Goal: Communication & Community: Answer question/provide support

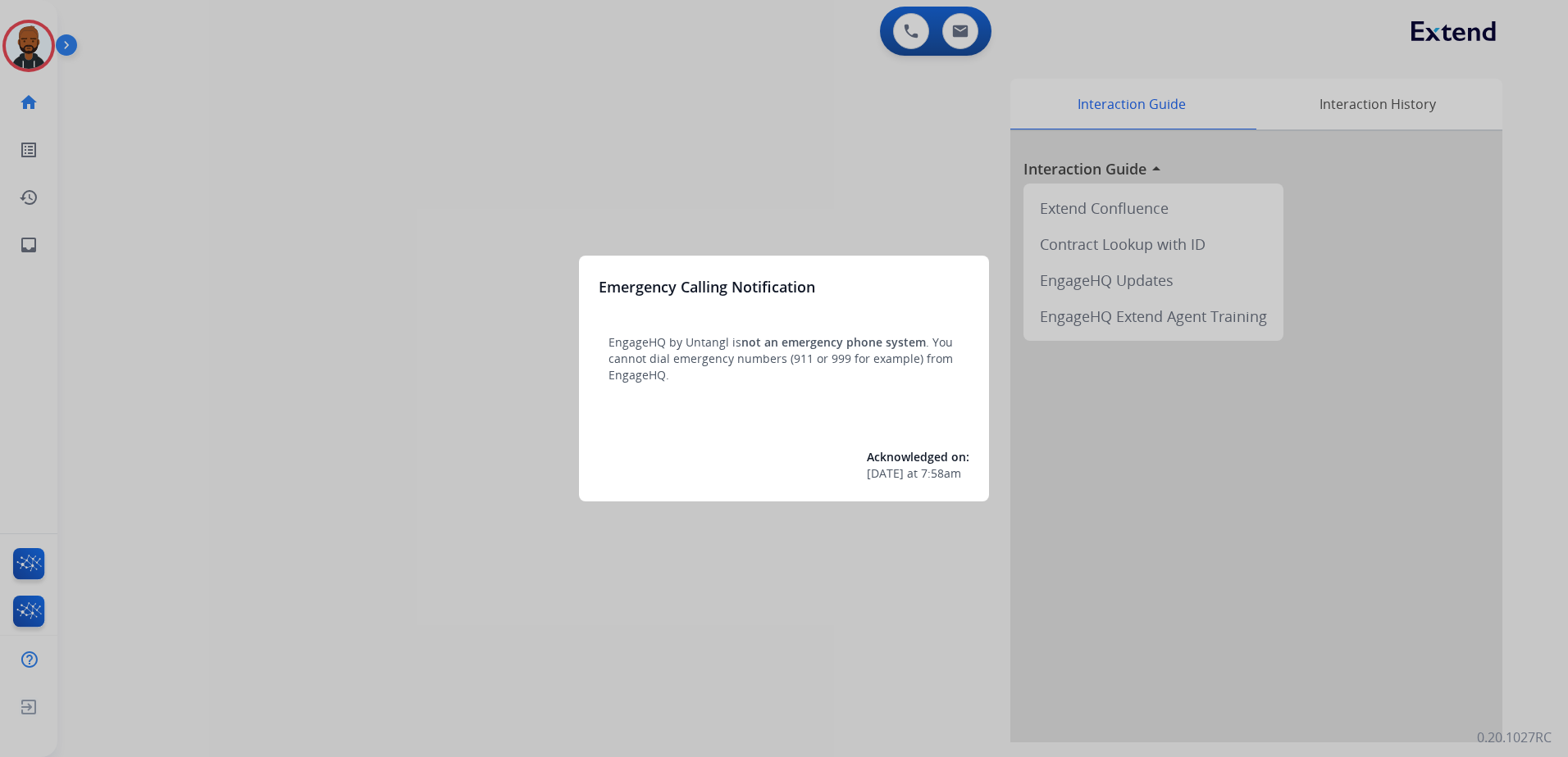
click at [549, 270] on div at bounding box center [784, 378] width 1568 height 757
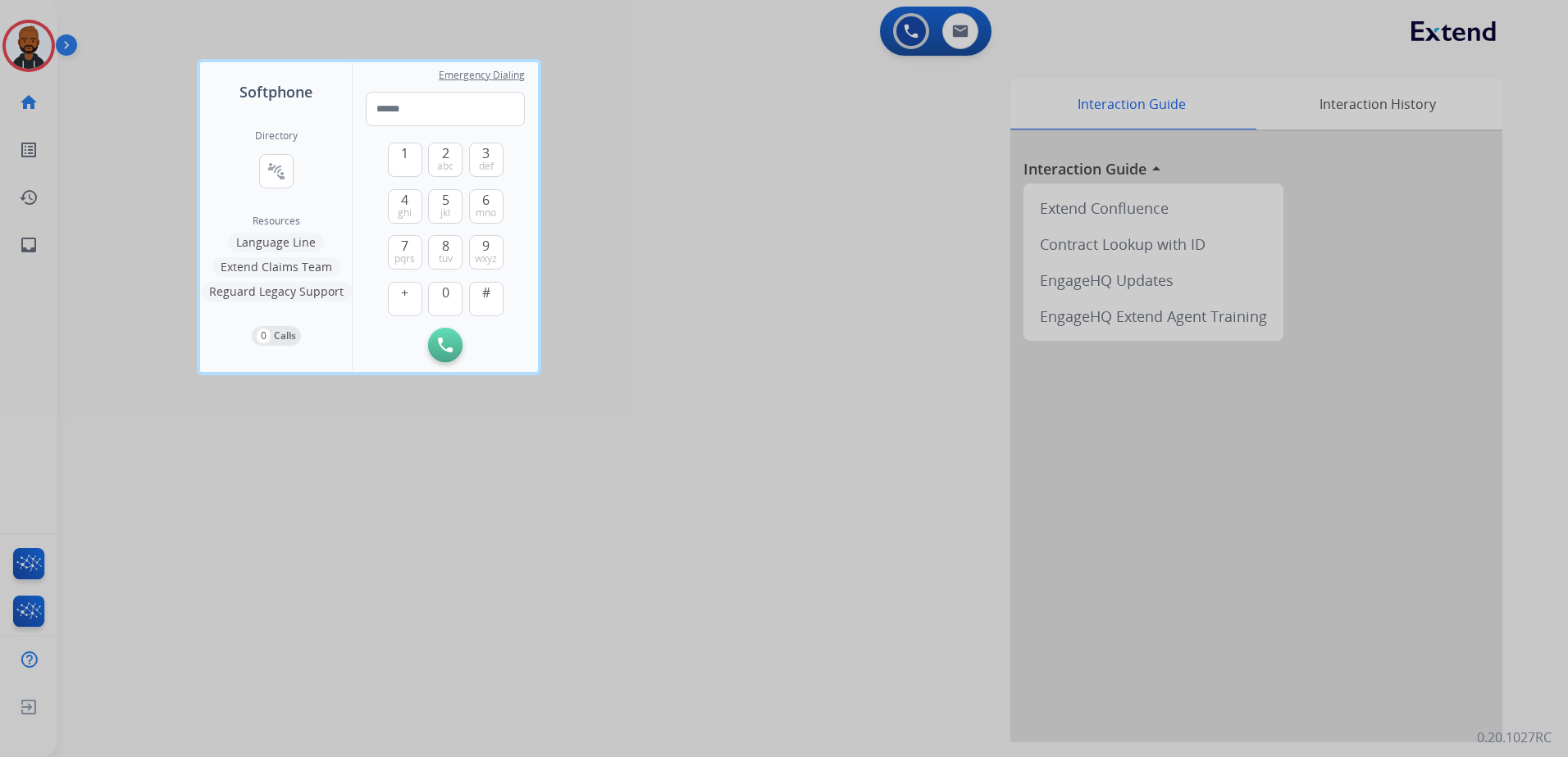
click at [114, 128] on div at bounding box center [784, 378] width 1568 height 757
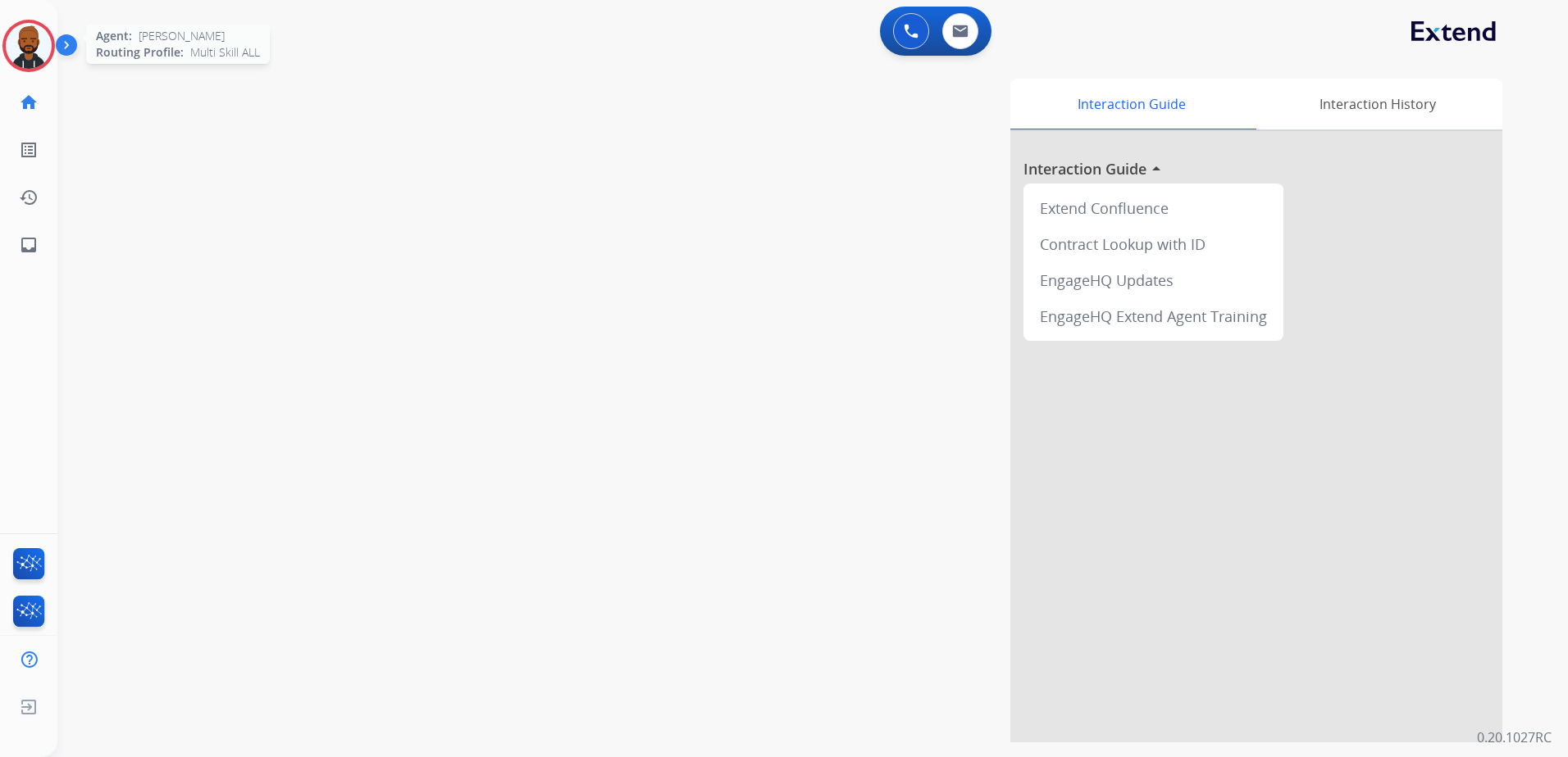
click at [28, 46] on img at bounding box center [29, 46] width 46 height 46
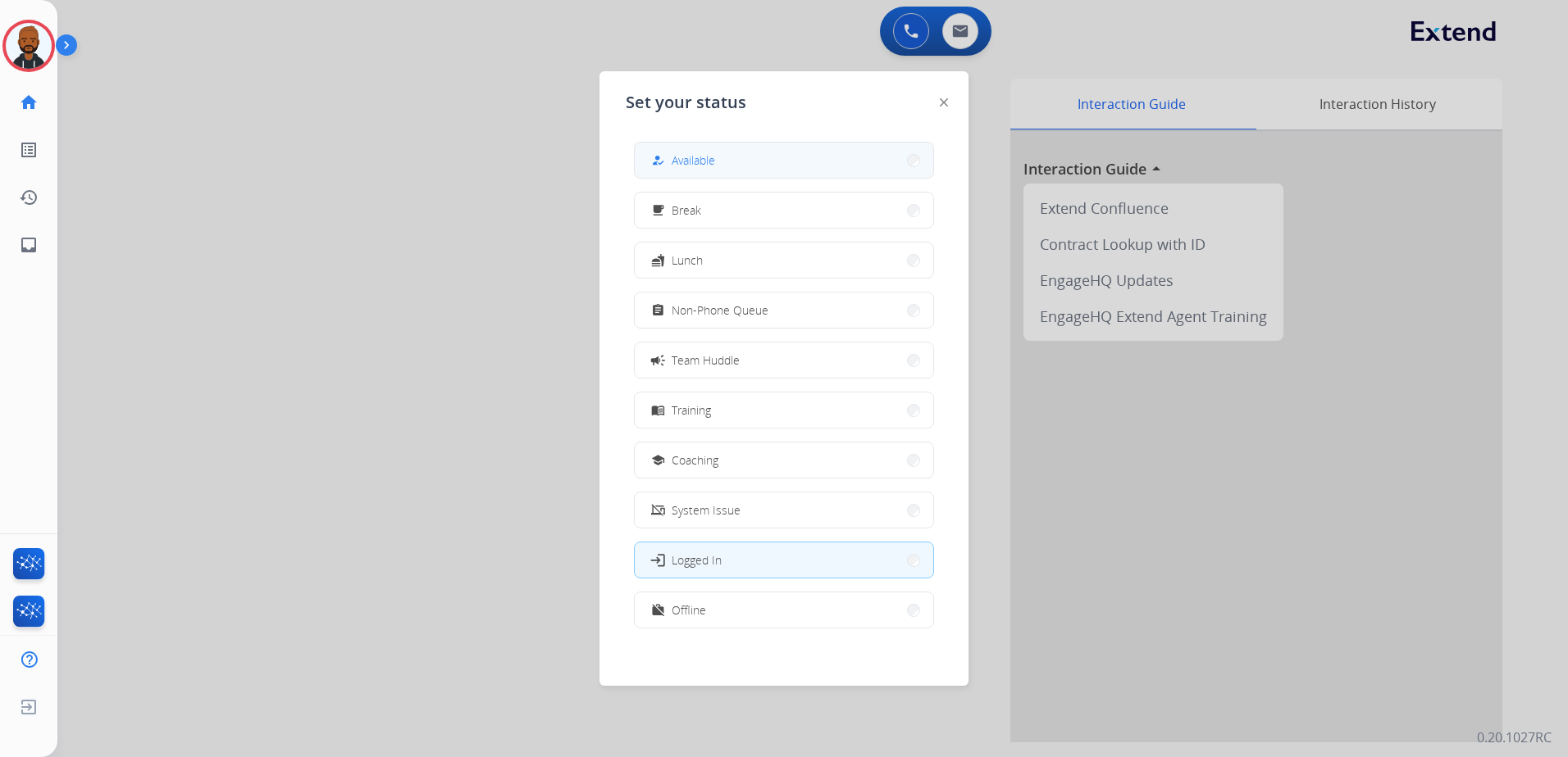
click at [674, 165] on div "how_to_reg Available" at bounding box center [681, 161] width 68 height 20
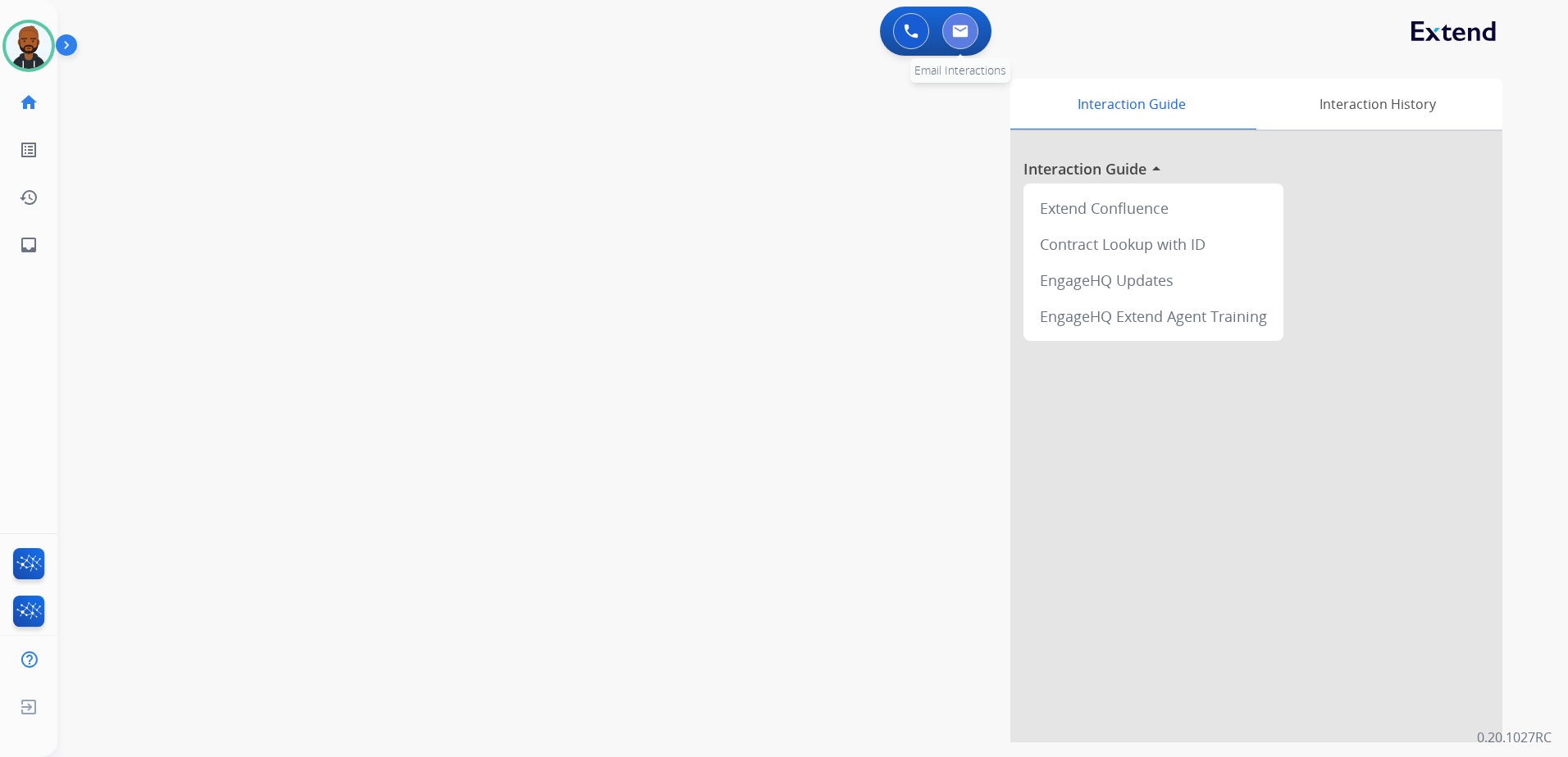
click at [965, 27] on img at bounding box center [960, 31] width 16 height 13
select select "**********"
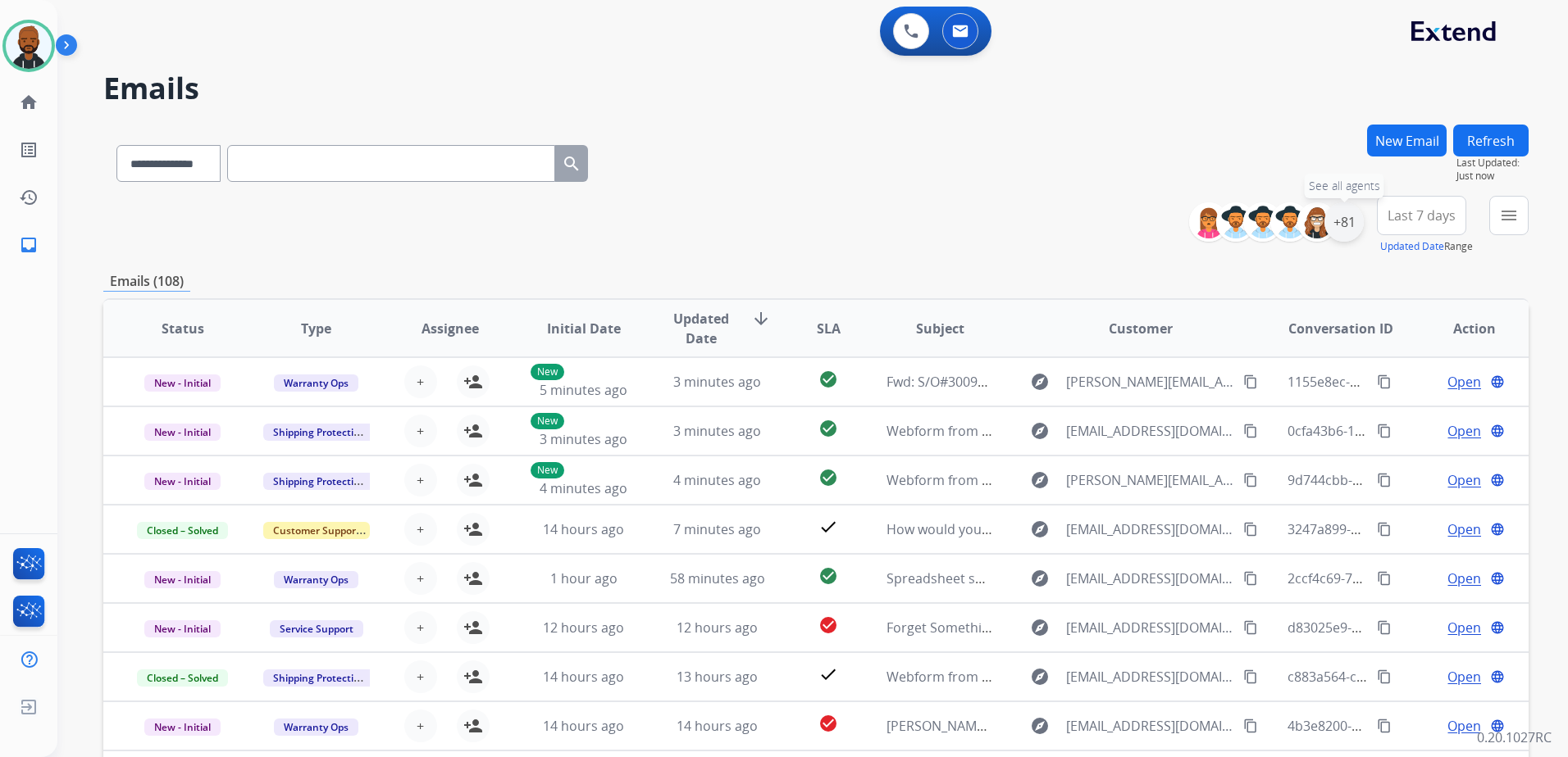
click at [1341, 217] on div "+81" at bounding box center [1343, 222] width 39 height 39
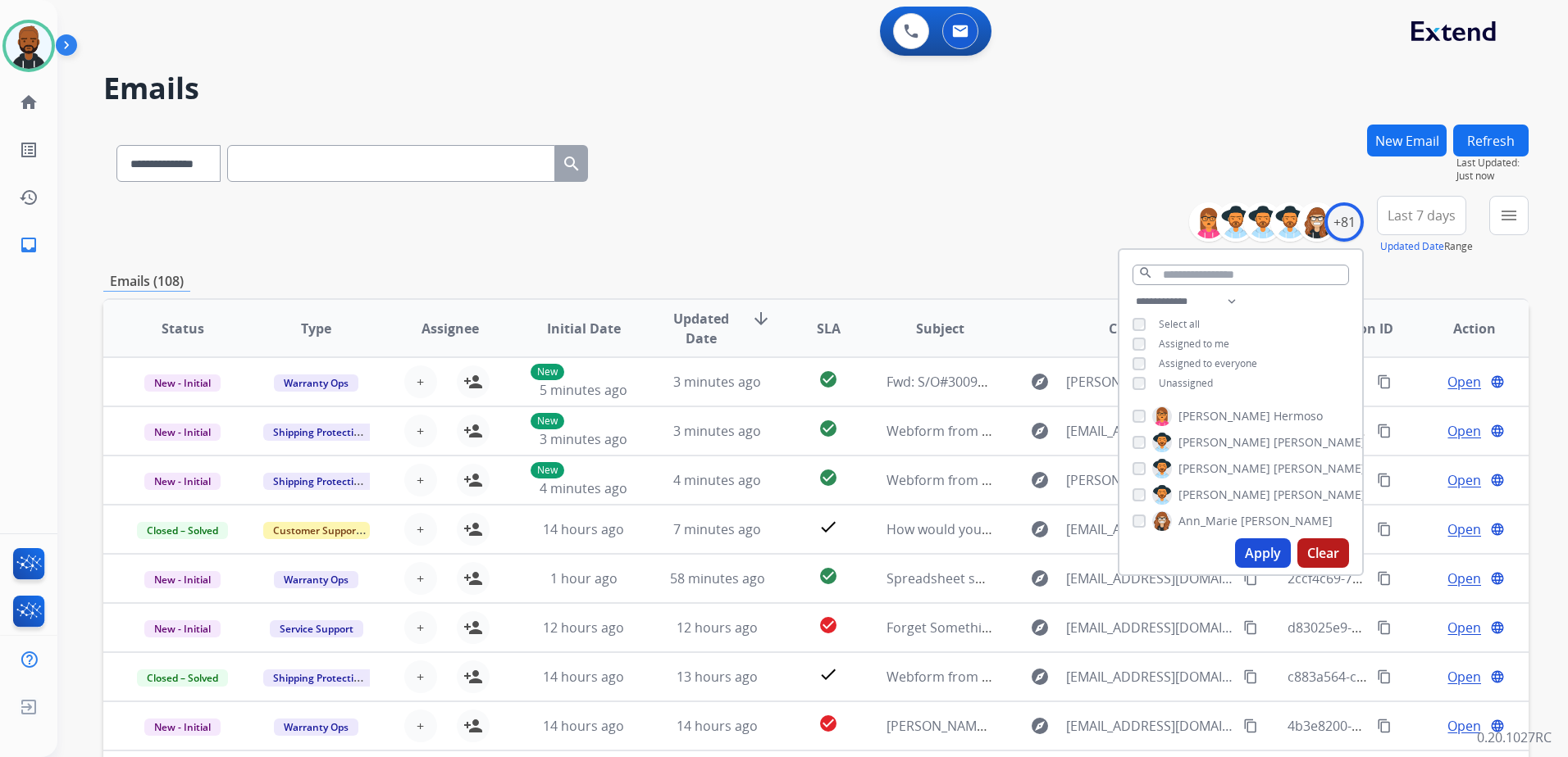
click at [1251, 556] on button "Apply" at bounding box center [1263, 553] width 56 height 29
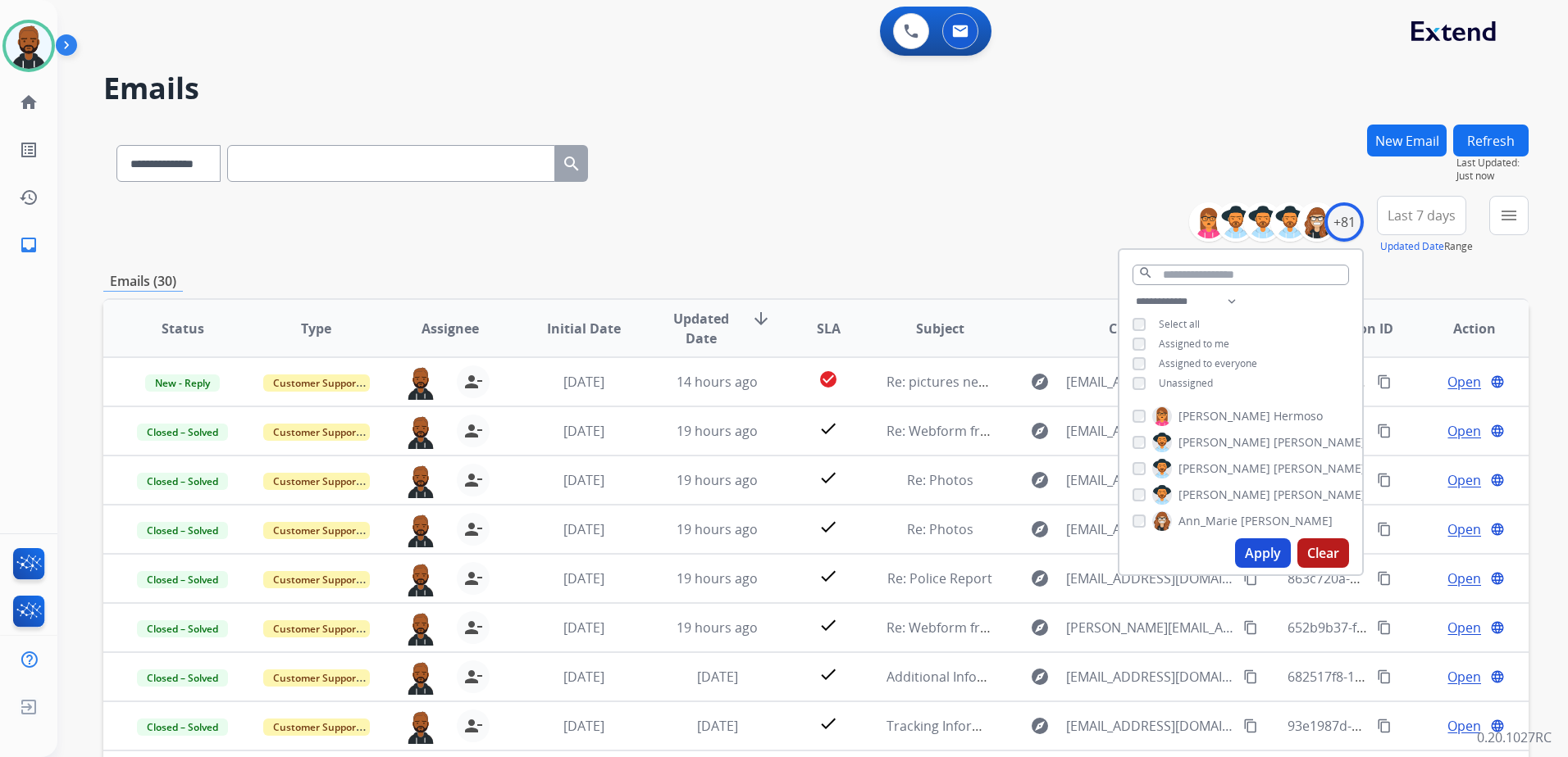
click at [965, 239] on div "**********" at bounding box center [816, 225] width 1425 height 59
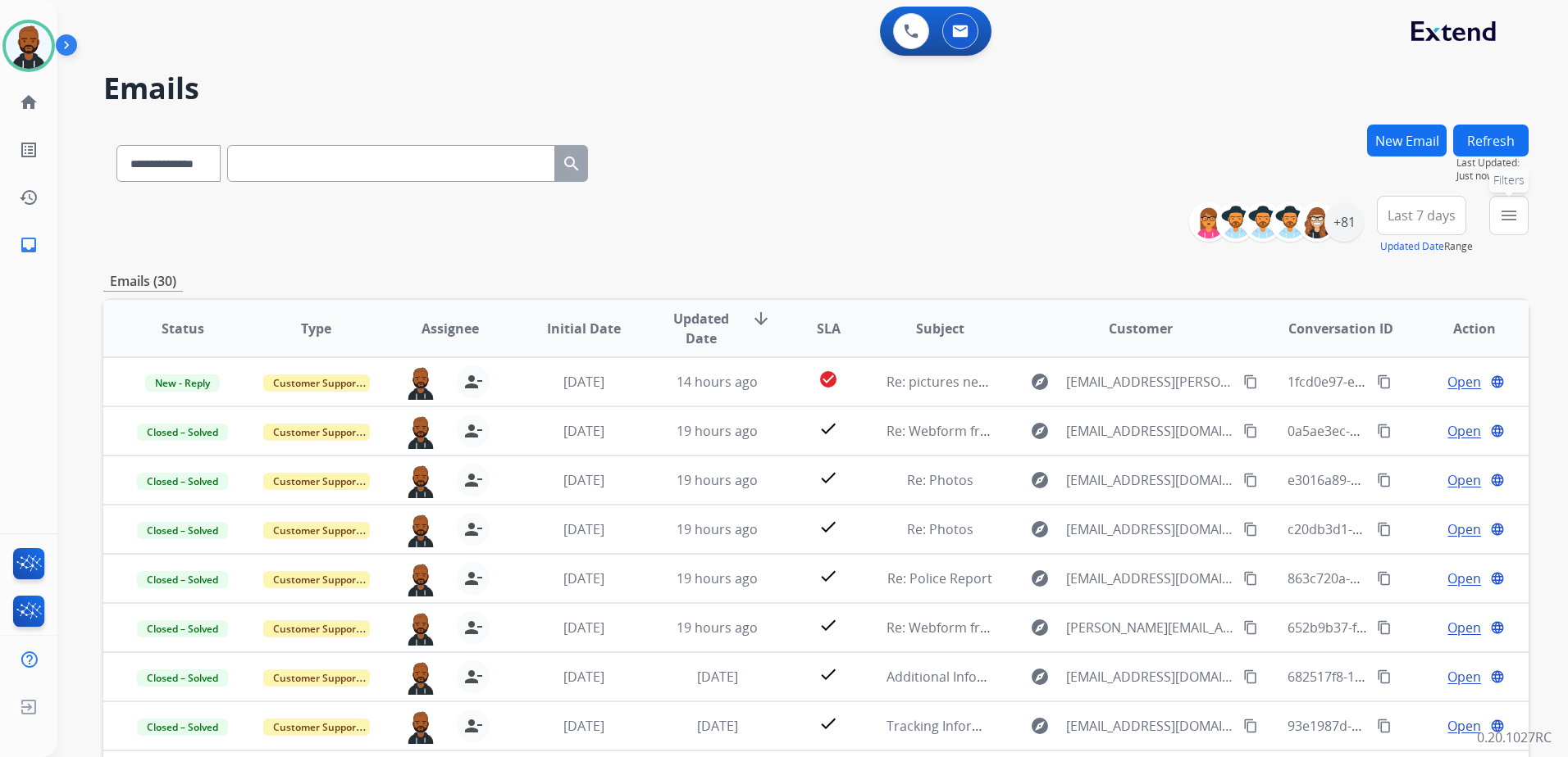
click at [1507, 212] on mat-icon "menu" at bounding box center [1509, 215] width 20 height 20
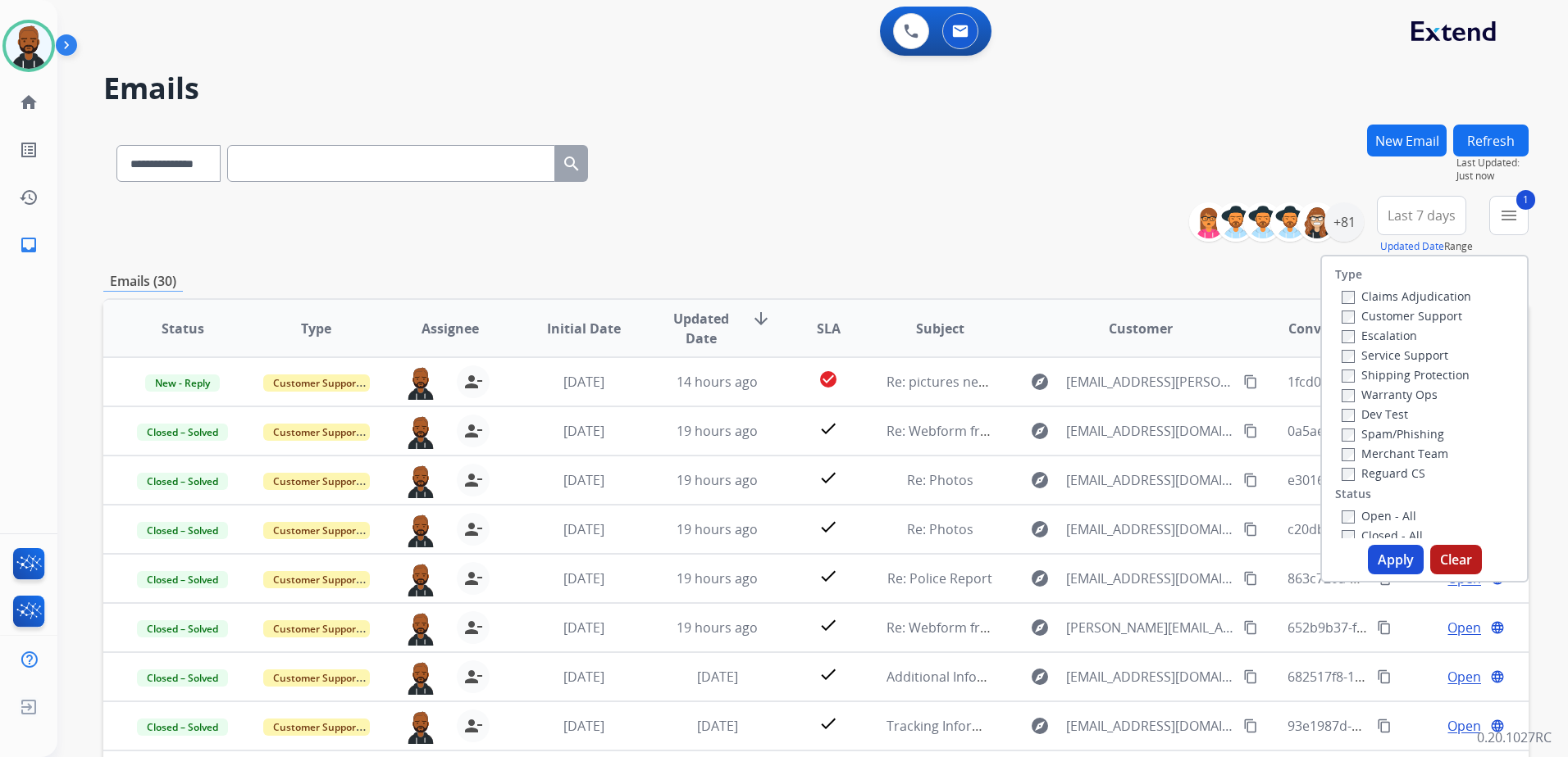
click at [1393, 564] on button "Apply" at bounding box center [1396, 559] width 56 height 29
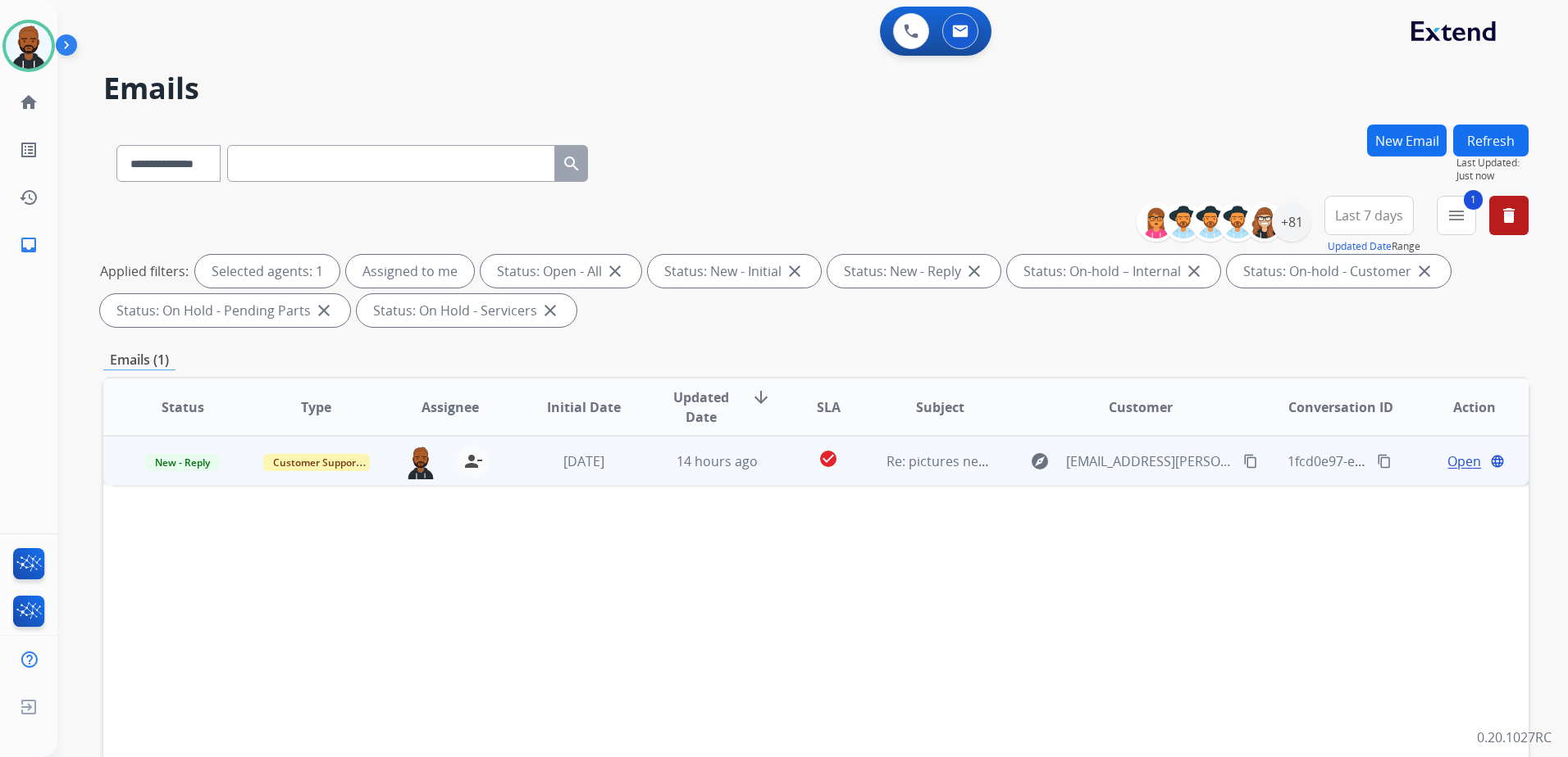
click at [1452, 462] on span "Open" at bounding box center [1463, 461] width 33 height 20
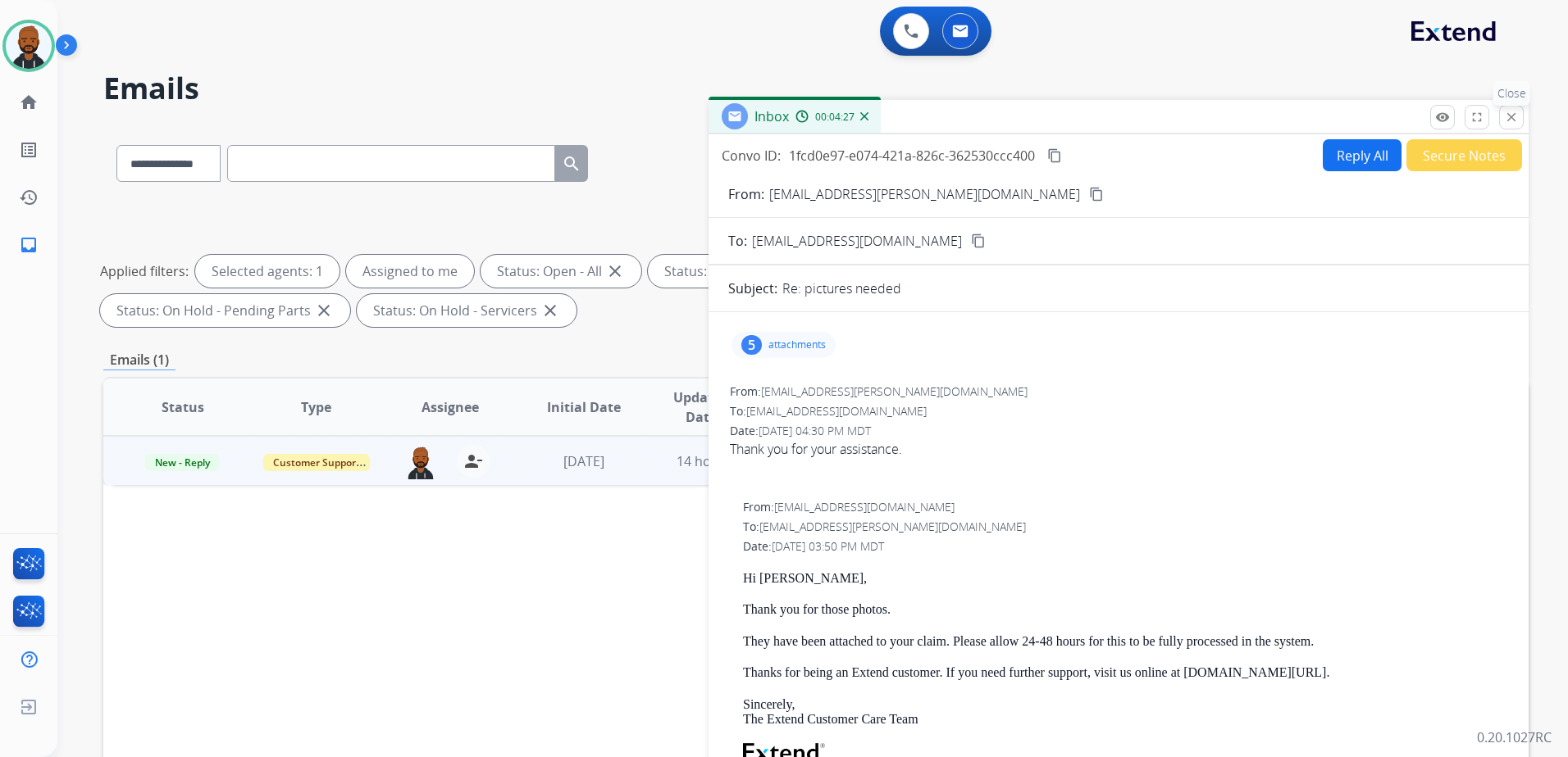
click at [1518, 120] on mat-icon "close" at bounding box center [1512, 117] width 15 height 15
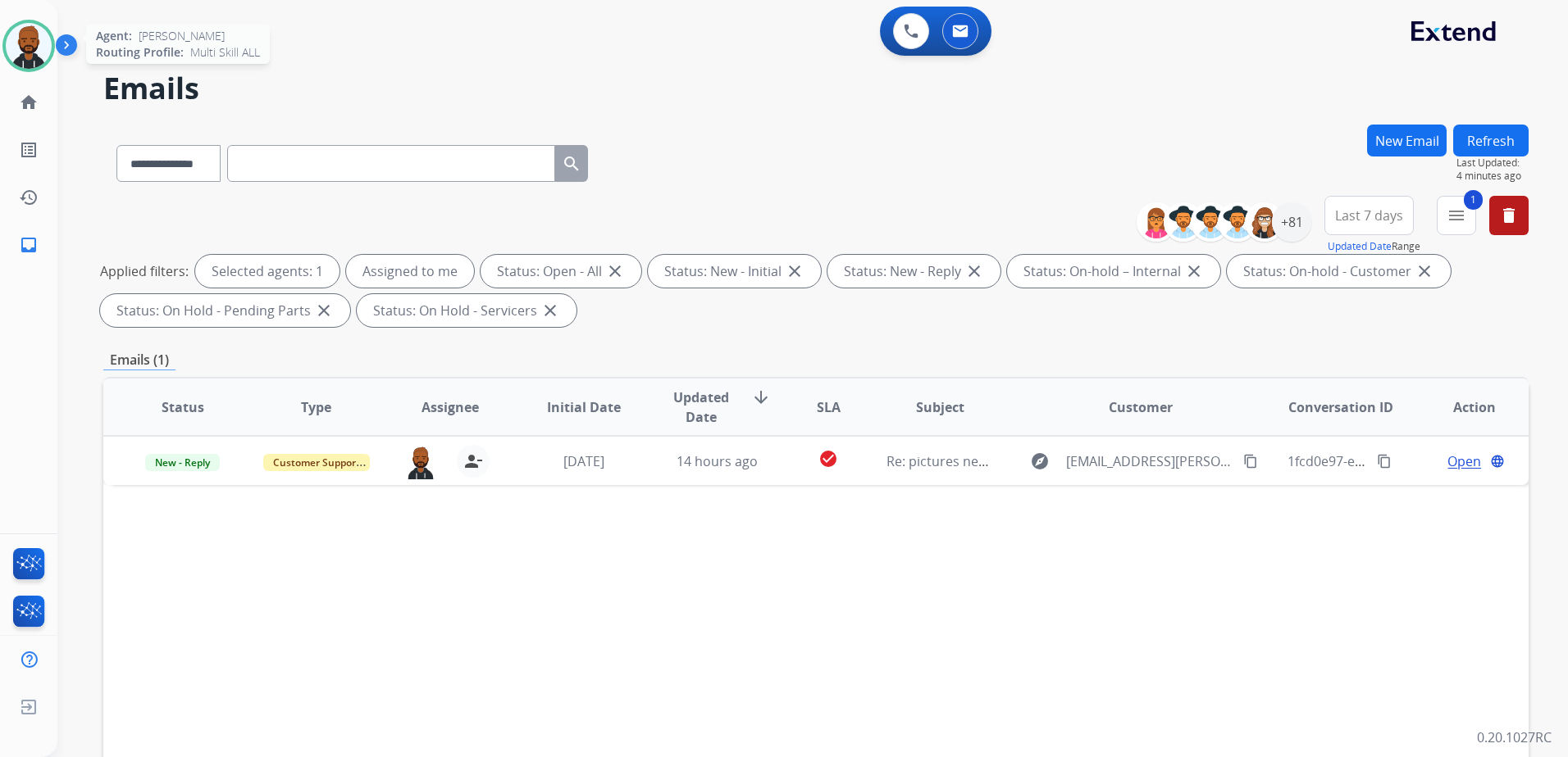
click at [21, 56] on img at bounding box center [29, 46] width 46 height 46
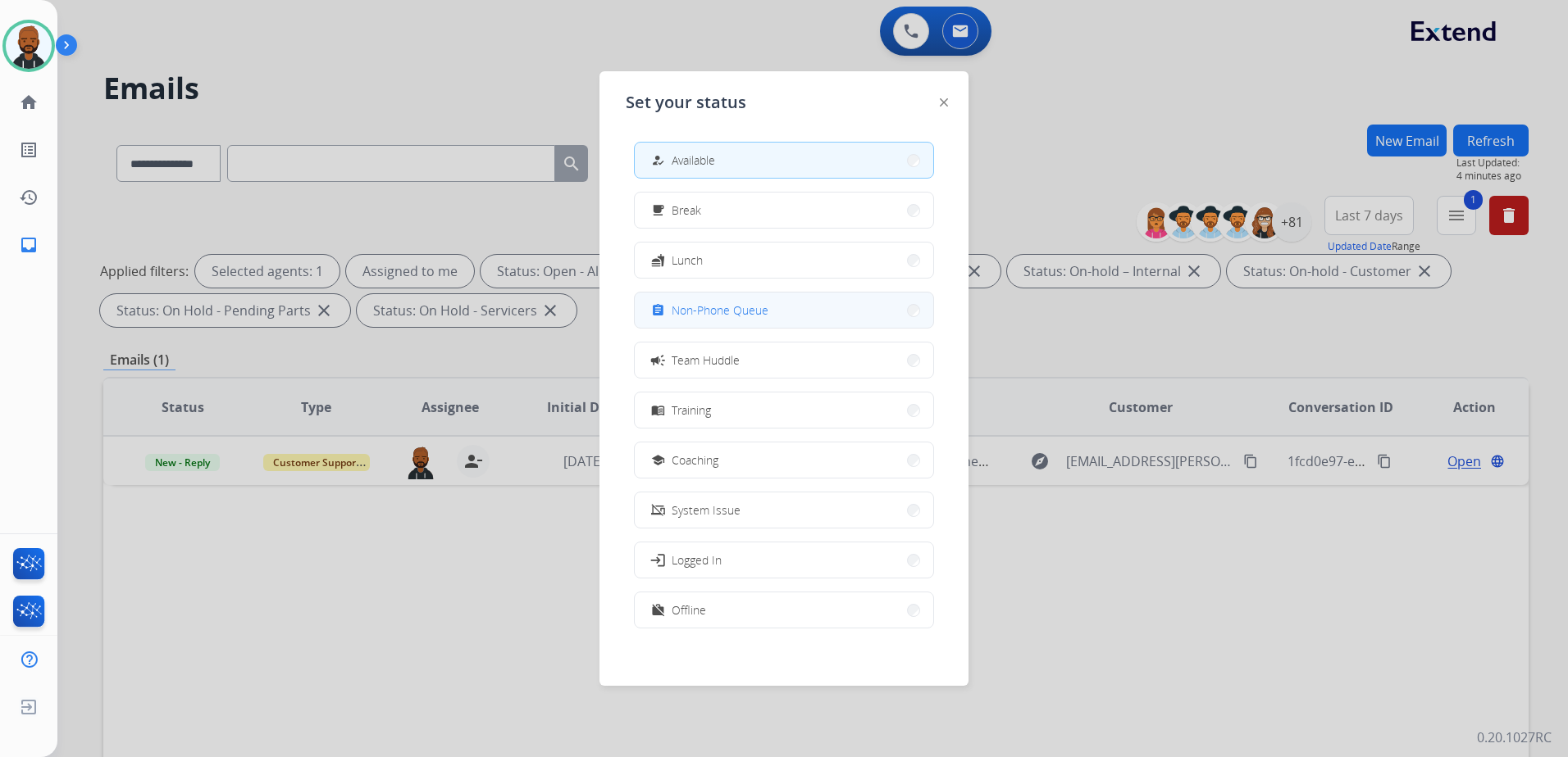
click at [729, 317] on span "Non-Phone Queue" at bounding box center [720, 310] width 97 height 17
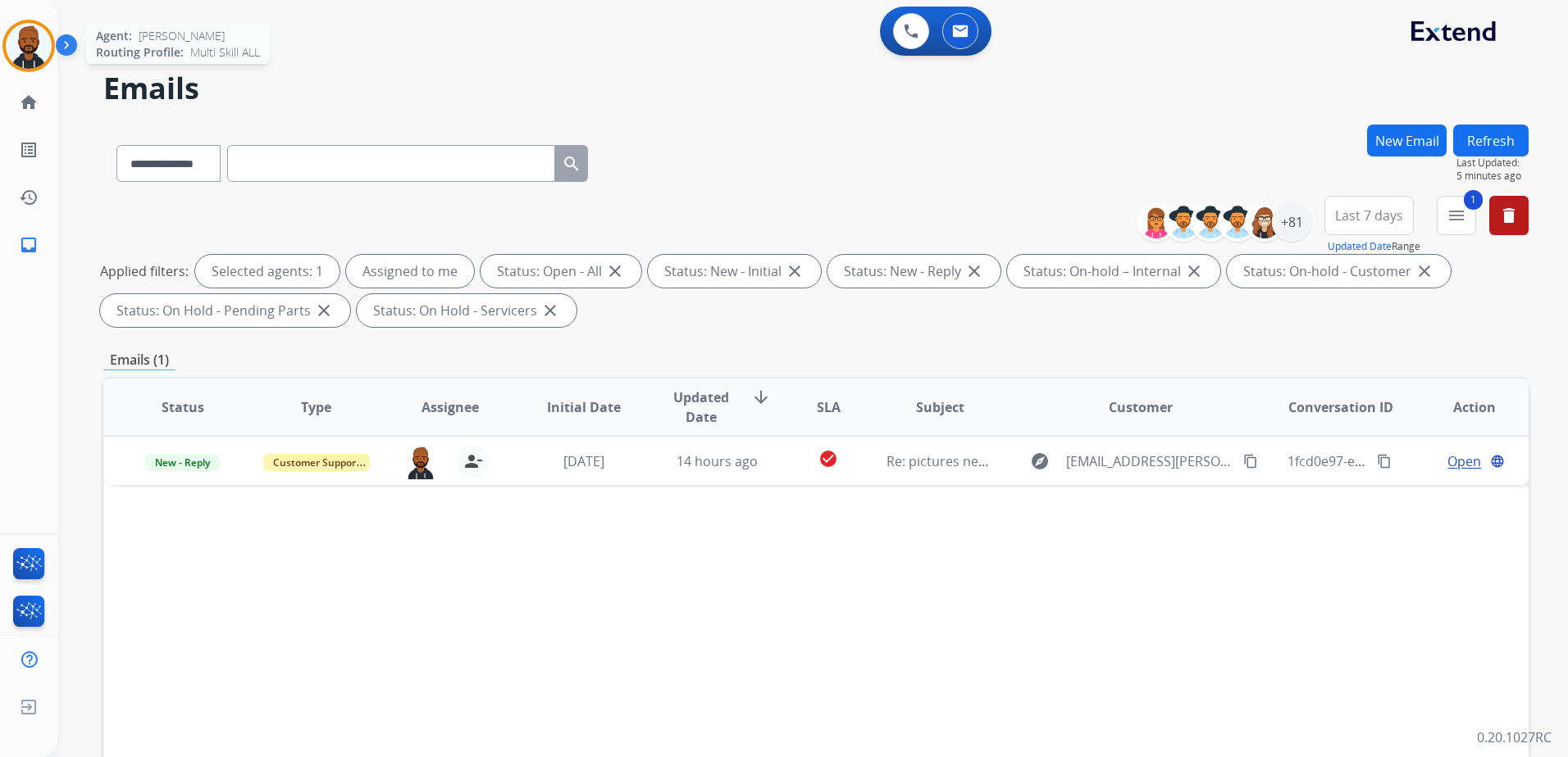
click at [48, 47] on img at bounding box center [29, 46] width 46 height 46
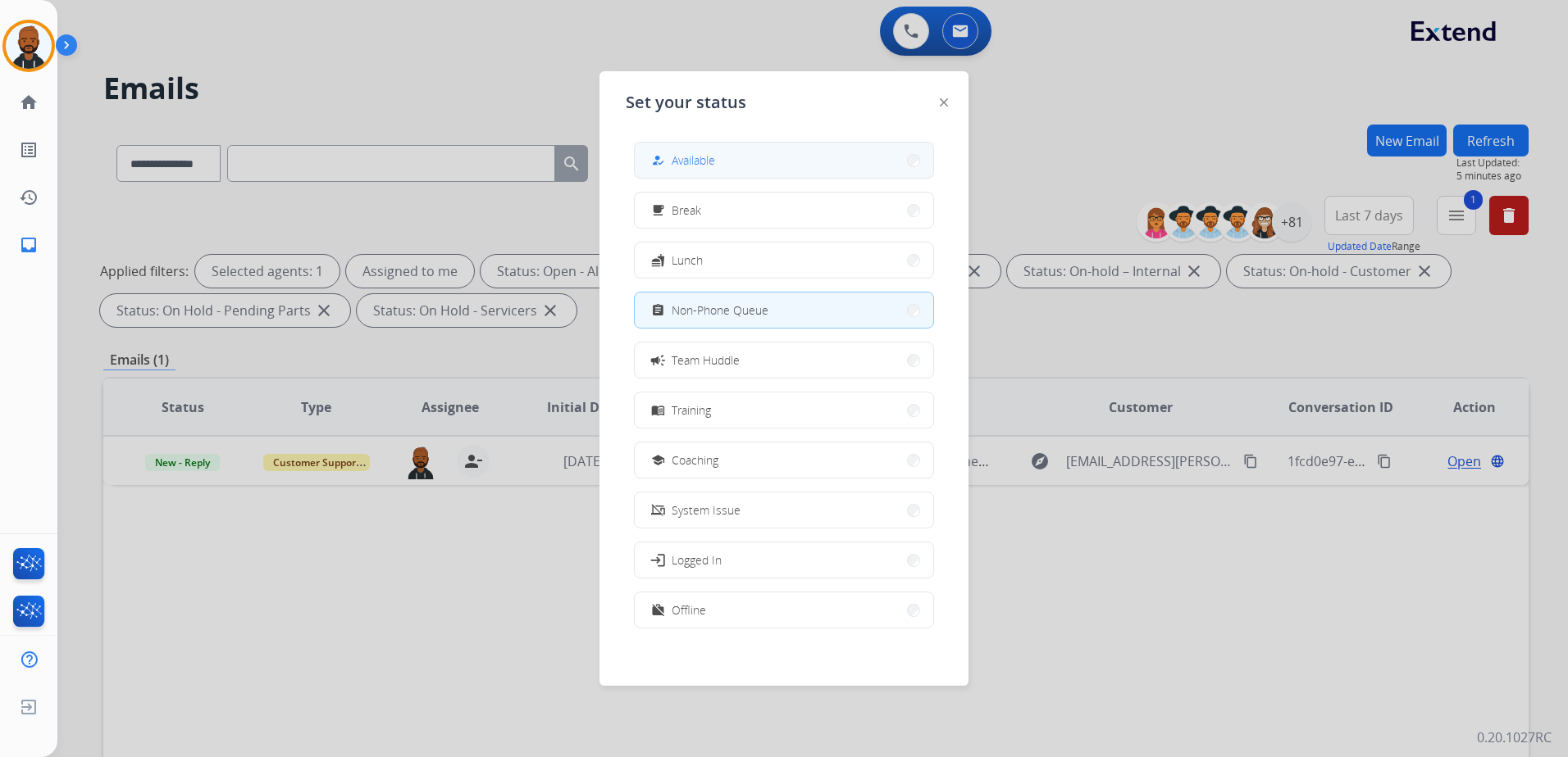
click at [667, 174] on button "how_to_reg Available" at bounding box center [784, 160] width 299 height 35
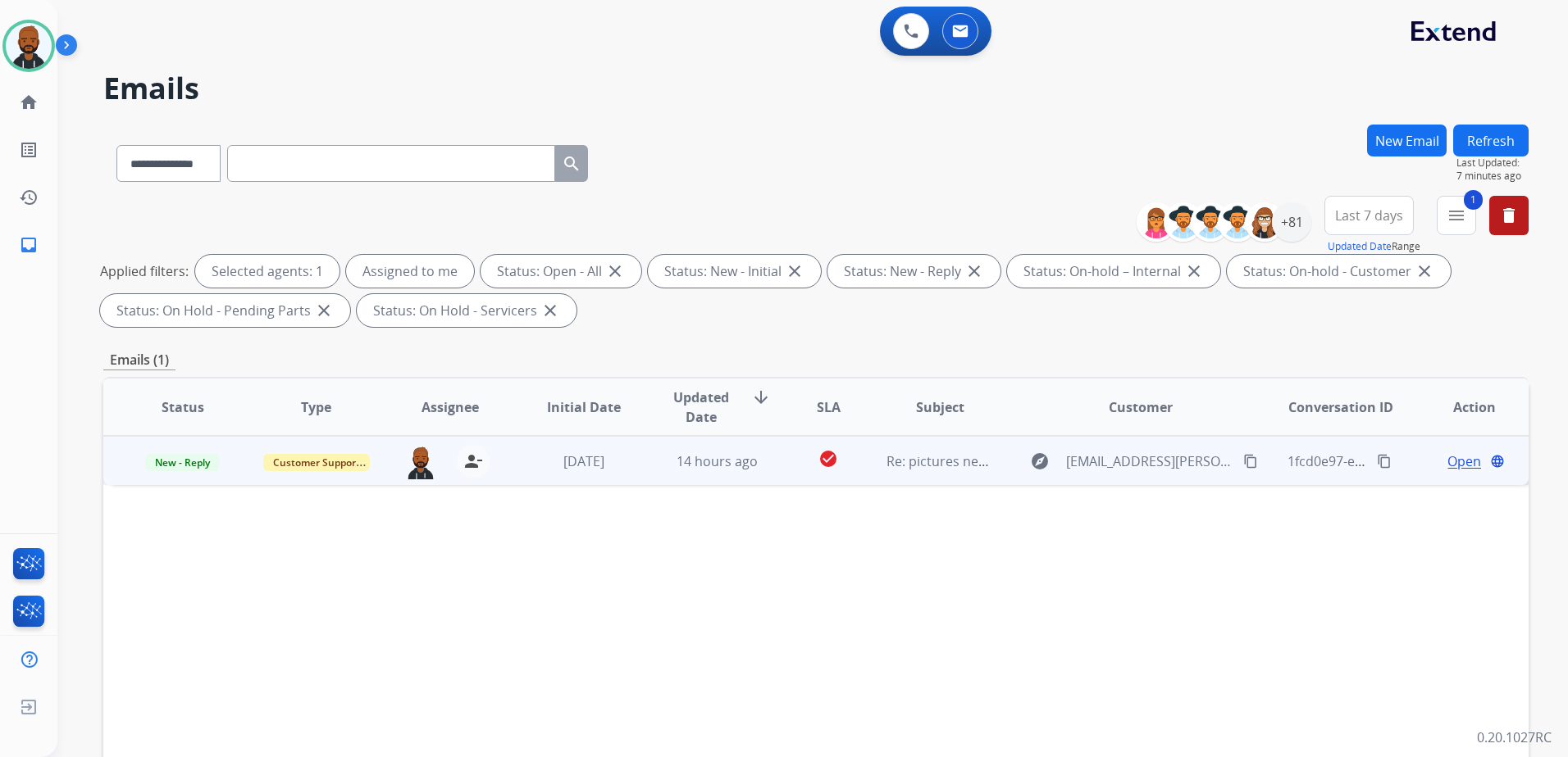
click at [1241, 460] on button "content_copy" at bounding box center [1250, 461] width 20 height 20
click at [1429, 461] on div "Open language" at bounding box center [1475, 461] width 107 height 20
click at [1447, 452] on span "Open" at bounding box center [1463, 460] width 33 height 20
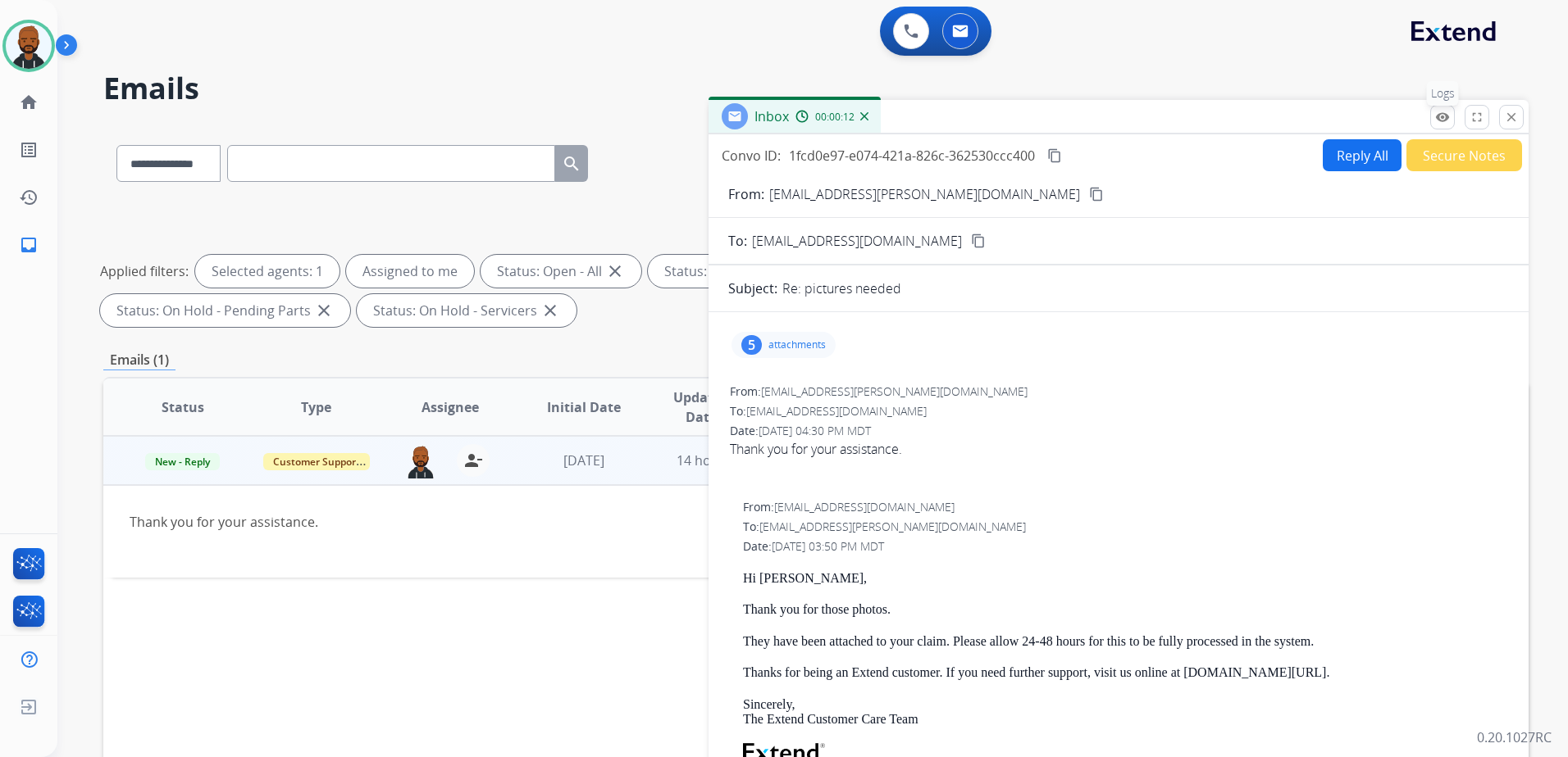
click at [1435, 120] on button "remove_red_eye Logs" at bounding box center [1442, 117] width 25 height 25
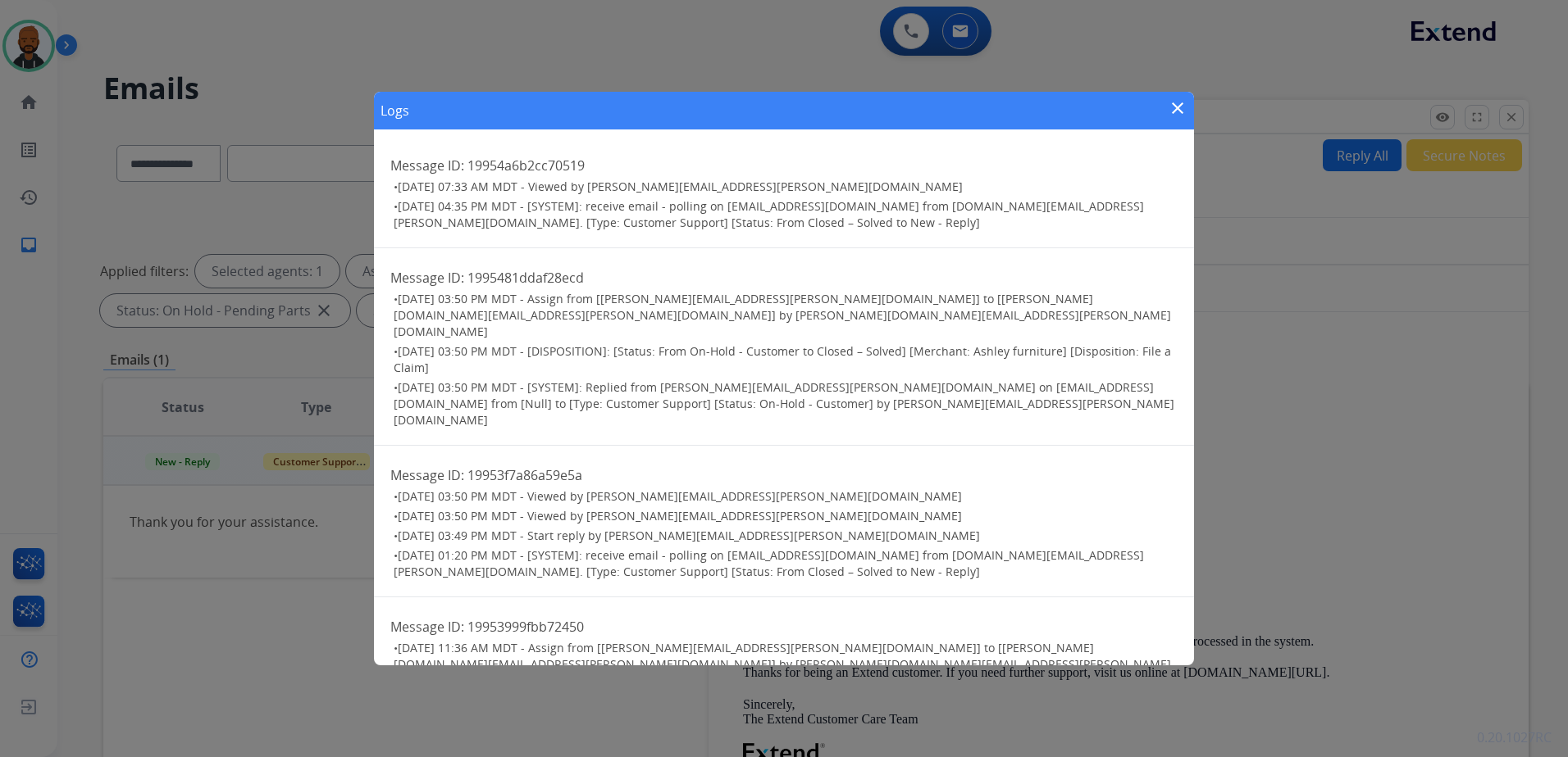
click at [1177, 106] on mat-icon "close" at bounding box center [1177, 107] width 20 height 20
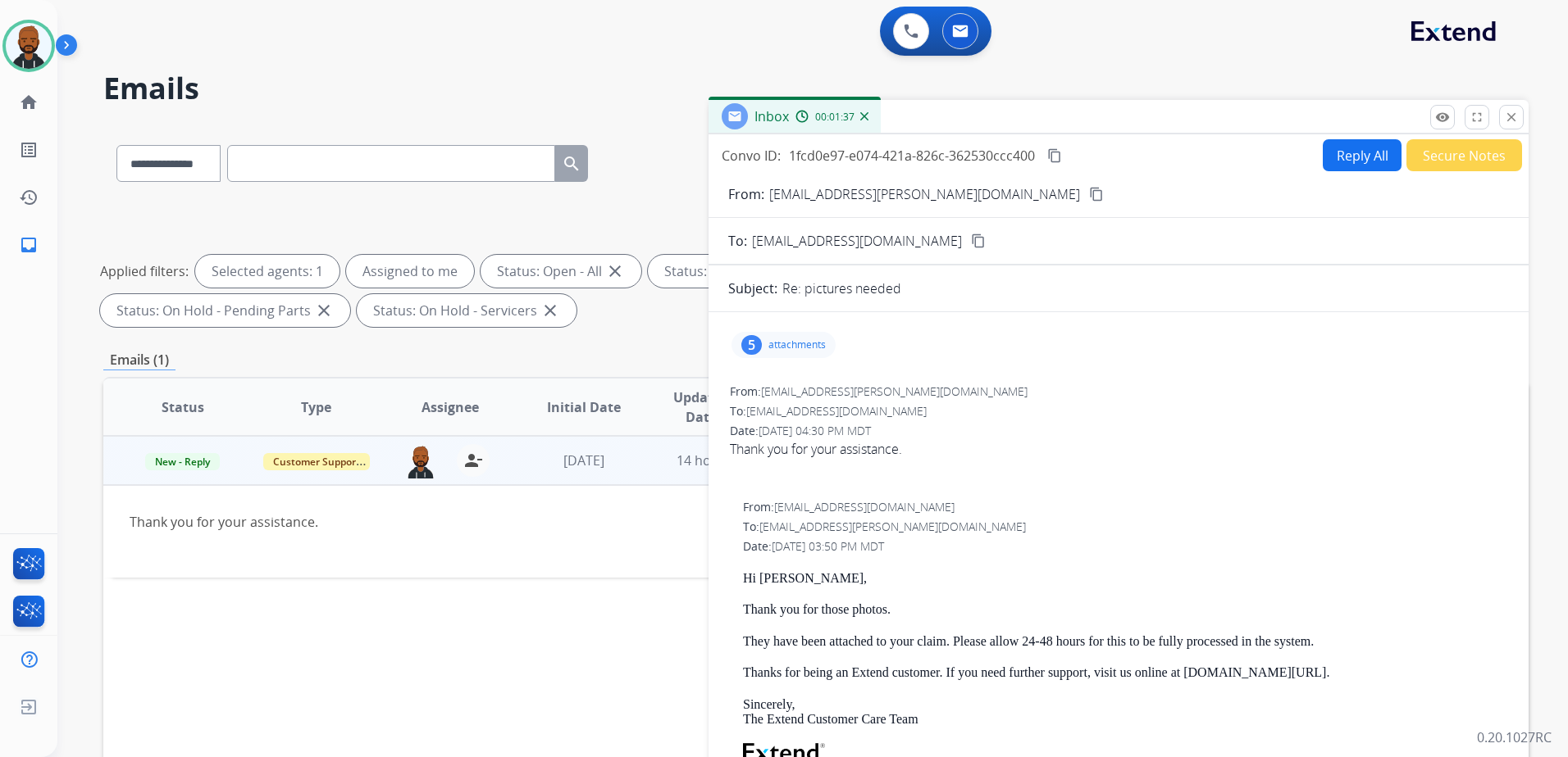
click at [797, 337] on div "5 attachments" at bounding box center [783, 345] width 104 height 27
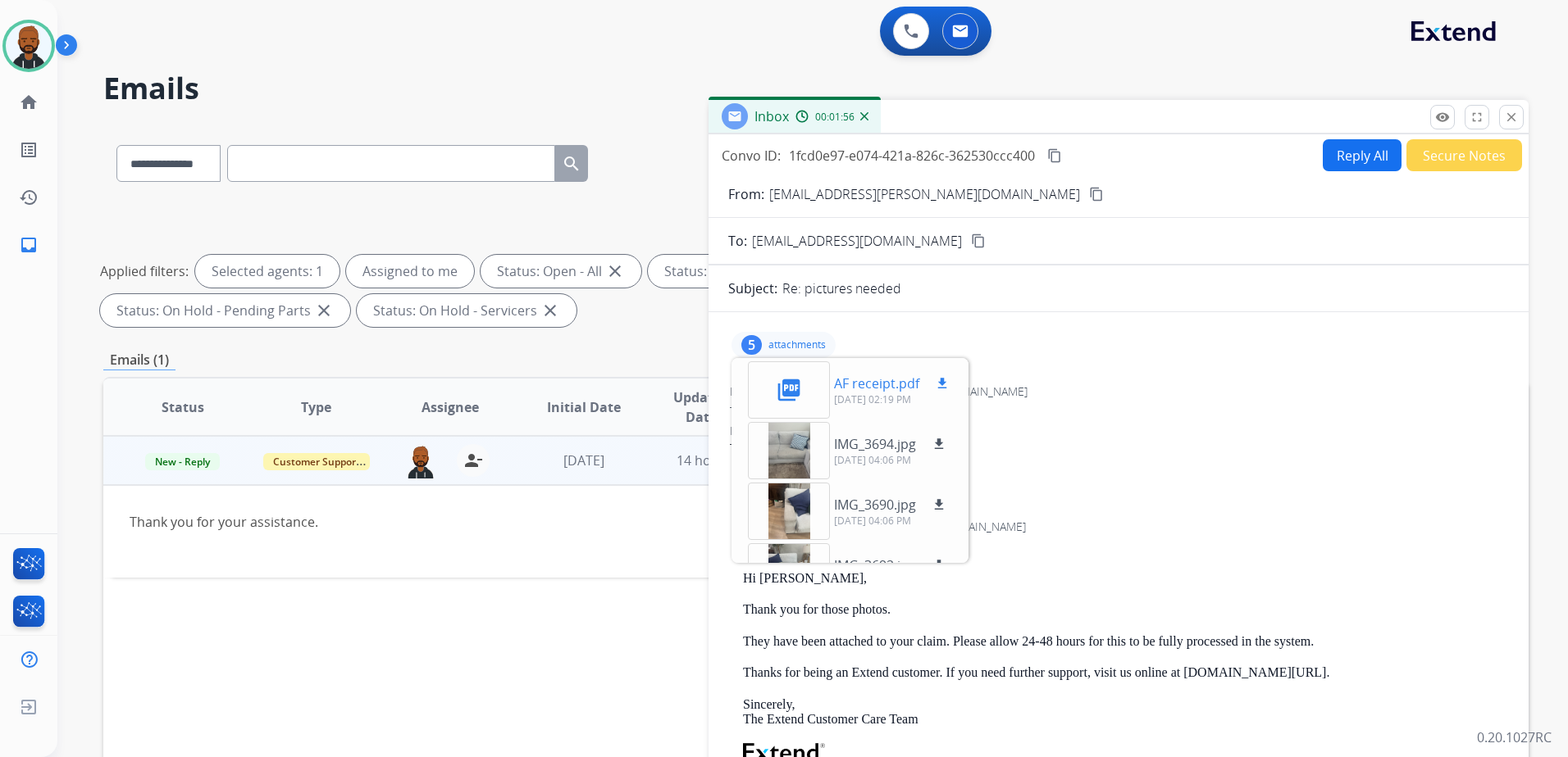
click at [813, 402] on div "picture_as_pdf" at bounding box center [789, 390] width 82 height 57
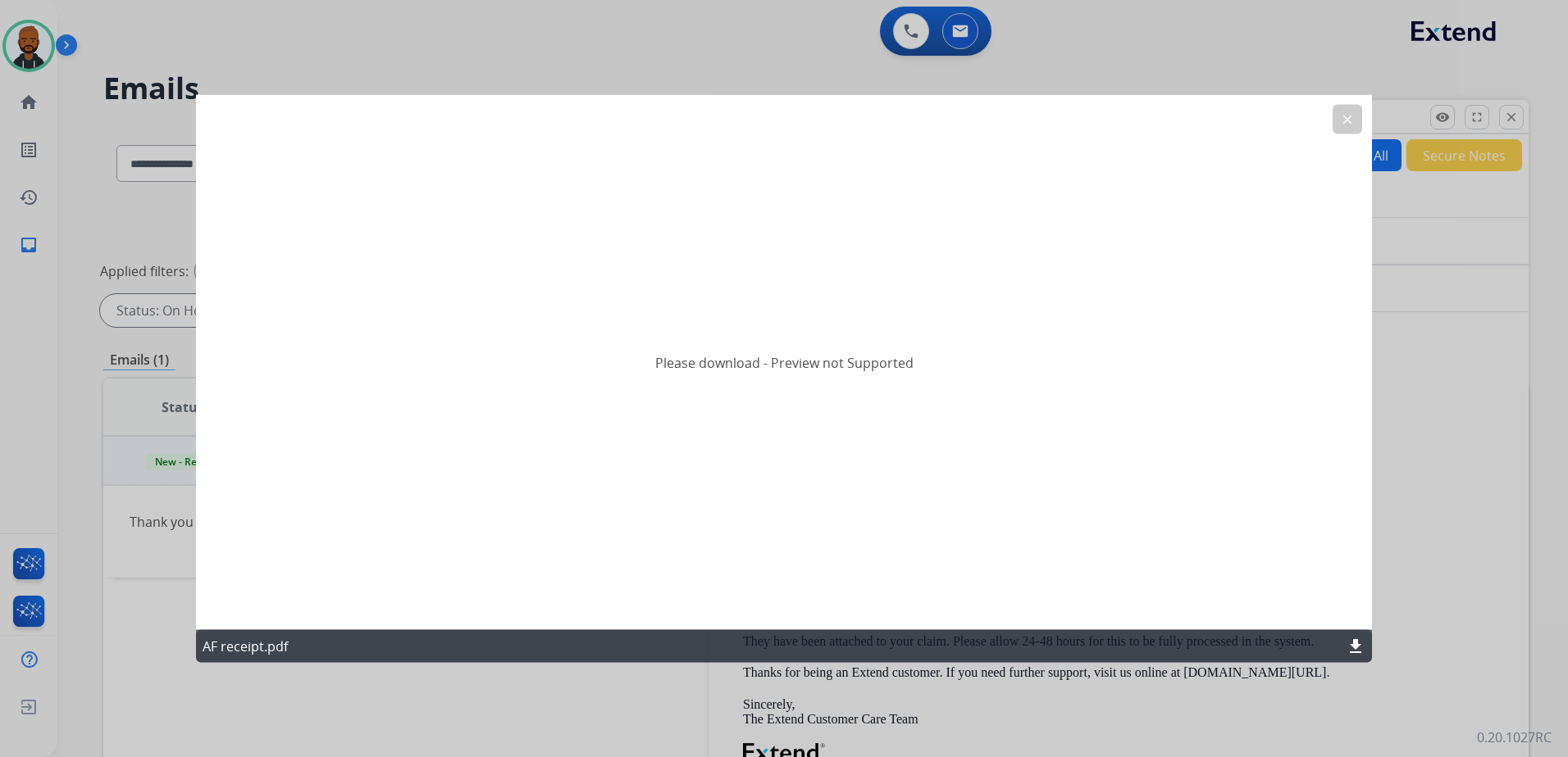
click at [1348, 118] on mat-icon "clear" at bounding box center [1347, 120] width 15 height 15
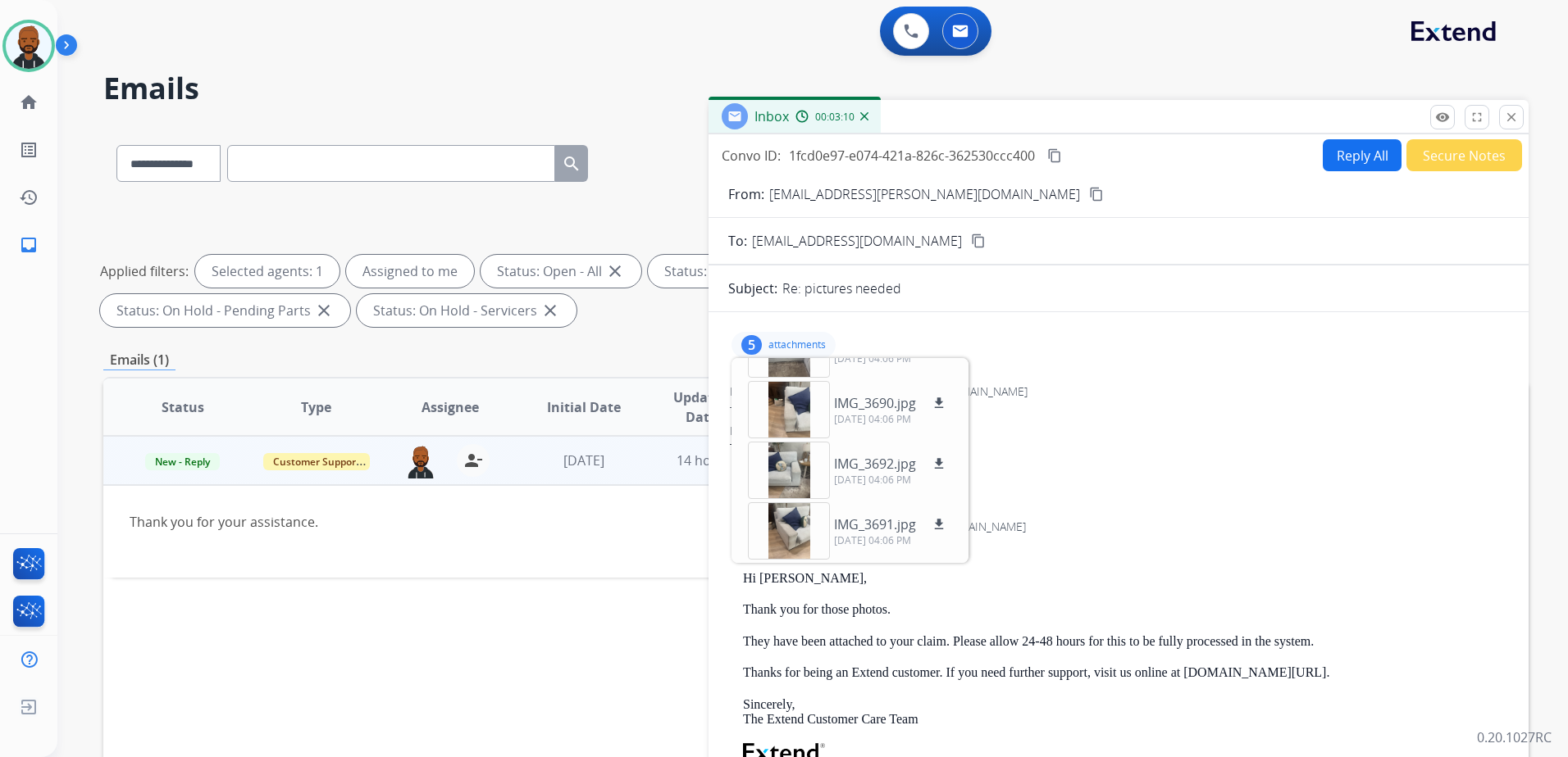
click at [1454, 154] on button "Secure Notes" at bounding box center [1464, 156] width 116 height 32
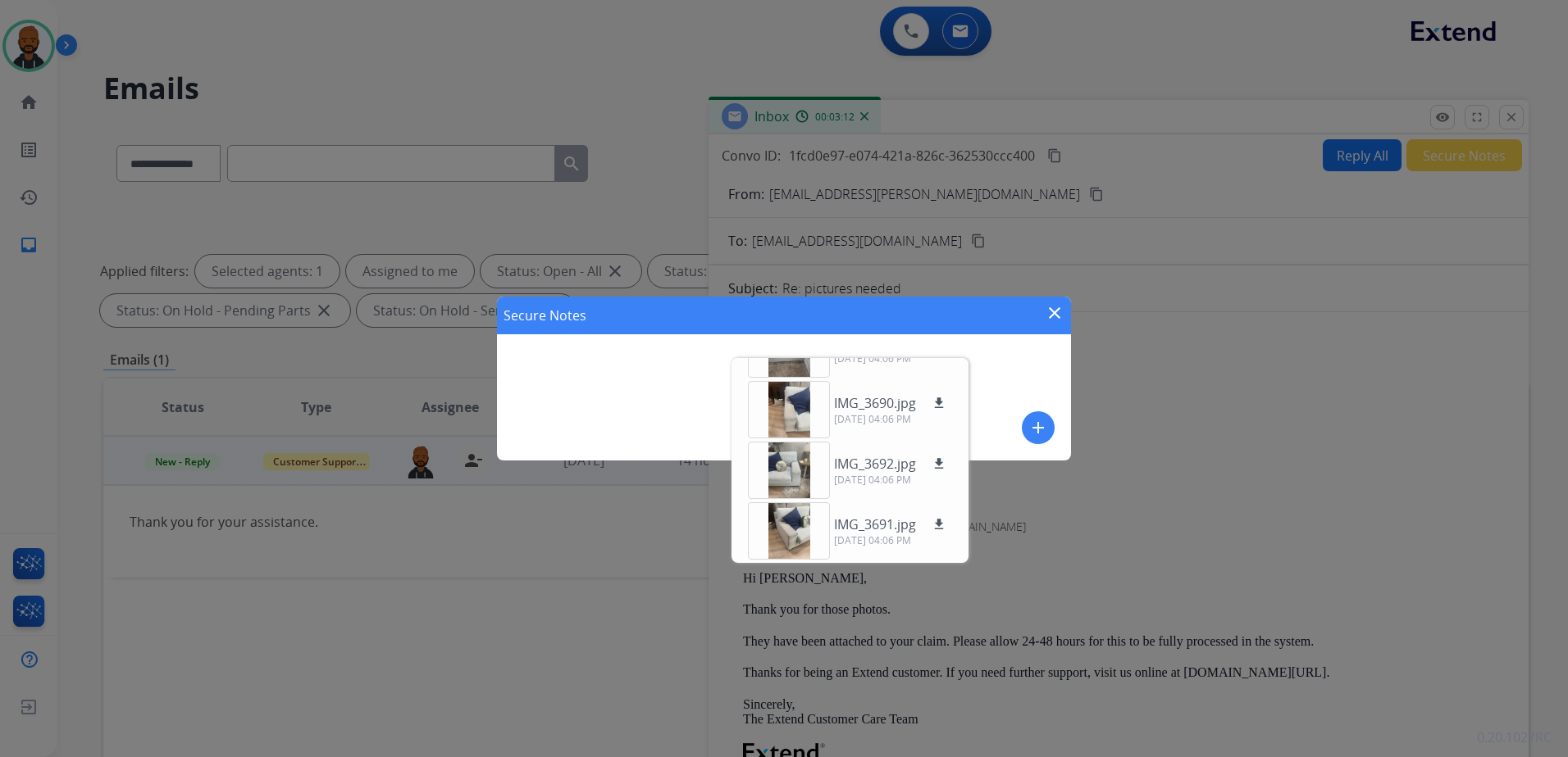
click at [1365, 281] on div "Secure Notes close add" at bounding box center [784, 378] width 1568 height 757
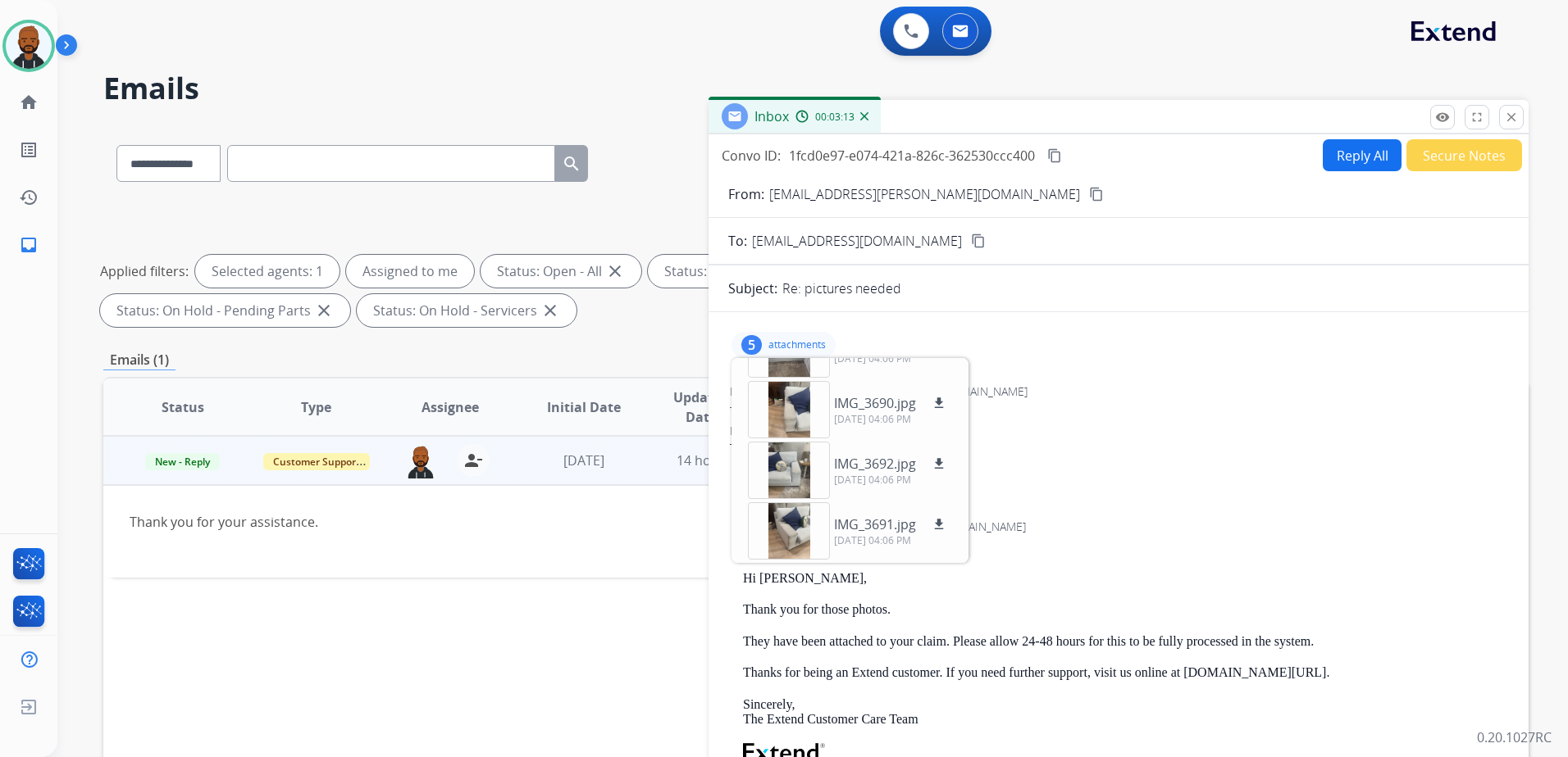
click at [794, 343] on p "attachments" at bounding box center [797, 345] width 57 height 13
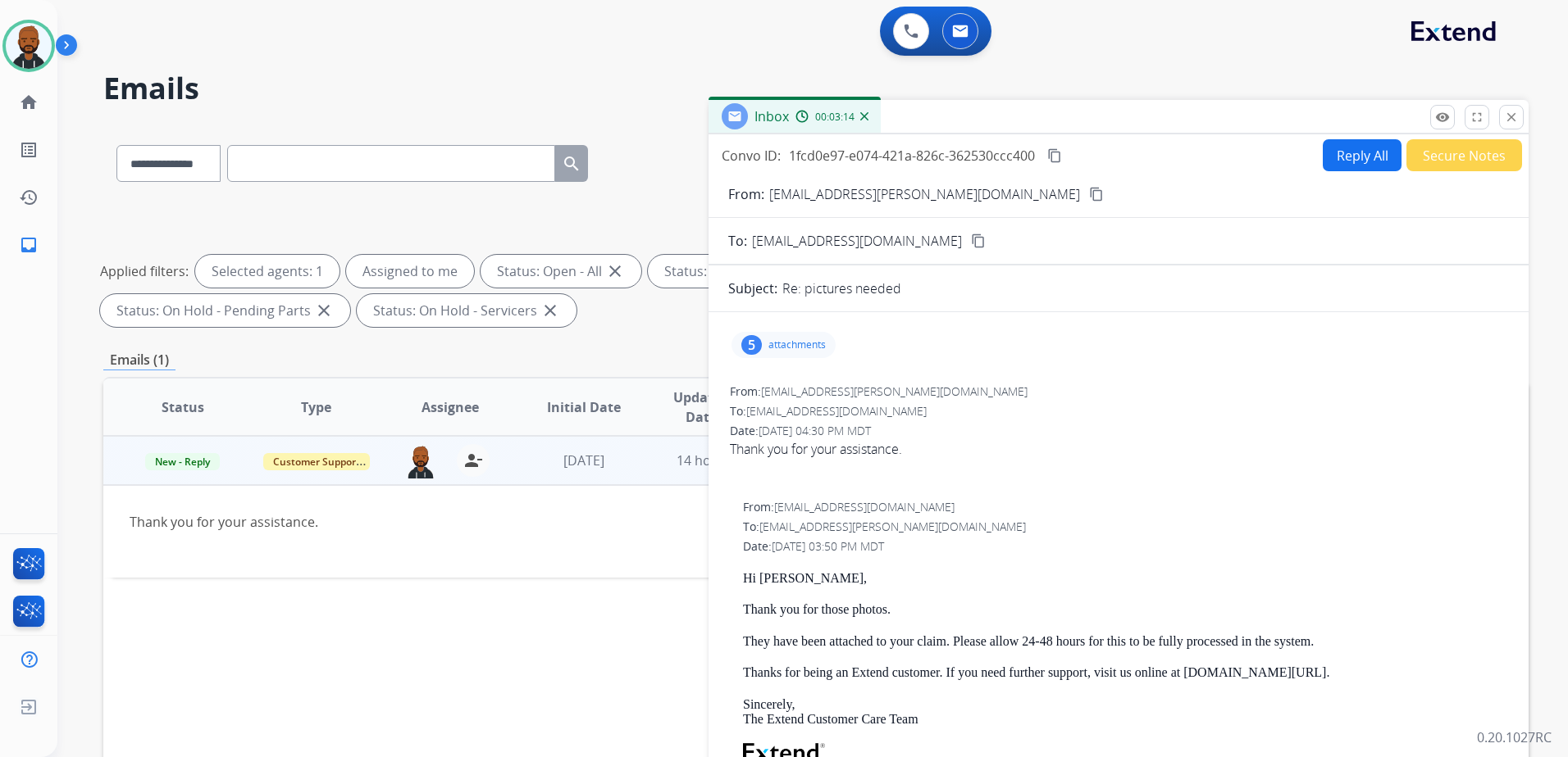
click at [1436, 153] on button "Secure Notes" at bounding box center [1464, 156] width 116 height 32
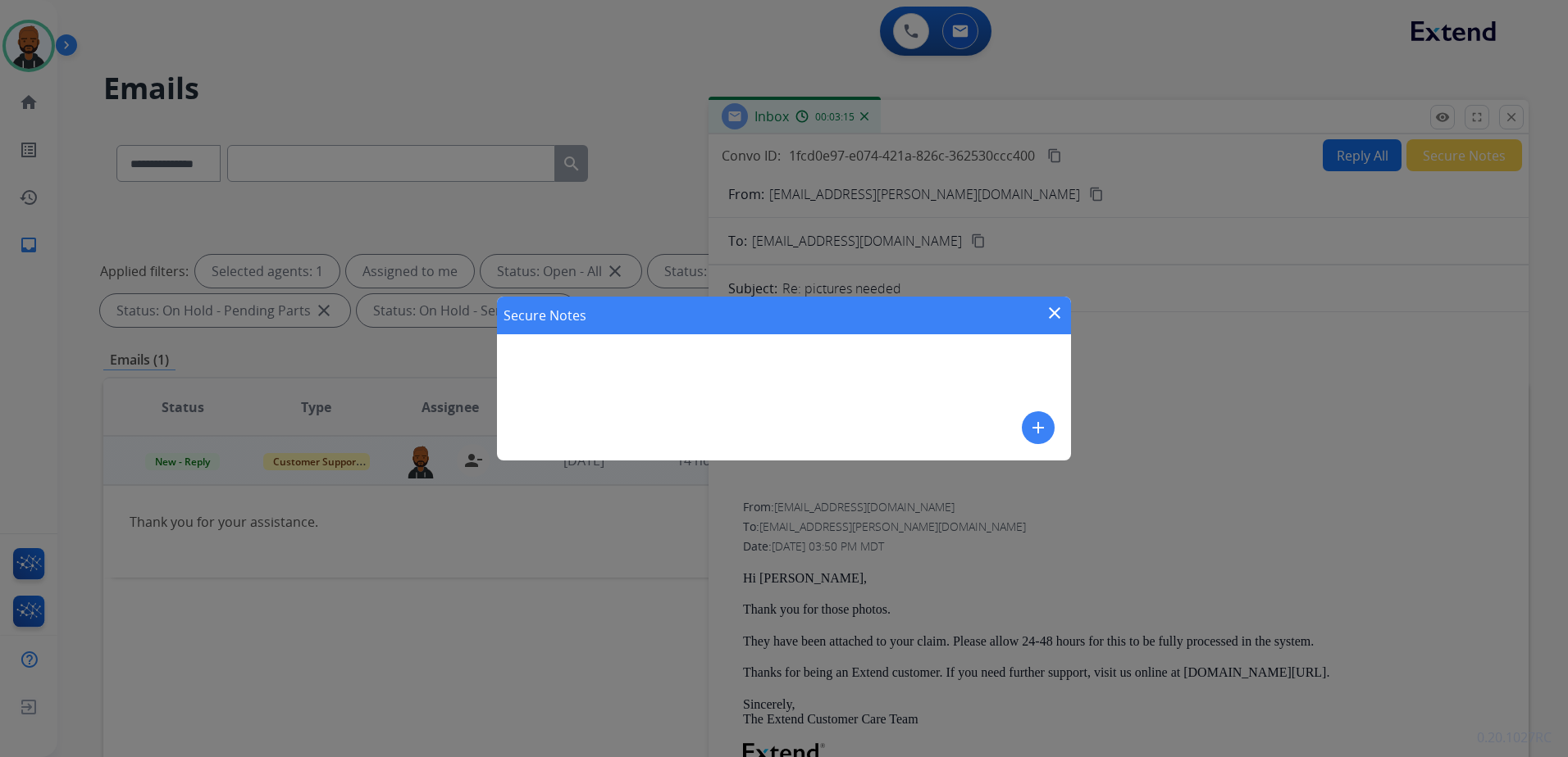
click at [1040, 422] on mat-icon "add" at bounding box center [1038, 428] width 20 height 20
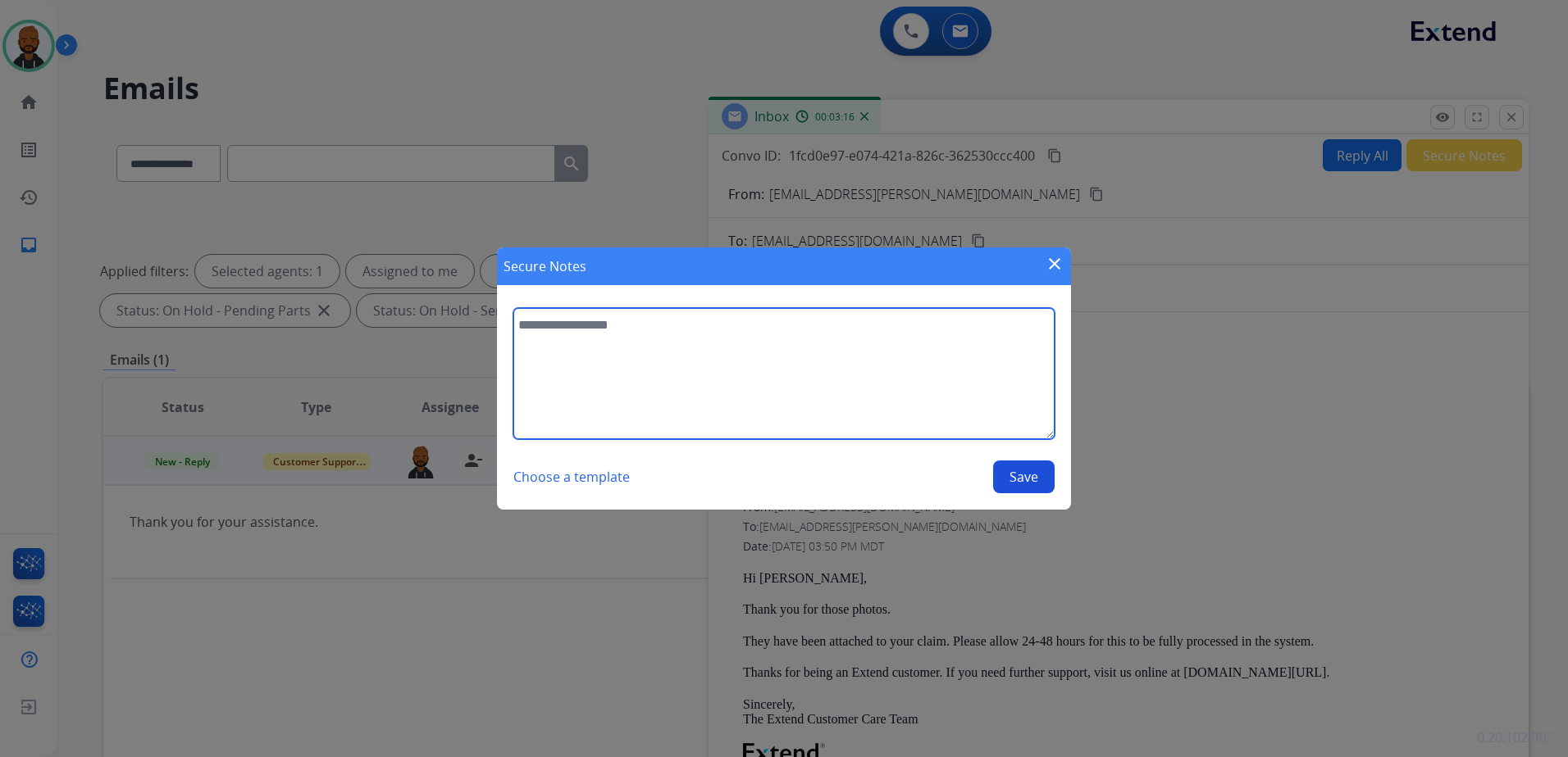
click at [977, 379] on textarea at bounding box center [784, 374] width 541 height 131
type textarea "**********"
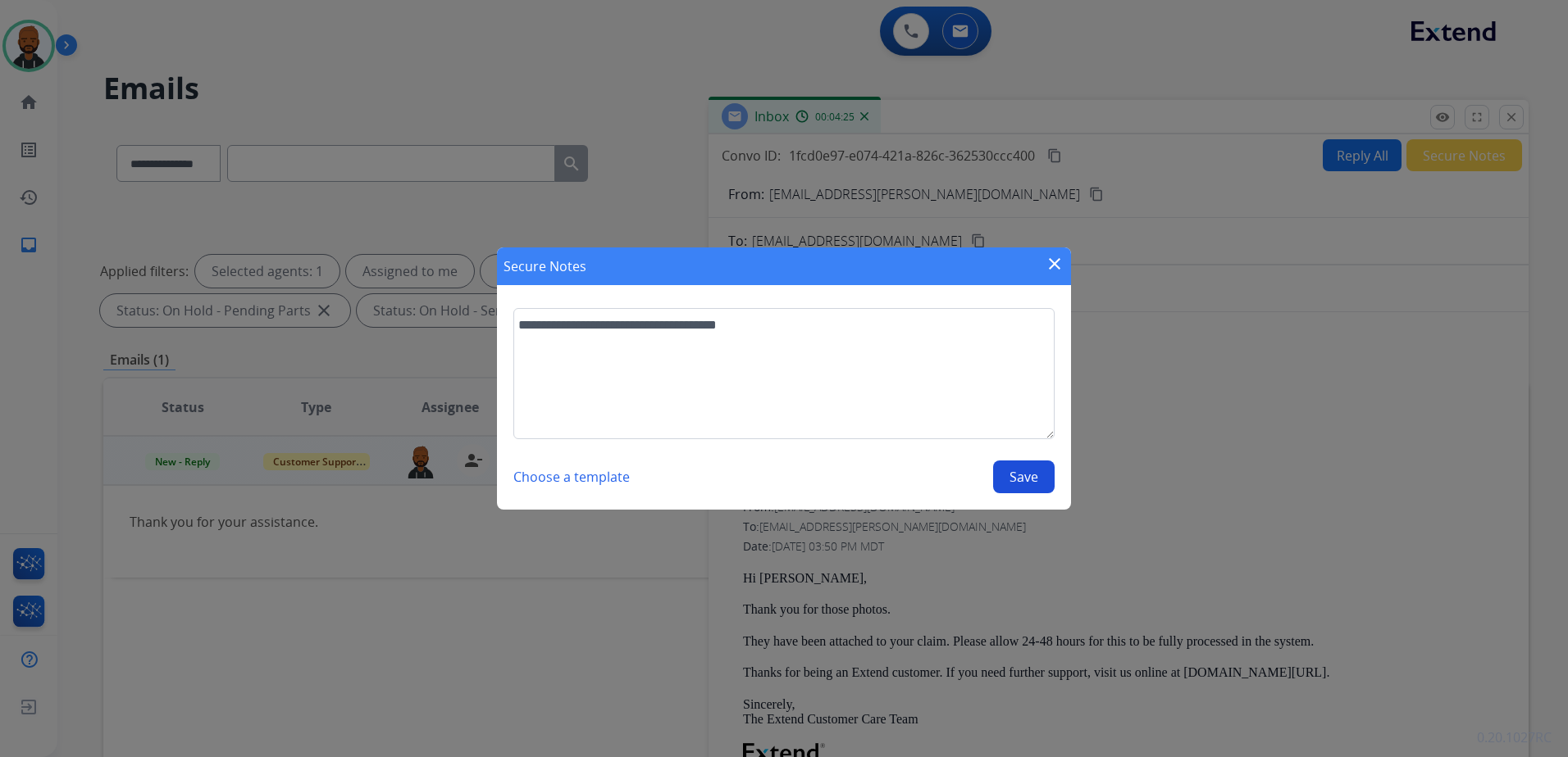
click at [1015, 472] on button "Save" at bounding box center [1024, 476] width 62 height 32
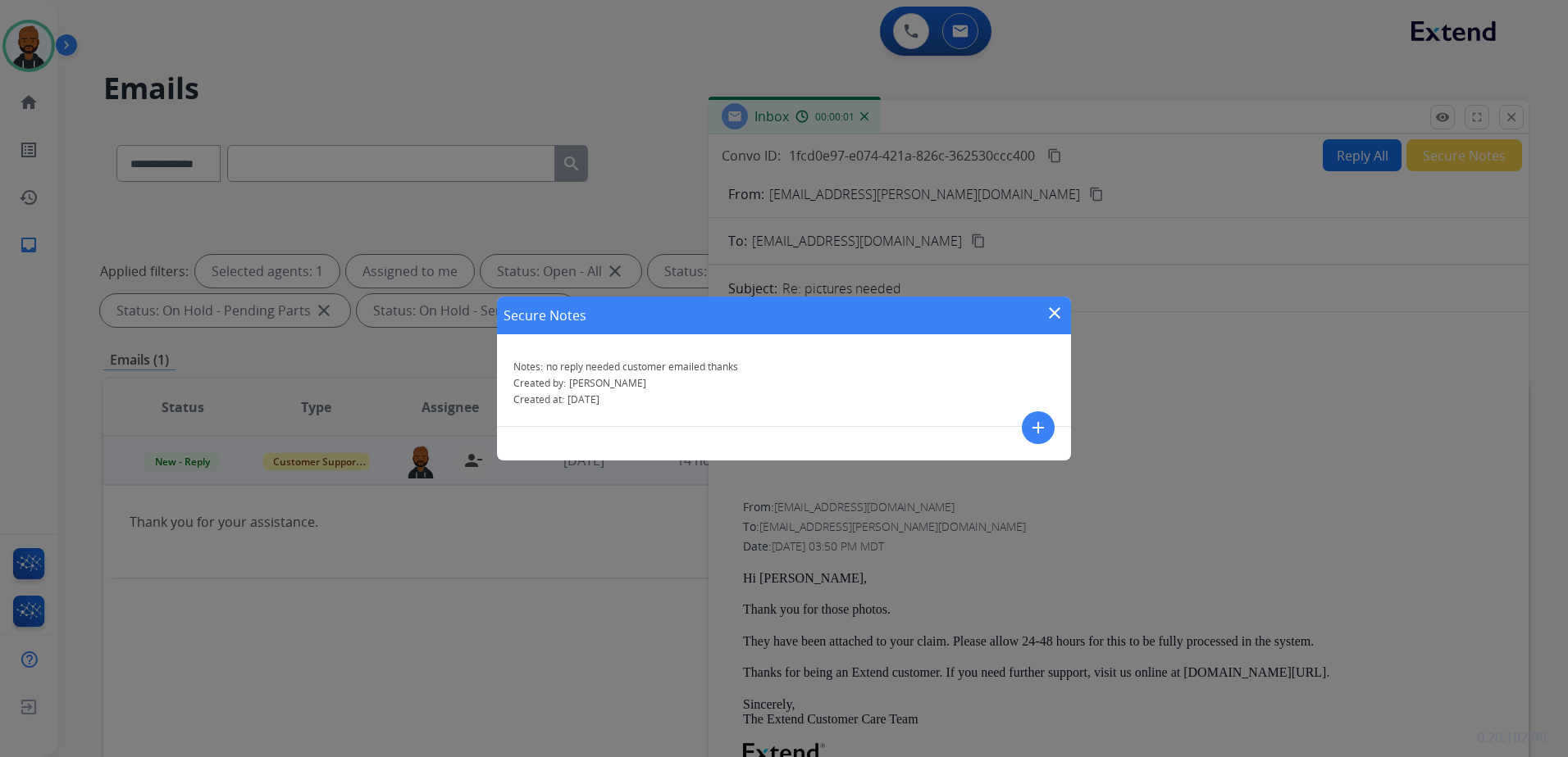
drag, startPoint x: 1054, startPoint y: 312, endPoint x: 1062, endPoint y: 310, distance: 8.2
click at [1054, 312] on mat-icon "close" at bounding box center [1054, 313] width 20 height 20
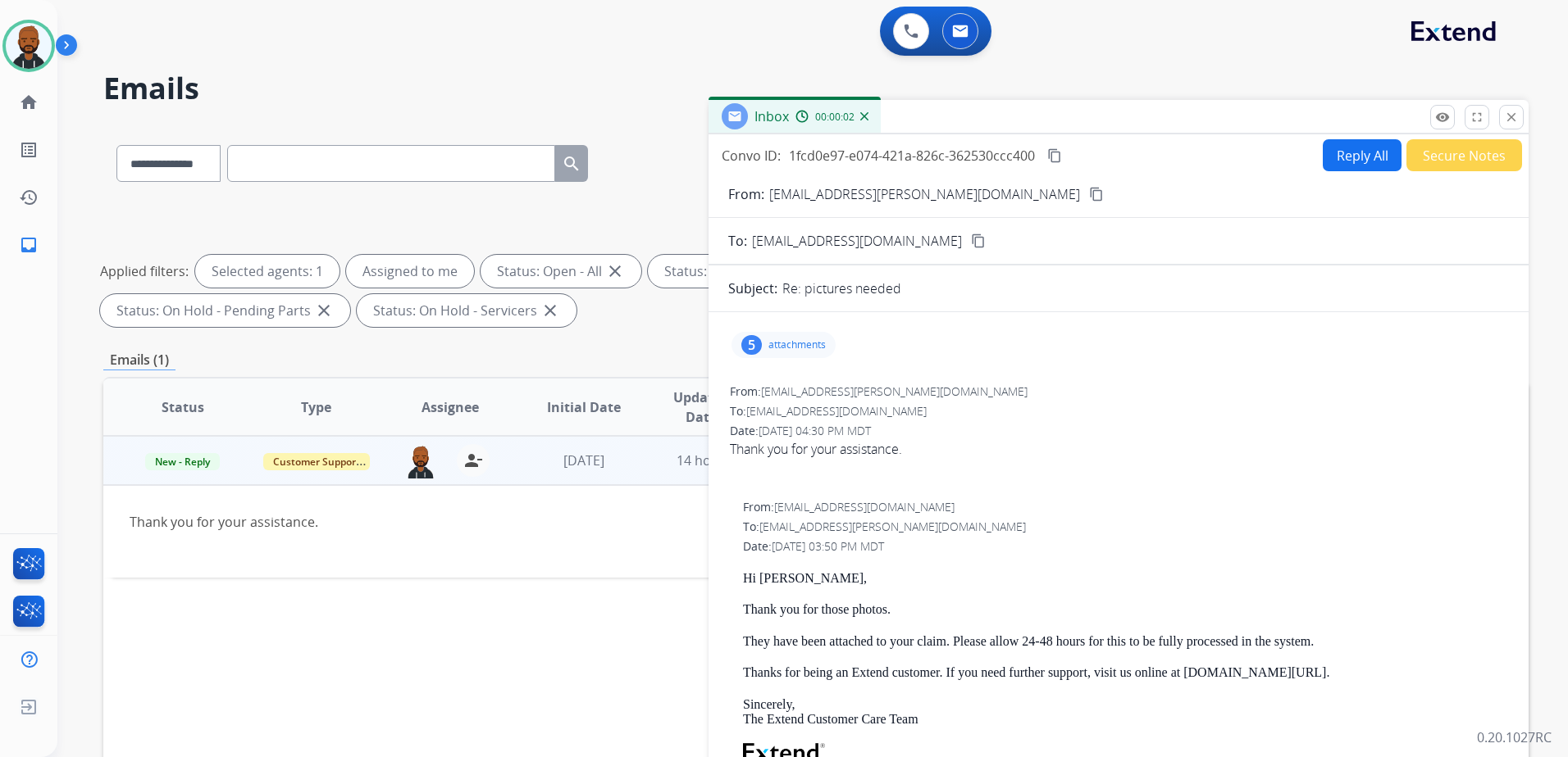
drag, startPoint x: 1518, startPoint y: 112, endPoint x: 1528, endPoint y: 122, distance: 14.1
click at [1517, 112] on mat-icon "close" at bounding box center [1512, 117] width 15 height 15
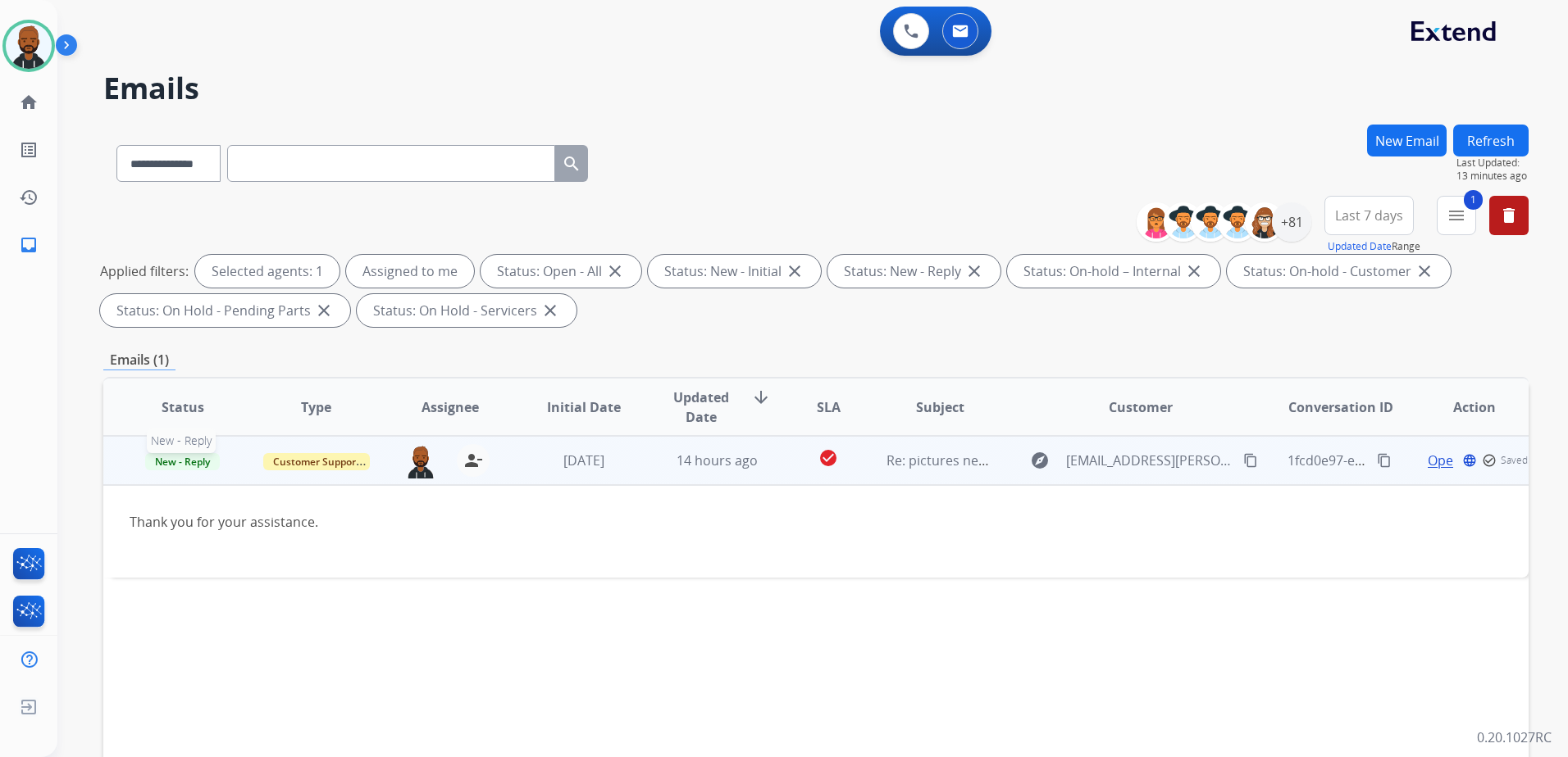
click at [206, 455] on span "New - Reply" at bounding box center [183, 462] width 74 height 17
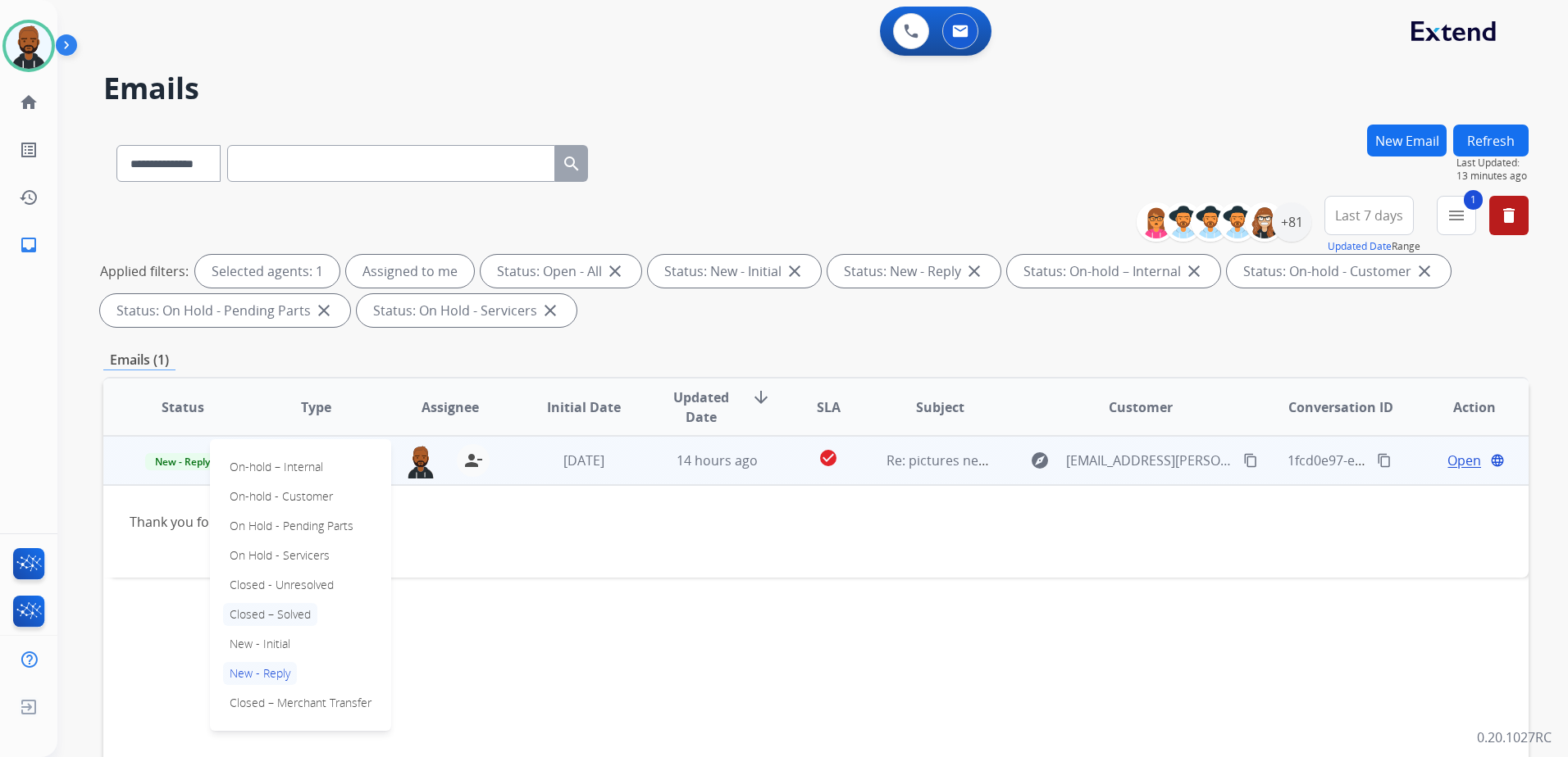
click at [288, 611] on p "Closed – Solved" at bounding box center [269, 614] width 94 height 23
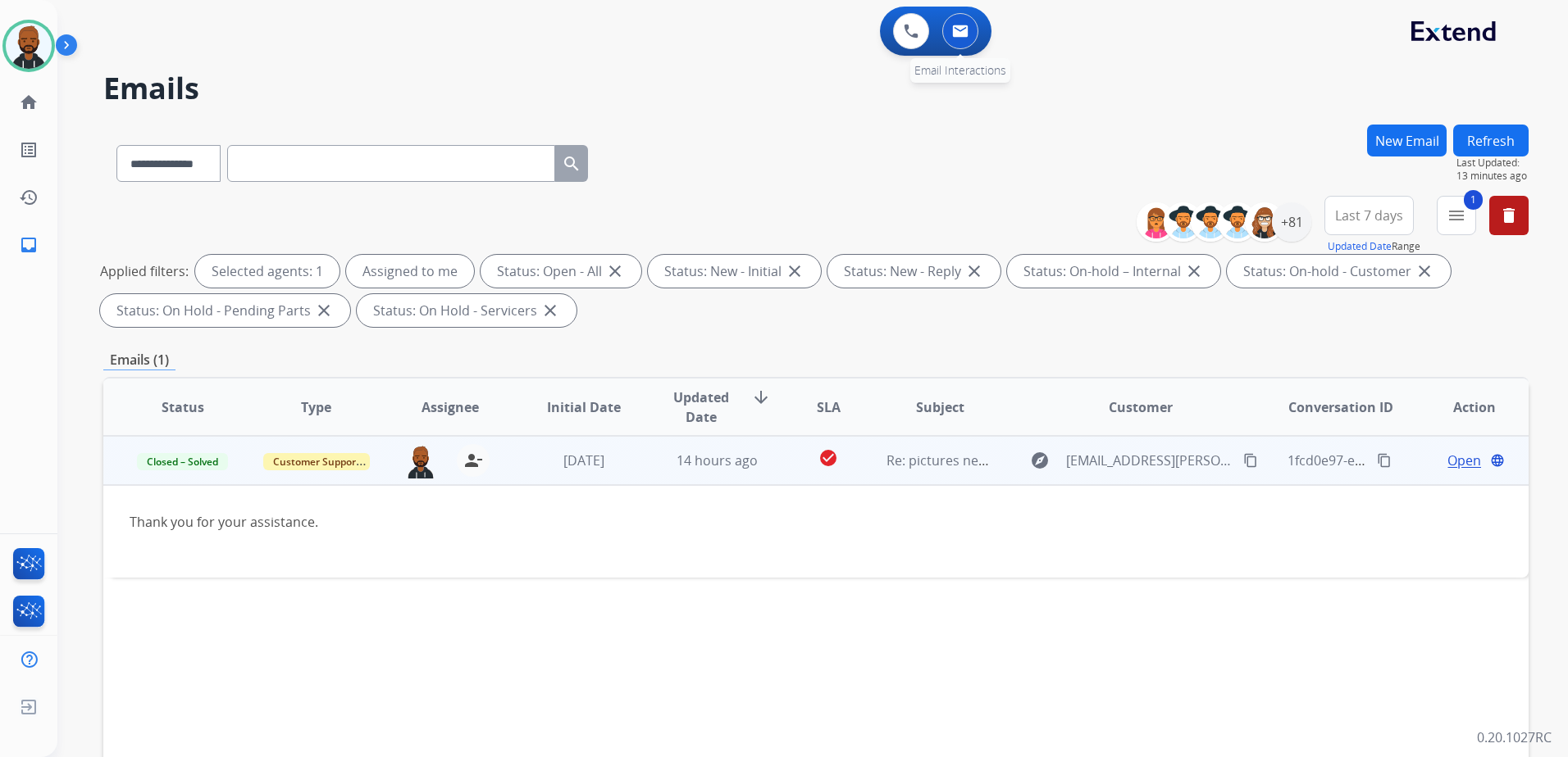
click at [971, 35] on button at bounding box center [960, 31] width 36 height 36
click at [917, 39] on button at bounding box center [911, 31] width 36 height 36
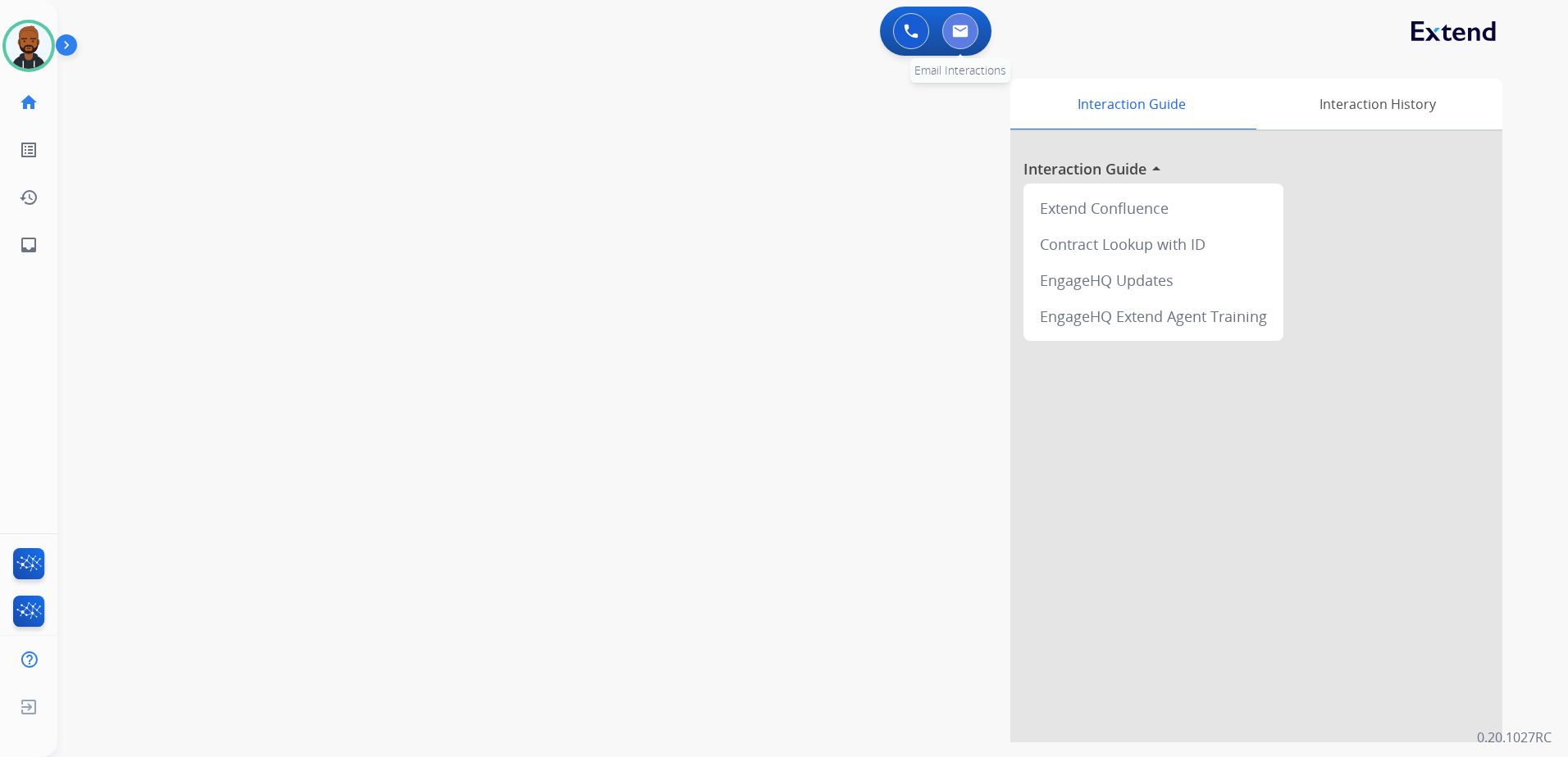
click at [956, 36] on img at bounding box center [960, 31] width 16 height 13
select select "**********"
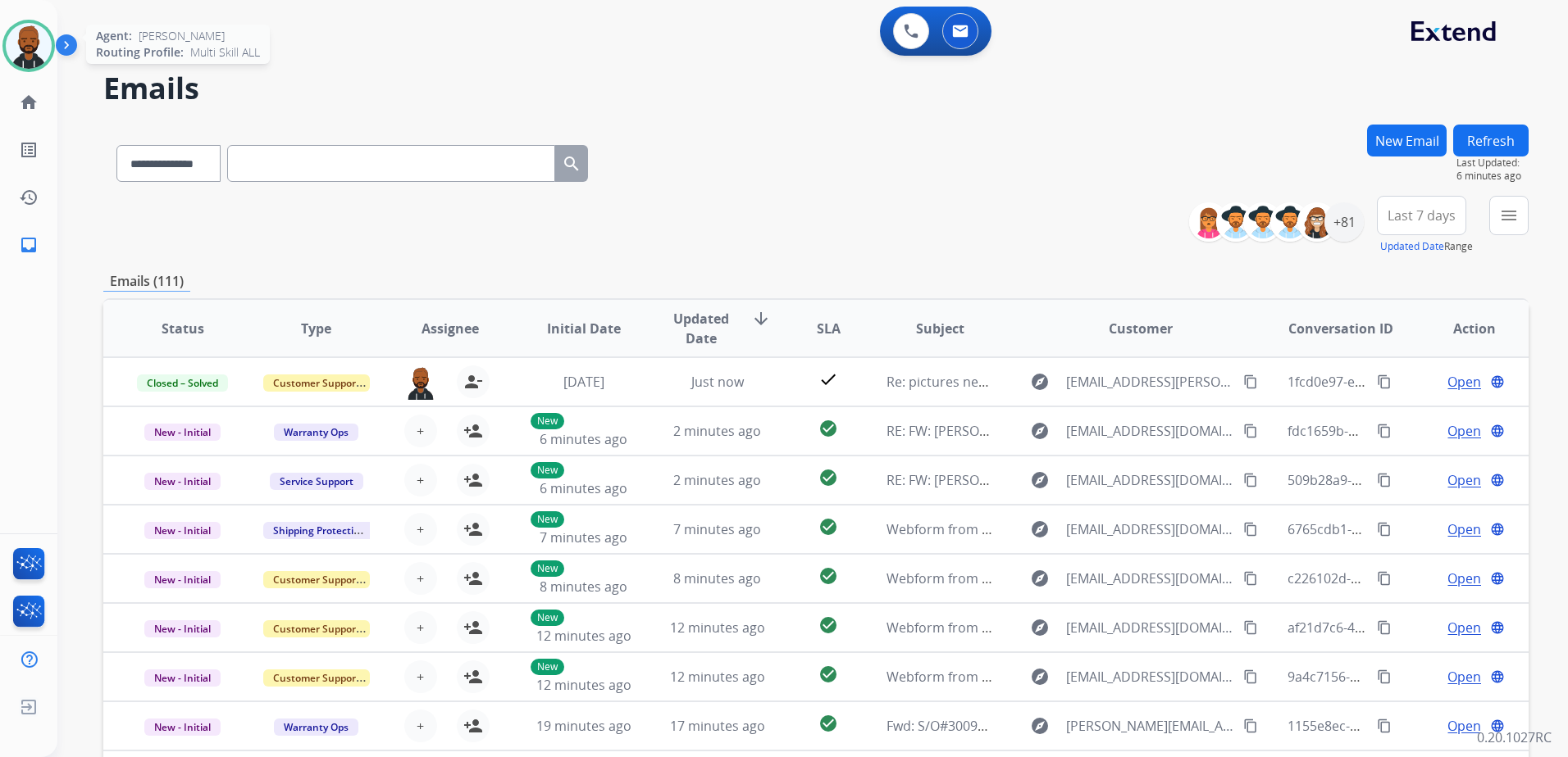
click at [36, 63] on img at bounding box center [29, 46] width 46 height 46
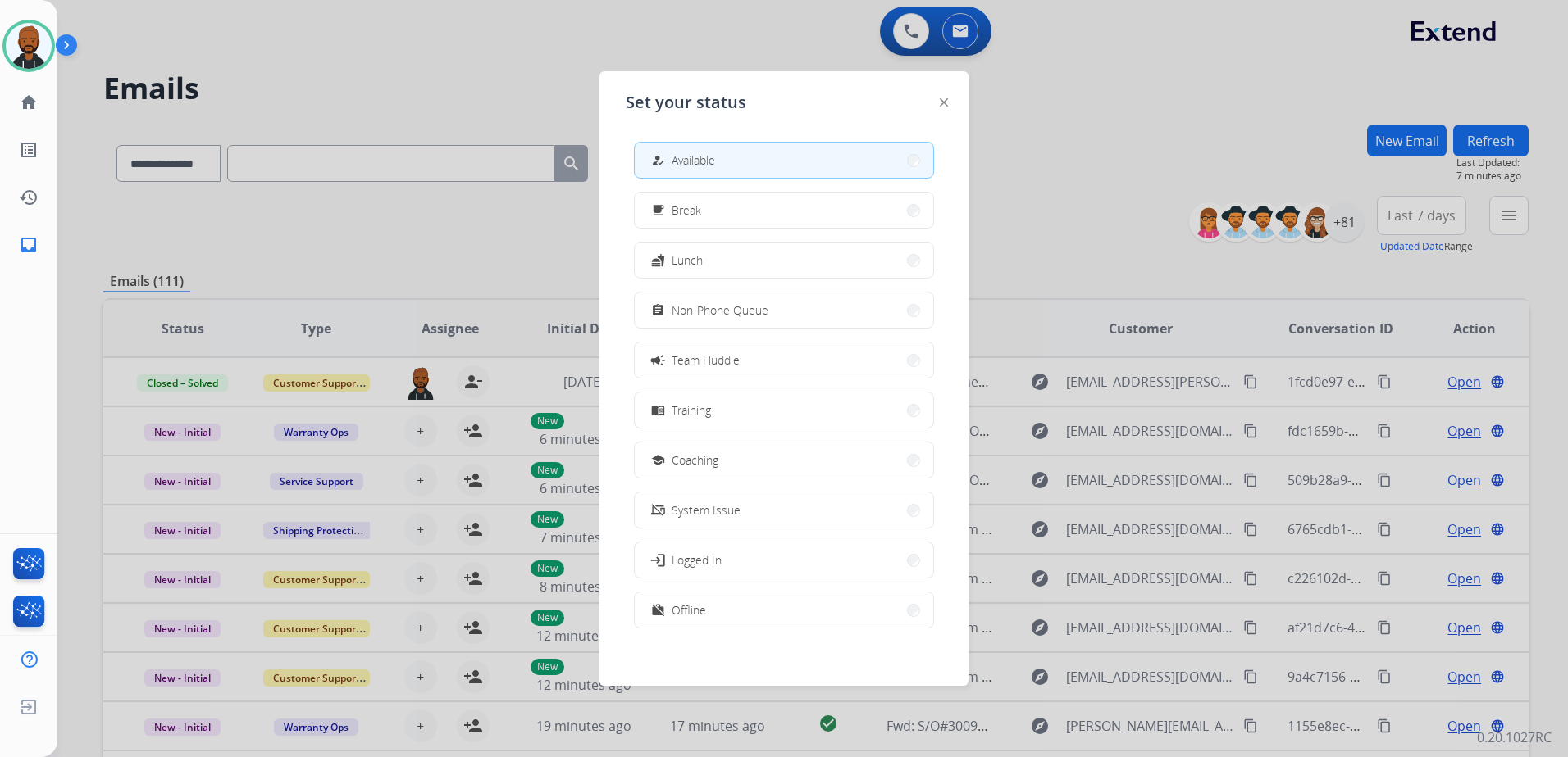
click at [952, 100] on div "Set your status how_to_reg Available free_breakfast Break fastfood Lunch assign…" at bounding box center [784, 378] width 369 height 614
click at [941, 106] on img at bounding box center [944, 102] width 9 height 9
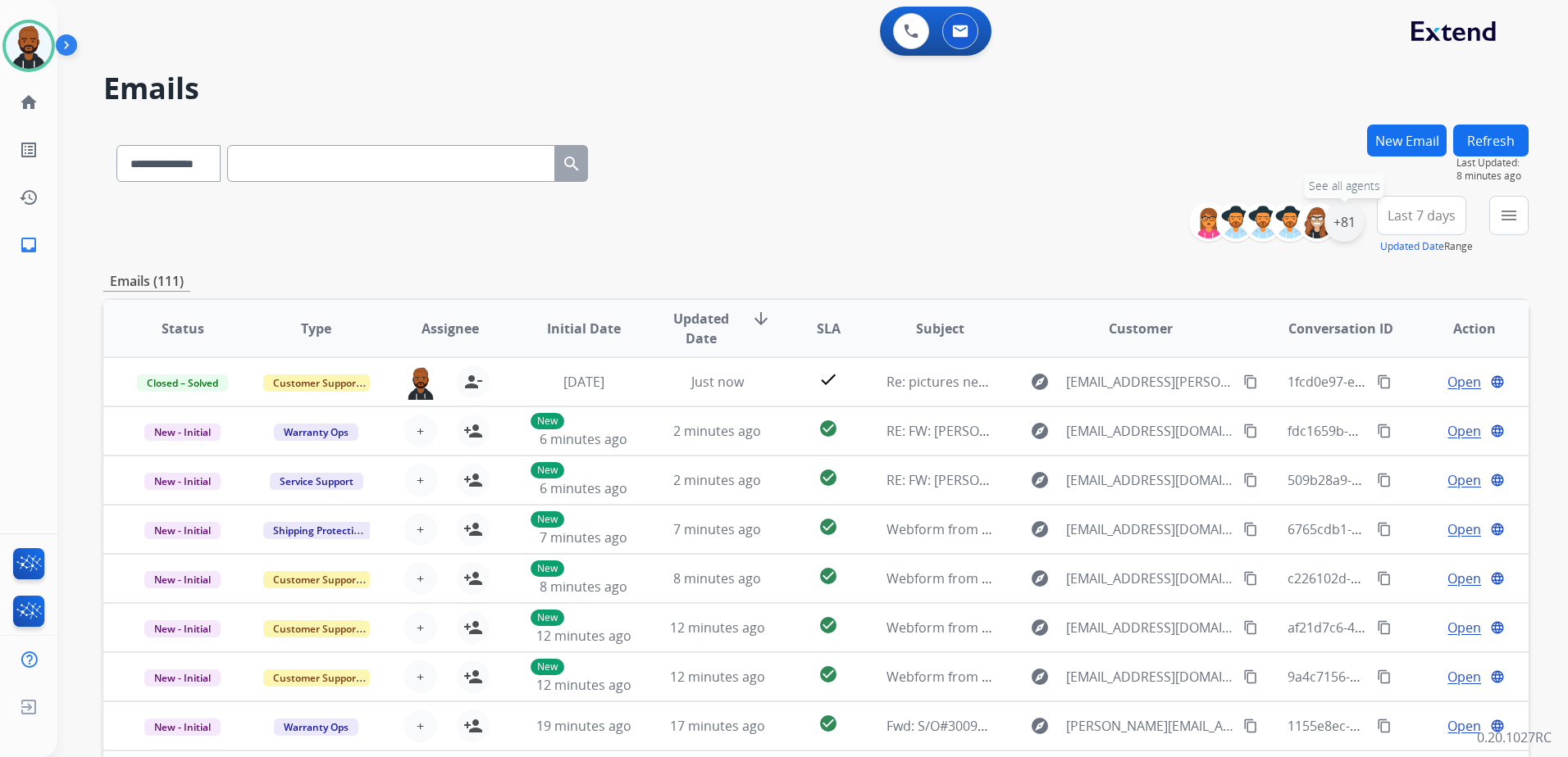
click at [1351, 230] on div "+81" at bounding box center [1343, 222] width 39 height 39
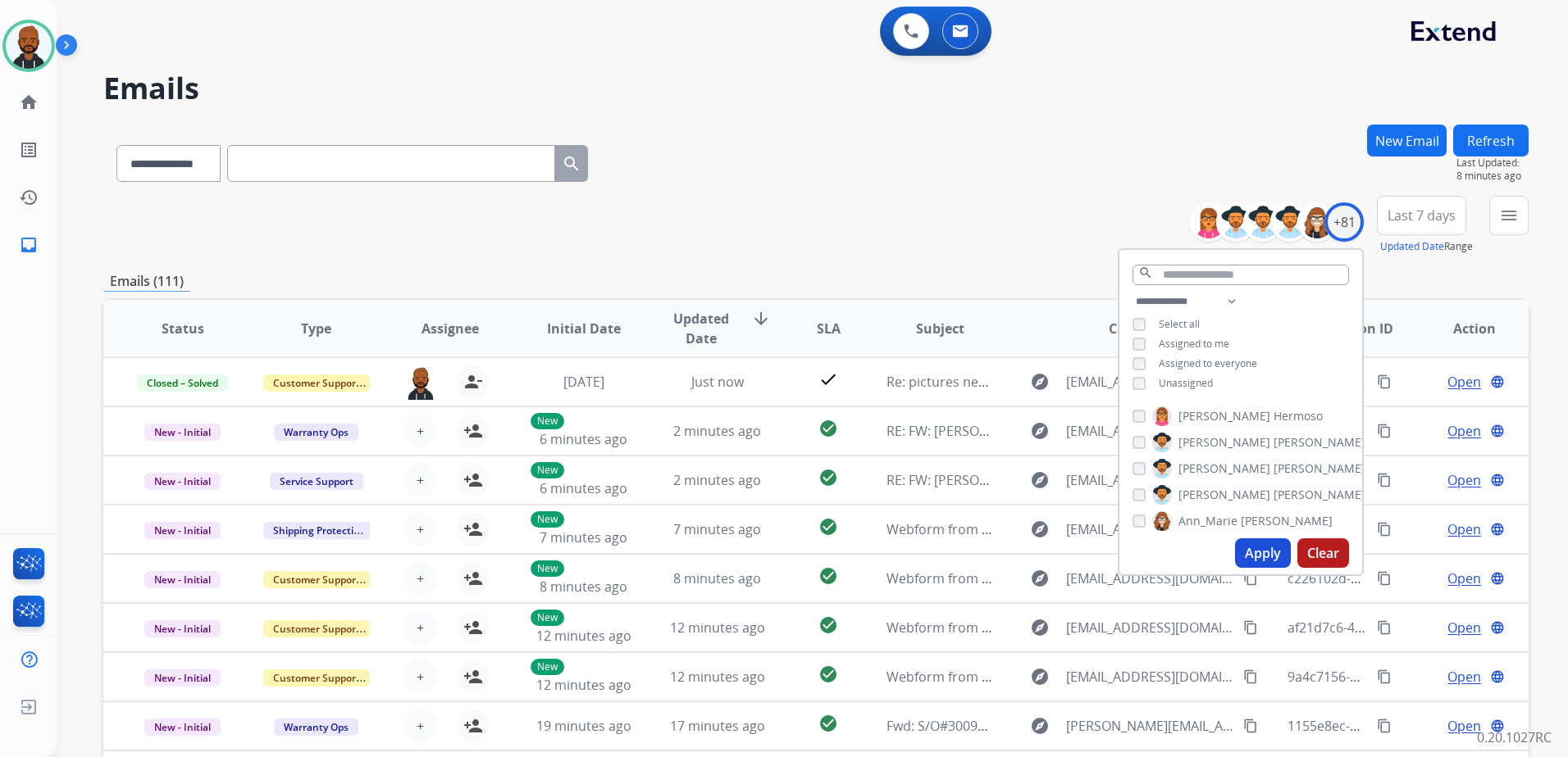
click at [1144, 378] on div "Unassigned" at bounding box center [1172, 383] width 80 height 13
click at [1275, 552] on button "Apply" at bounding box center [1263, 553] width 56 height 29
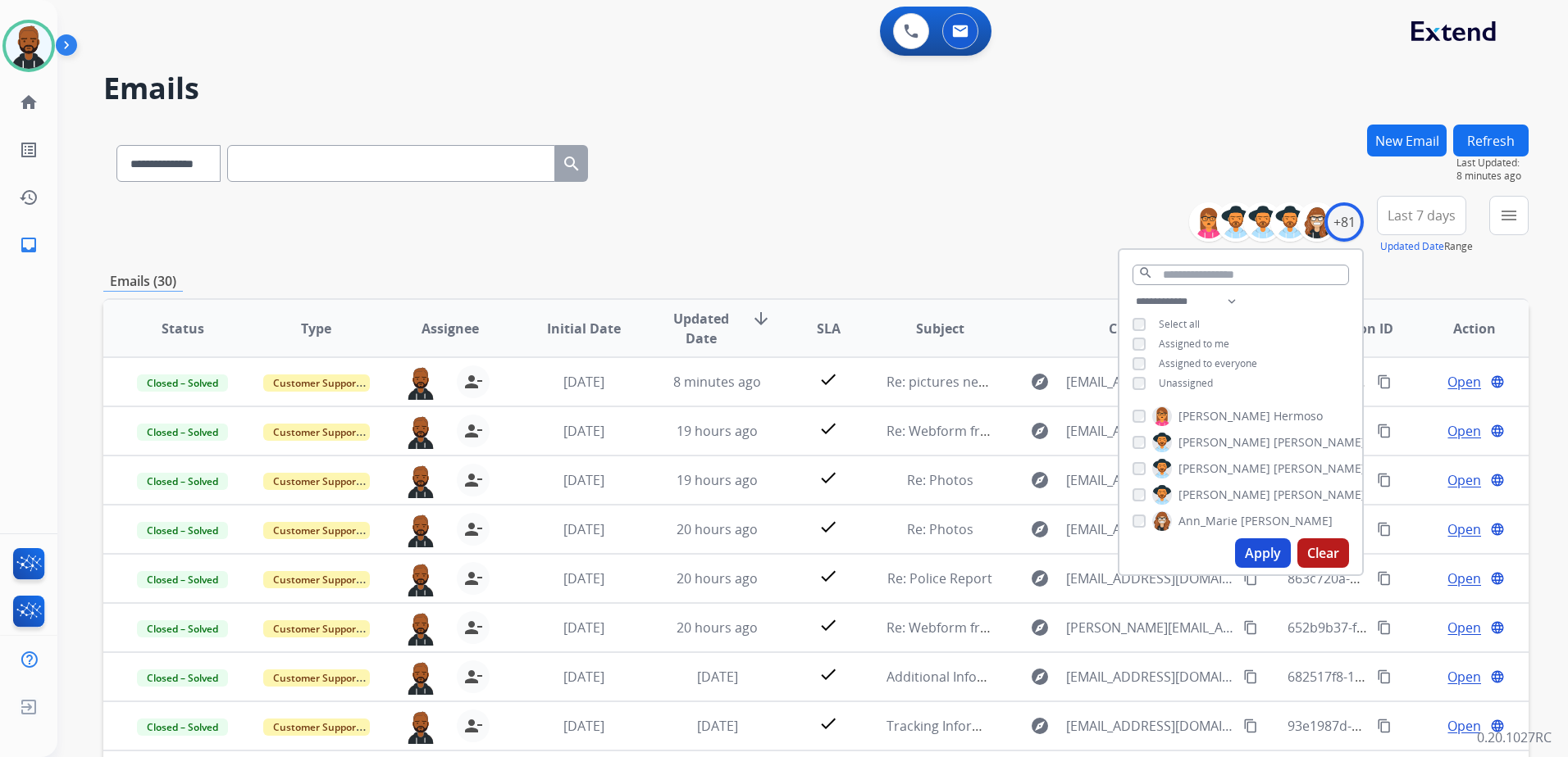
click at [838, 242] on div "**********" at bounding box center [816, 225] width 1425 height 59
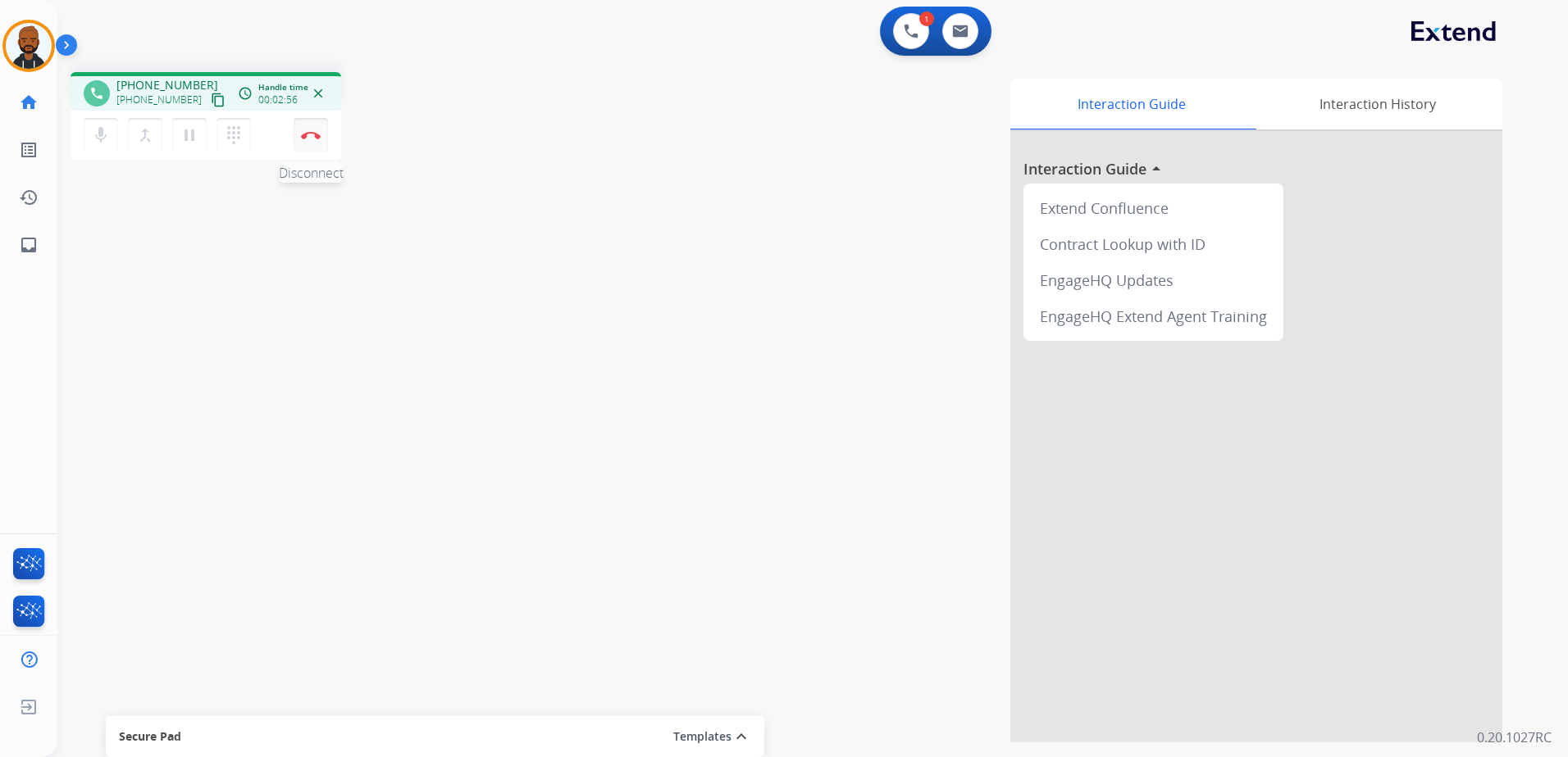
click at [313, 126] on button "Disconnect" at bounding box center [311, 135] width 34 height 34
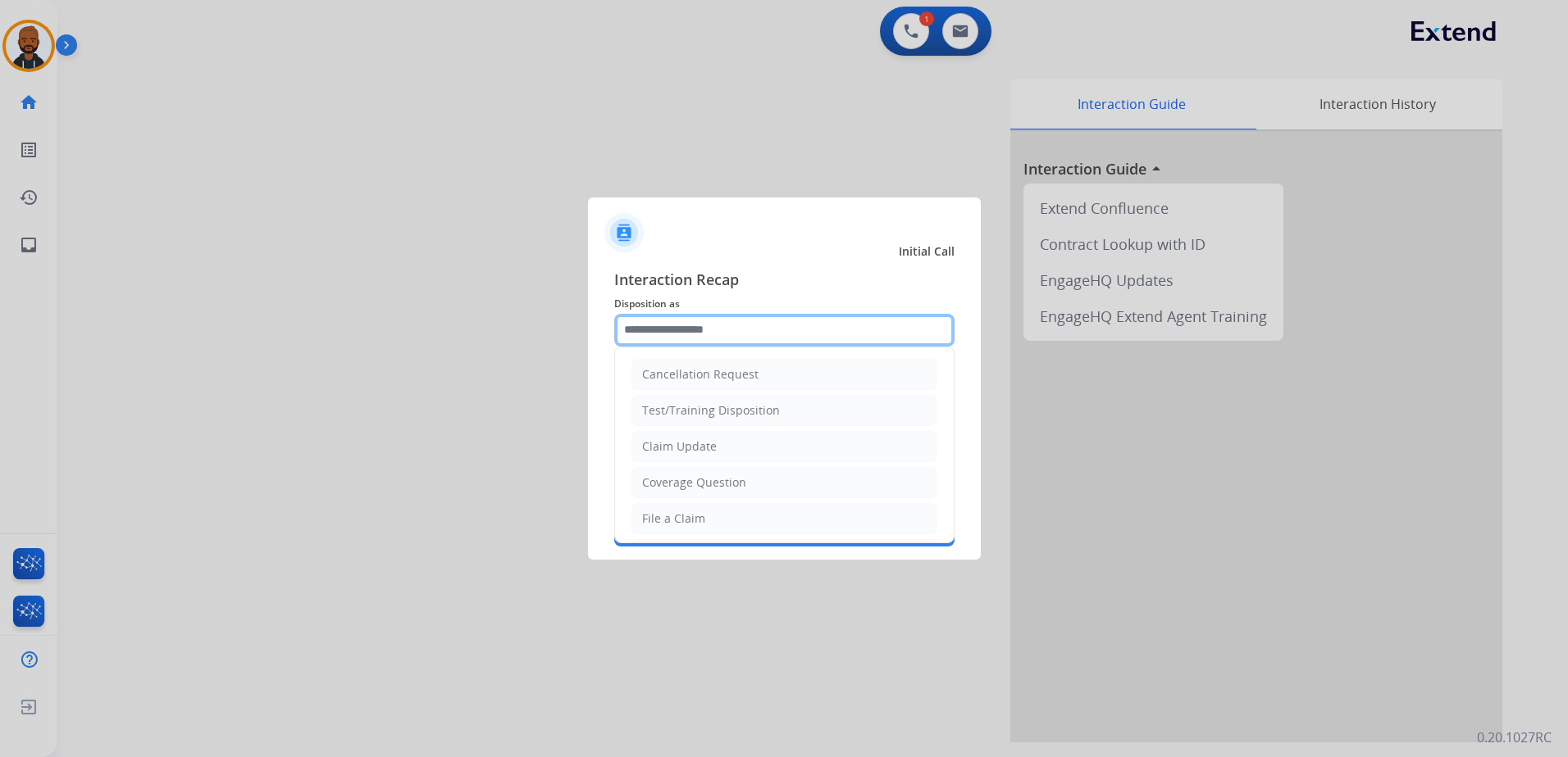
click at [760, 328] on input "text" at bounding box center [785, 330] width 341 height 32
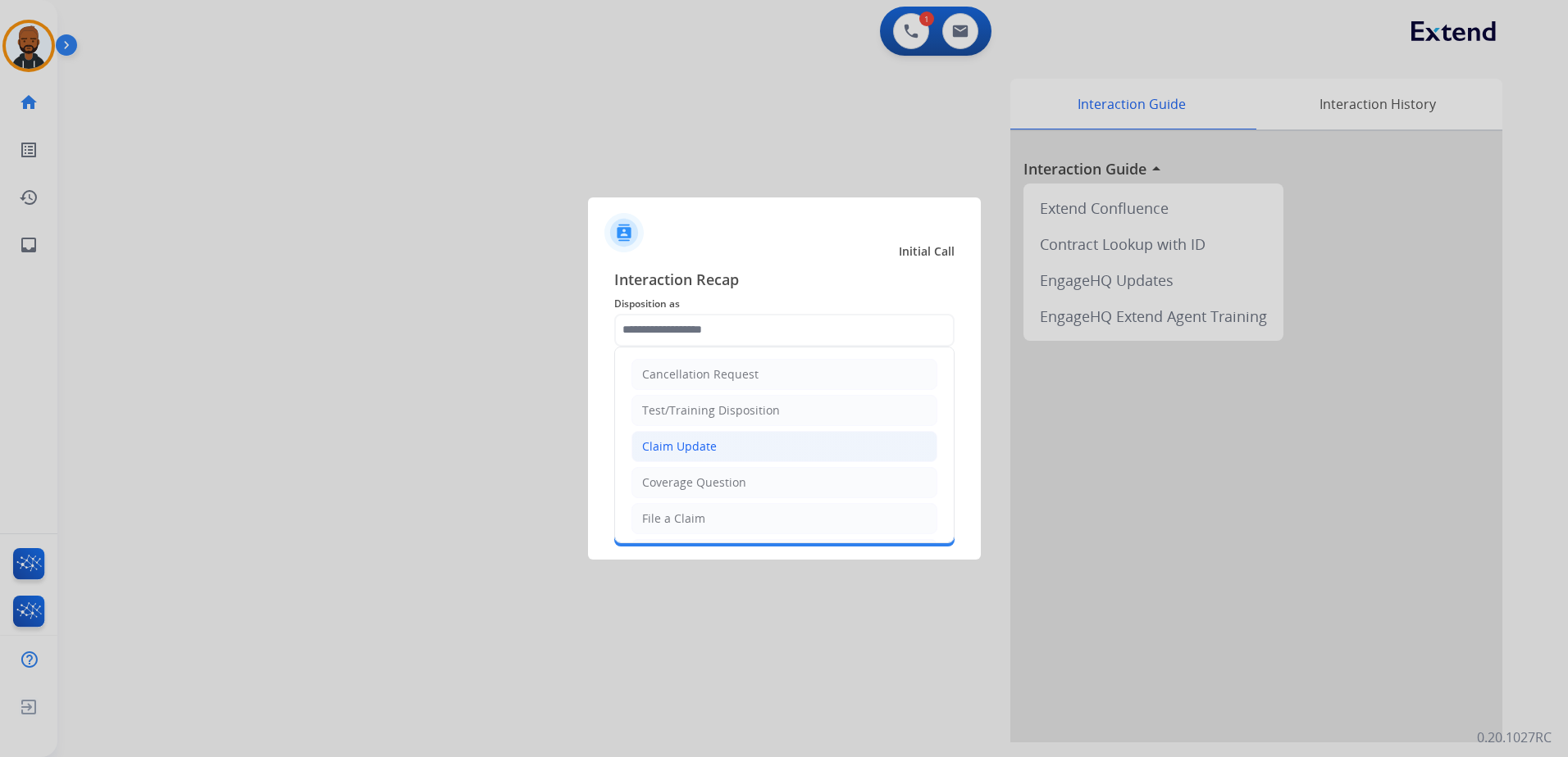
click at [720, 455] on li "Claim Update" at bounding box center [785, 446] width 306 height 31
type input "**********"
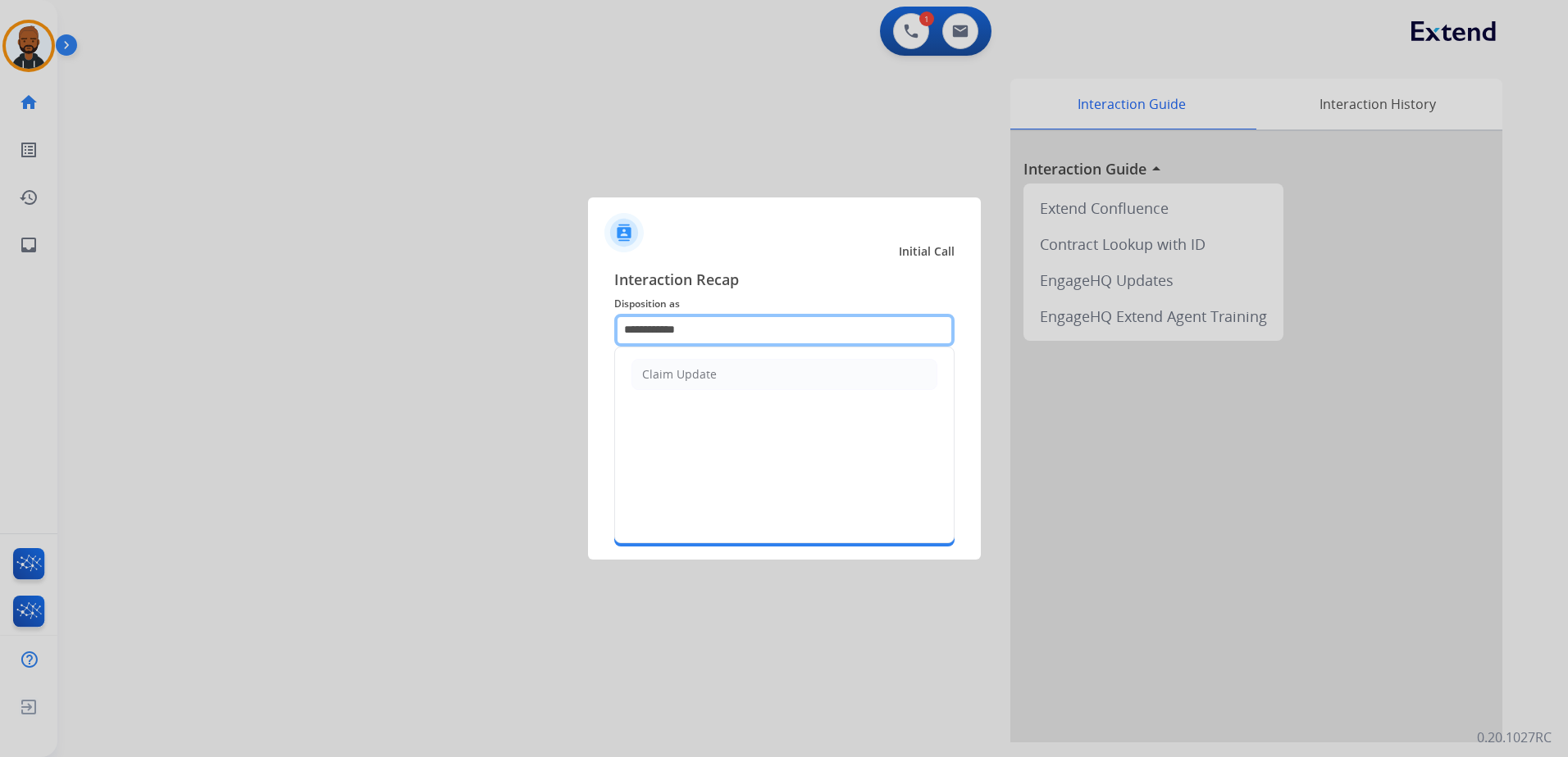
click at [737, 343] on input "**********" at bounding box center [785, 330] width 341 height 32
click at [808, 339] on input "**********" at bounding box center [785, 330] width 341 height 32
drag, startPoint x: 799, startPoint y: 334, endPoint x: 359, endPoint y: 312, distance: 440.5
click at [0, 312] on app-contact-recap-modal "**********" at bounding box center [0, 378] width 0 height 757
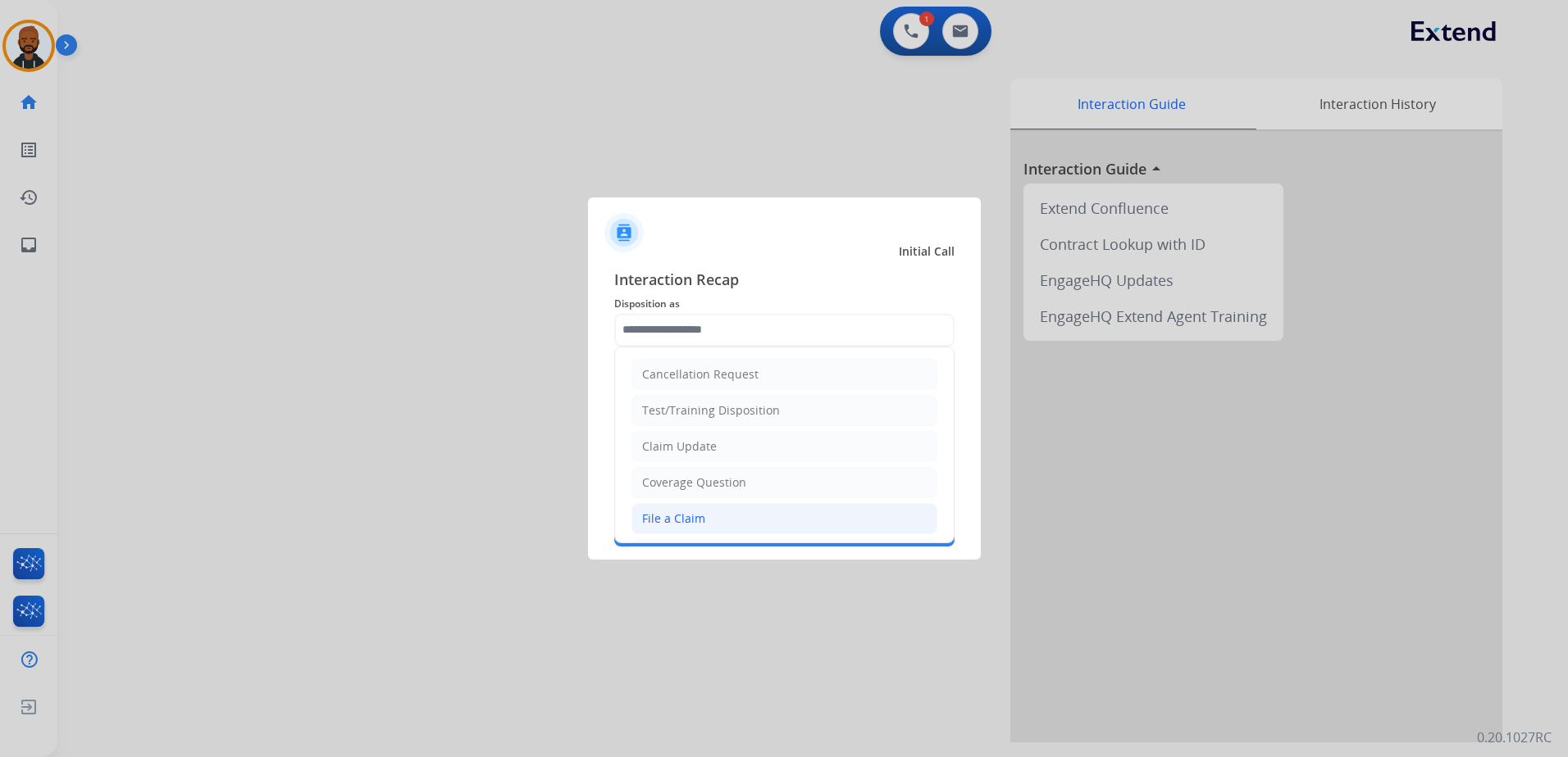
click at [704, 519] on li "File a Claim" at bounding box center [785, 518] width 306 height 31
type input "**********"
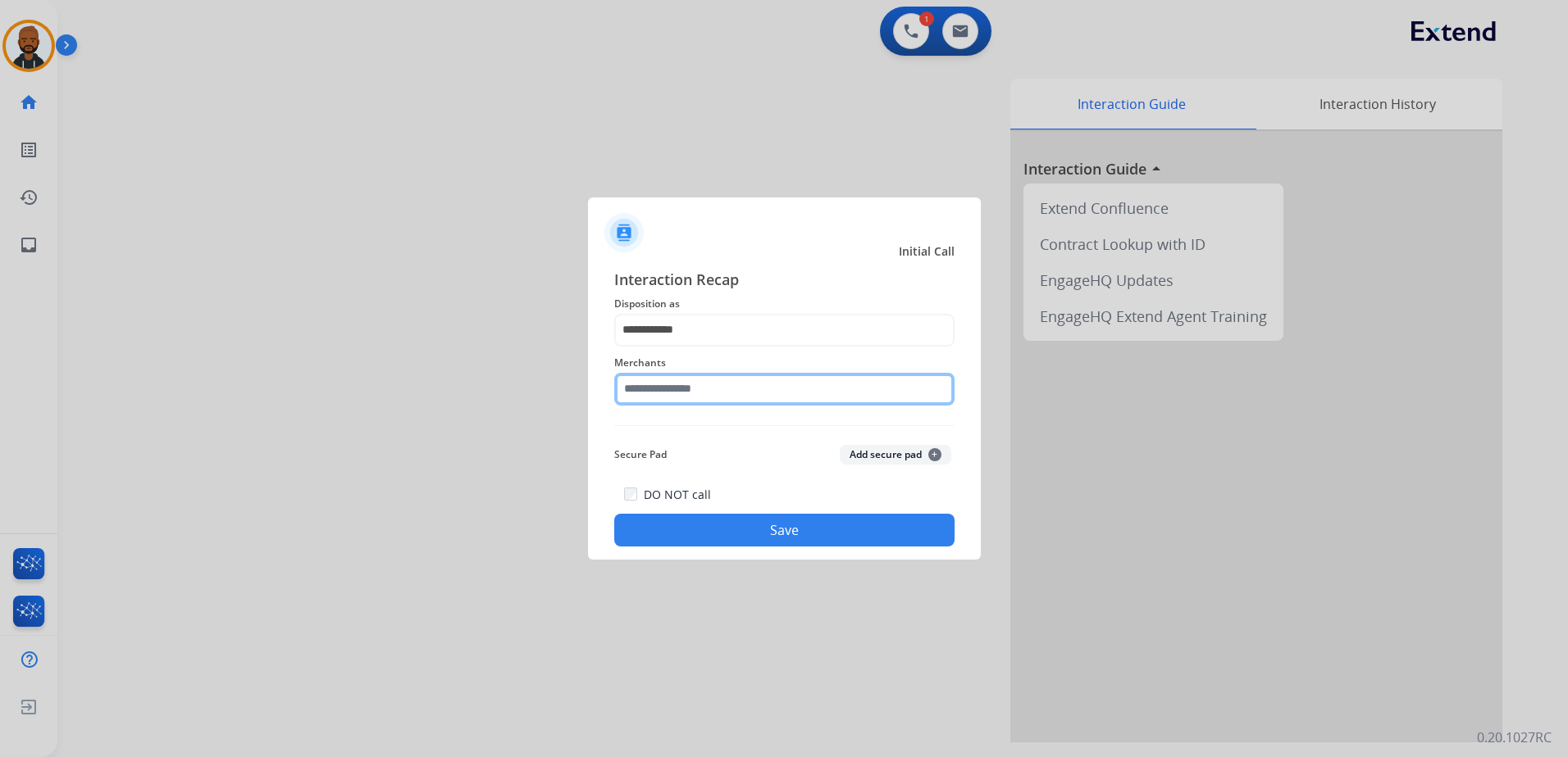
click at [699, 388] on input "text" at bounding box center [785, 389] width 341 height 32
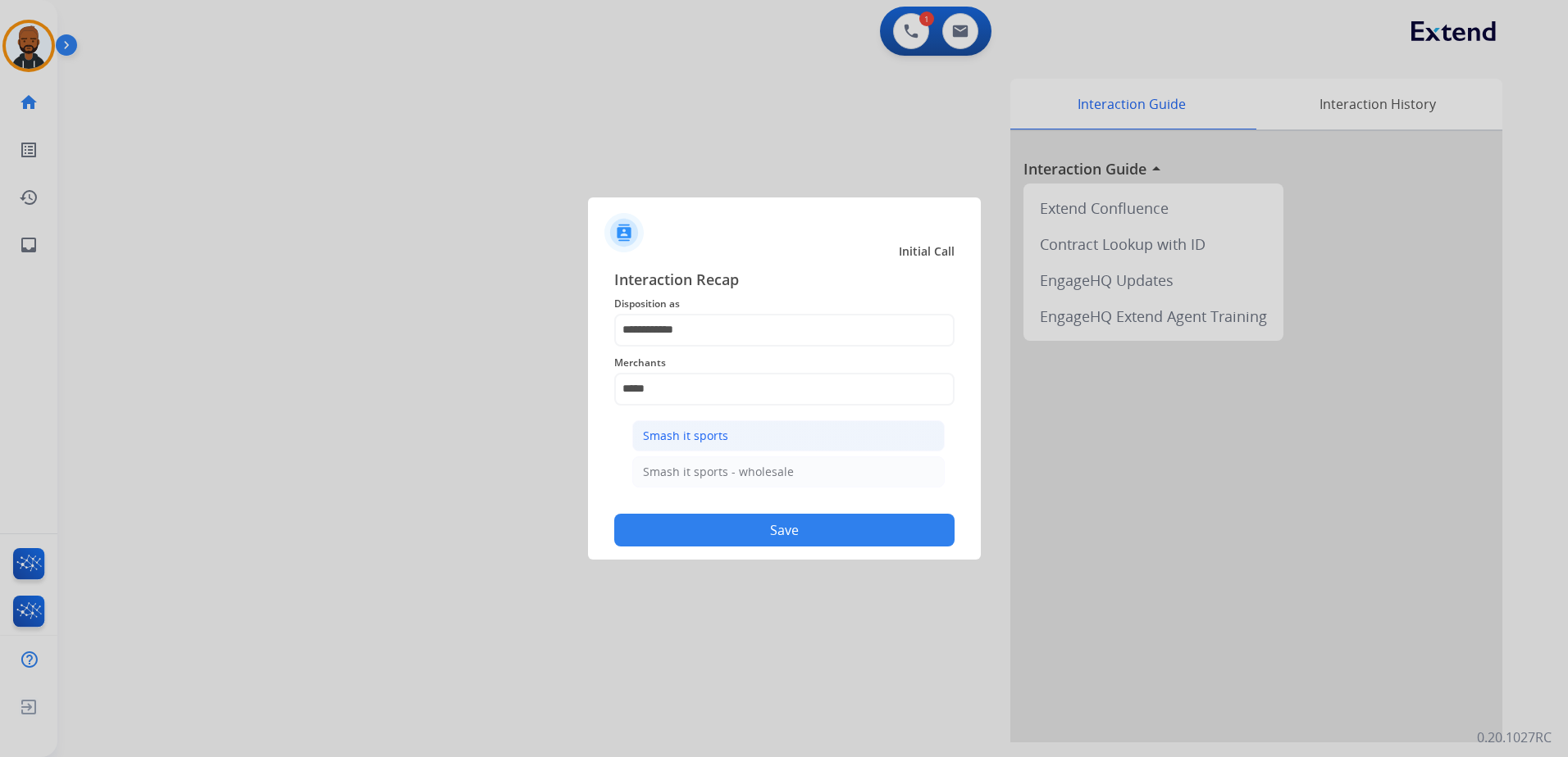
click at [732, 440] on li "Smash it sports" at bounding box center [789, 436] width 312 height 31
type input "**********"
click at [809, 535] on button "Save" at bounding box center [785, 530] width 341 height 32
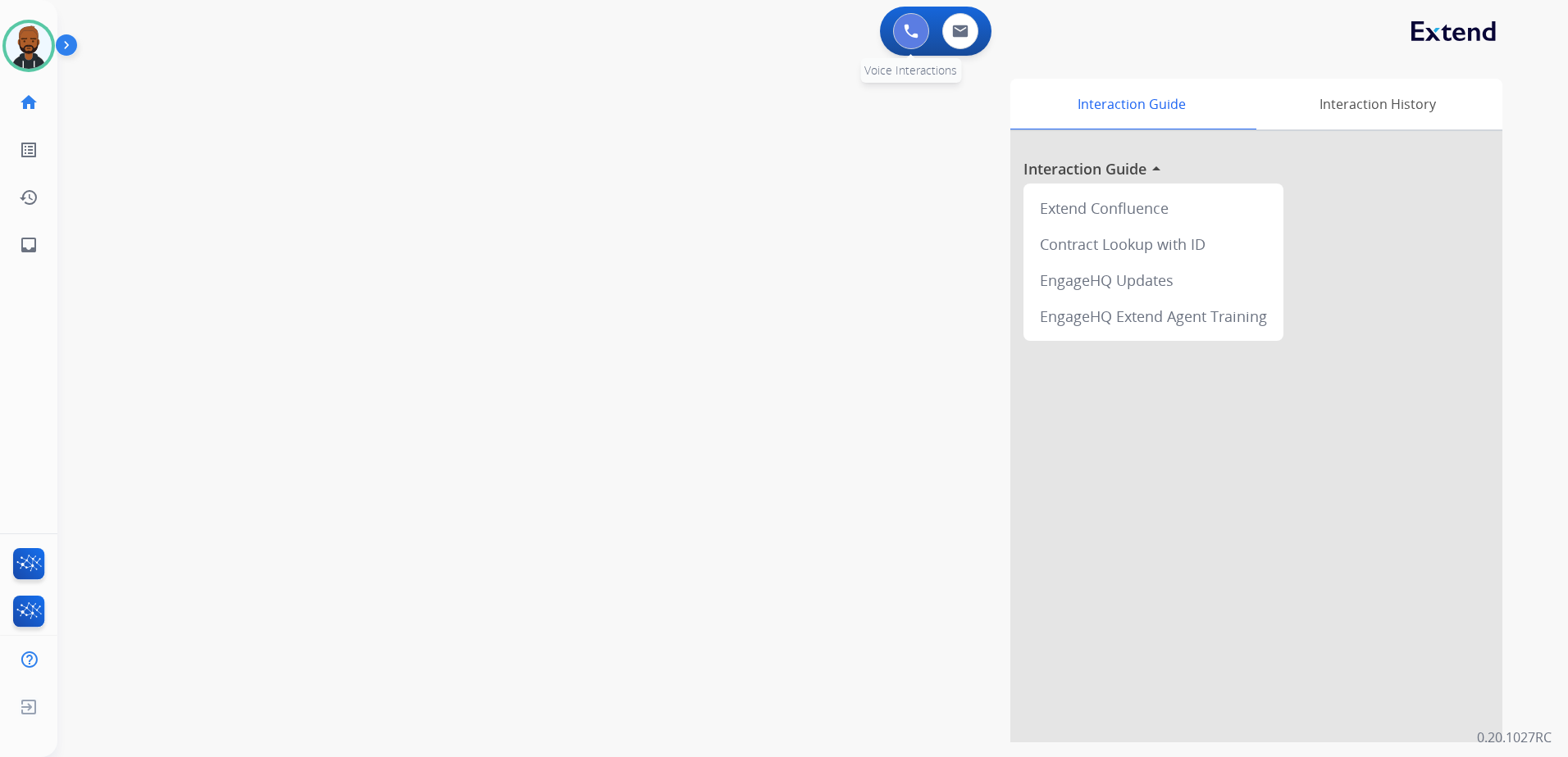
click at [922, 31] on button at bounding box center [911, 31] width 36 height 36
click at [918, 29] on img at bounding box center [911, 31] width 15 height 15
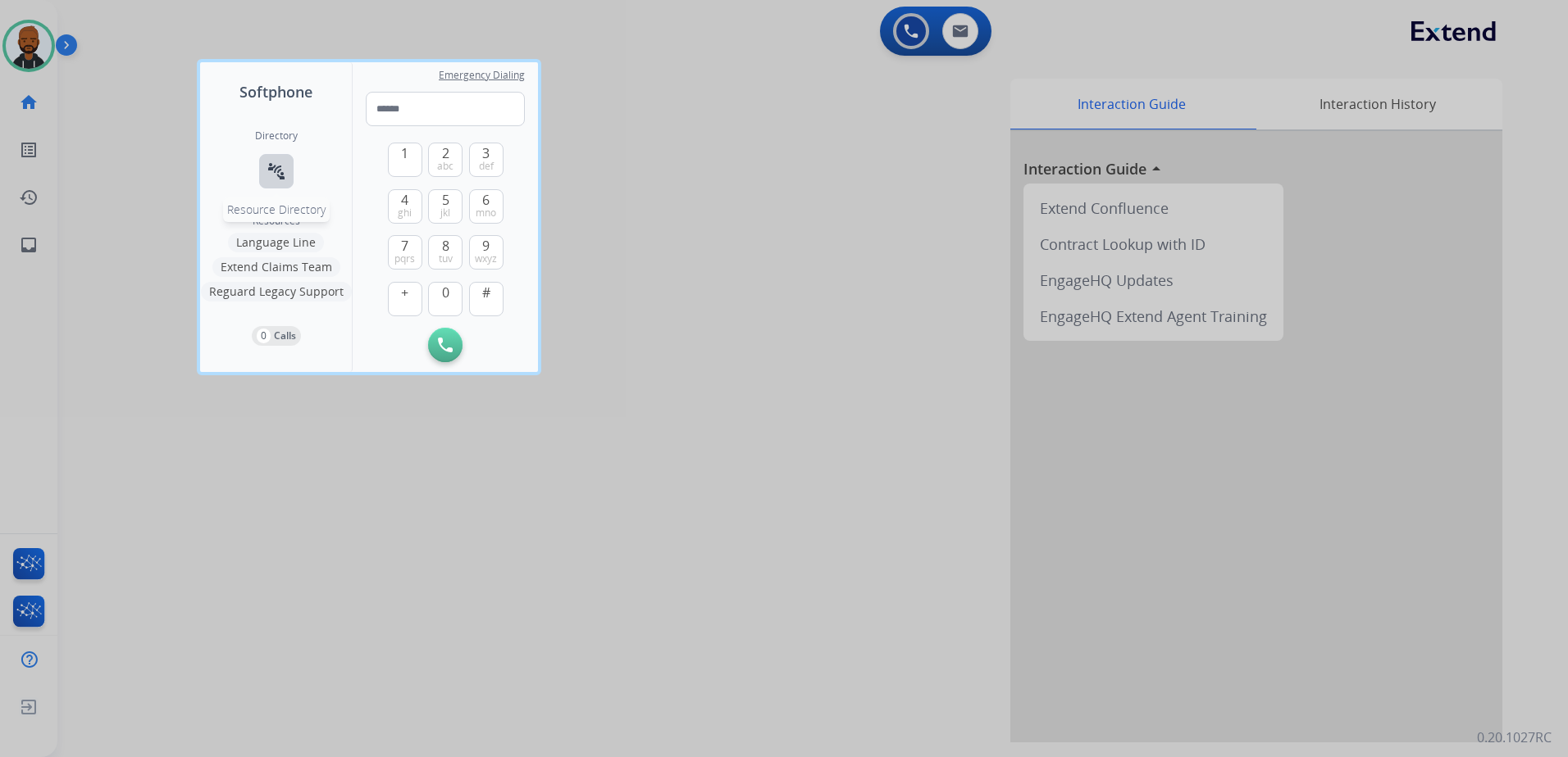
click at [262, 165] on button "connect_without_contact Resource Directory" at bounding box center [276, 171] width 34 height 34
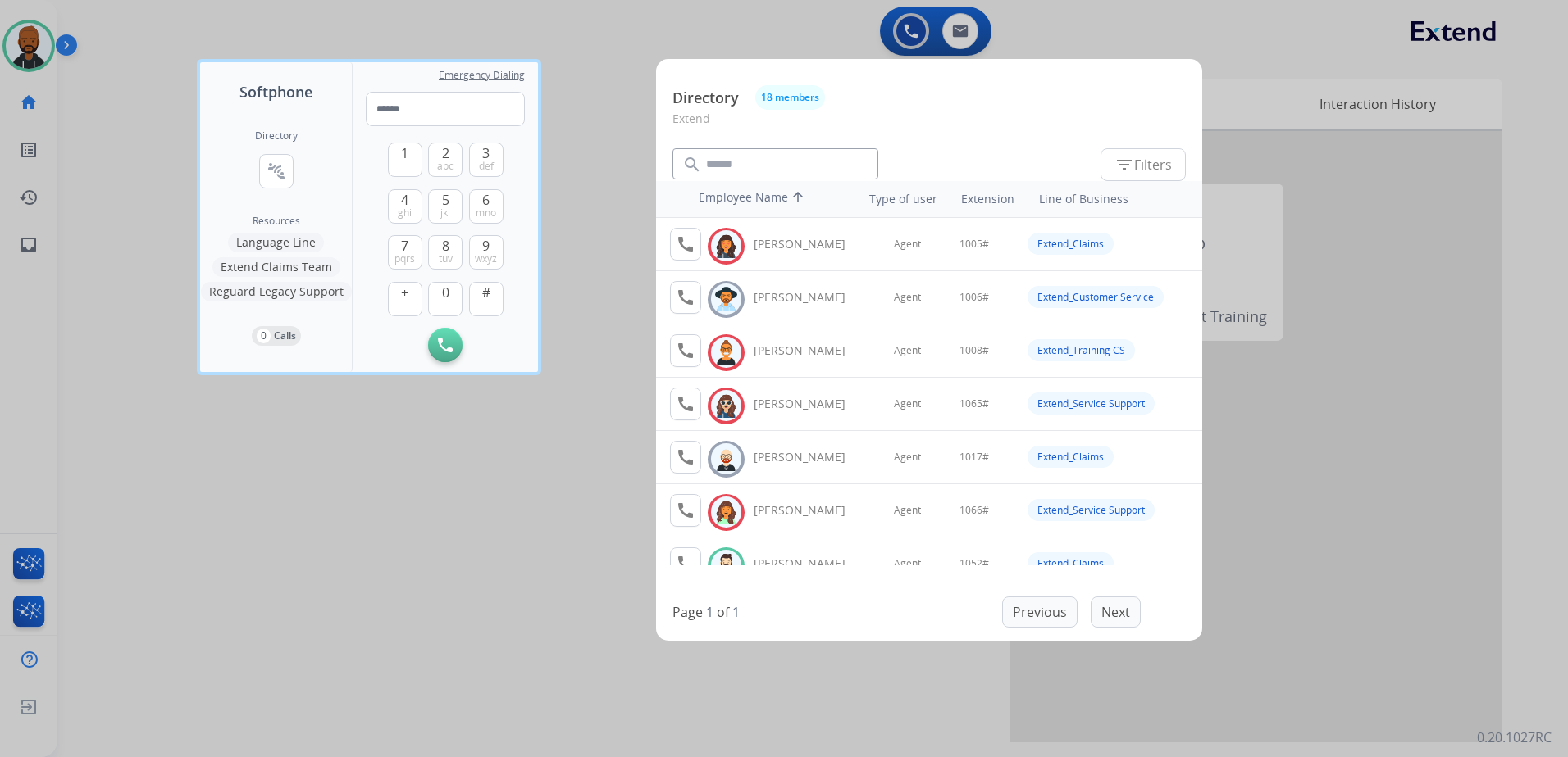
drag, startPoint x: 1049, startPoint y: 46, endPoint x: 1029, endPoint y: 42, distance: 20.4
click at [1051, 44] on div at bounding box center [784, 378] width 1568 height 757
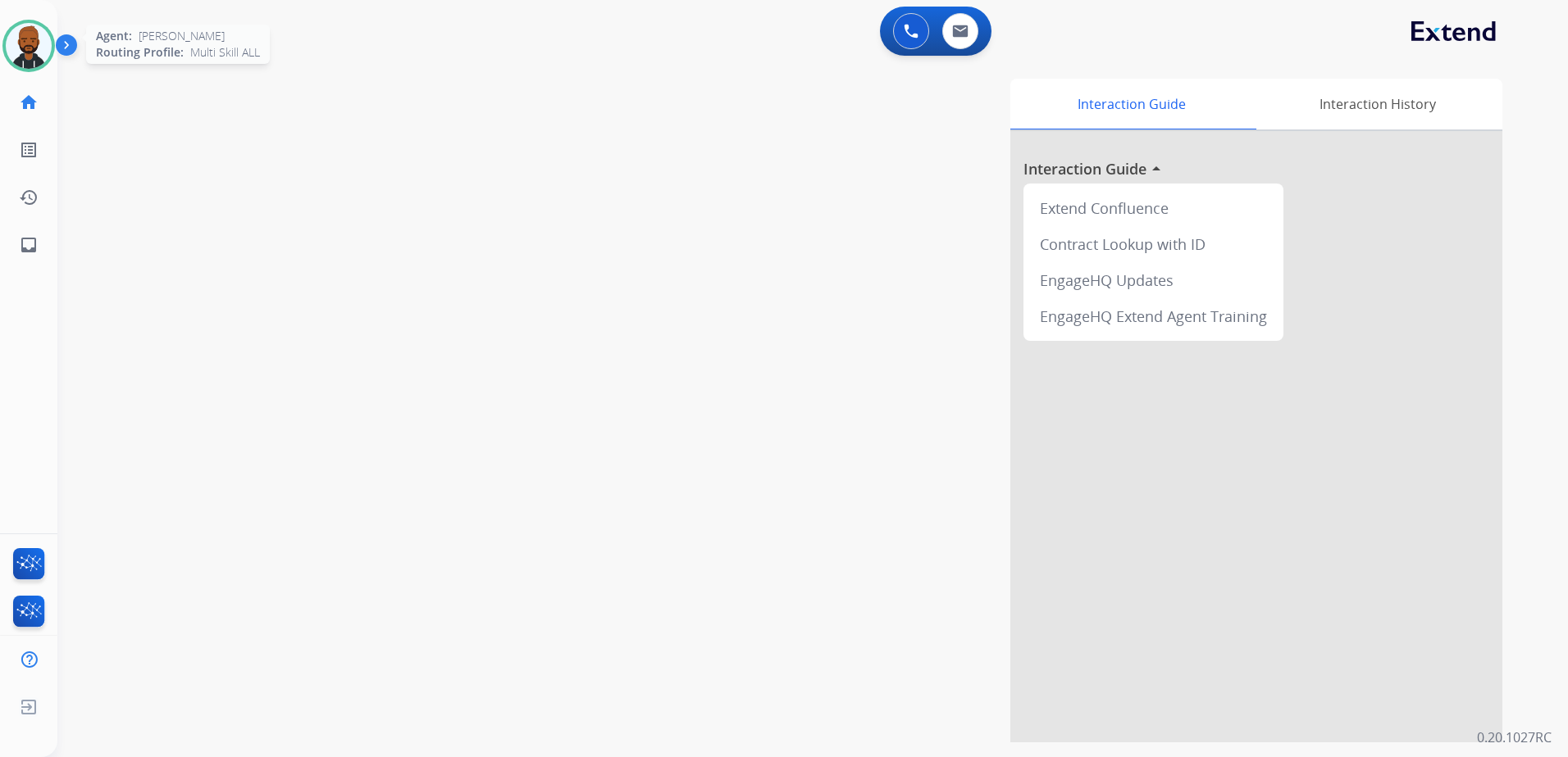
click at [32, 48] on img at bounding box center [29, 46] width 46 height 46
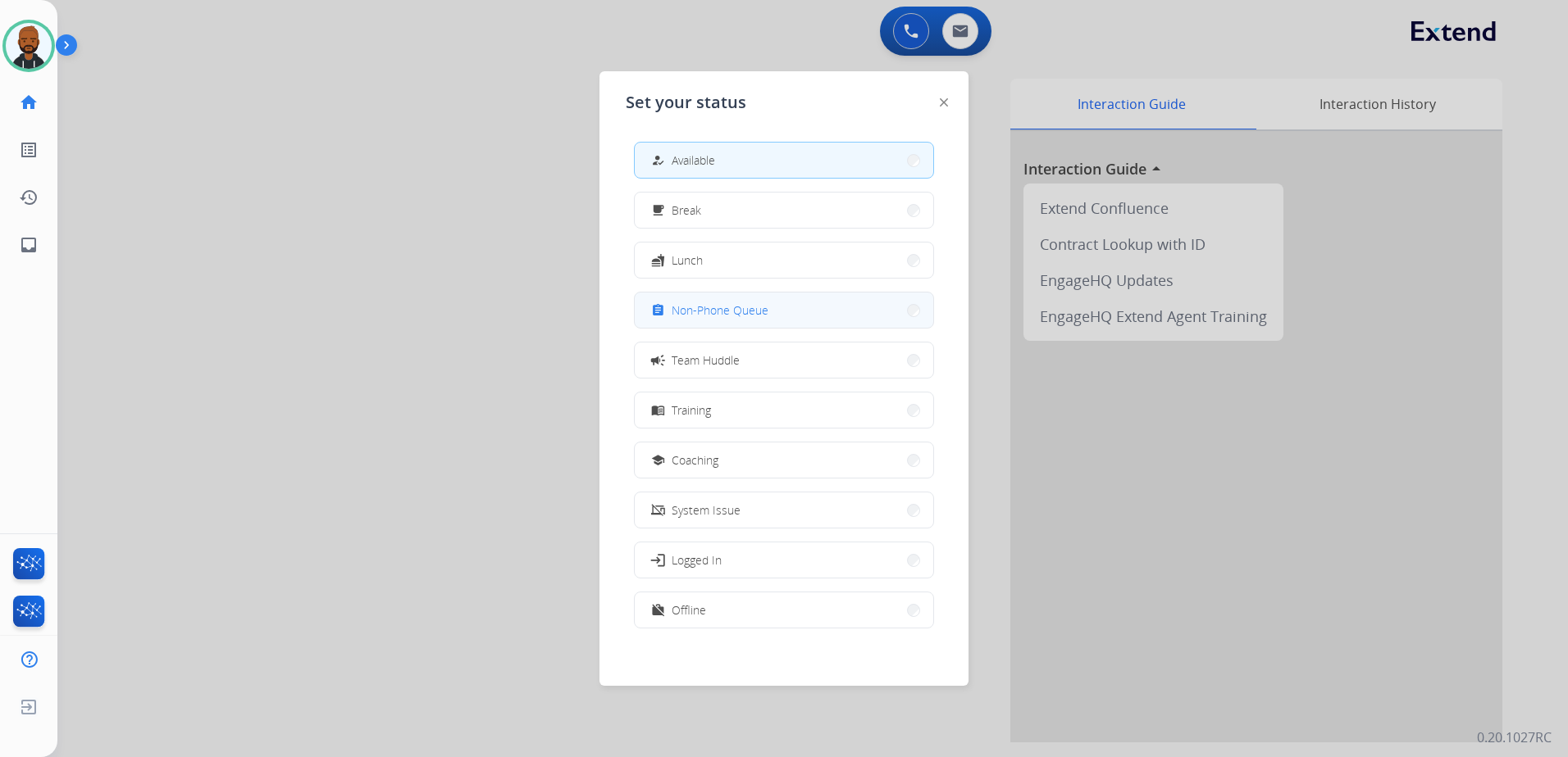
click at [769, 318] on button "assignment Non-Phone Queue" at bounding box center [784, 310] width 299 height 35
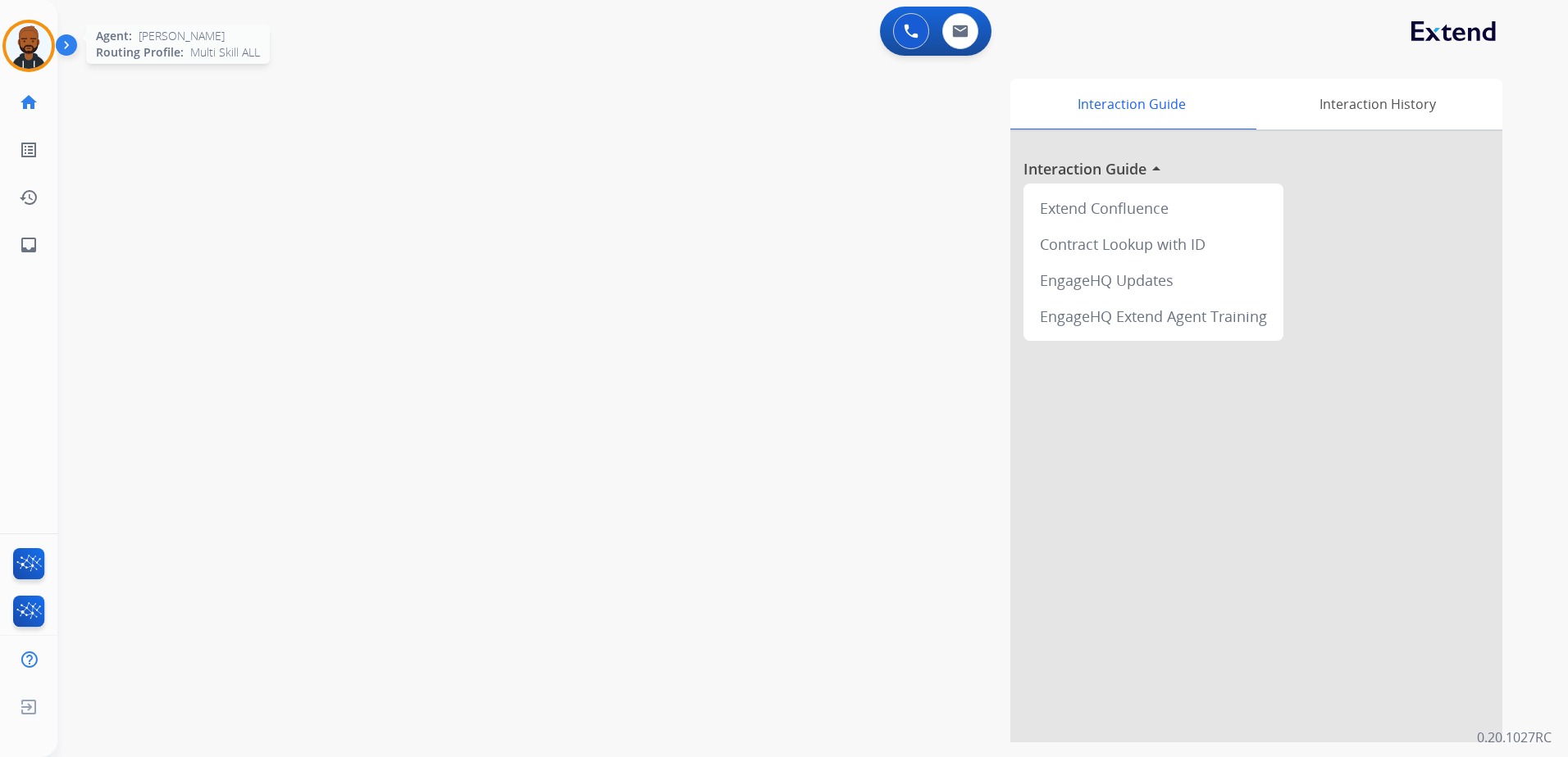
click at [27, 54] on img at bounding box center [29, 46] width 46 height 46
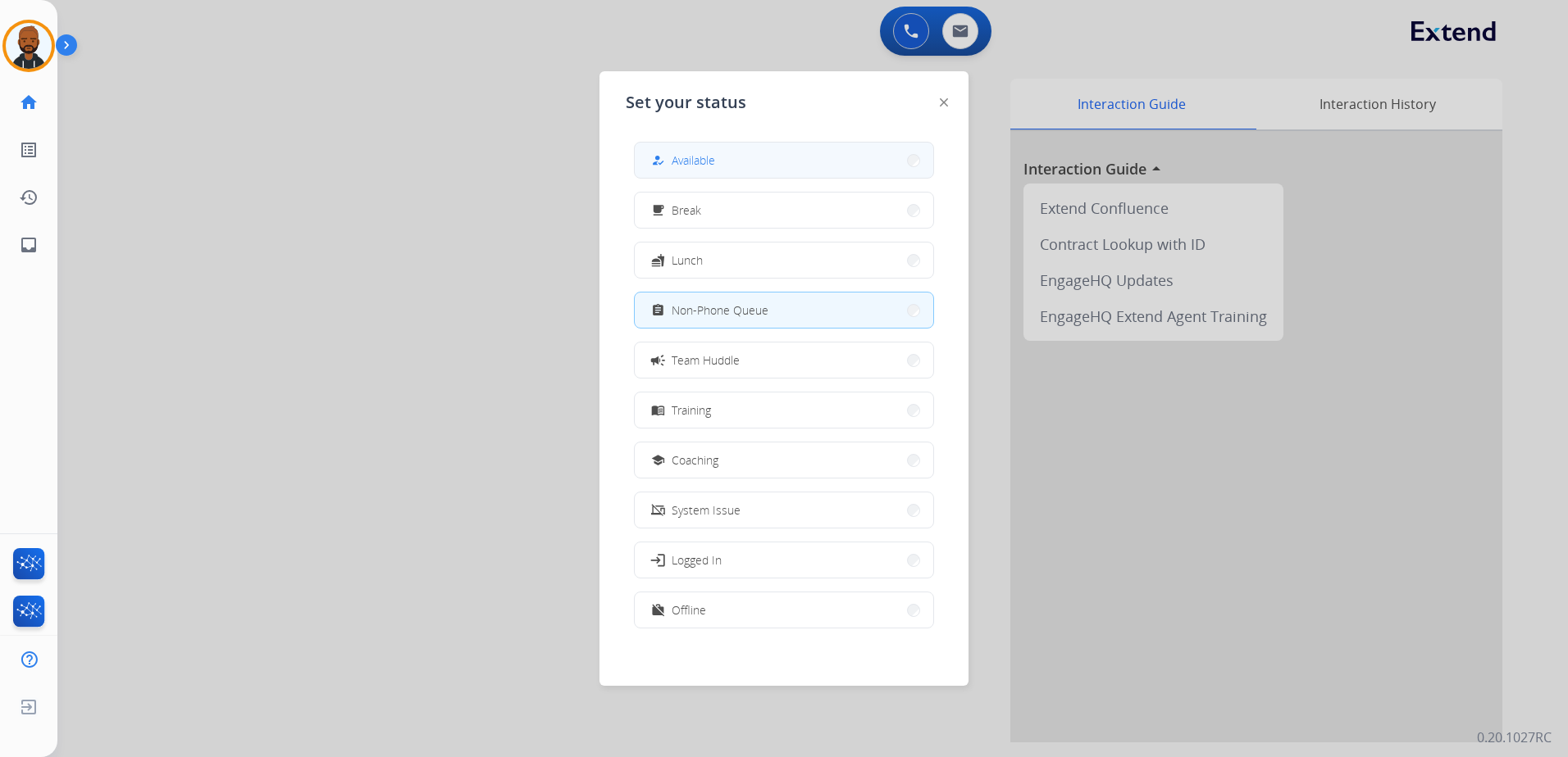
click at [751, 163] on button "how_to_reg Available" at bounding box center [784, 160] width 299 height 35
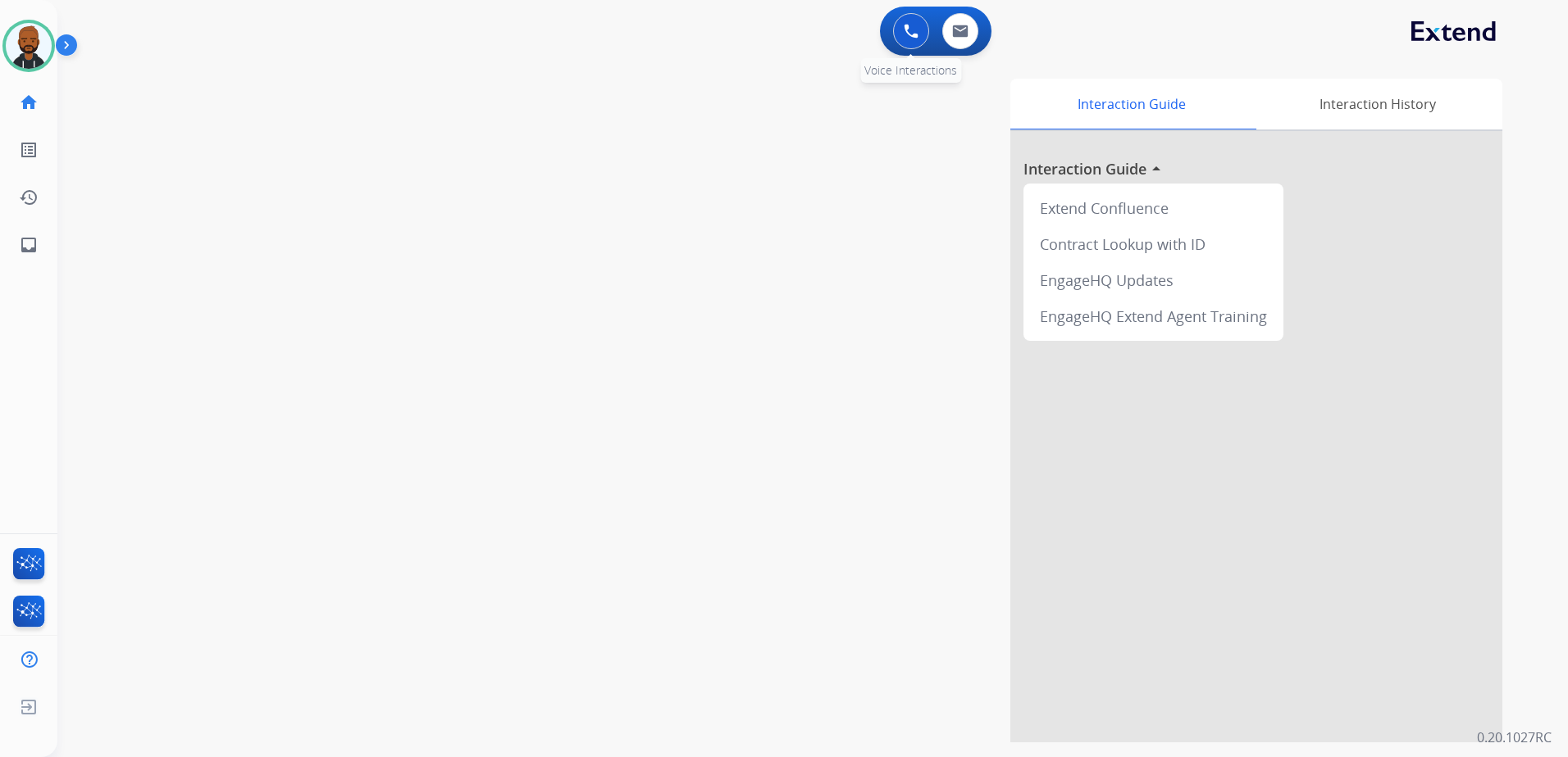
click at [904, 29] on img at bounding box center [911, 31] width 15 height 15
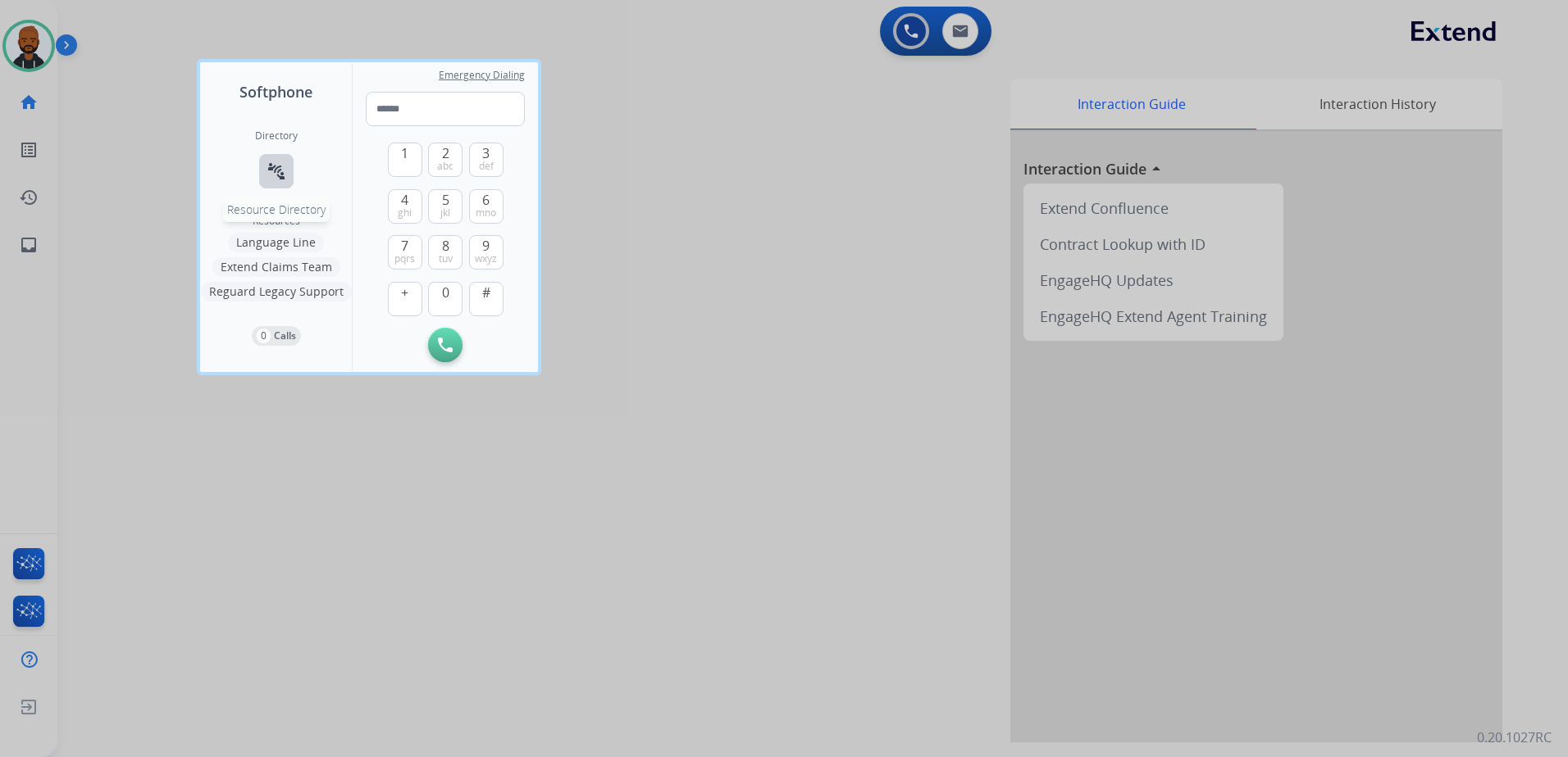
click at [278, 175] on mat-icon "connect_without_contact" at bounding box center [276, 171] width 20 height 20
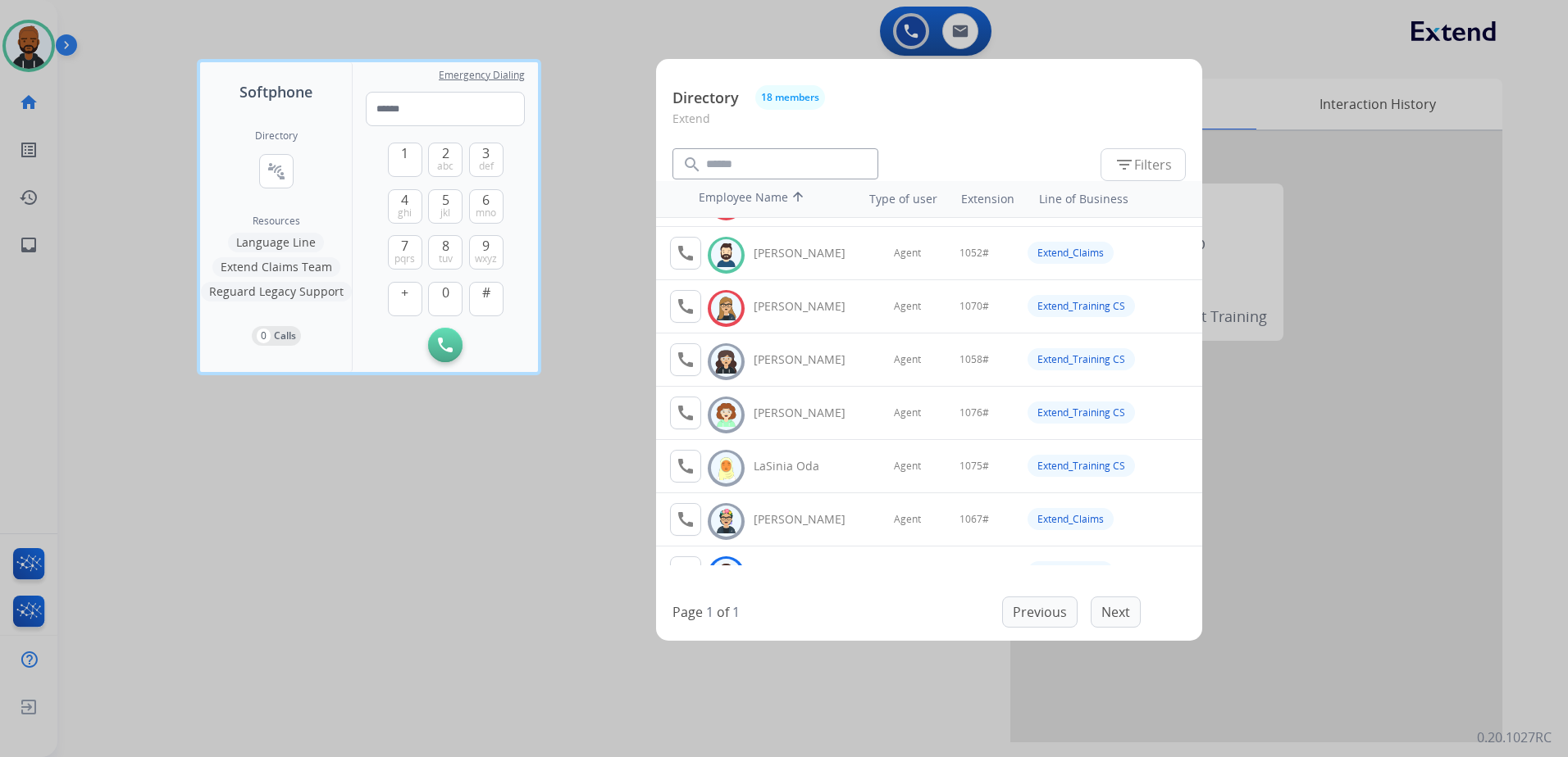
scroll to position [246, 0]
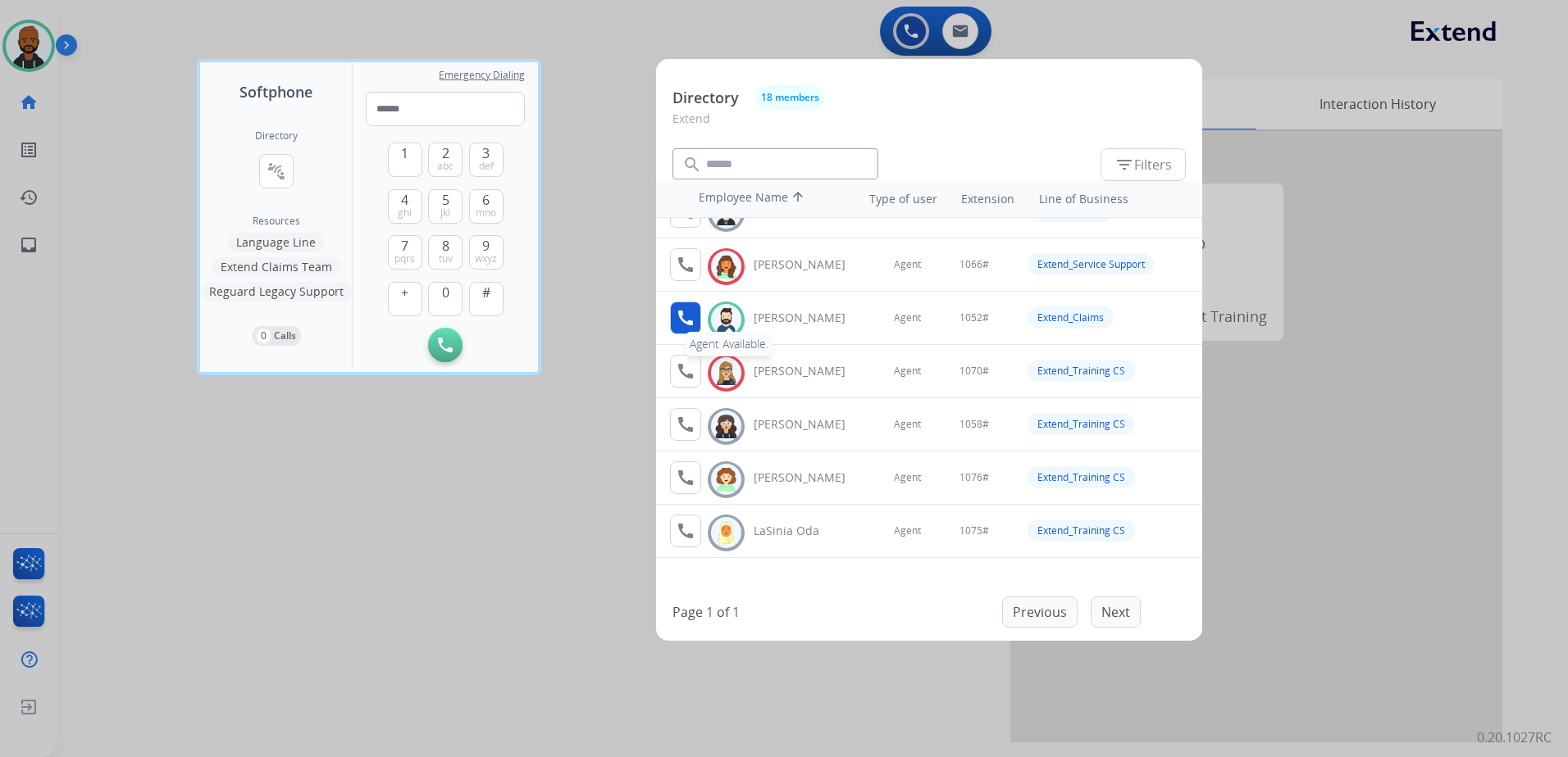
click at [676, 313] on mat-icon "call" at bounding box center [685, 318] width 20 height 20
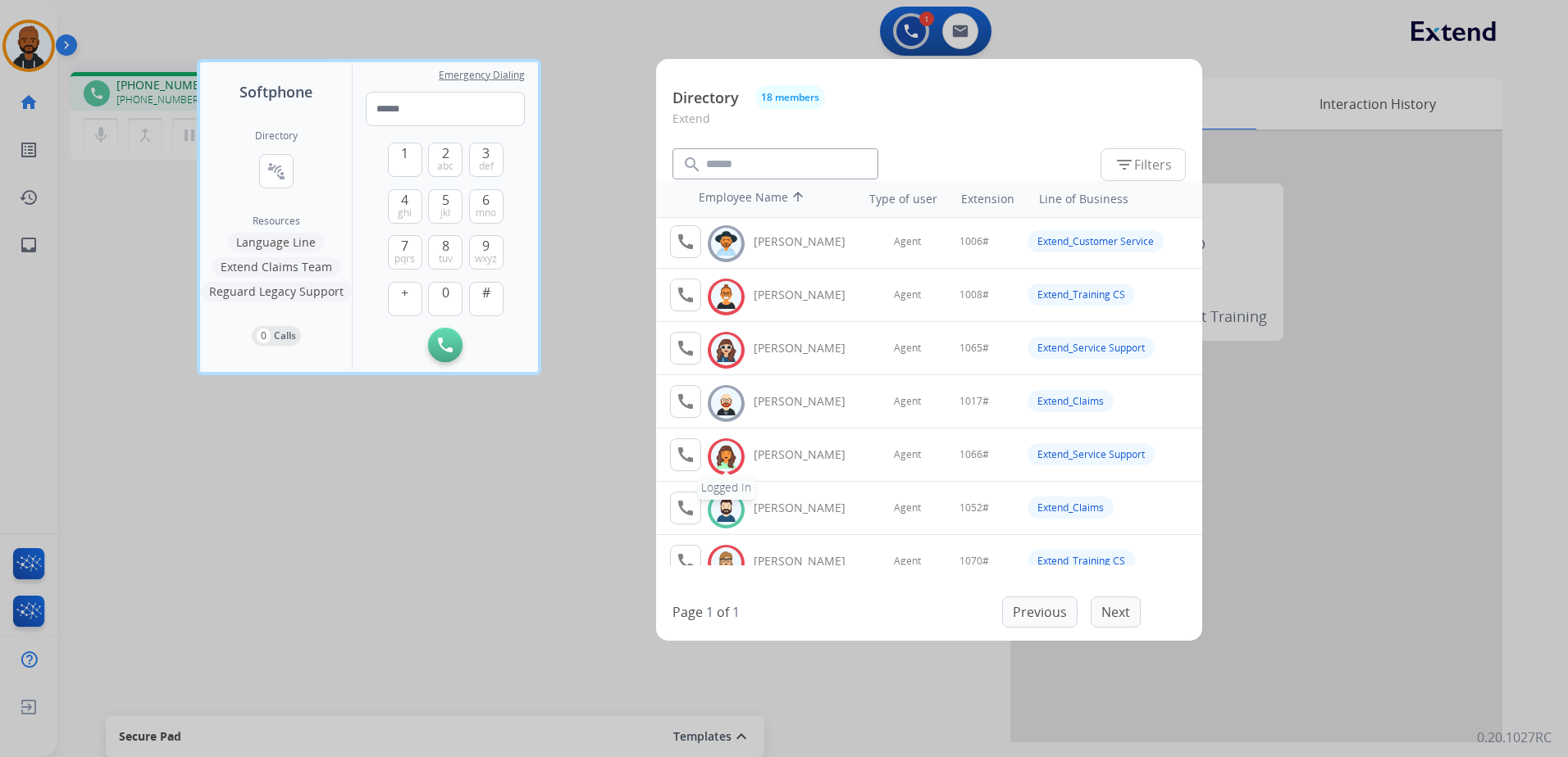
scroll to position [82, 0]
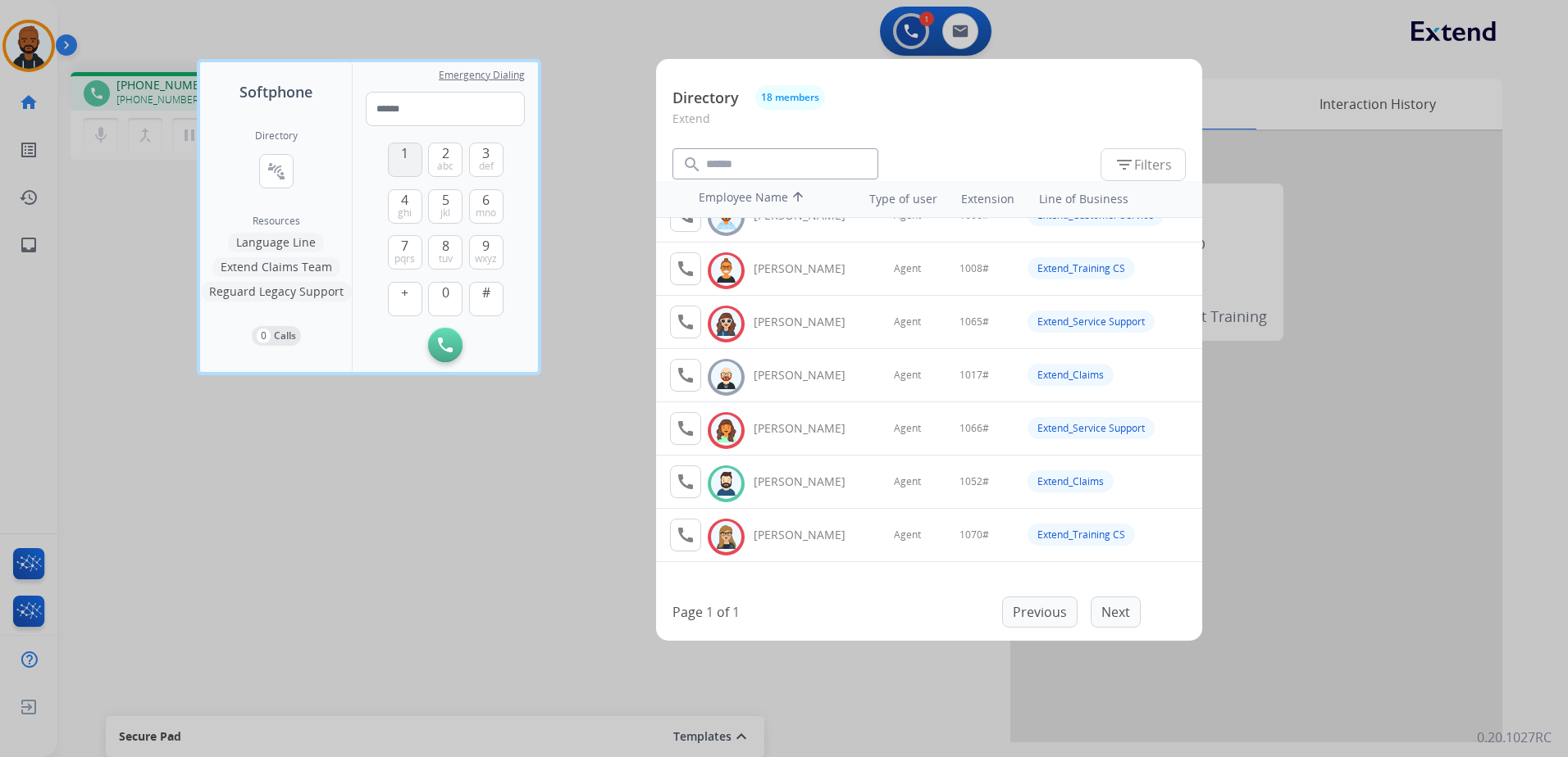
click at [399, 157] on button "1" at bounding box center [405, 160] width 34 height 34
click at [444, 294] on span "0" at bounding box center [446, 292] width 8 height 20
click at [454, 199] on button "5 jkl" at bounding box center [445, 206] width 34 height 34
click at [449, 168] on span "abc" at bounding box center [444, 166] width 16 height 13
click at [493, 307] on button "#" at bounding box center [486, 300] width 34 height 34
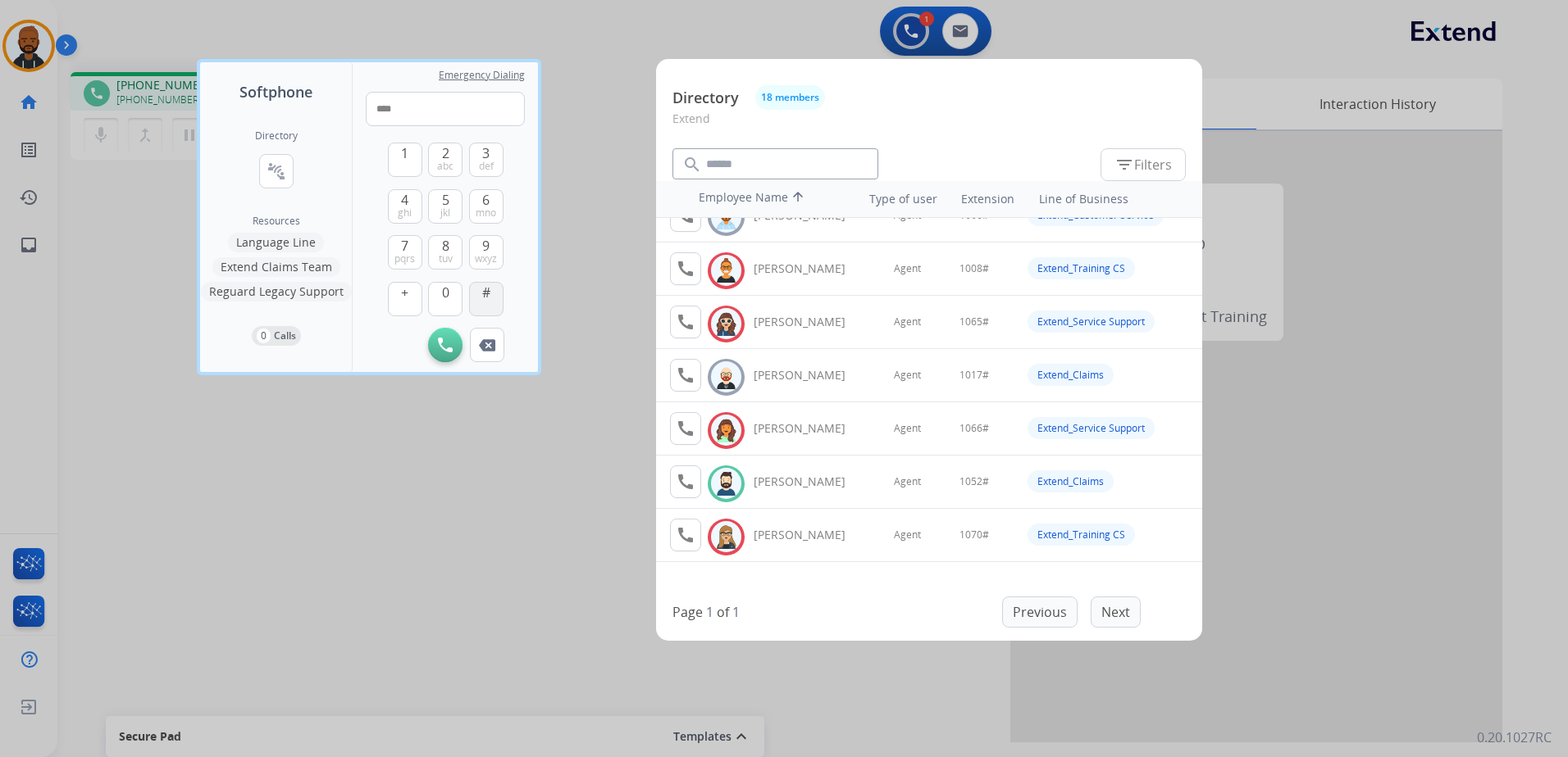
type input "*****"
click at [407, 530] on div at bounding box center [784, 378] width 1568 height 757
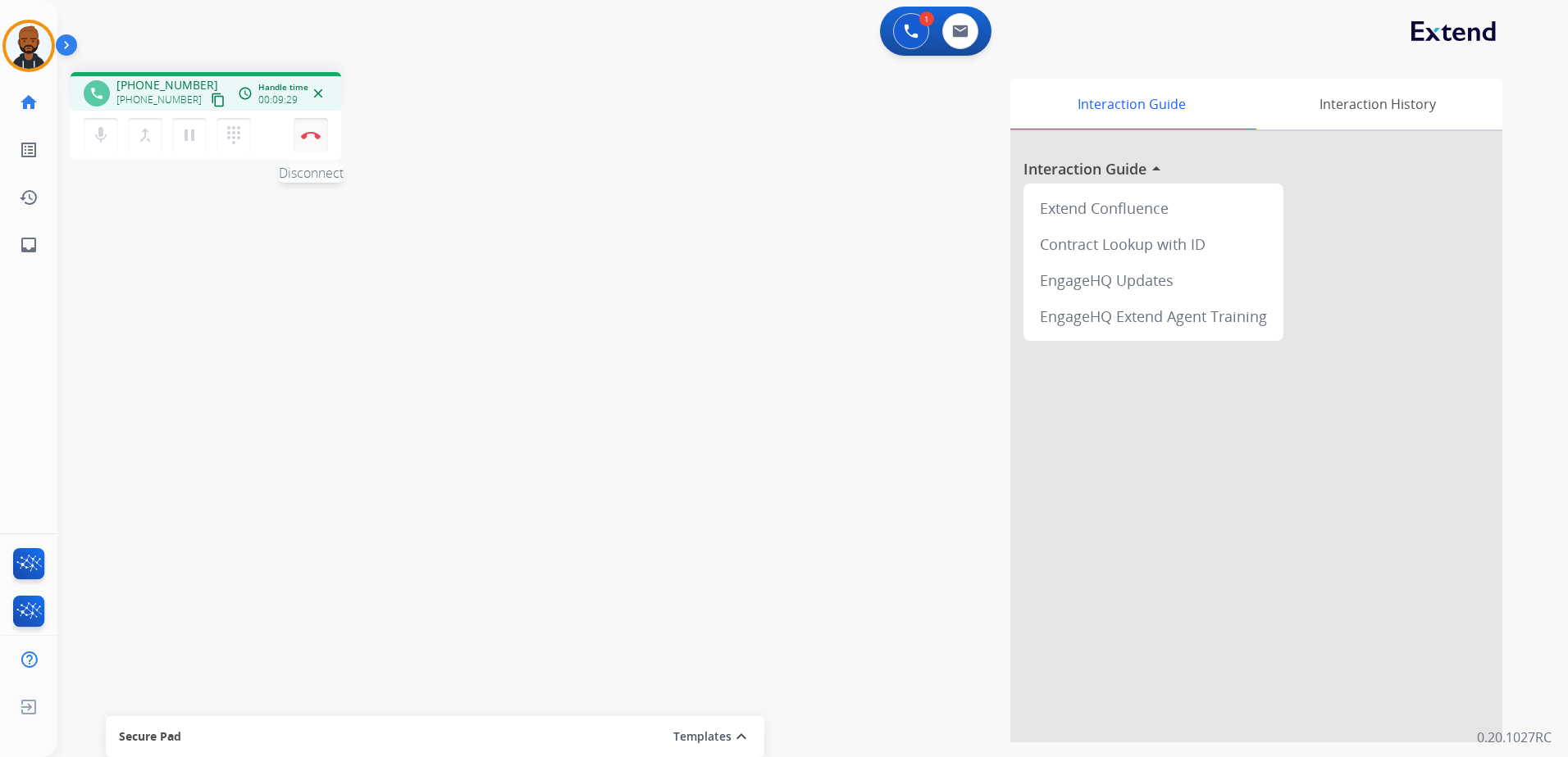
click at [305, 140] on button "Disconnect" at bounding box center [311, 135] width 34 height 34
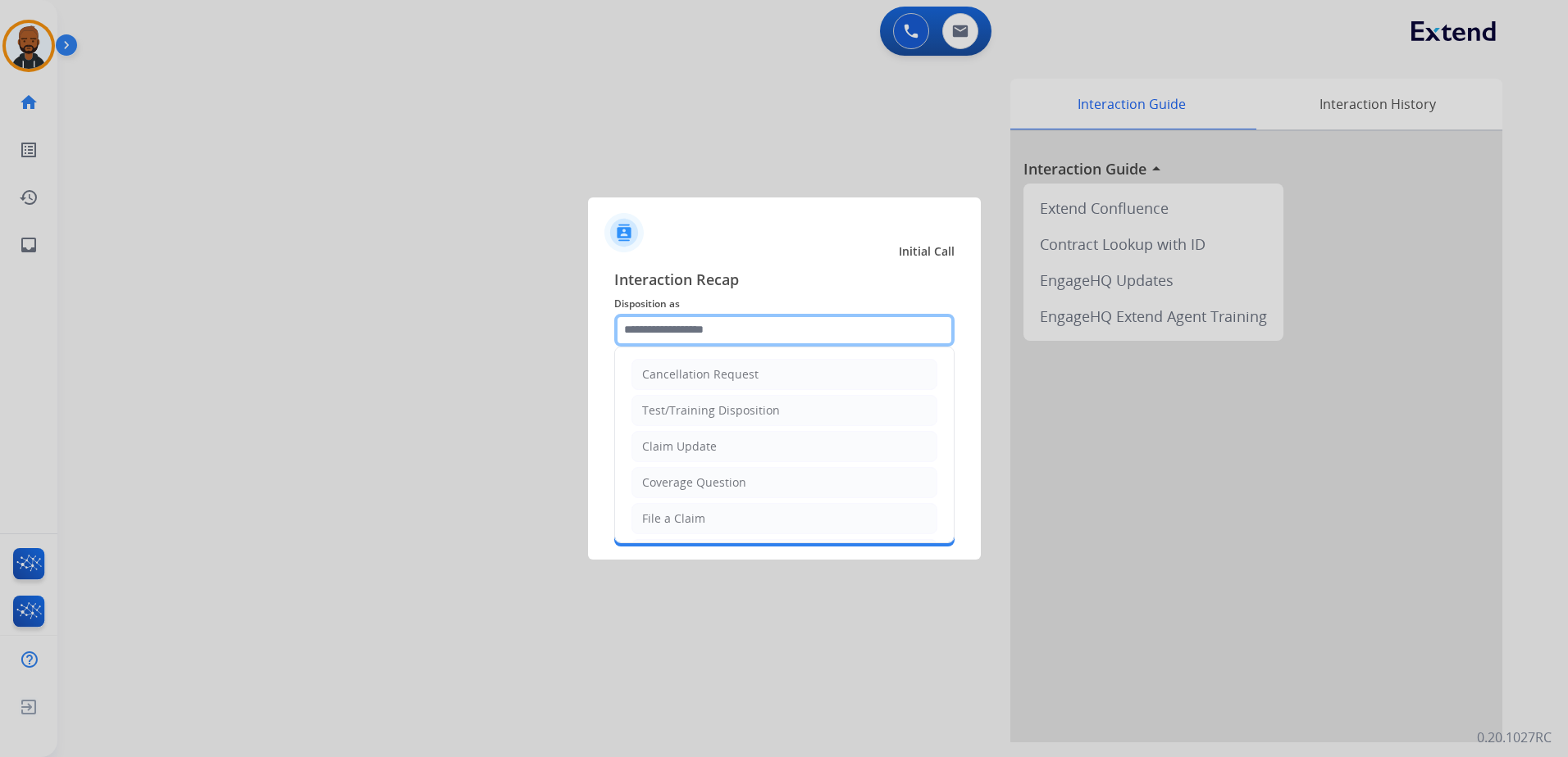
click at [757, 326] on input "text" at bounding box center [785, 330] width 341 height 32
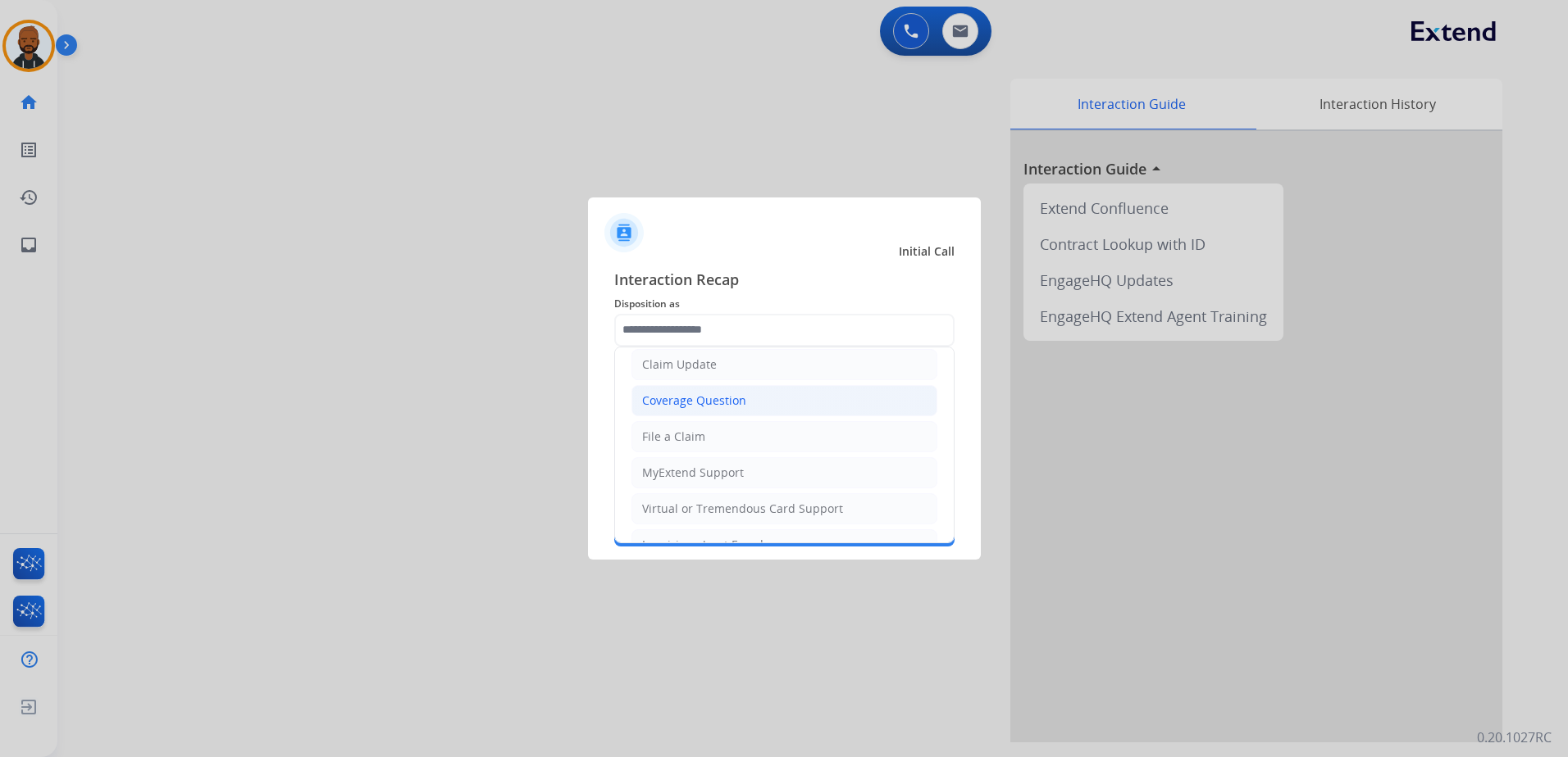
click at [757, 395] on li "Coverage Question" at bounding box center [785, 400] width 306 height 31
type input "**********"
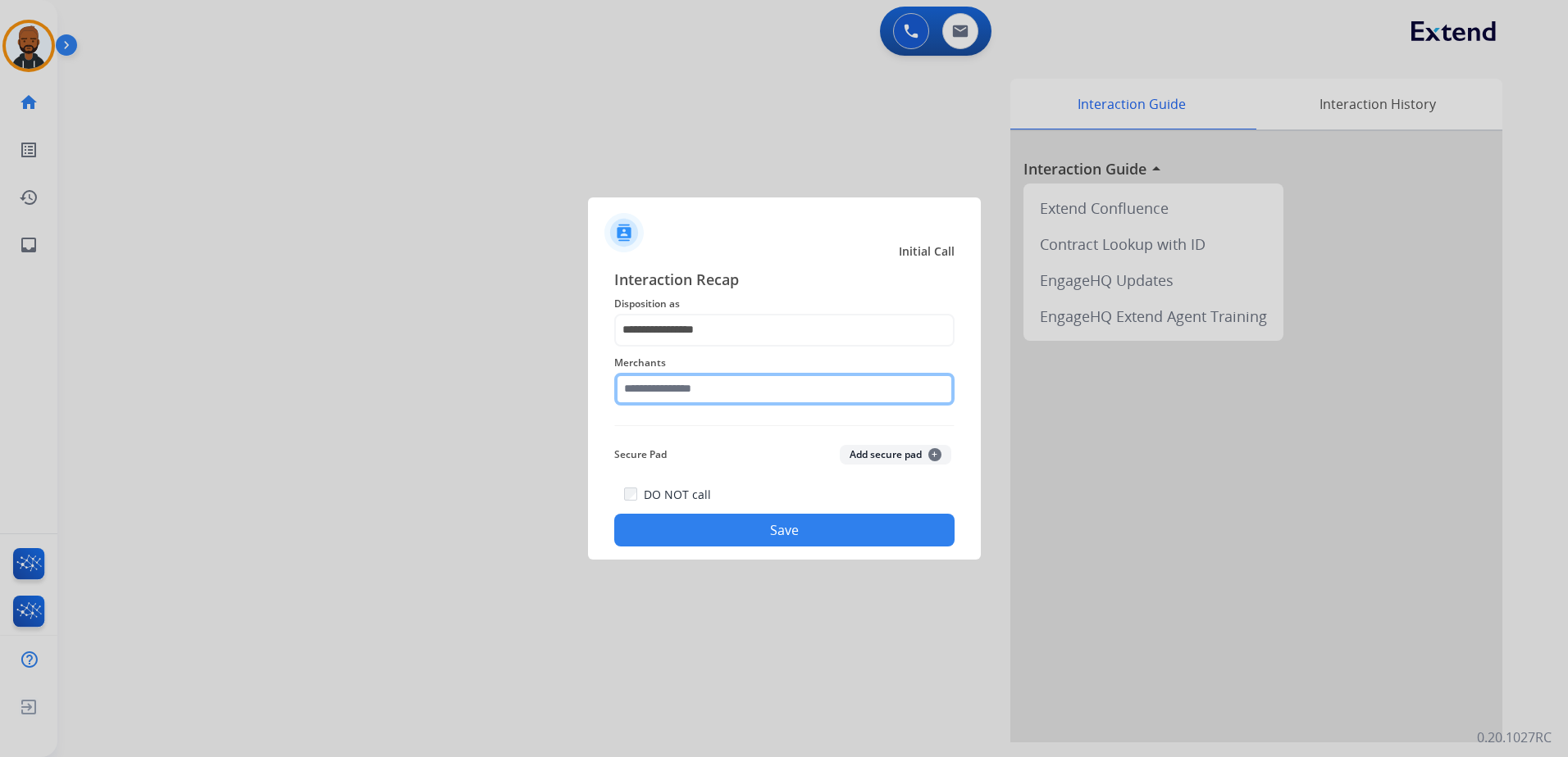
click at [770, 389] on input "text" at bounding box center [785, 389] width 341 height 32
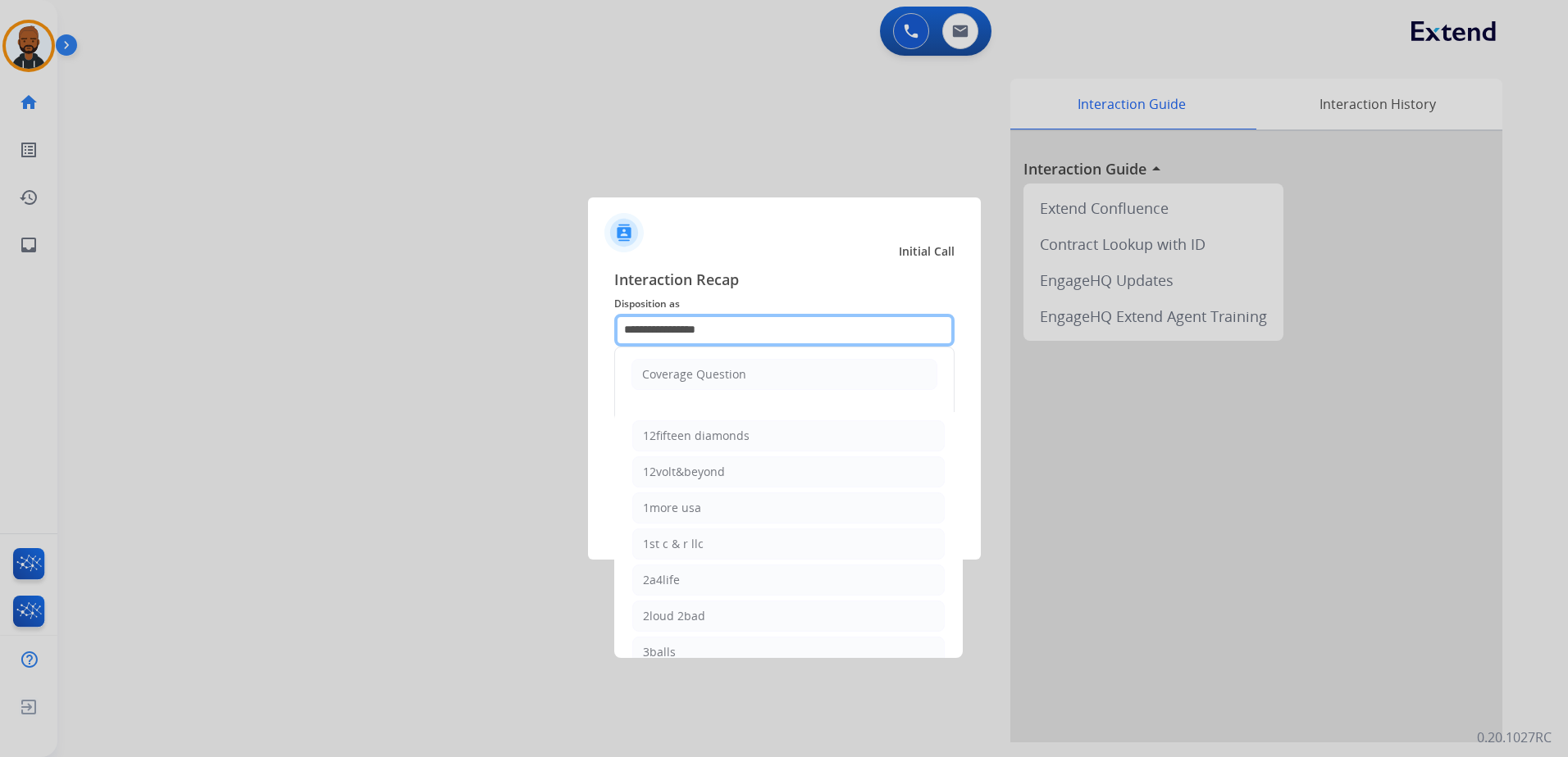
click at [763, 336] on input "**********" at bounding box center [785, 330] width 341 height 32
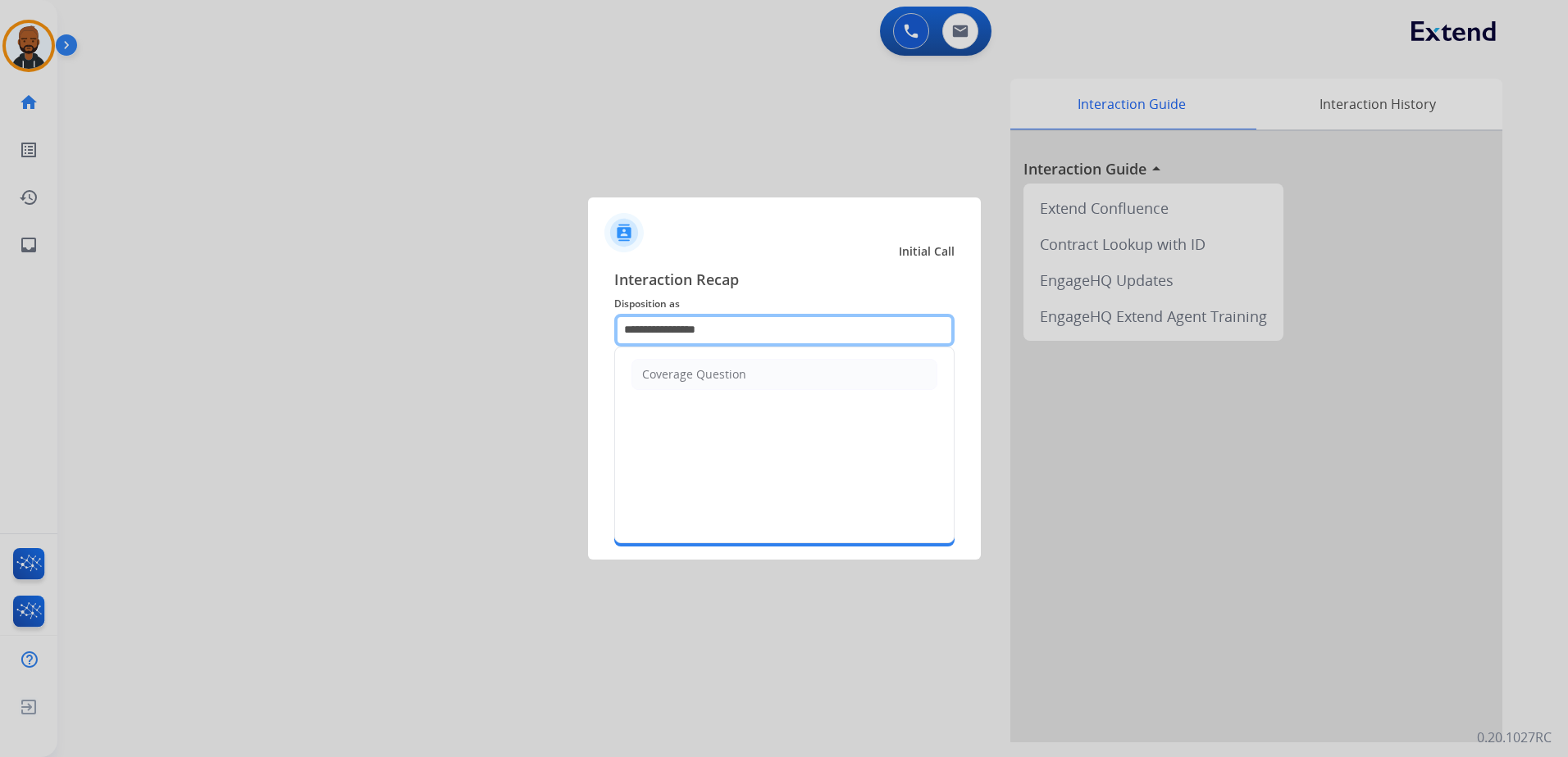
drag, startPoint x: 578, startPoint y: 333, endPoint x: 494, endPoint y: 329, distance: 84.1
click at [0, 330] on app-contact-recap-modal "**********" at bounding box center [0, 378] width 0 height 757
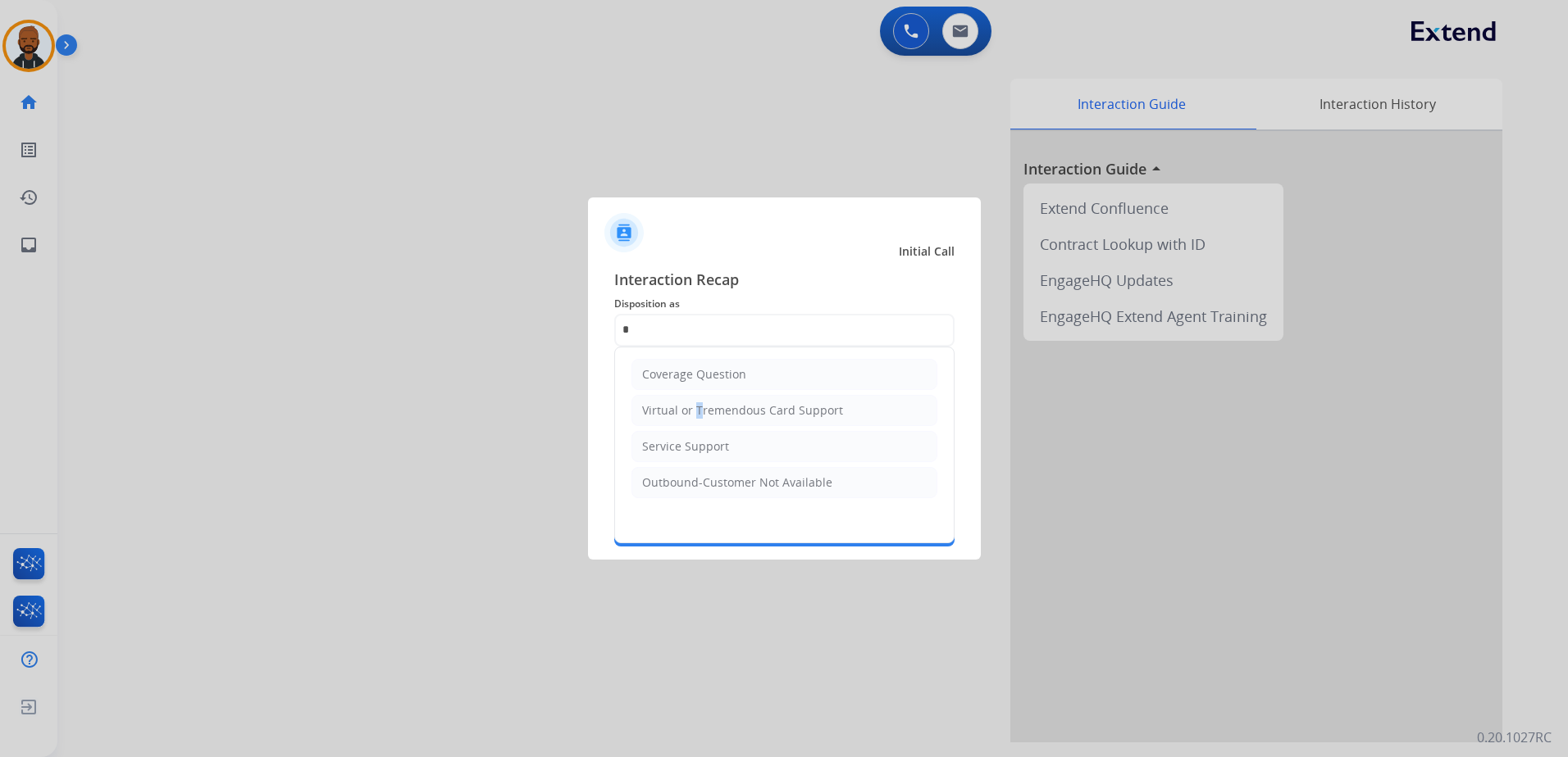
click at [693, 405] on div "Virtual or Tremendous Card Support" at bounding box center [742, 410] width 201 height 16
type input "**********"
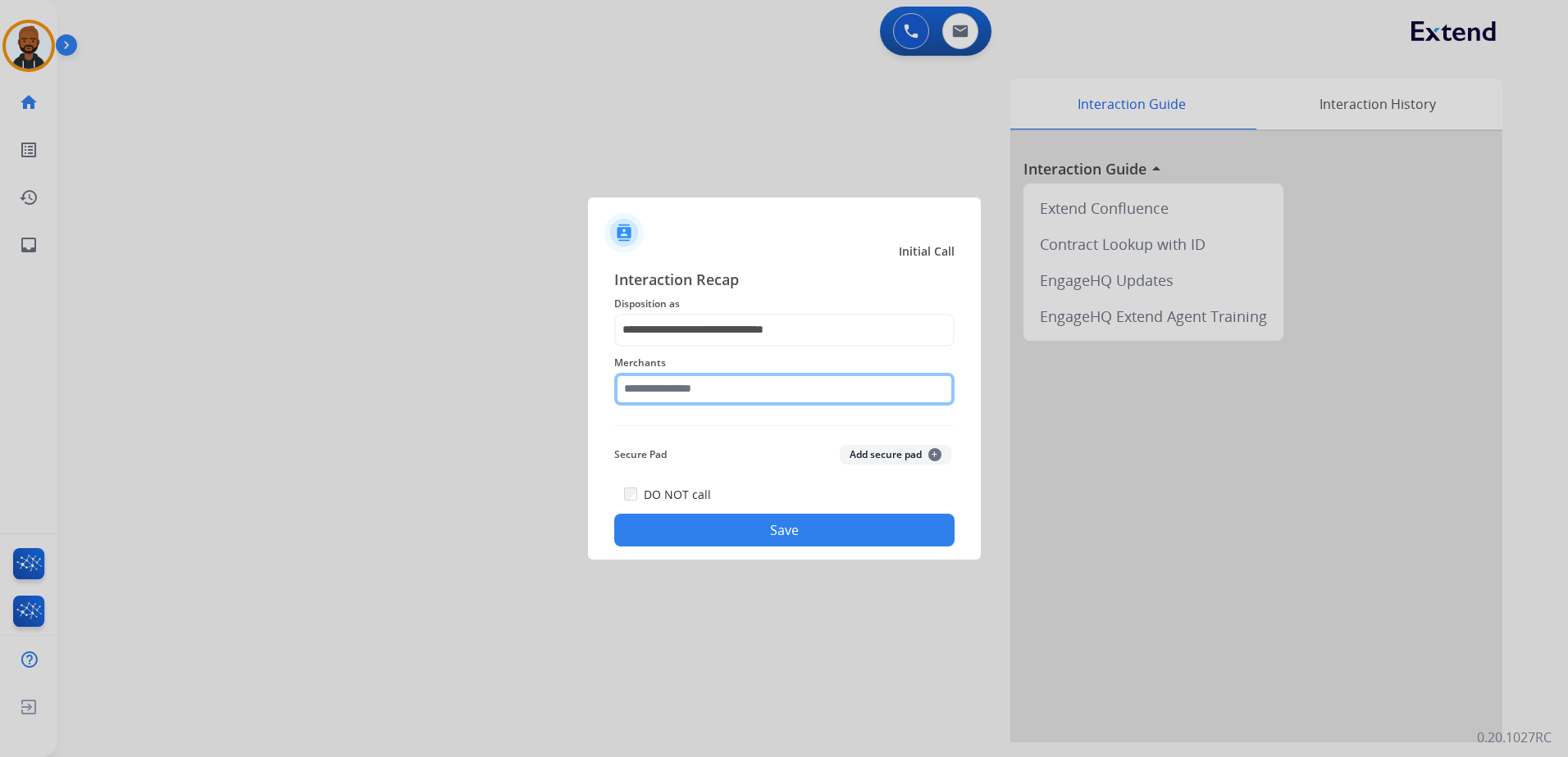
click at [750, 390] on input "text" at bounding box center [785, 389] width 341 height 32
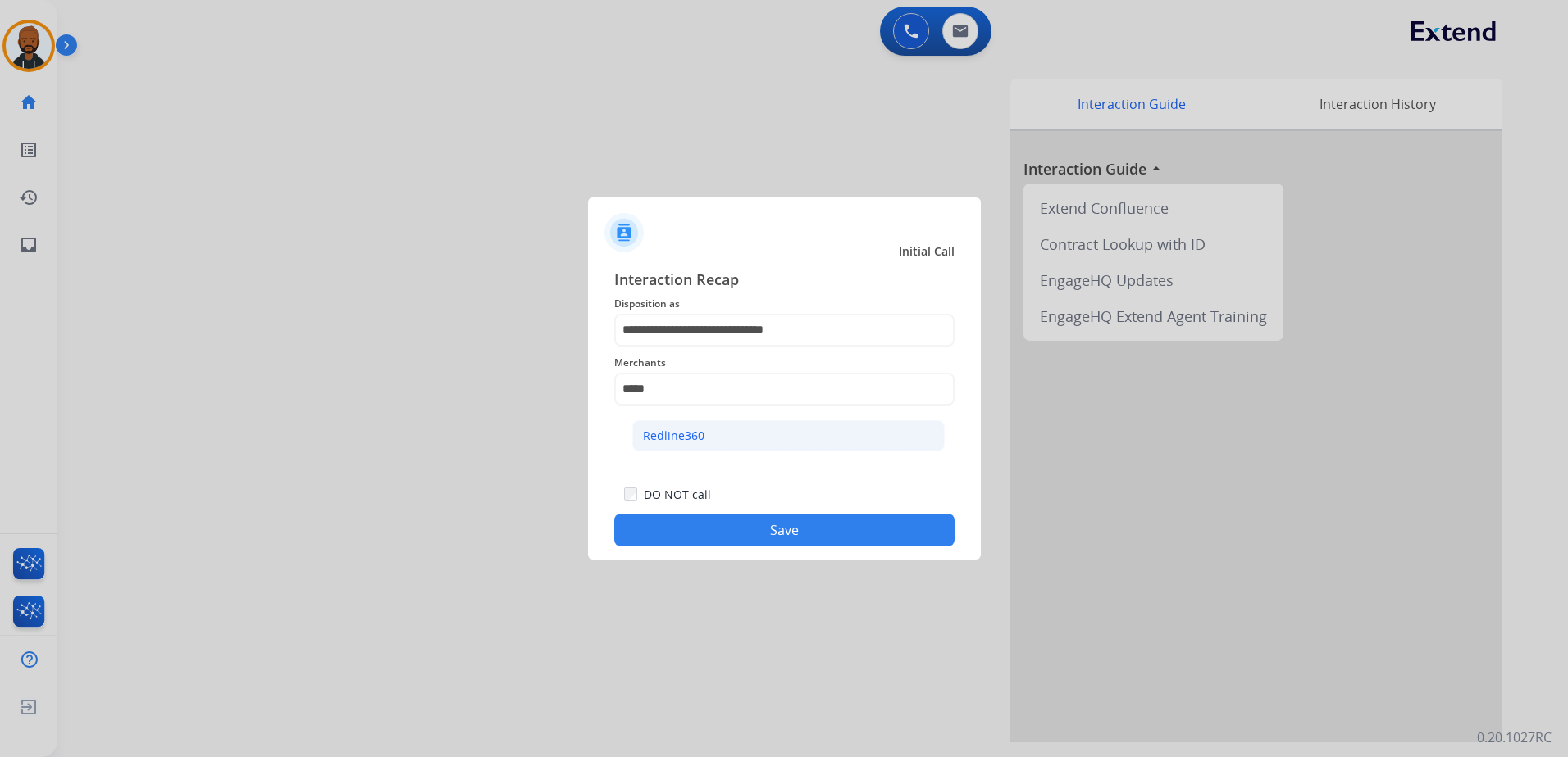
click at [811, 447] on li "Redline360" at bounding box center [789, 436] width 312 height 31
type input "**********"
click at [840, 519] on button "Save" at bounding box center [785, 530] width 341 height 32
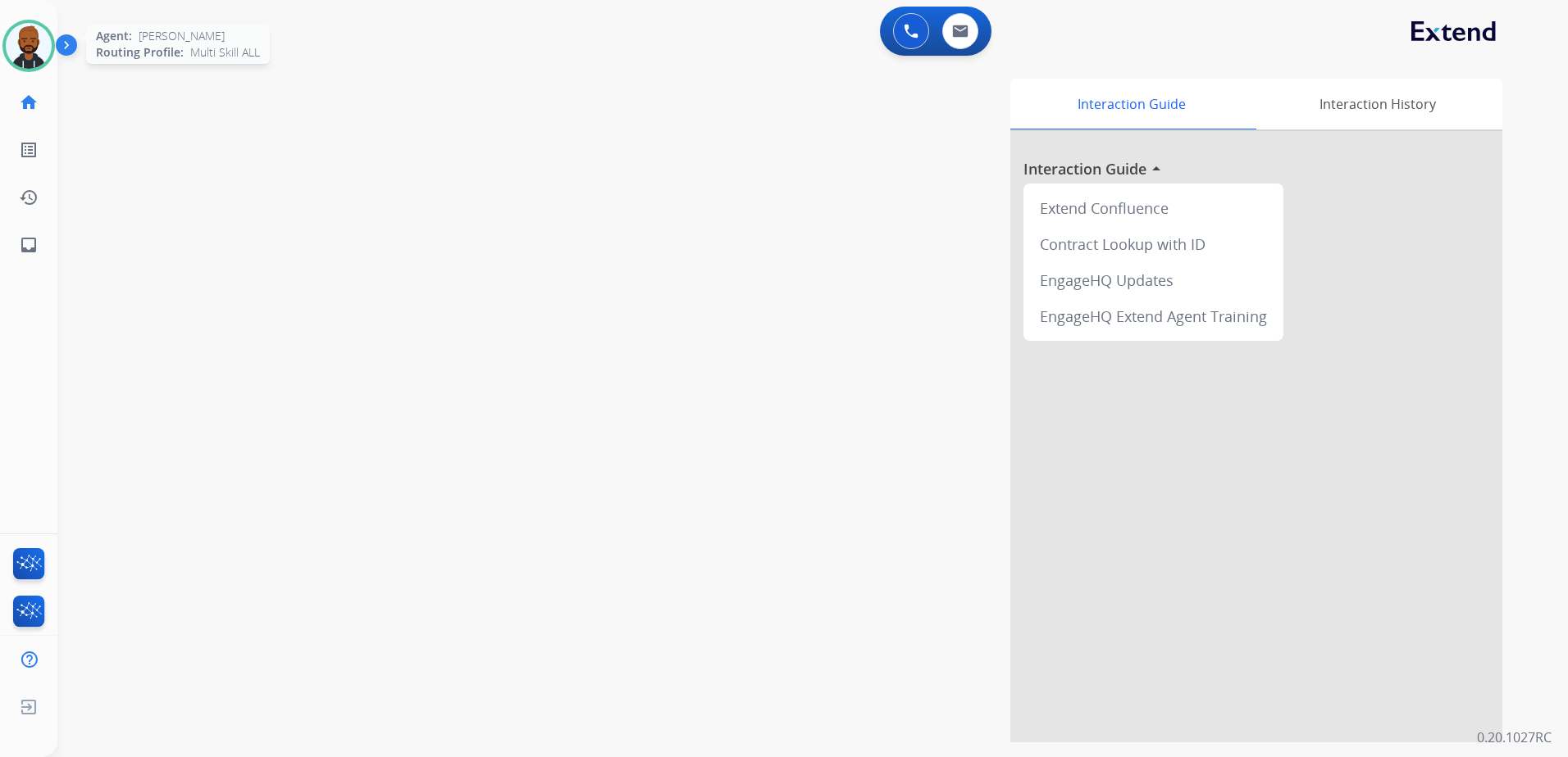
click at [7, 38] on div at bounding box center [29, 46] width 52 height 52
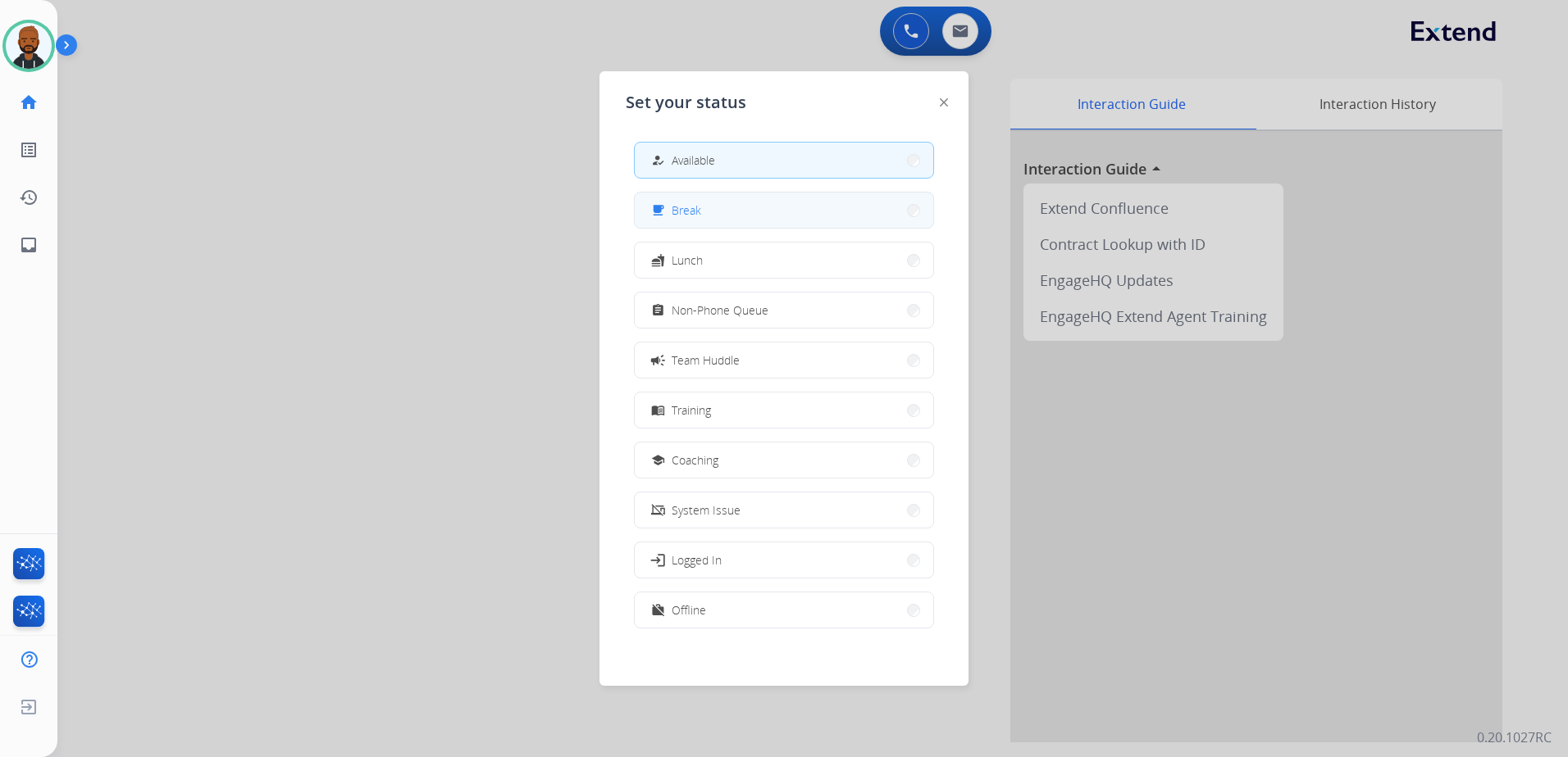
click at [710, 228] on div "free_breakfast Break" at bounding box center [783, 210] width 300 height 37
click at [715, 222] on button "free_breakfast Break" at bounding box center [784, 210] width 299 height 35
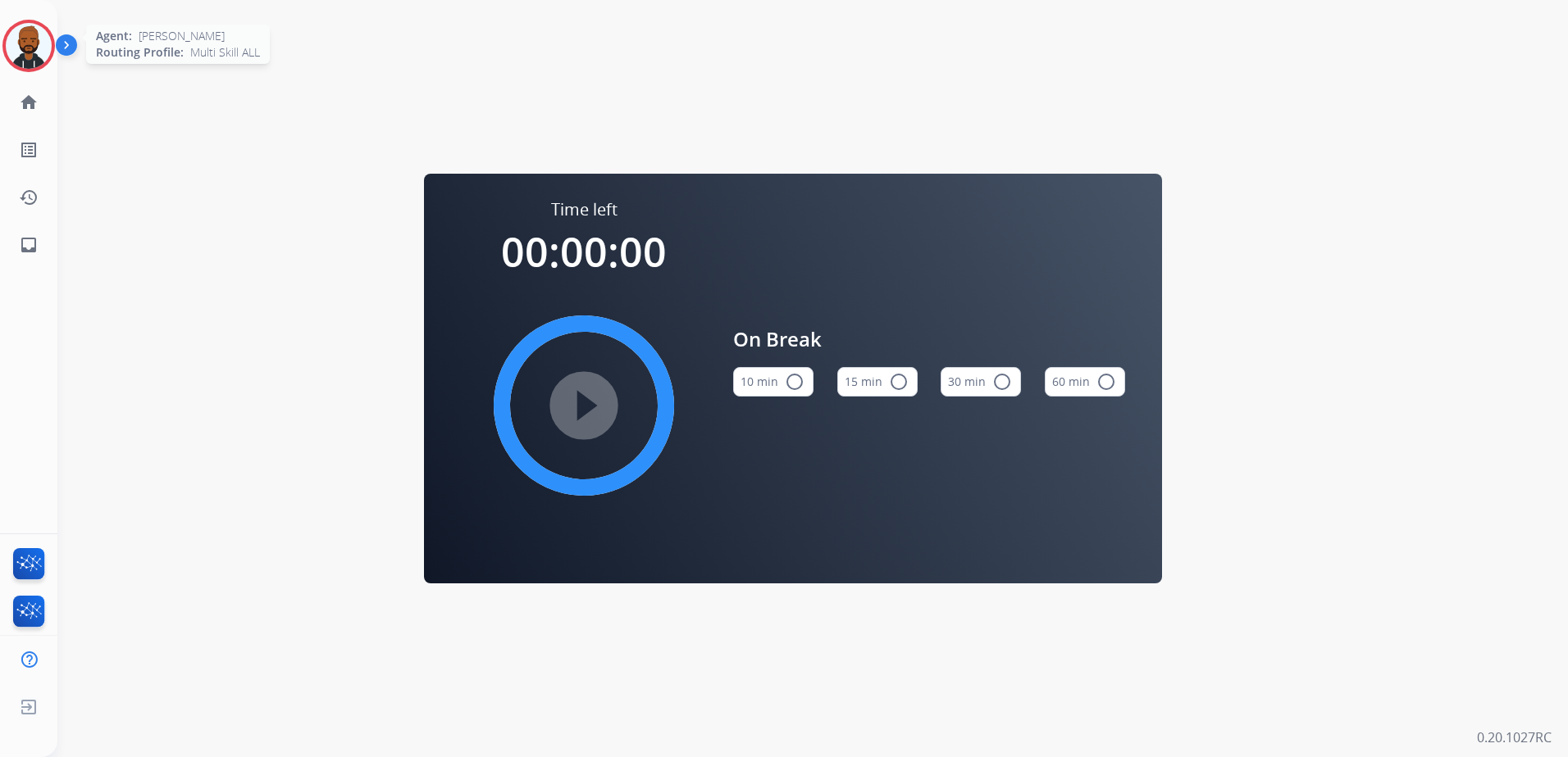
click at [21, 50] on img at bounding box center [29, 46] width 46 height 46
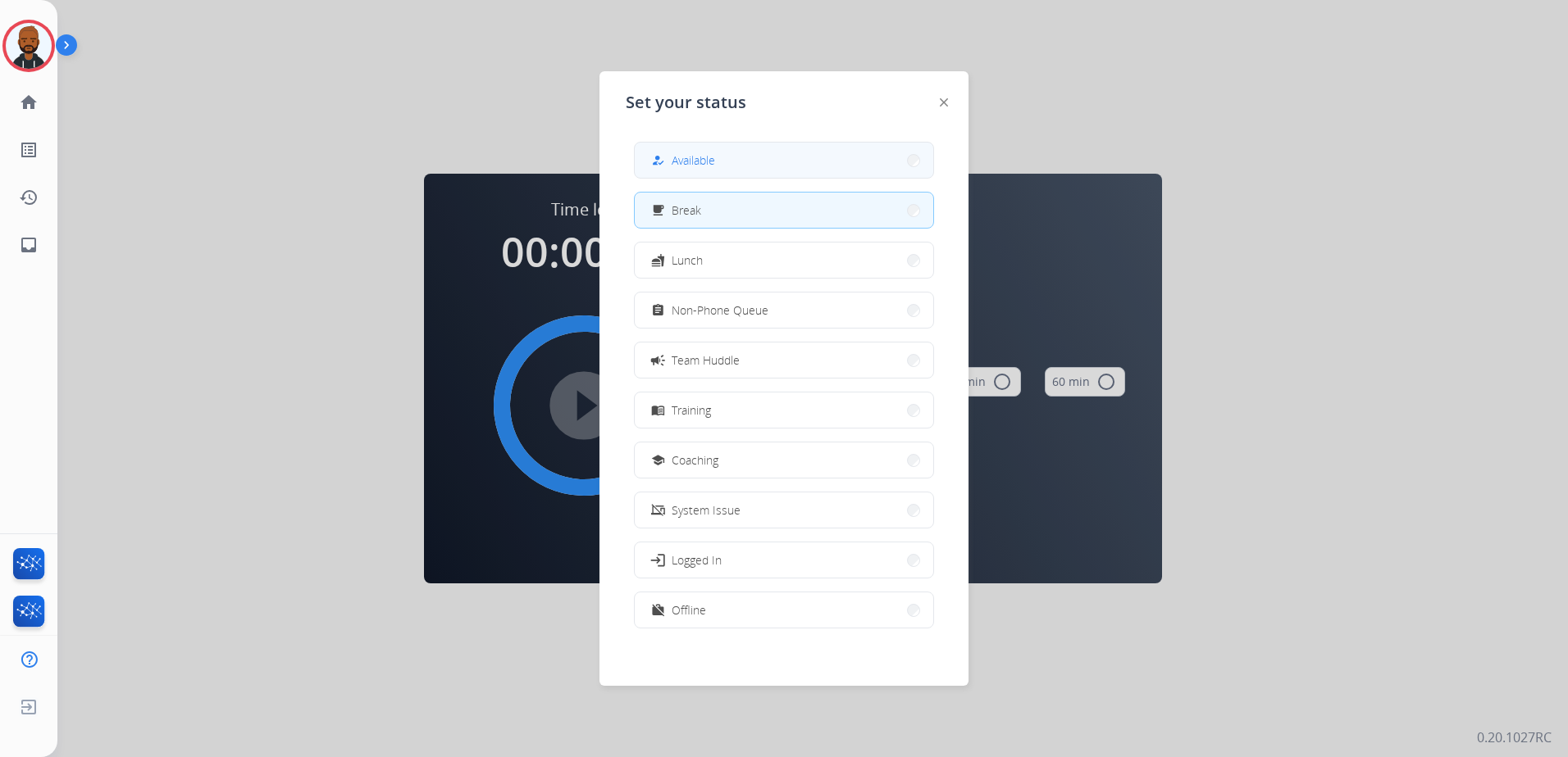
click at [742, 170] on button "how_to_reg Available" at bounding box center [784, 160] width 299 height 35
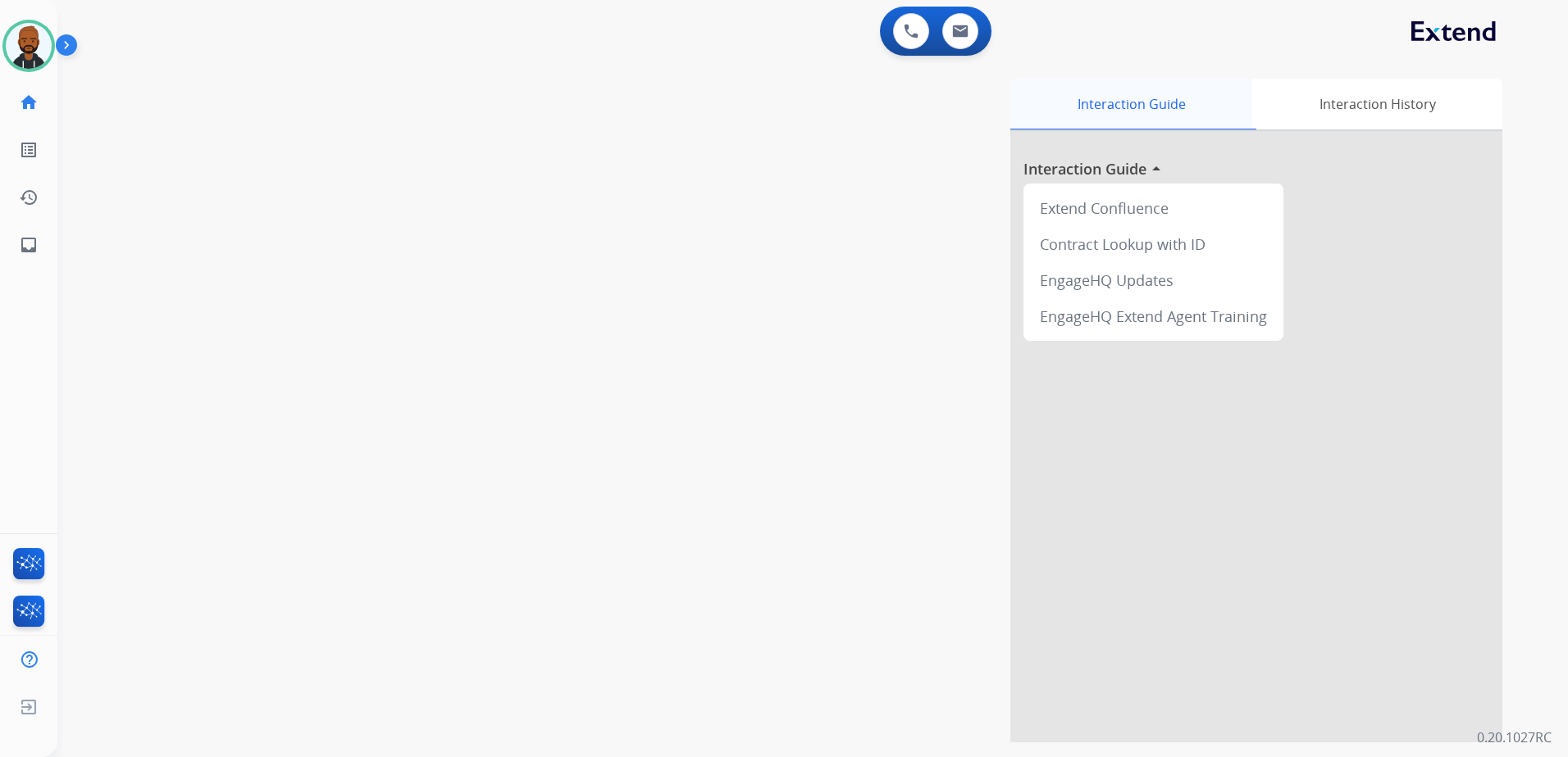
drag, startPoint x: 1114, startPoint y: 82, endPoint x: 1106, endPoint y: 83, distance: 8.1
drag, startPoint x: 1106, startPoint y: 83, endPoint x: 942, endPoint y: 163, distance: 182.5
click at [942, 163] on div "Interaction Guide Interaction History Interaction Guide arrow_drop_up Extend Co…" at bounding box center [1022, 411] width 960 height 664
click at [956, 35] on img at bounding box center [960, 31] width 16 height 13
select select "**********"
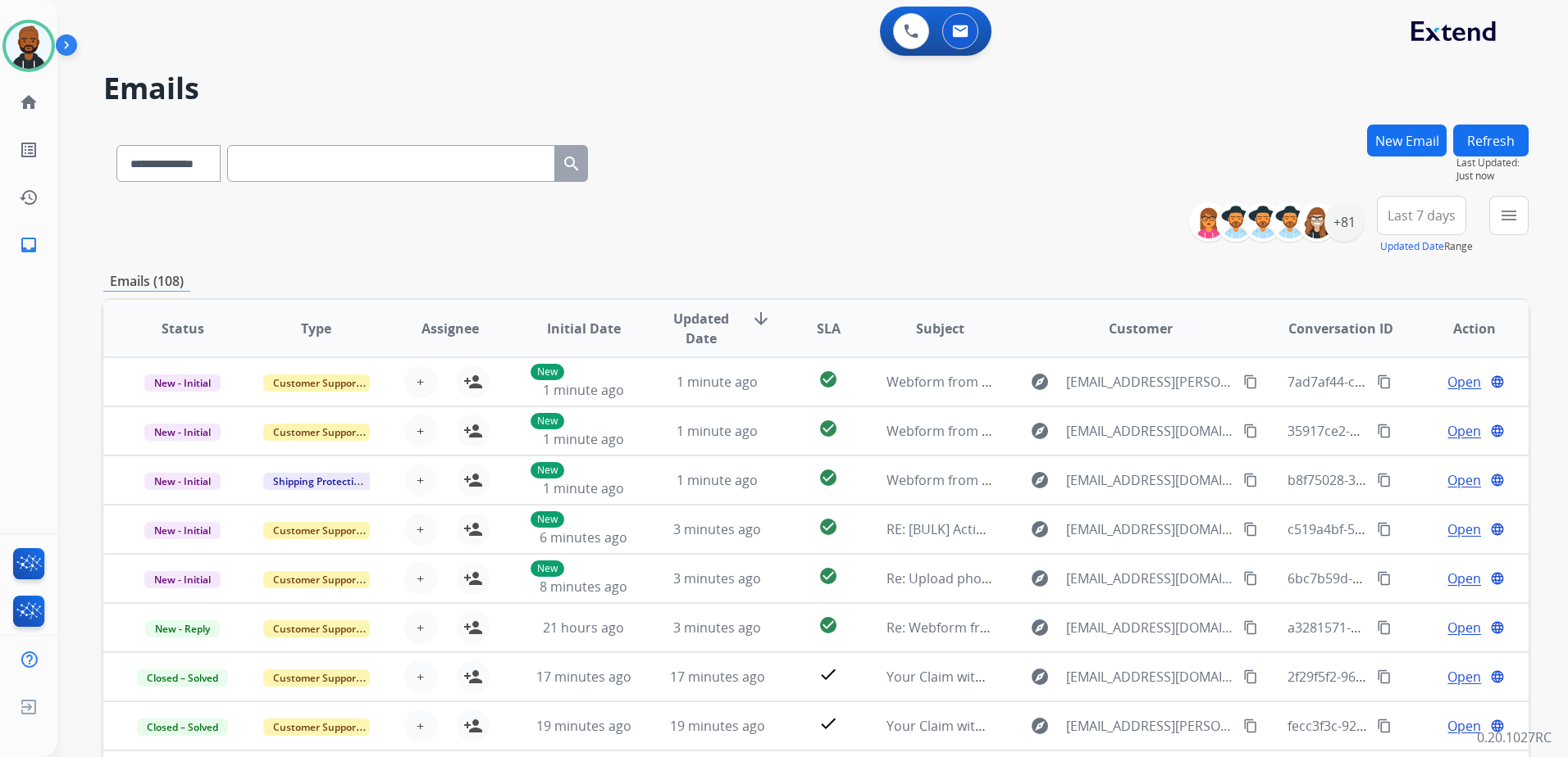
click at [1395, 140] on button "New Email" at bounding box center [1407, 141] width 80 height 32
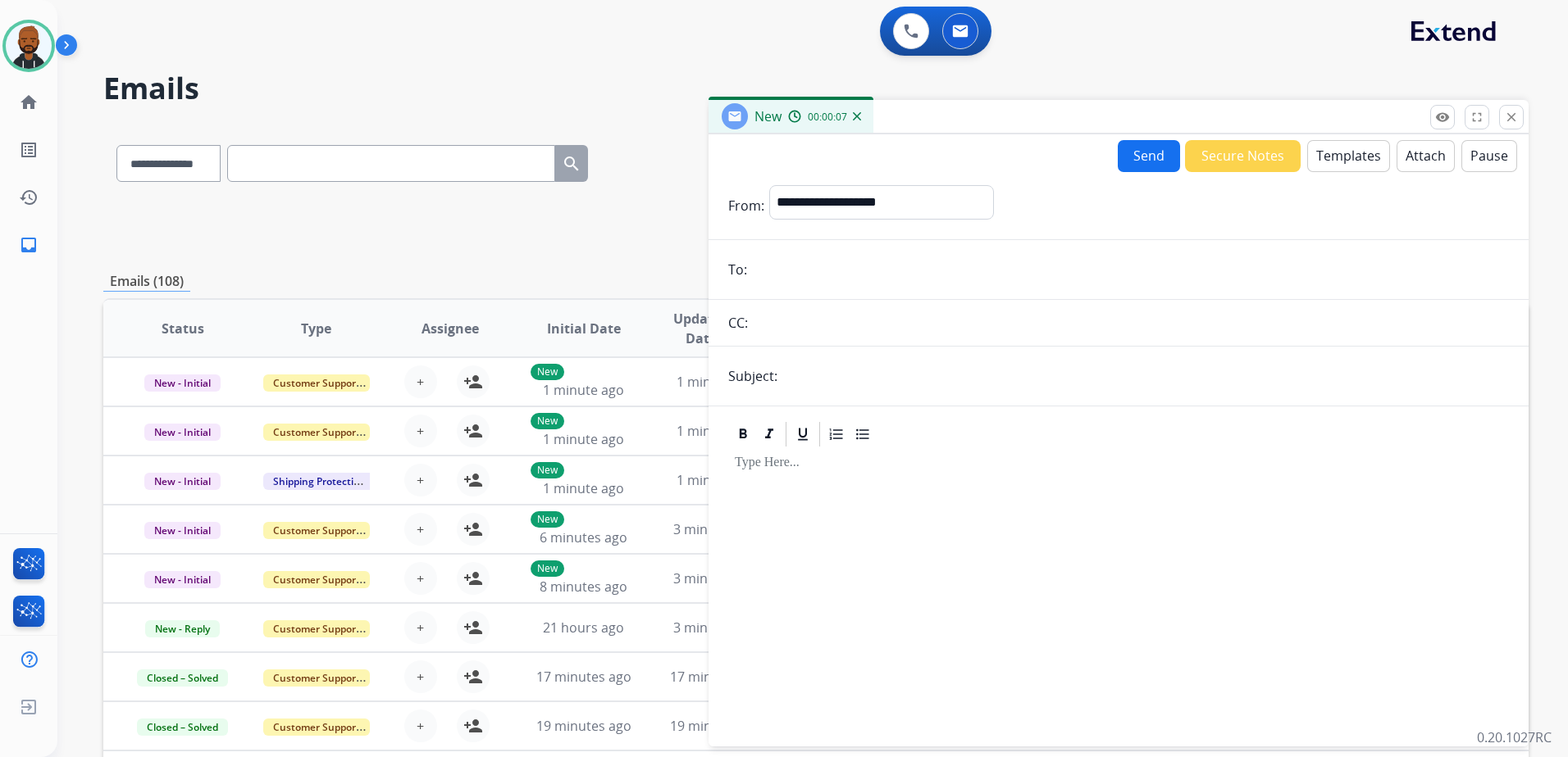
click at [795, 282] on input "email" at bounding box center [1130, 269] width 757 height 32
paste input "**********"
type input "**********"
click at [898, 204] on select "**********" at bounding box center [880, 202] width 223 height 32
select select "**********"
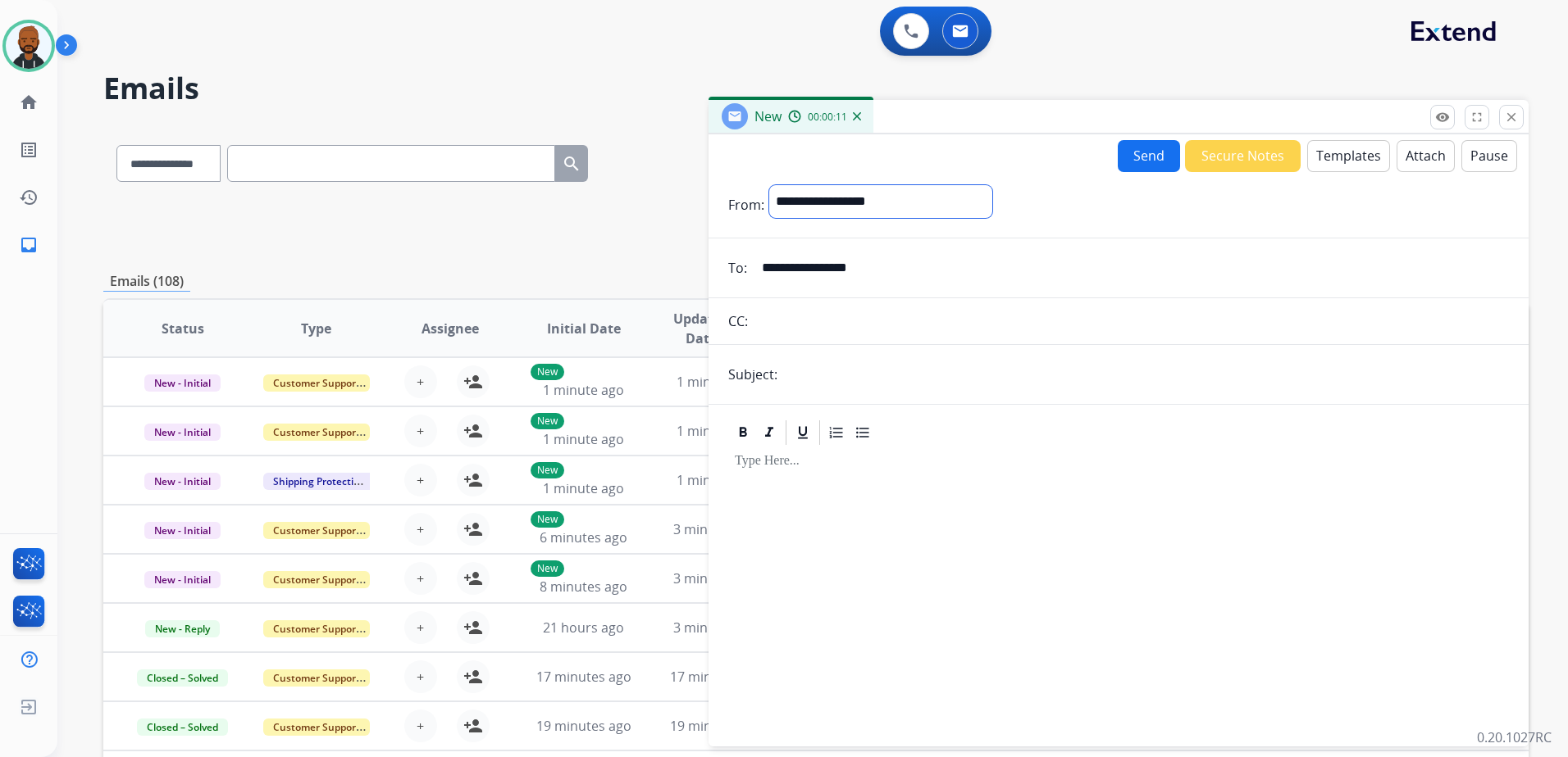
click at [769, 185] on select "**********" at bounding box center [880, 202] width 223 height 32
click at [888, 385] on input "text" at bounding box center [1146, 376] width 727 height 32
type input "**********"
click at [1321, 158] on button "Templates" at bounding box center [1348, 156] width 83 height 32
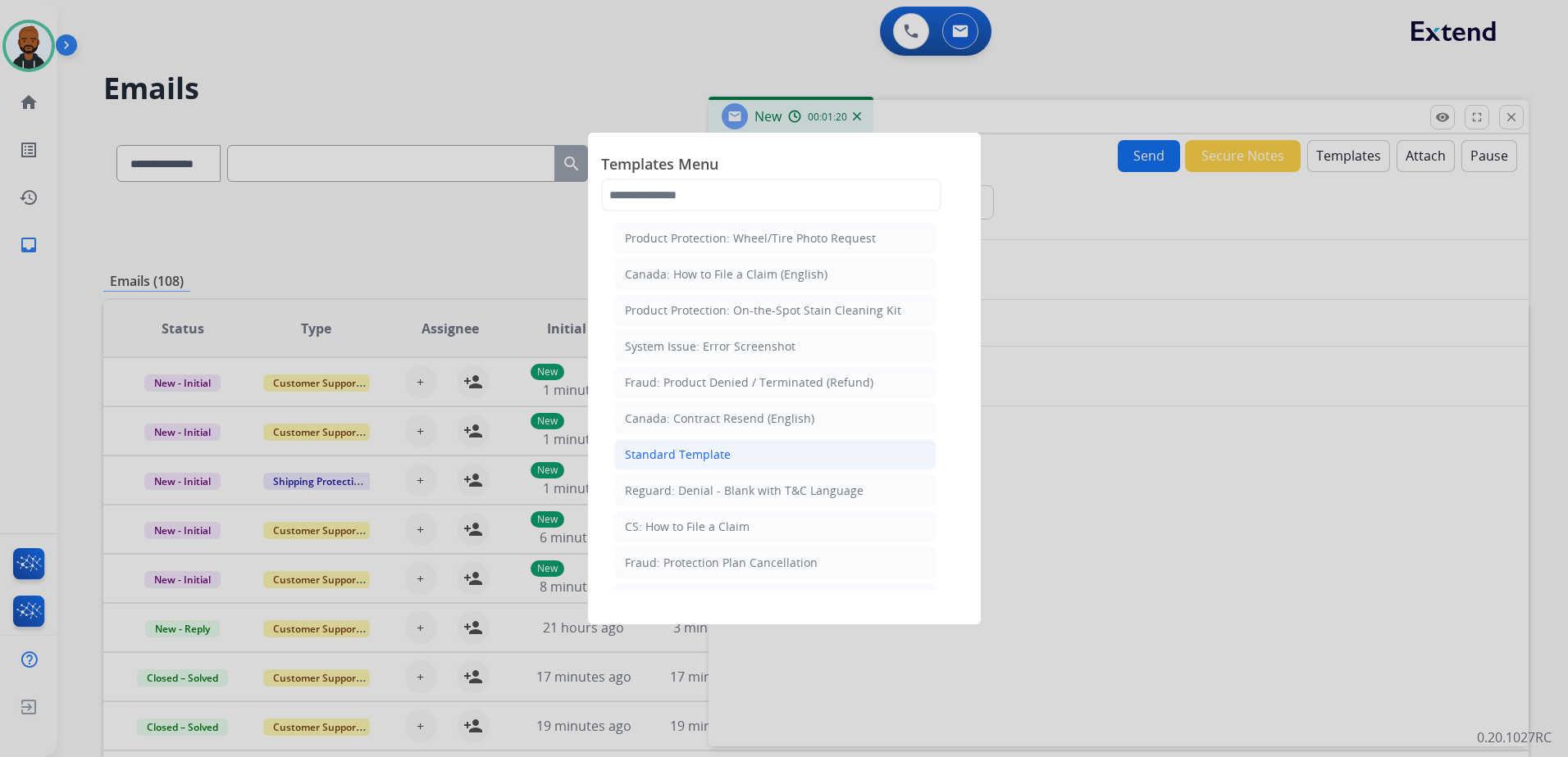
click at [833, 455] on li "Standard Template" at bounding box center [775, 455] width 323 height 31
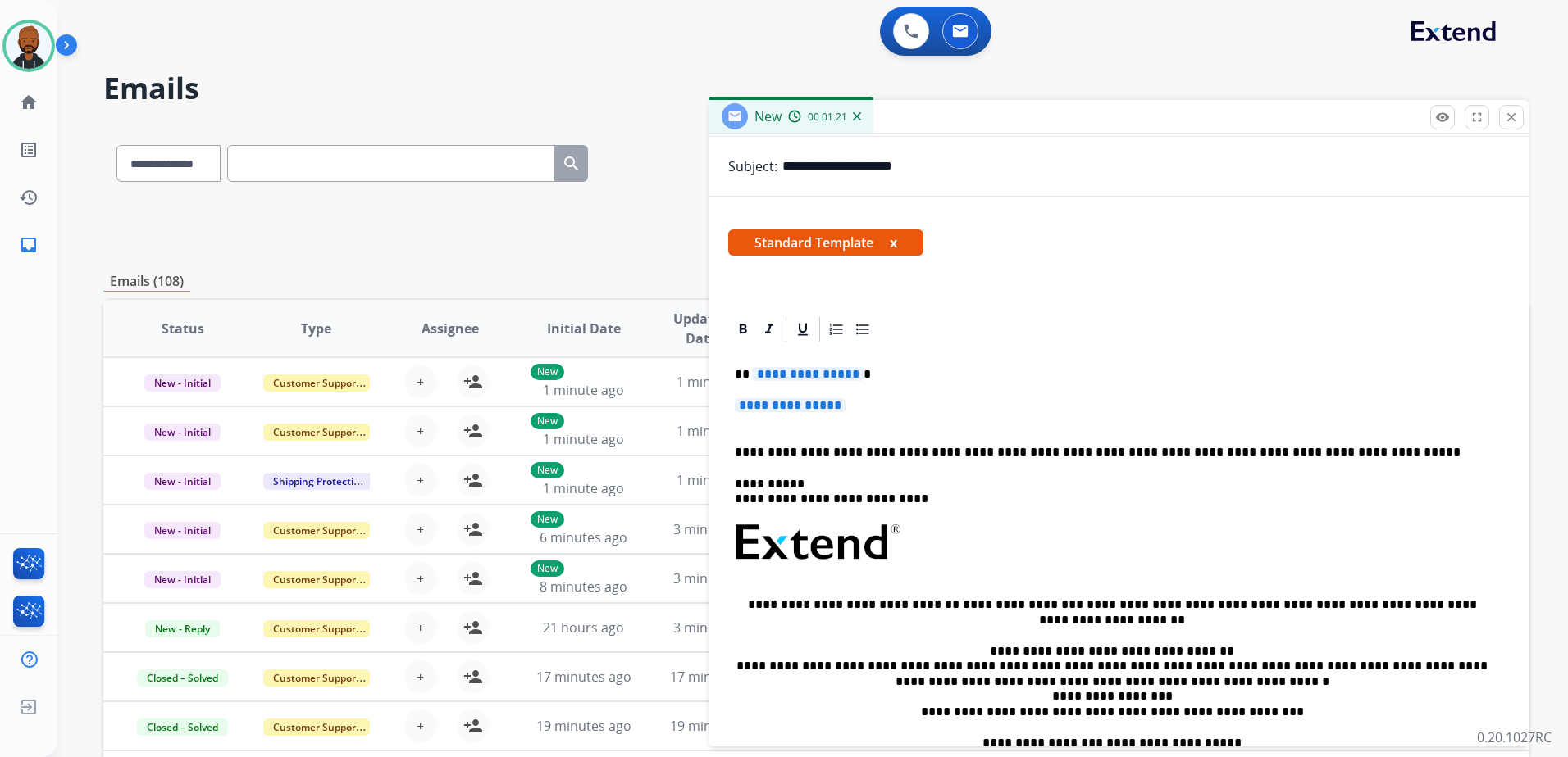
scroll to position [246, 0]
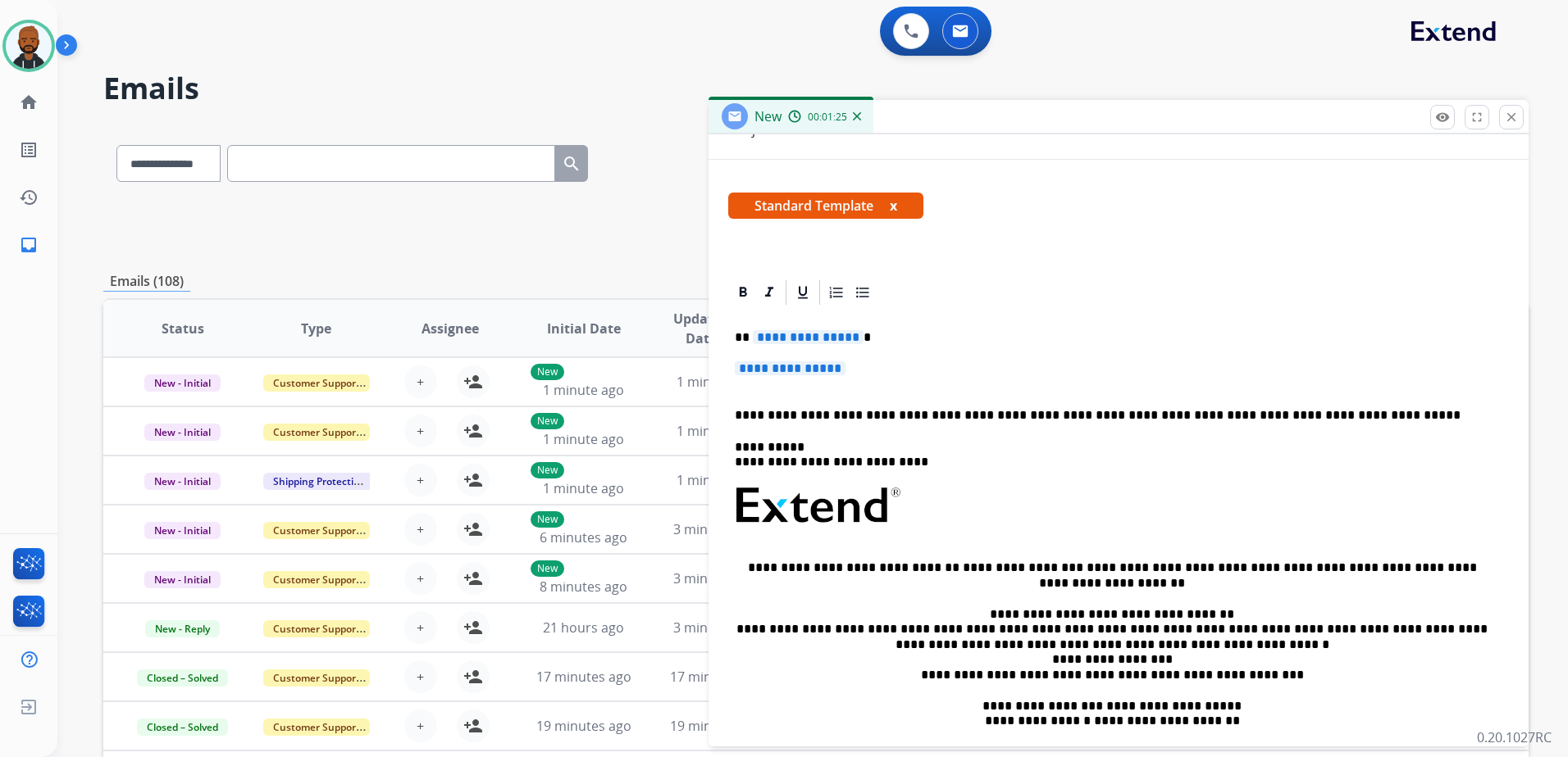
click at [848, 345] on p "**********" at bounding box center [1111, 338] width 755 height 15
click at [833, 340] on span "**********" at bounding box center [808, 337] width 110 height 14
click at [825, 363] on span "**********" at bounding box center [790, 368] width 110 height 14
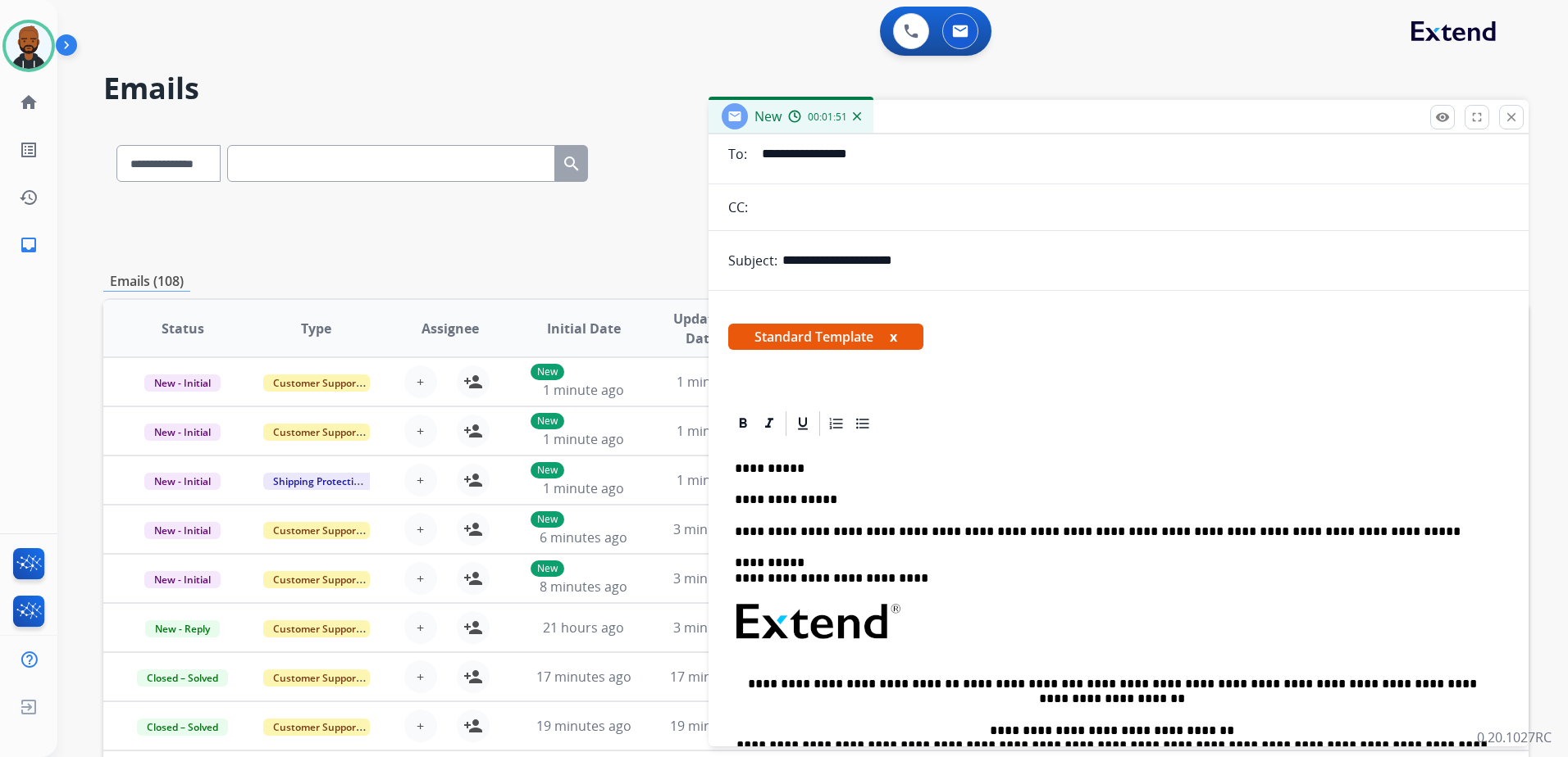
scroll to position [0, 0]
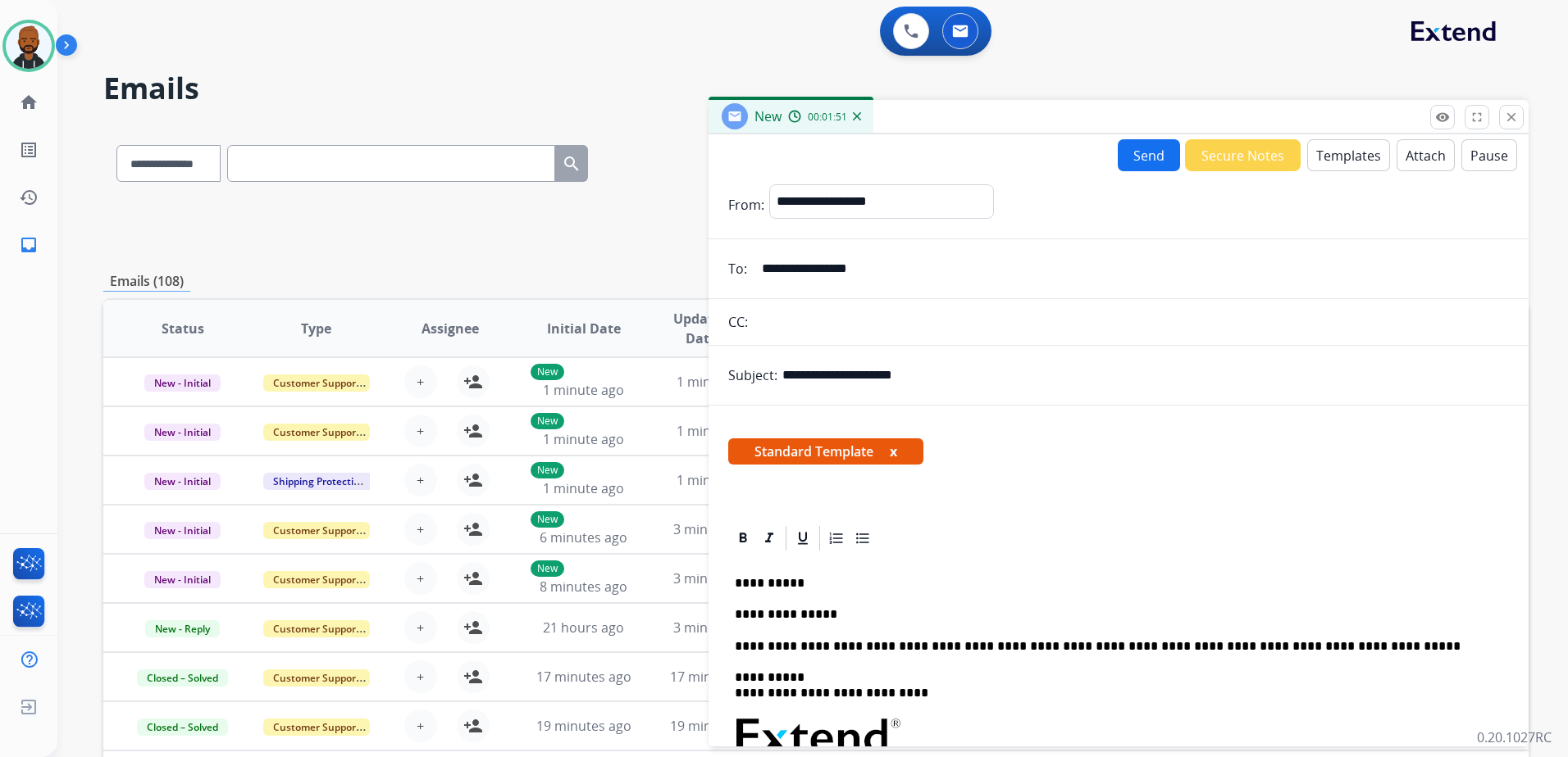
click at [1362, 164] on button "Templates" at bounding box center [1348, 156] width 83 height 32
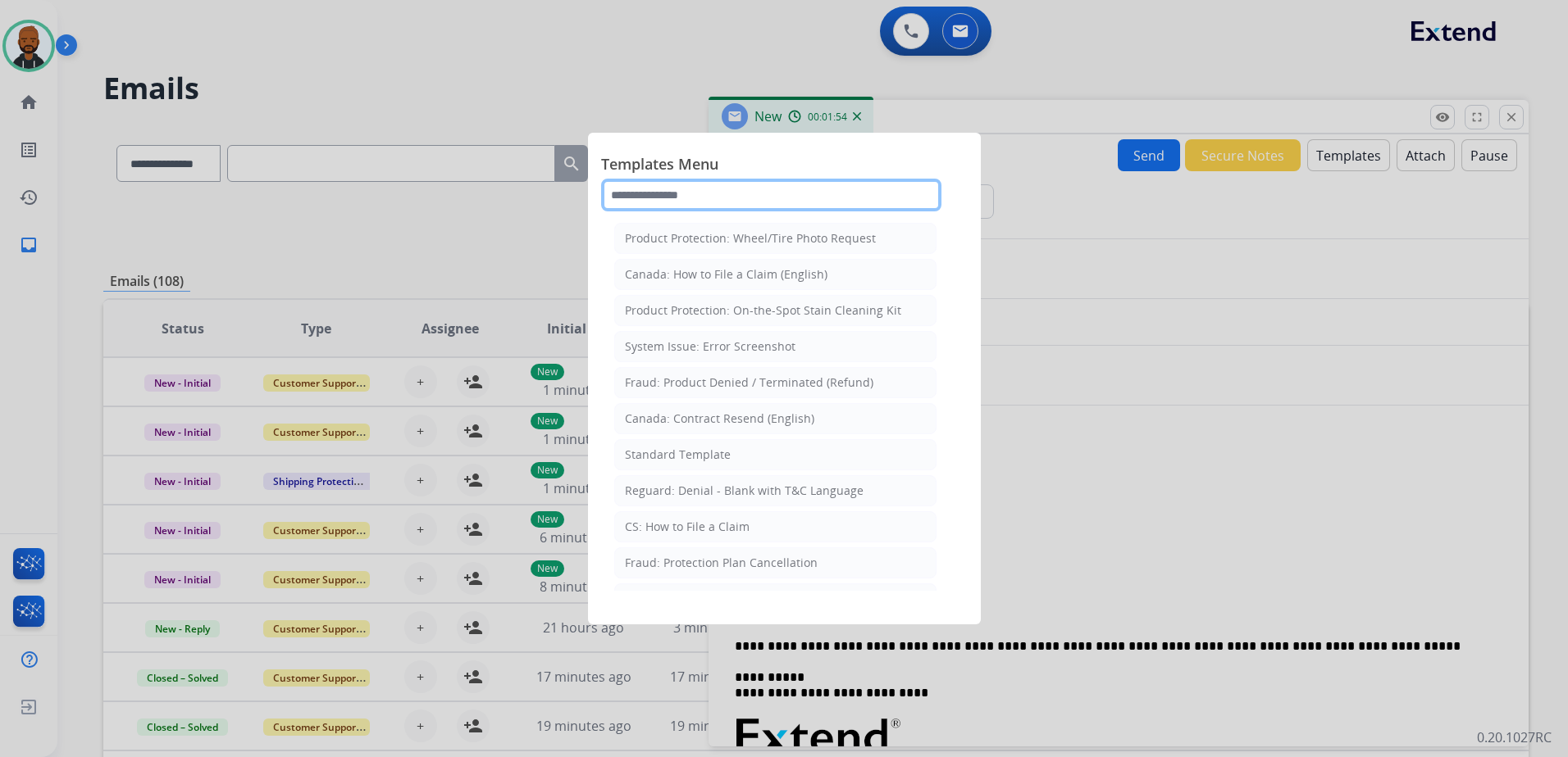
click at [805, 204] on input "text" at bounding box center [772, 195] width 341 height 32
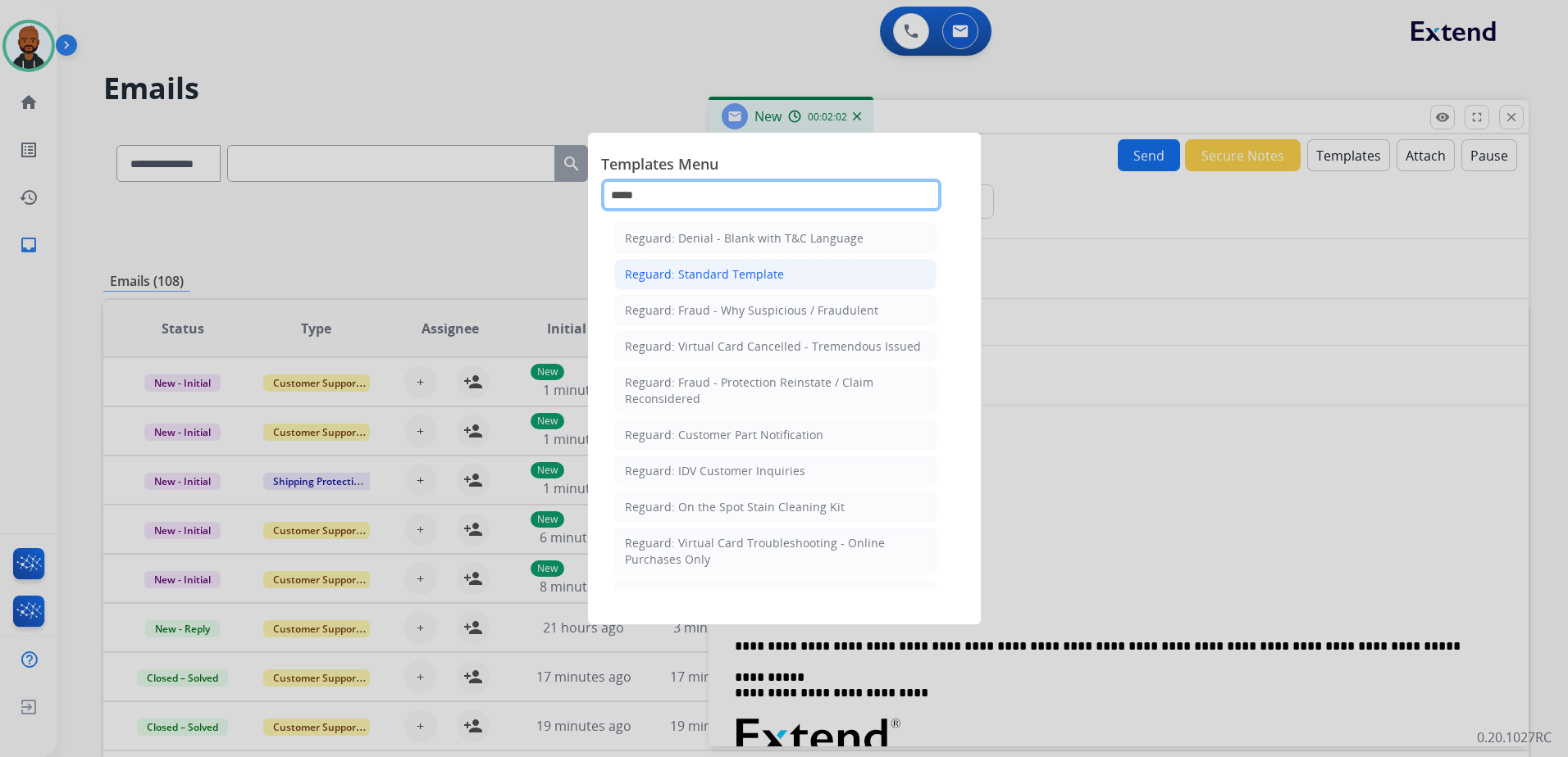
type input "*****"
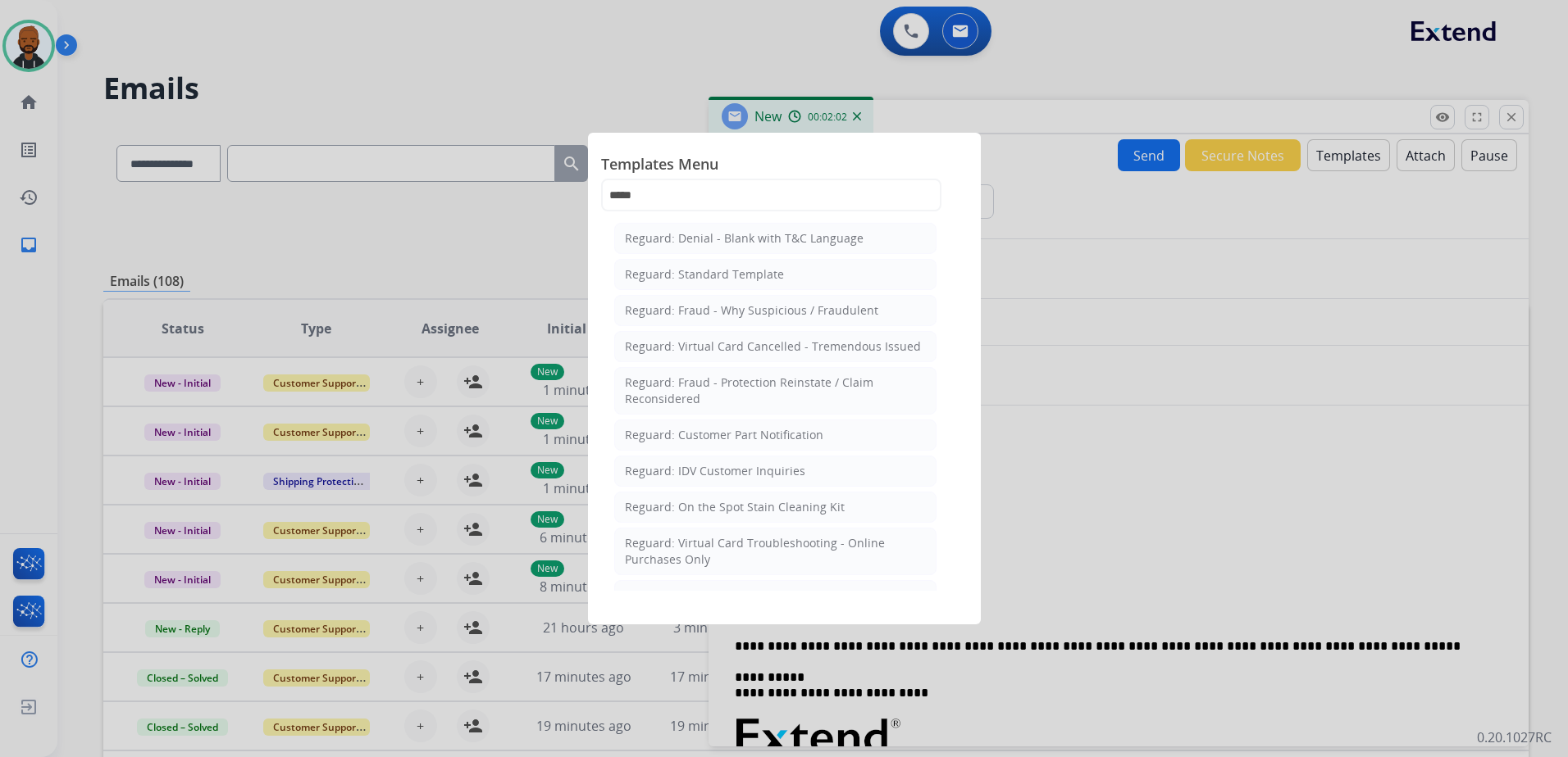
click at [725, 270] on div "Reguard: Standard Template" at bounding box center [704, 274] width 159 height 16
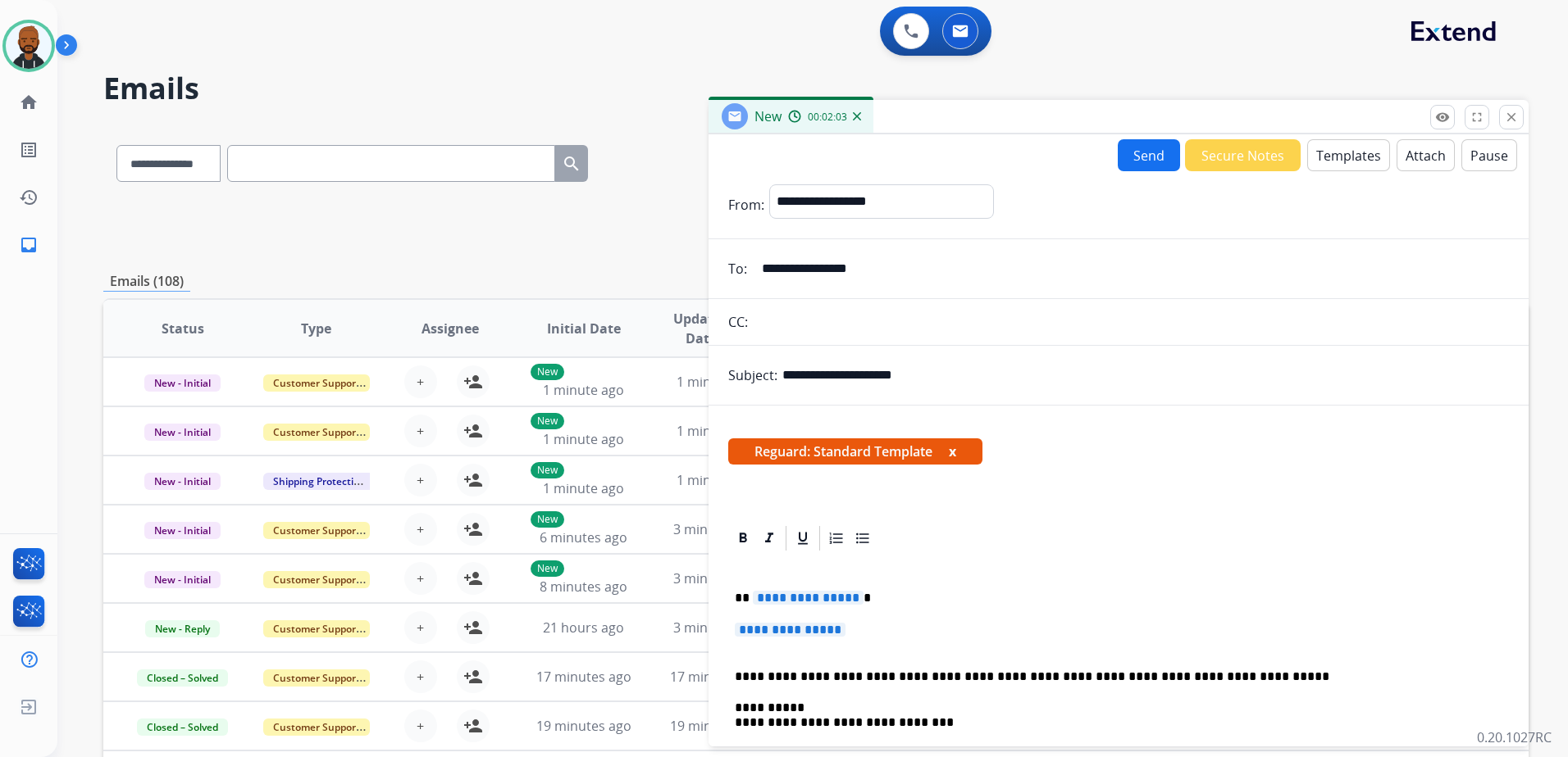
click at [816, 598] on span "**********" at bounding box center [808, 597] width 110 height 14
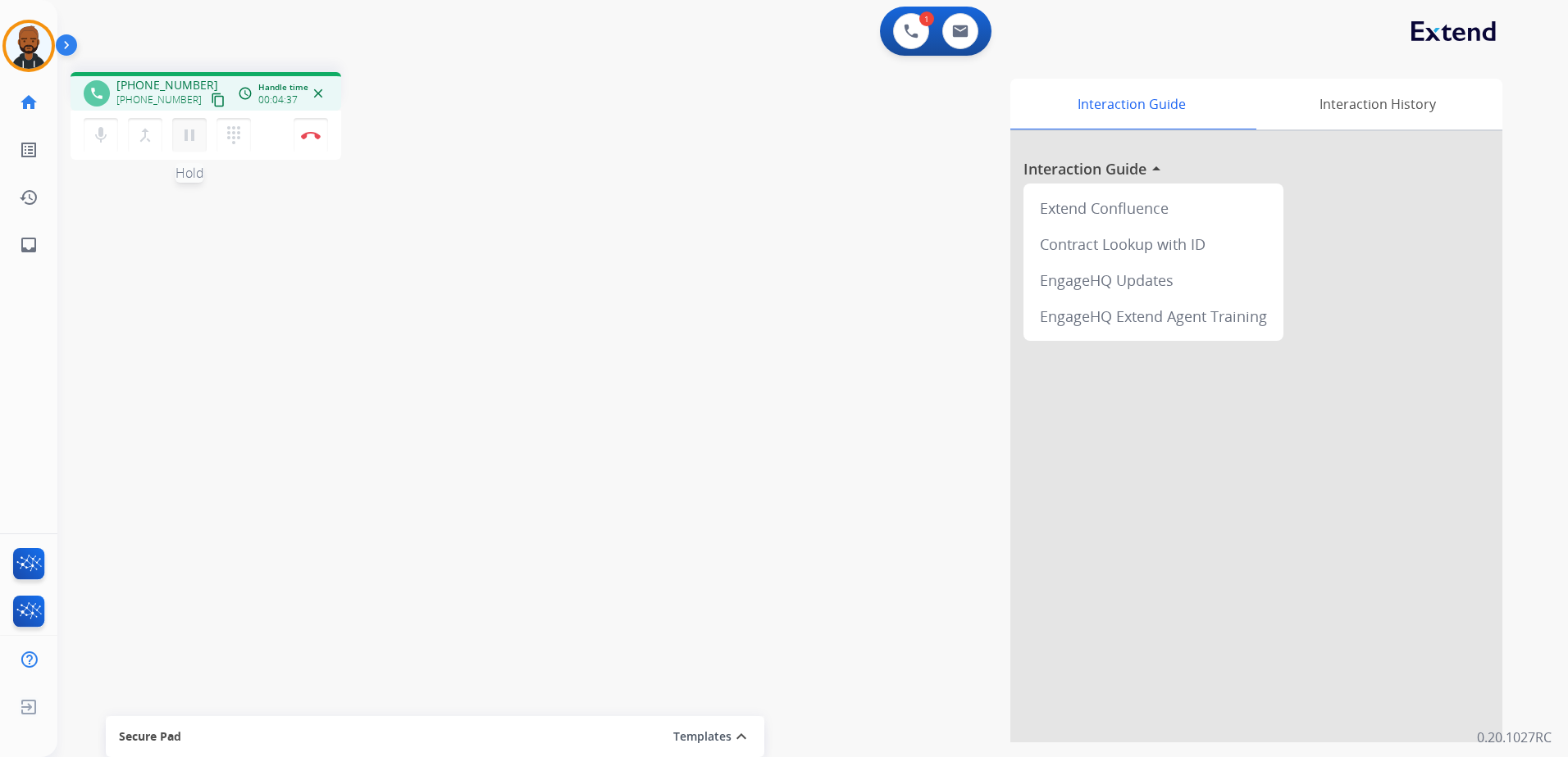
click at [188, 133] on mat-icon "pause" at bounding box center [189, 135] width 20 height 20
click at [182, 125] on button "play_arrow Hold" at bounding box center [189, 135] width 34 height 34
click at [186, 141] on mat-icon "pause" at bounding box center [189, 135] width 20 height 20
click at [892, 39] on div "1 Voice Interactions" at bounding box center [911, 31] width 49 height 36
click at [233, 139] on mat-icon "dialpad" at bounding box center [233, 135] width 20 height 20
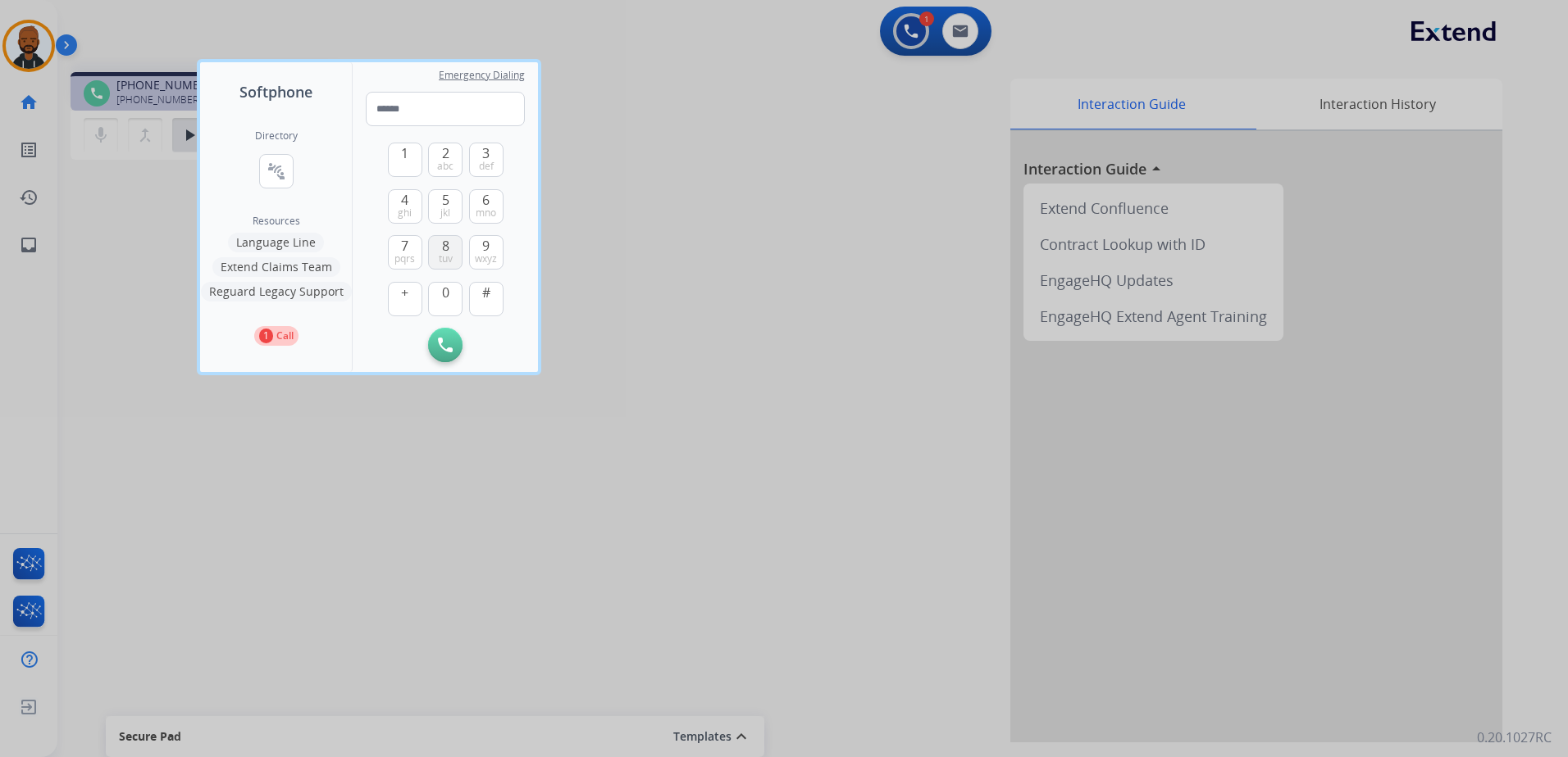
drag, startPoint x: 436, startPoint y: 250, endPoint x: 445, endPoint y: 276, distance: 27.5
click at [437, 250] on button "8 tuv" at bounding box center [445, 252] width 34 height 34
click at [439, 298] on button "0" at bounding box center [445, 300] width 34 height 34
click at [440, 300] on button "0" at bounding box center [445, 300] width 34 height 34
click at [391, 252] on button "7 pqrs" at bounding box center [405, 252] width 34 height 34
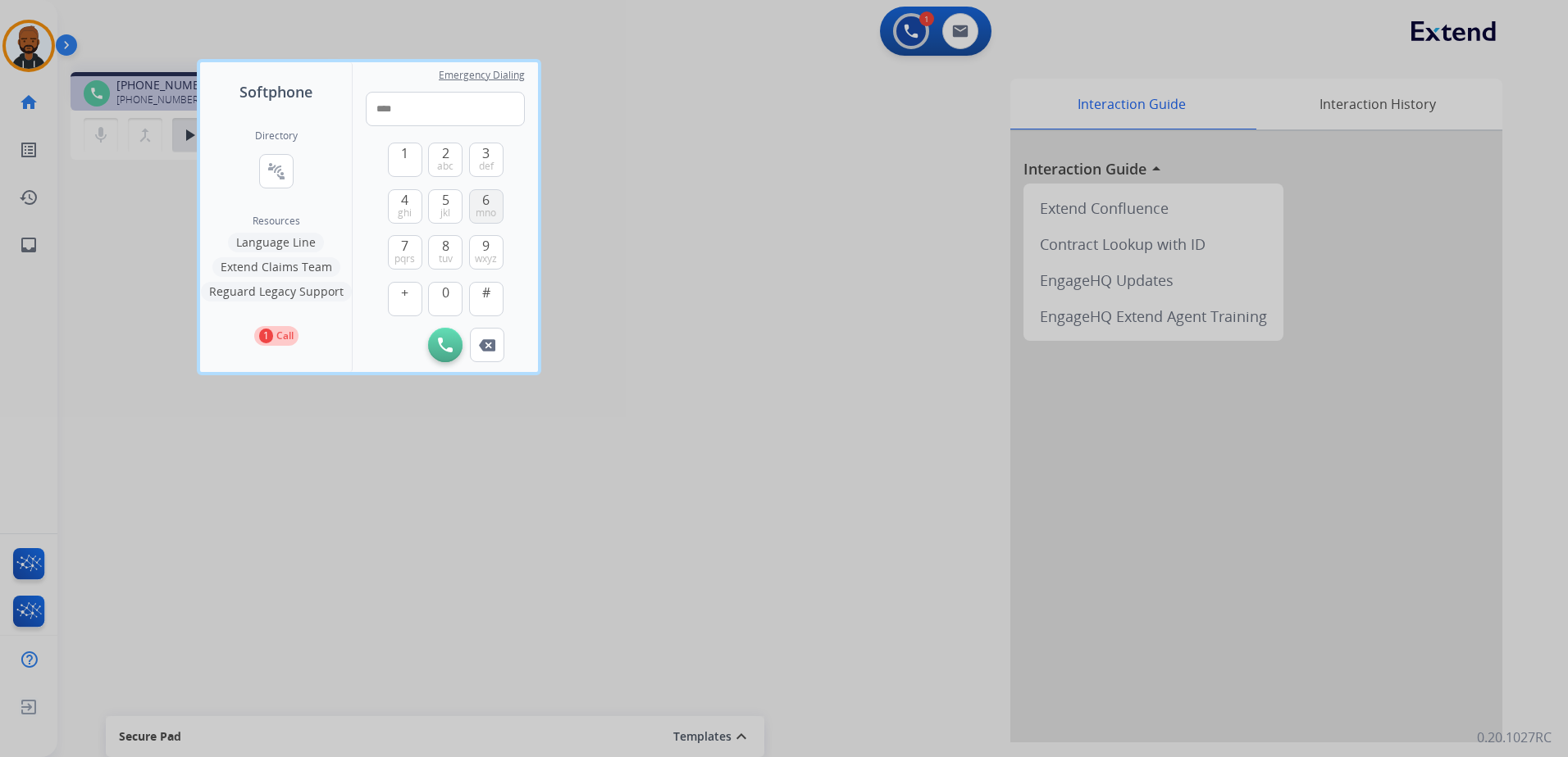
click at [473, 210] on button "6 mno" at bounding box center [486, 206] width 34 height 34
click at [495, 203] on button "6 mno" at bounding box center [486, 206] width 34 height 34
click at [399, 253] on span "pqrs" at bounding box center [405, 259] width 21 height 13
click at [440, 246] on button "8 tuv" at bounding box center [445, 252] width 34 height 34
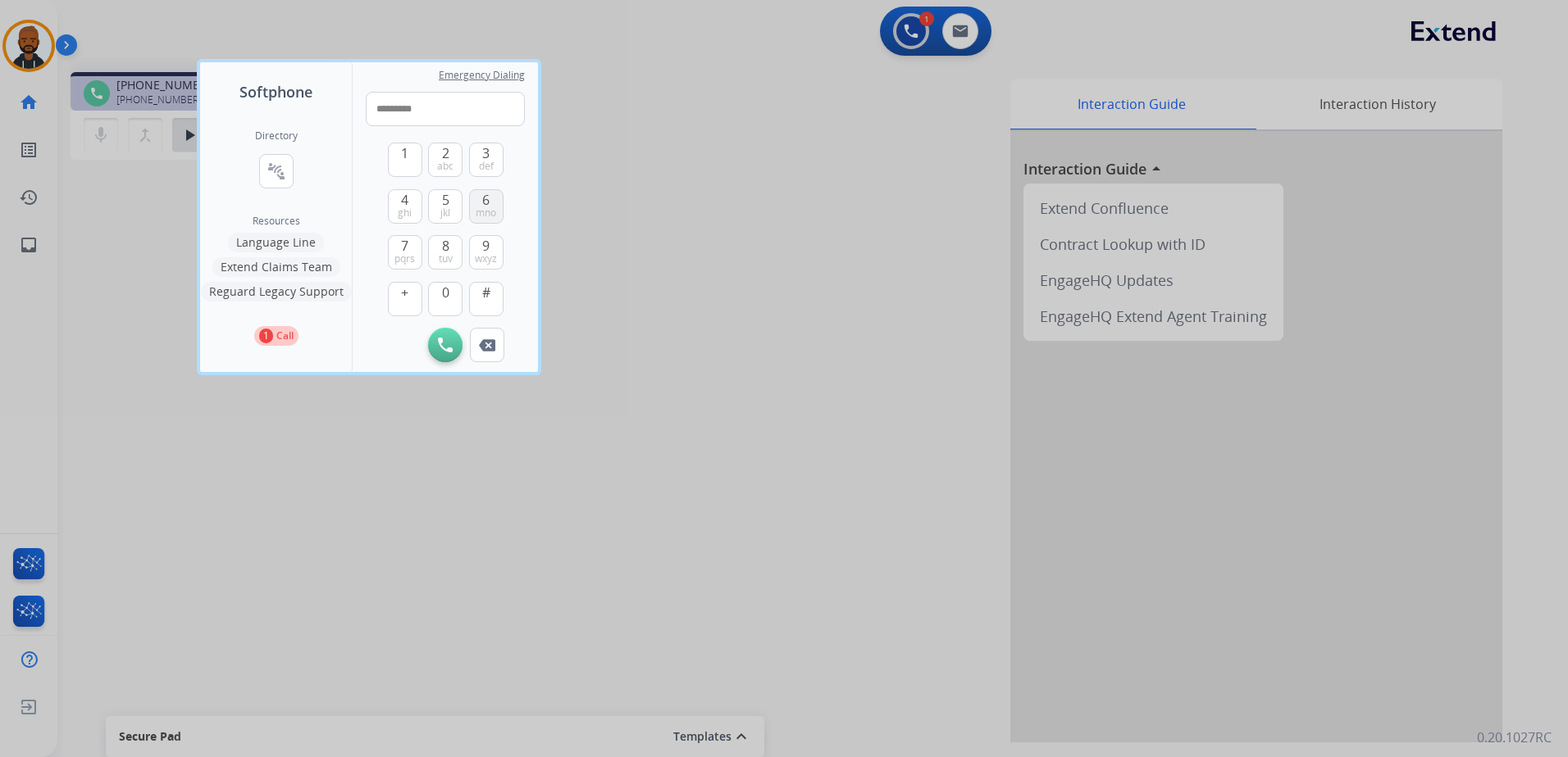
click at [484, 207] on span "mno" at bounding box center [486, 213] width 21 height 13
type input "**********"
click at [444, 343] on img at bounding box center [445, 345] width 15 height 15
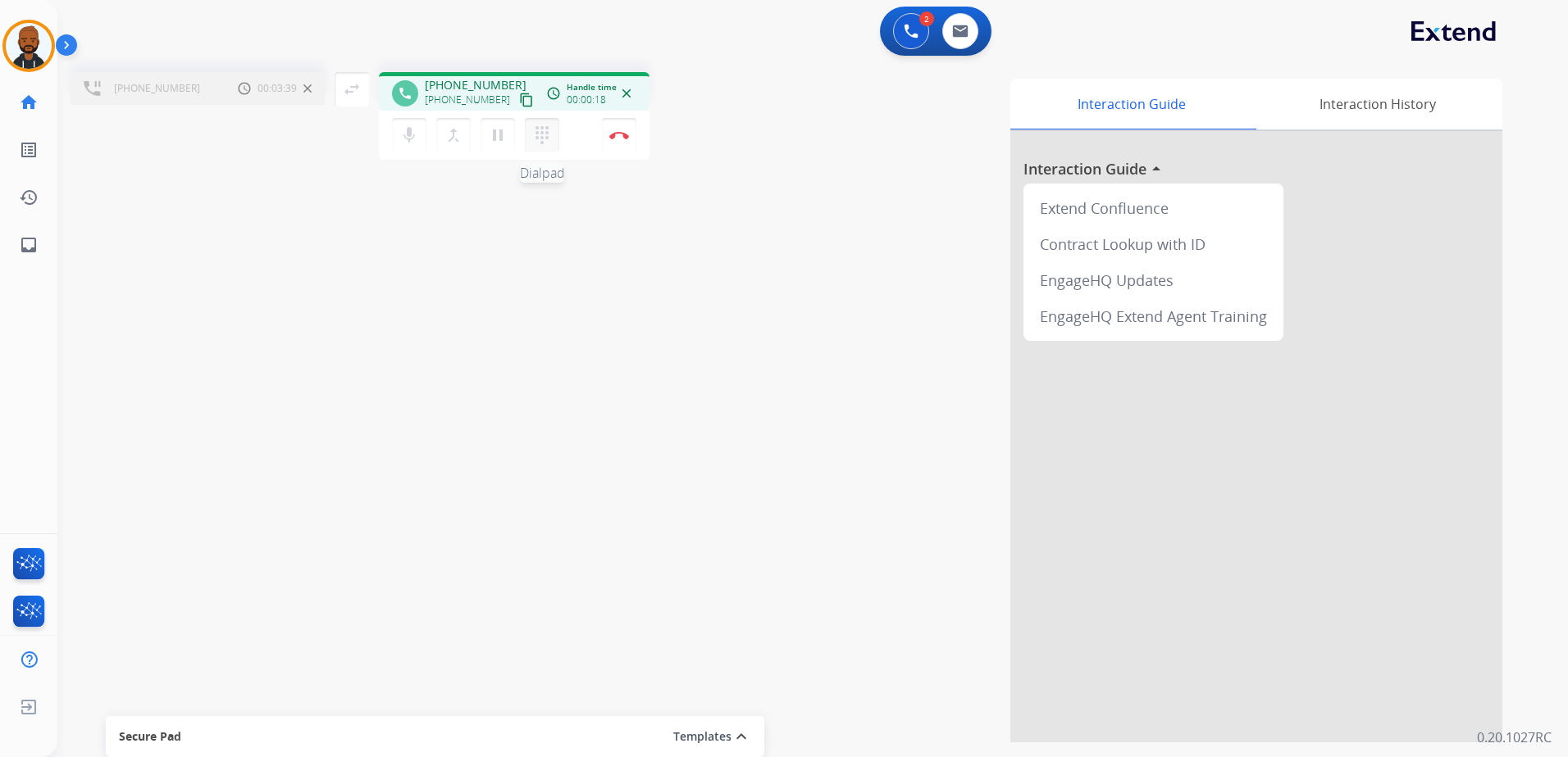
click at [539, 130] on mat-icon "dialpad" at bounding box center [541, 135] width 20 height 20
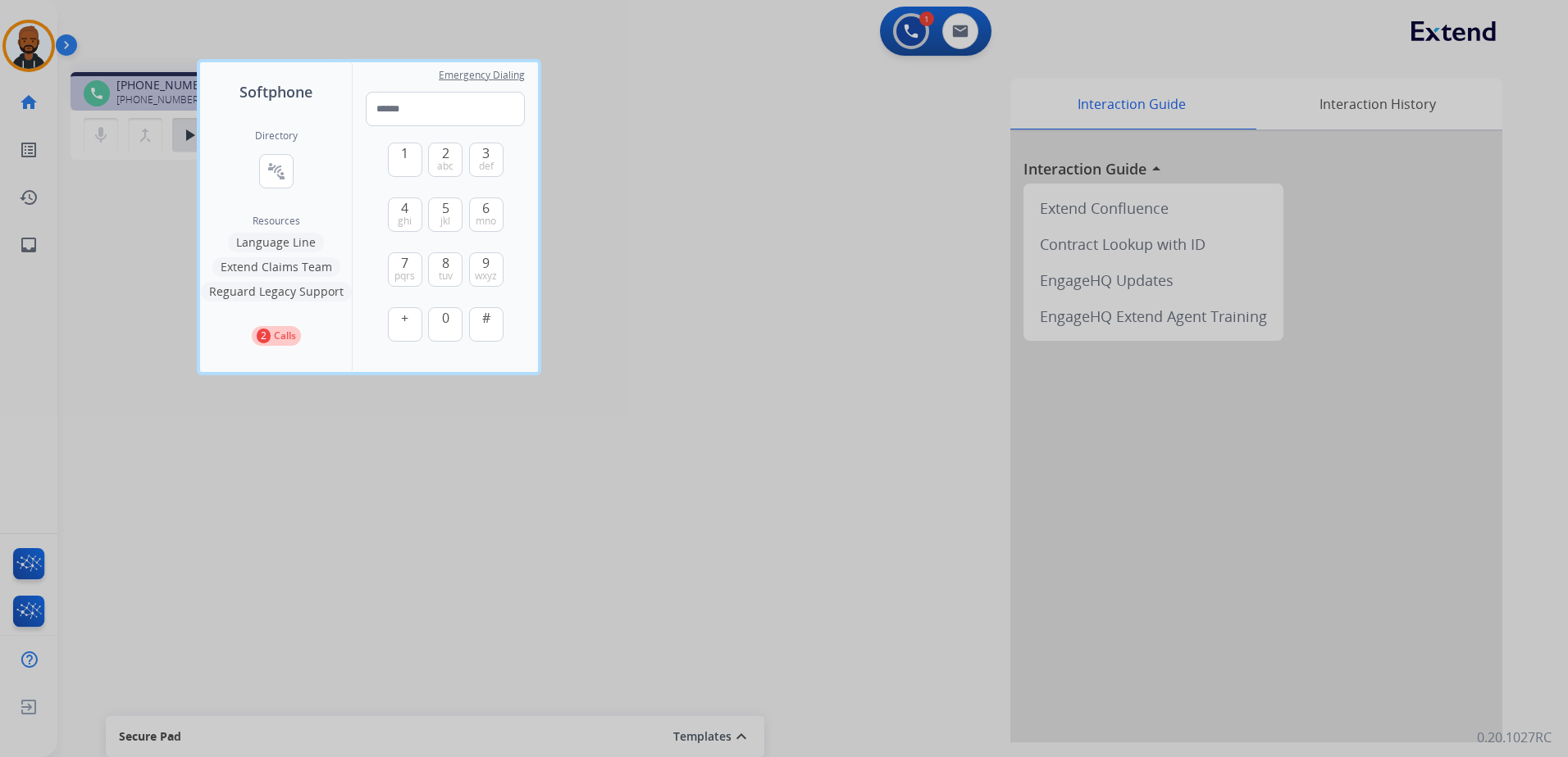
drag, startPoint x: 831, startPoint y: 183, endPoint x: 813, endPoint y: 188, distance: 18.7
click at [829, 188] on div at bounding box center [784, 378] width 1568 height 757
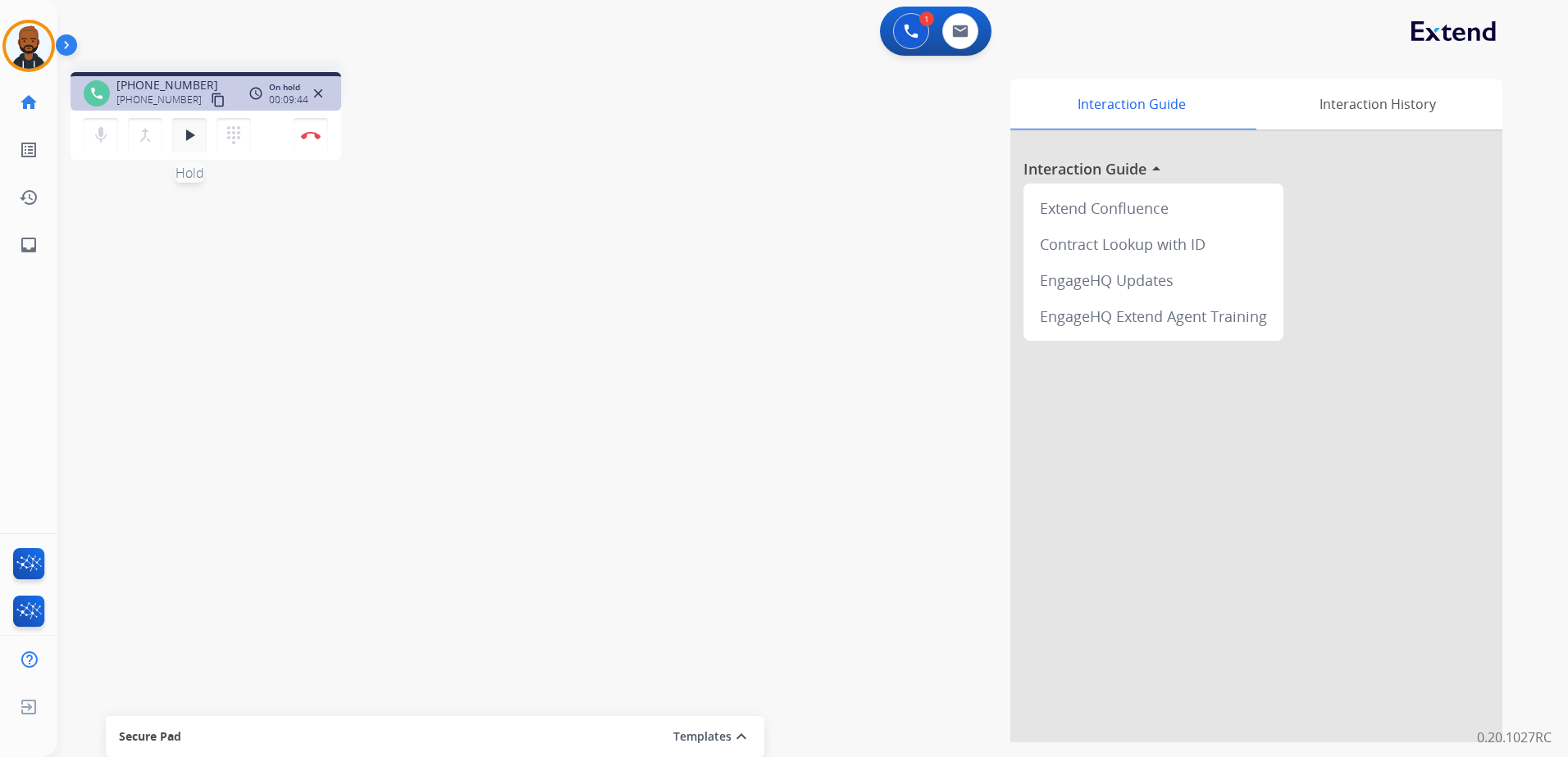
drag, startPoint x: 183, startPoint y: 135, endPoint x: 183, endPoint y: 157, distance: 22.0
click at [184, 136] on mat-icon "play_arrow" at bounding box center [189, 135] width 20 height 20
click at [193, 140] on mat-icon "pause" at bounding box center [189, 135] width 20 height 20
click at [228, 129] on mat-icon "dialpad" at bounding box center [233, 135] width 20 height 20
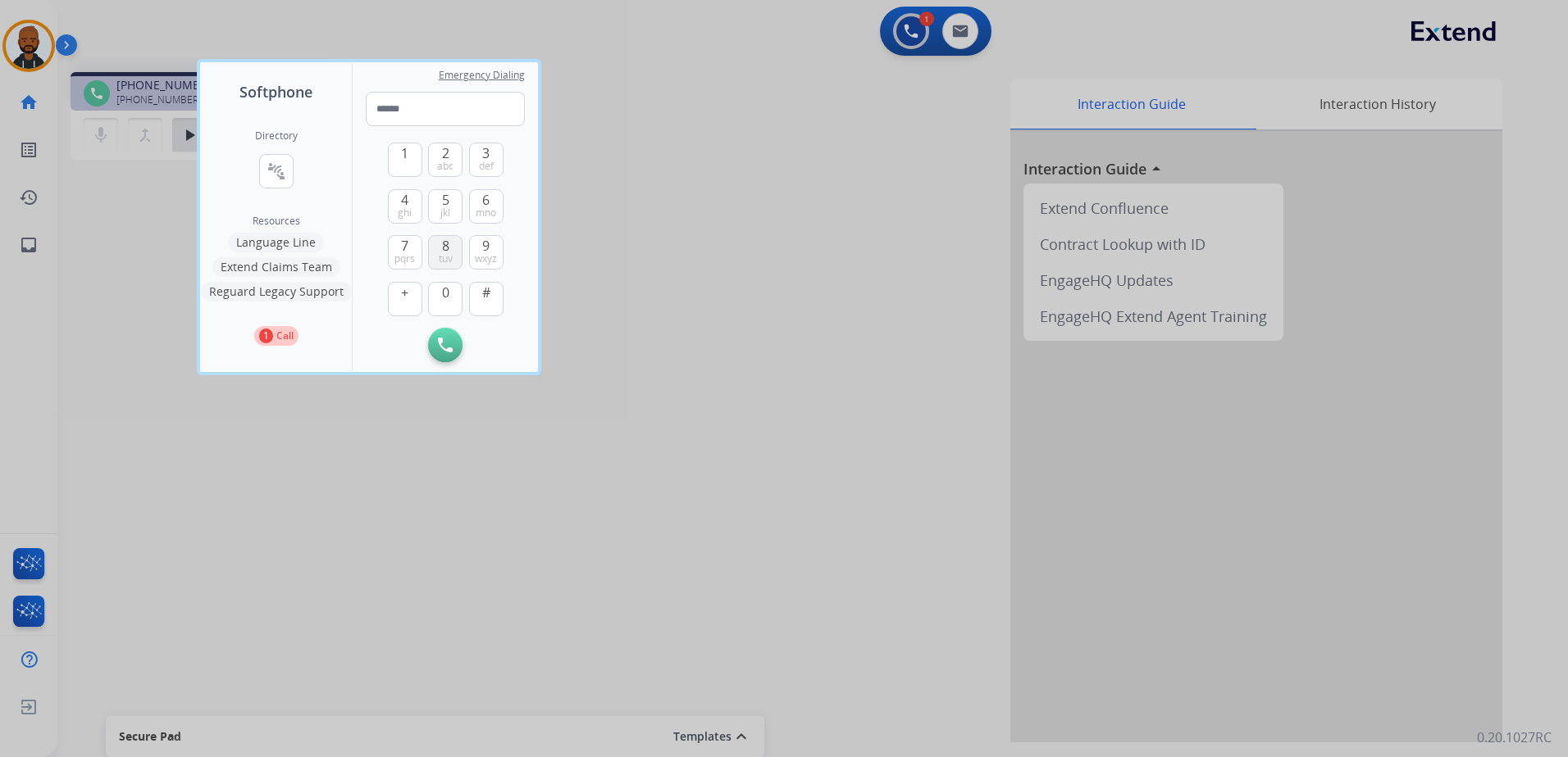
click at [443, 255] on span "tuv" at bounding box center [445, 259] width 14 height 13
click at [445, 292] on span "0" at bounding box center [446, 292] width 8 height 20
click at [415, 251] on button "7 pqrs" at bounding box center [405, 252] width 34 height 34
click at [491, 199] on button "6 mno" at bounding box center [486, 206] width 34 height 34
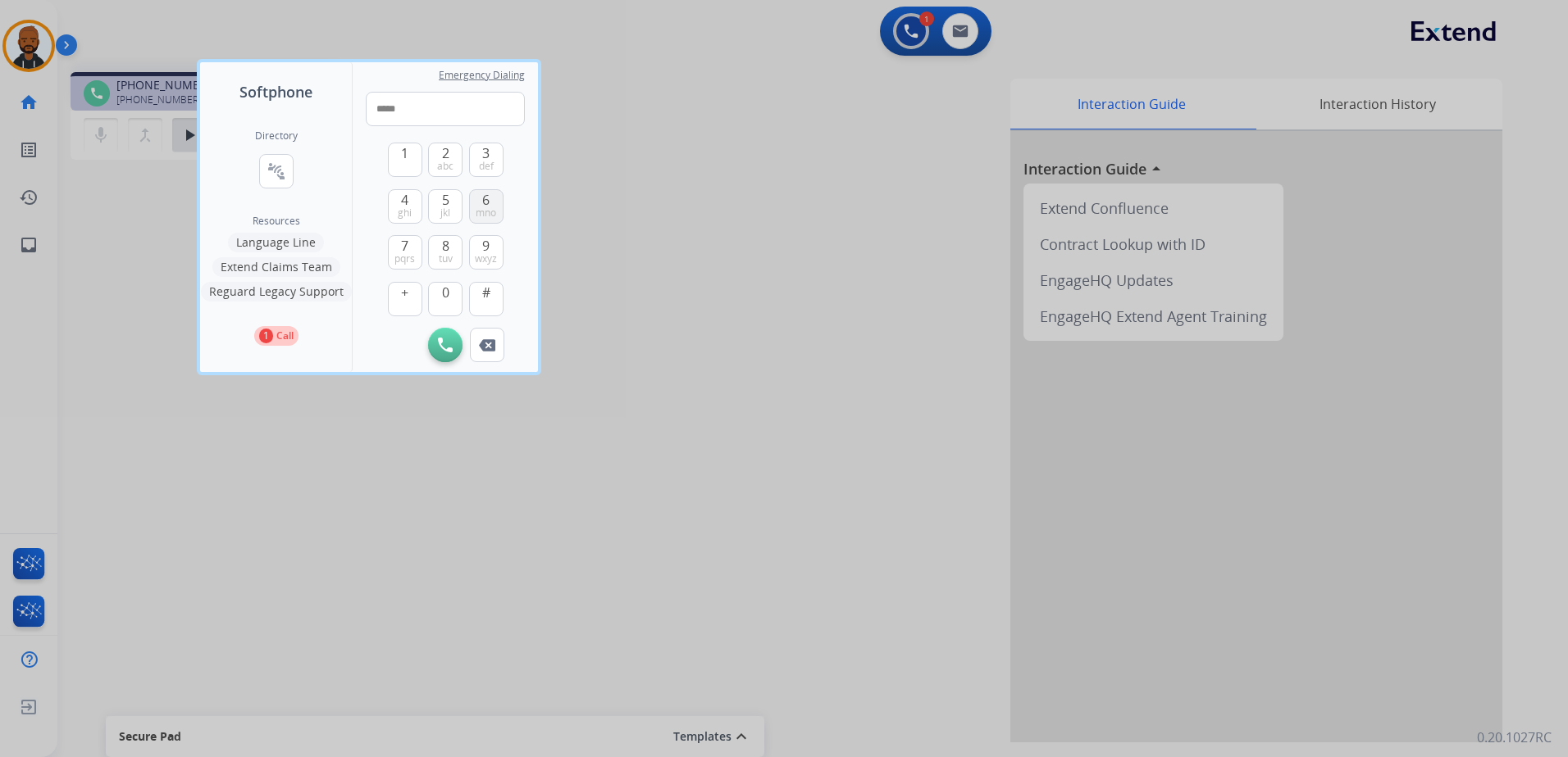
click at [490, 199] on button "6 mno" at bounding box center [486, 206] width 34 height 34
click at [490, 204] on span "6" at bounding box center [486, 200] width 8 height 20
click at [416, 241] on button "7 pqrs" at bounding box center [405, 252] width 34 height 34
click at [442, 243] on span "8" at bounding box center [446, 245] width 8 height 20
click at [479, 206] on span "mno" at bounding box center [486, 213] width 21 height 13
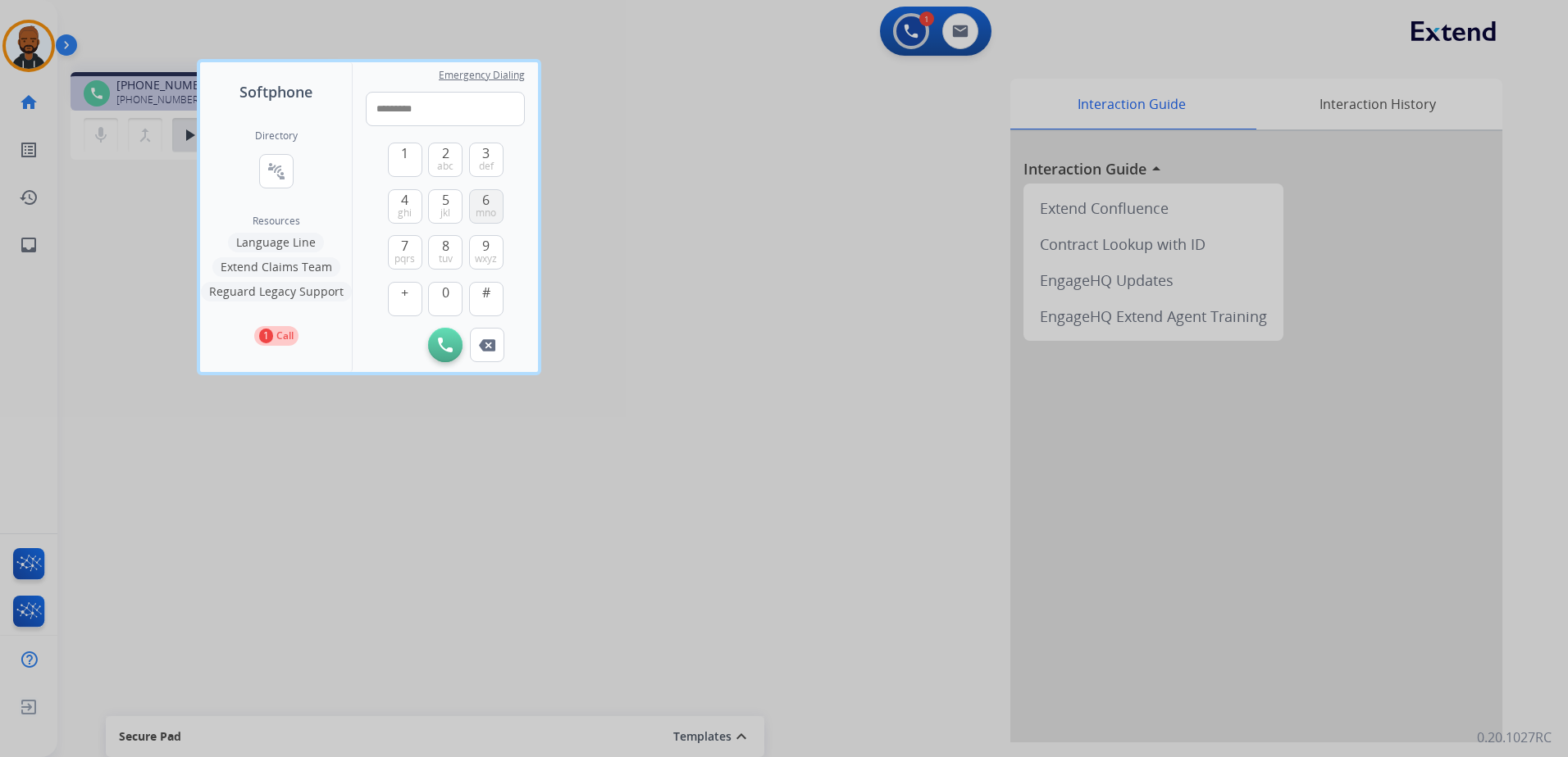
type input "**********"
click at [454, 342] on button "Initiate Call" at bounding box center [445, 345] width 34 height 34
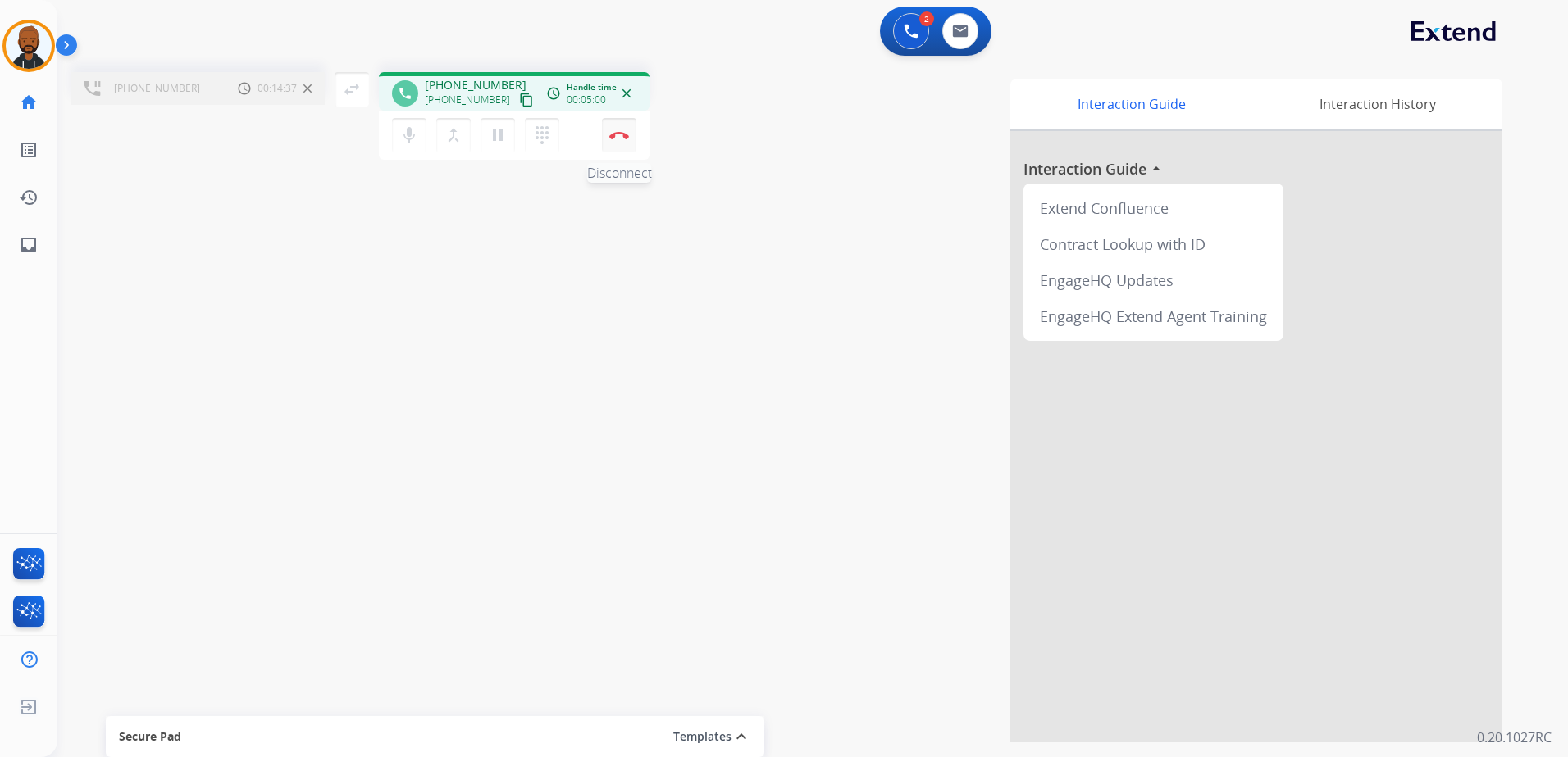
click at [622, 140] on button "Disconnect" at bounding box center [619, 135] width 34 height 34
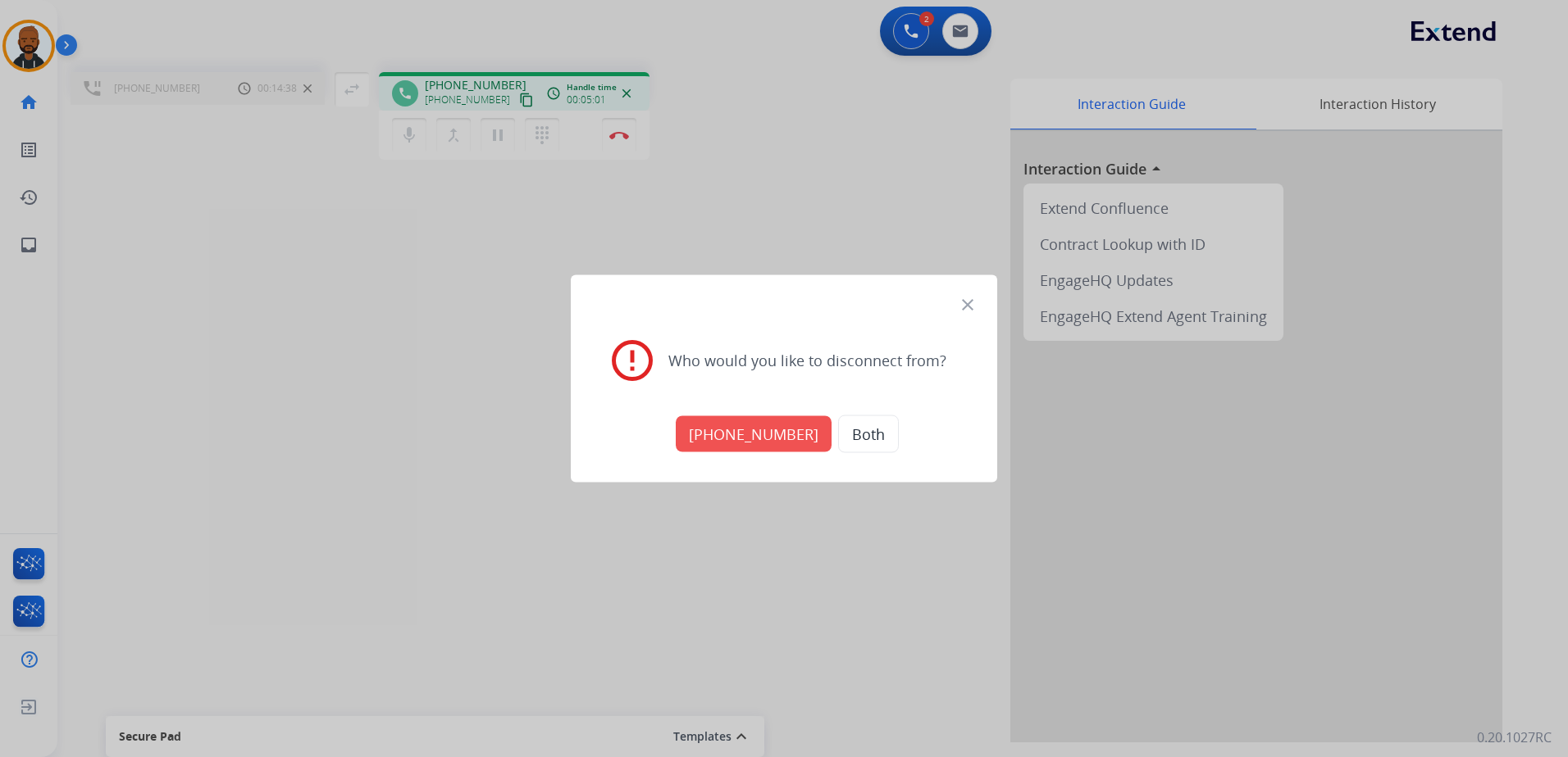
click at [764, 429] on button "[PHONE_NUMBER]" at bounding box center [754, 435] width 156 height 36
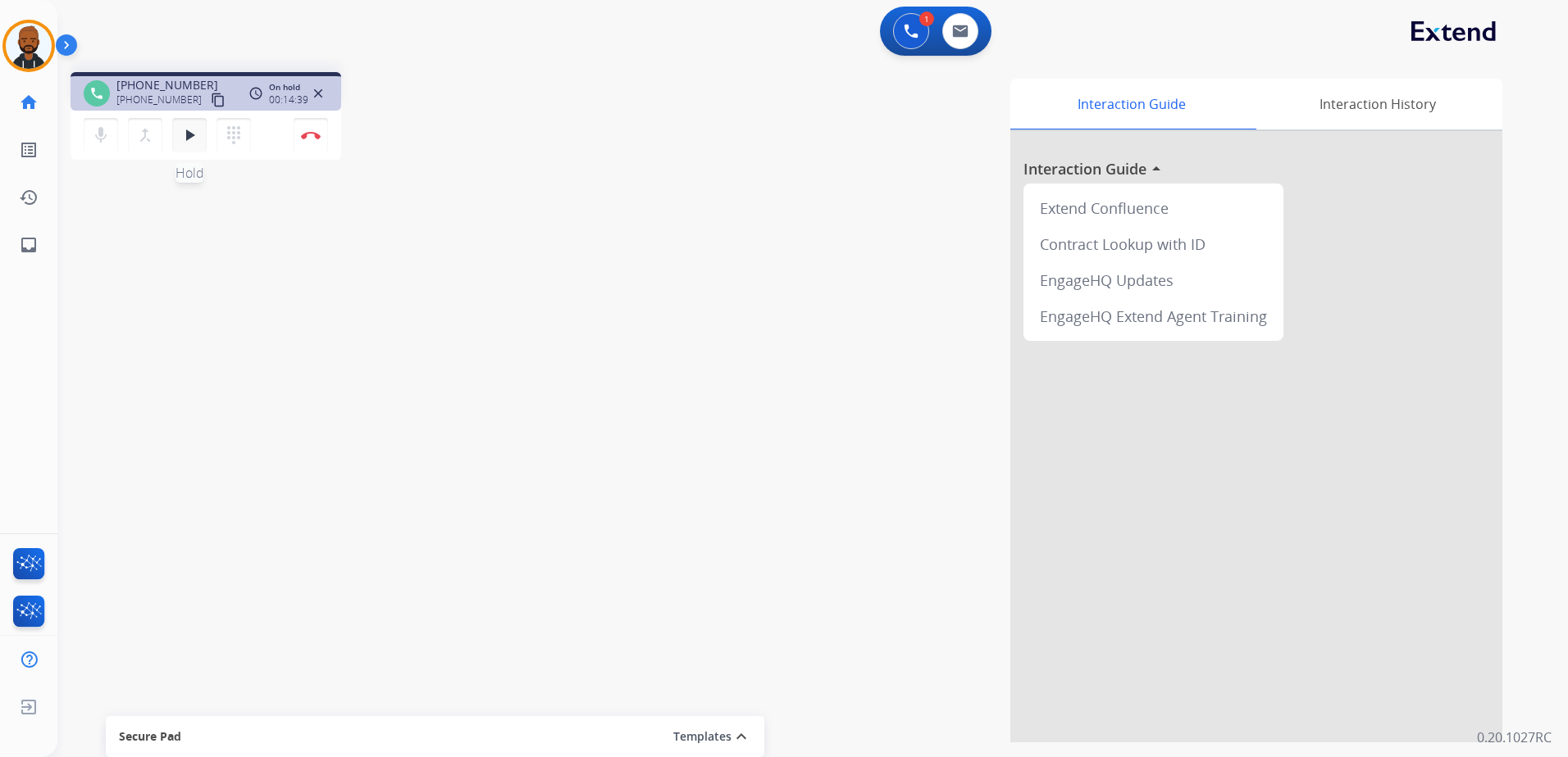
click at [187, 136] on mat-icon "play_arrow" at bounding box center [189, 135] width 20 height 20
click at [315, 133] on img at bounding box center [310, 135] width 20 height 9
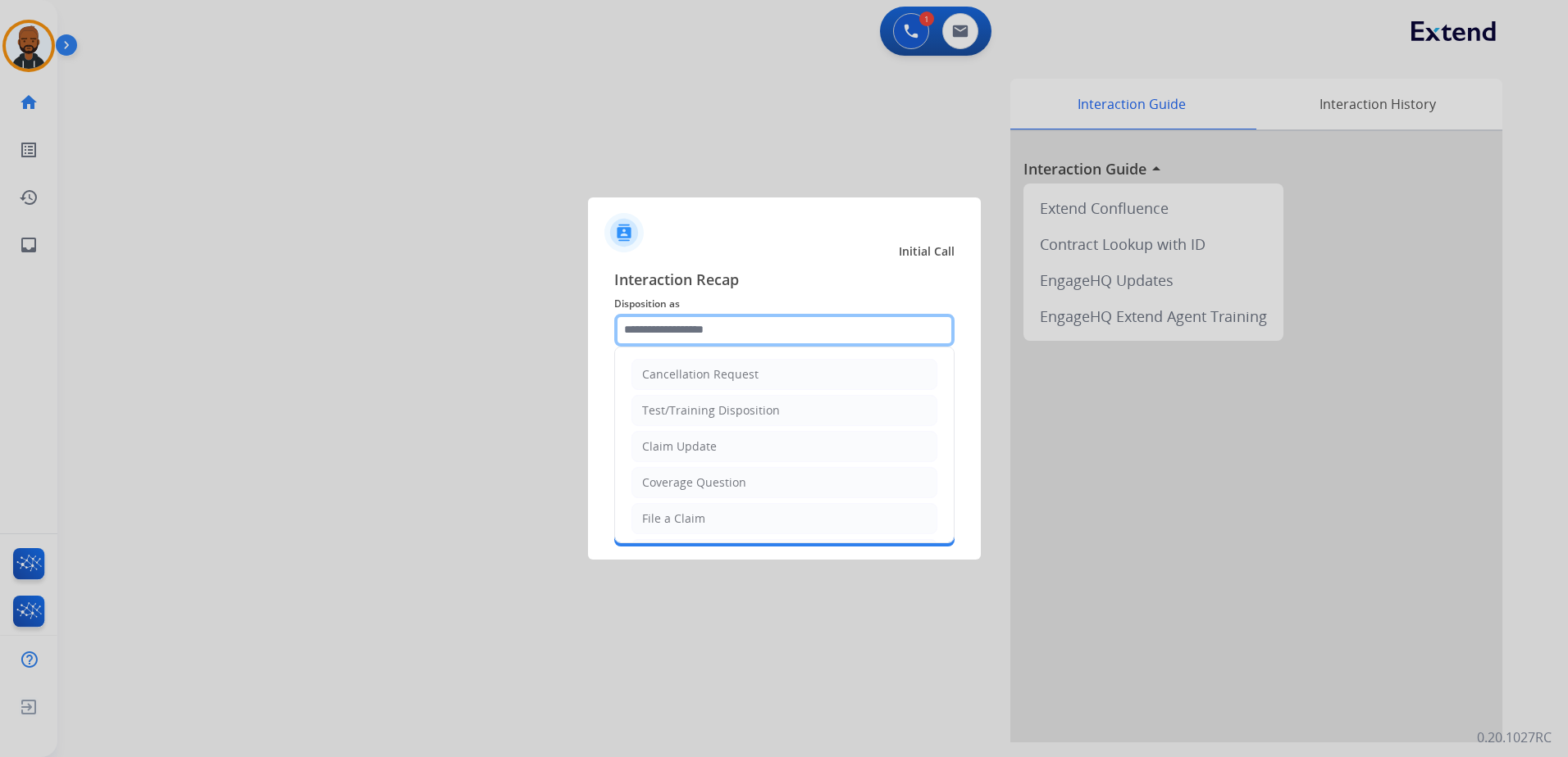
click at [703, 331] on input "text" at bounding box center [785, 330] width 341 height 32
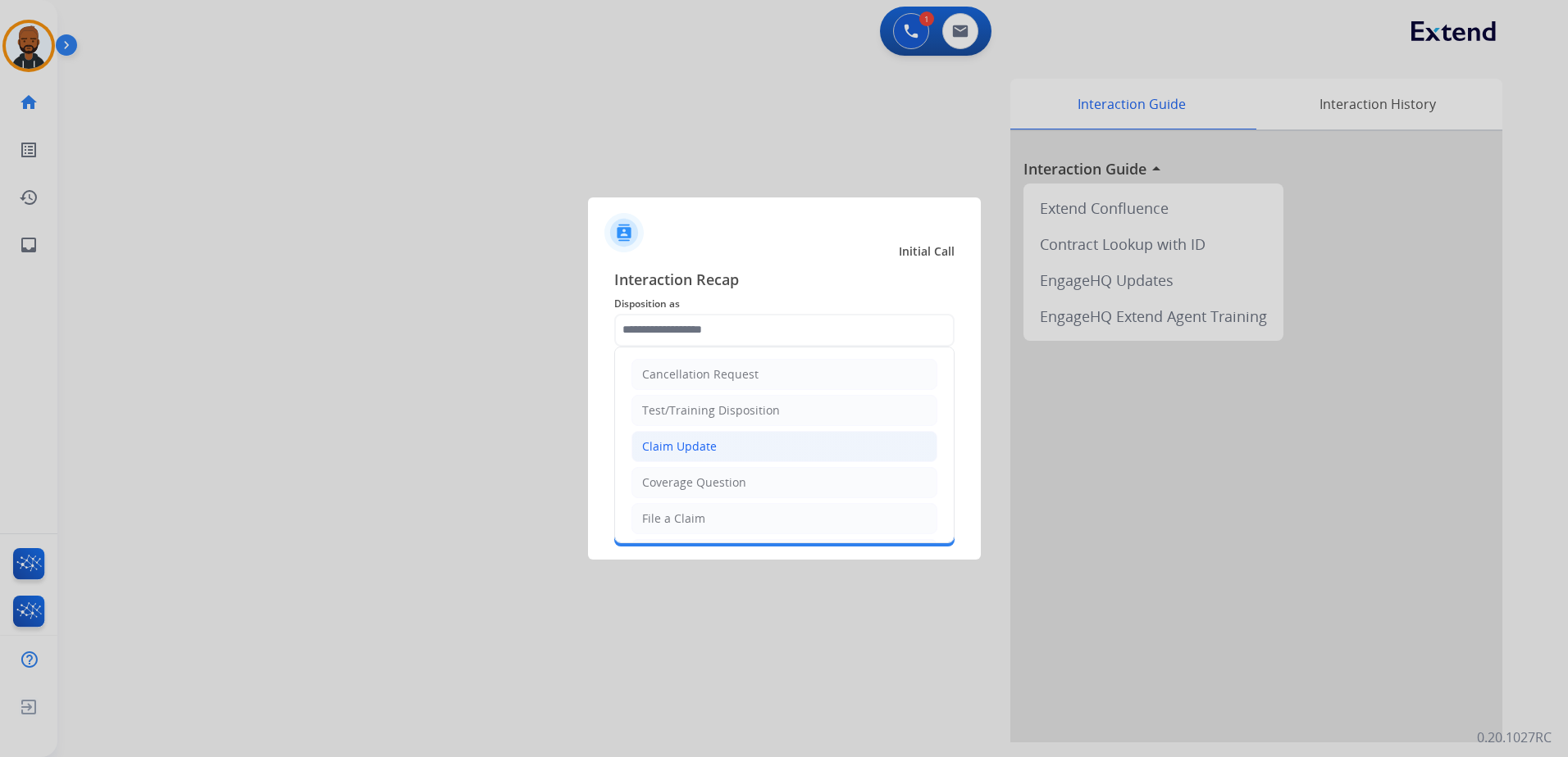
click at [728, 447] on li "Claim Update" at bounding box center [785, 446] width 306 height 31
type input "**********"
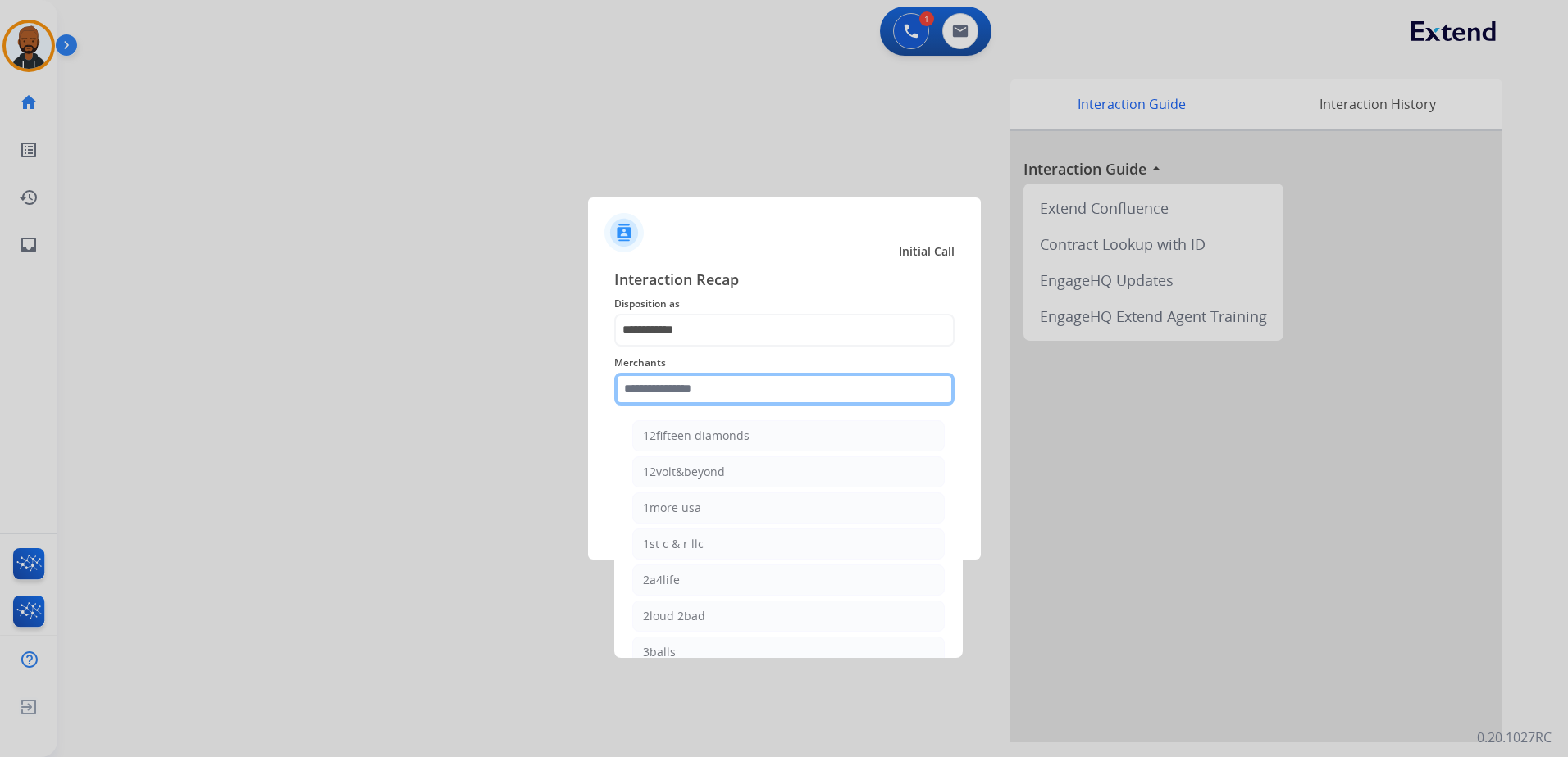
click at [718, 394] on input "text" at bounding box center [785, 389] width 341 height 32
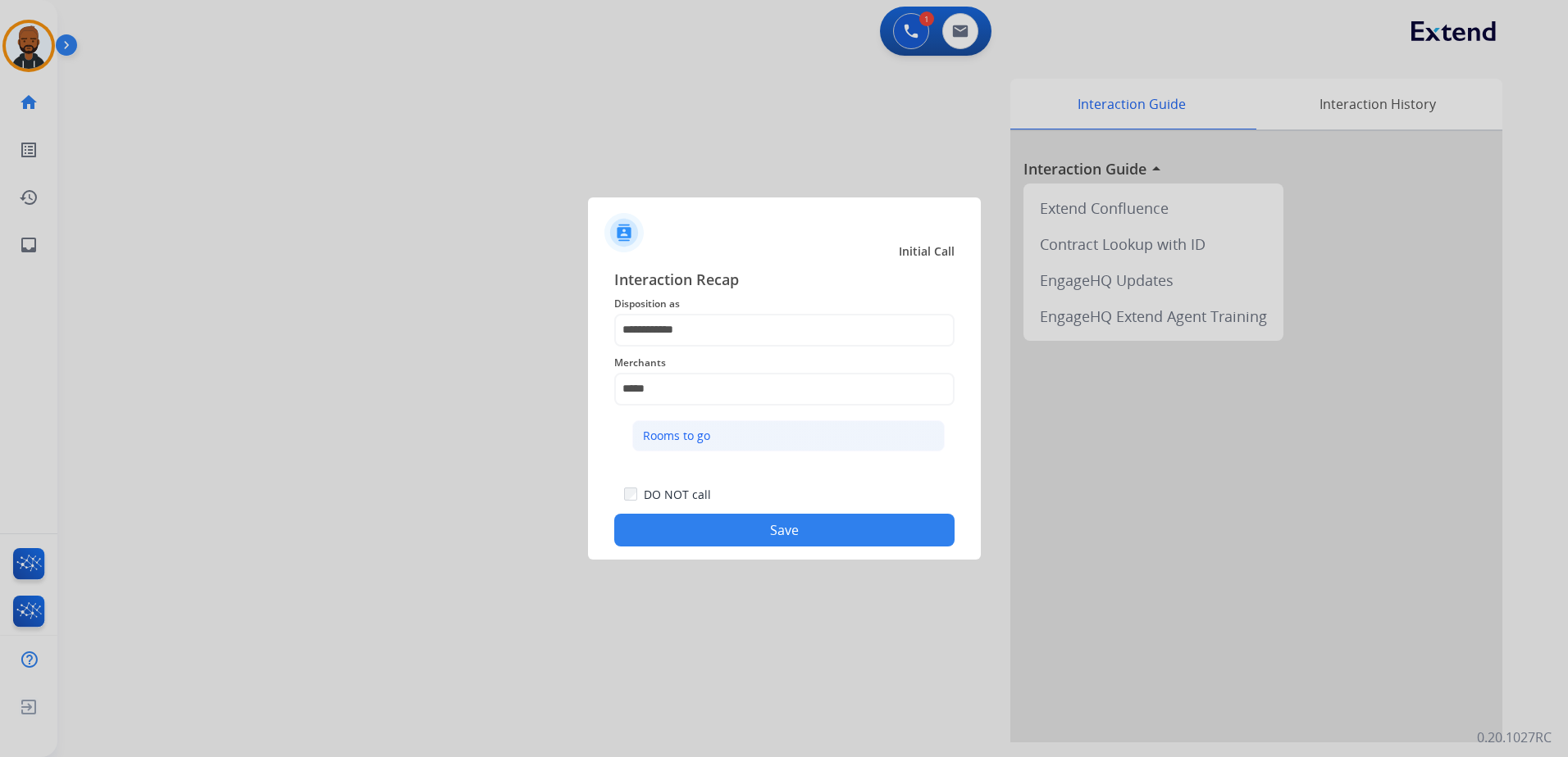
click at [672, 428] on div "Rooms to go" at bounding box center [676, 436] width 68 height 16
type input "**********"
click at [683, 444] on div "Secure Pad Add secure pad +" at bounding box center [785, 455] width 341 height 32
click at [748, 524] on button "Save" at bounding box center [785, 530] width 341 height 32
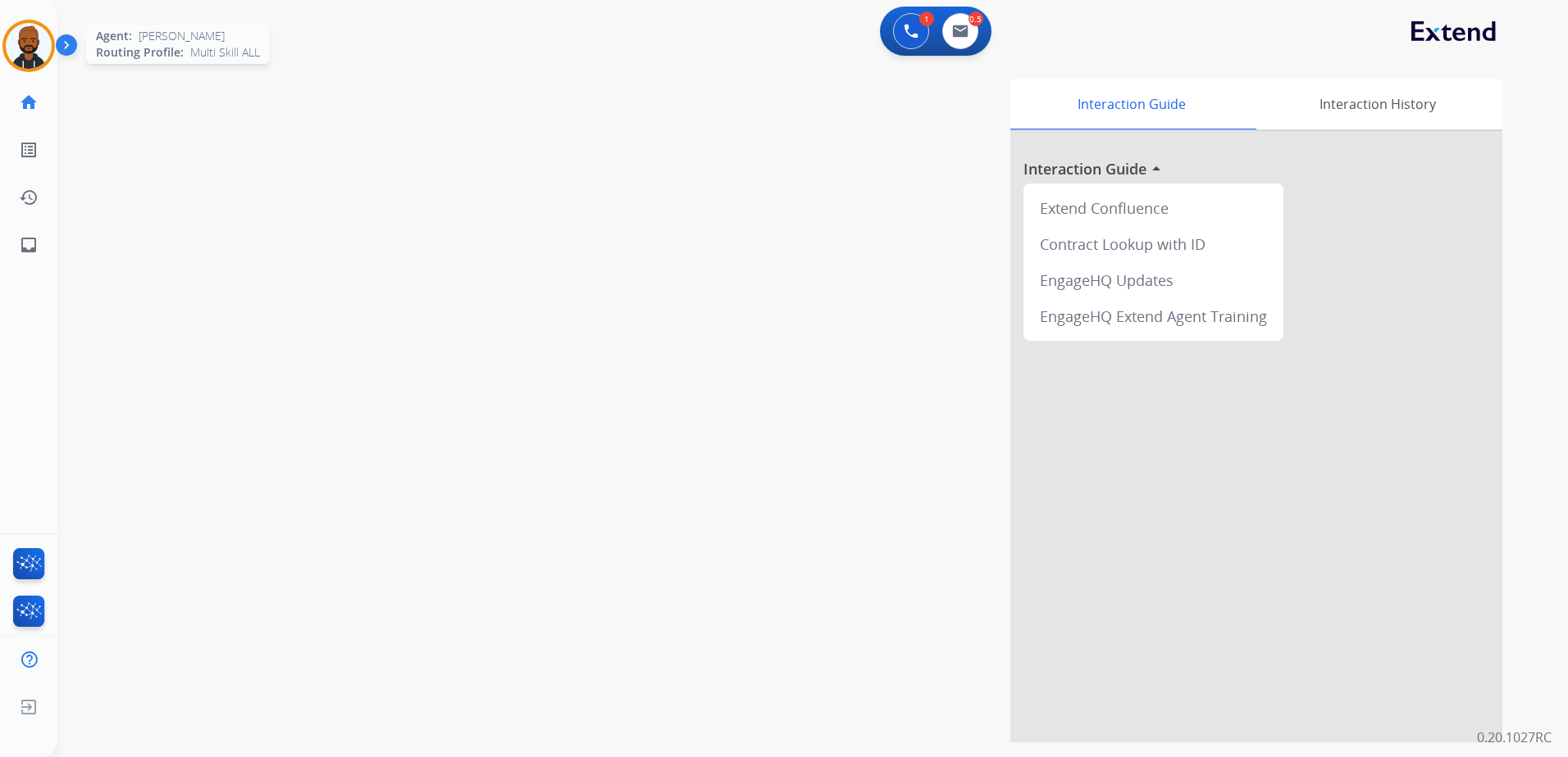
click at [36, 52] on img at bounding box center [29, 46] width 46 height 46
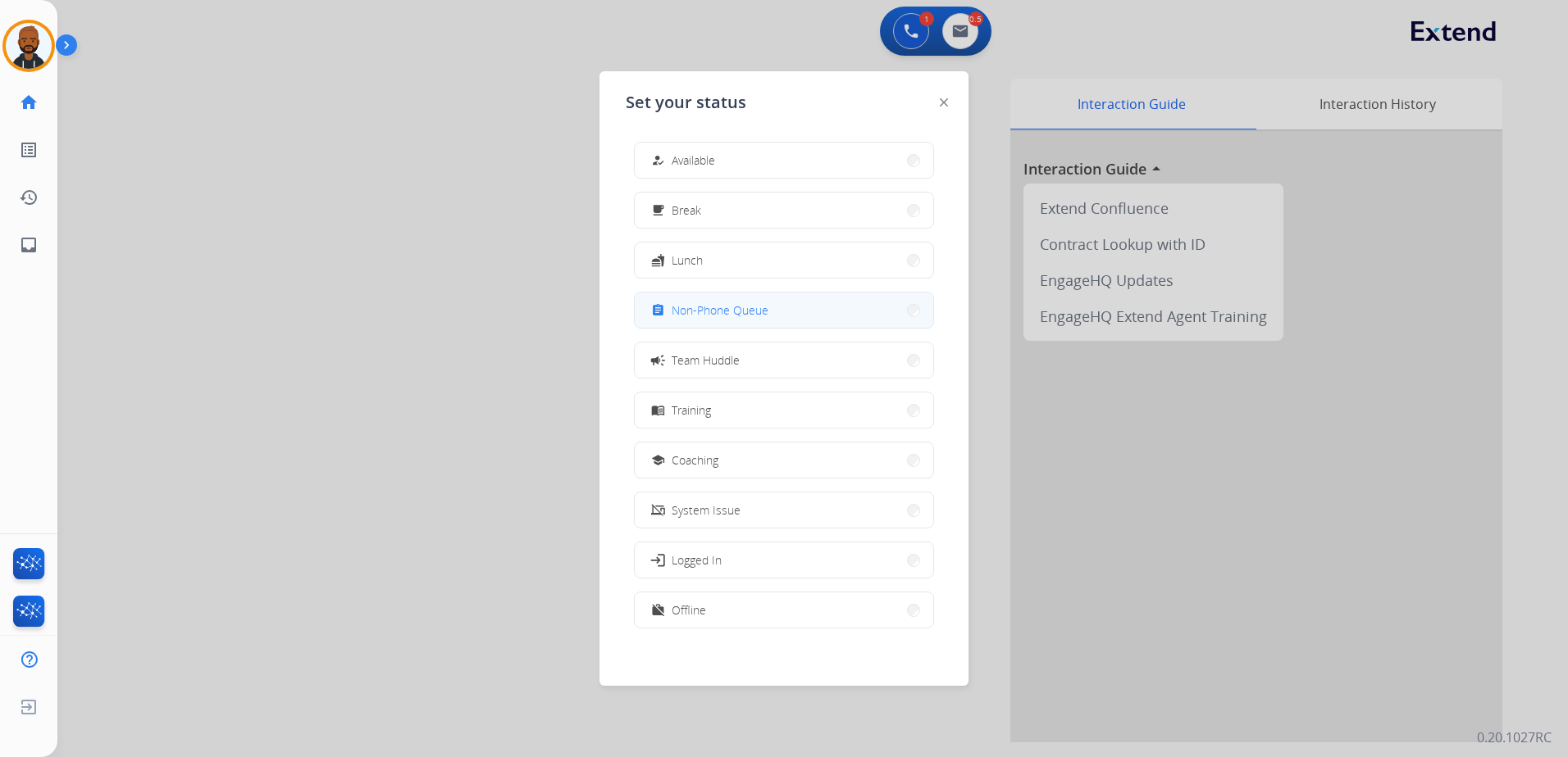
drag, startPoint x: 801, startPoint y: 312, endPoint x: 815, endPoint y: 311, distance: 14.0
click at [801, 311] on button "assignment Non-Phone Queue" at bounding box center [784, 310] width 299 height 35
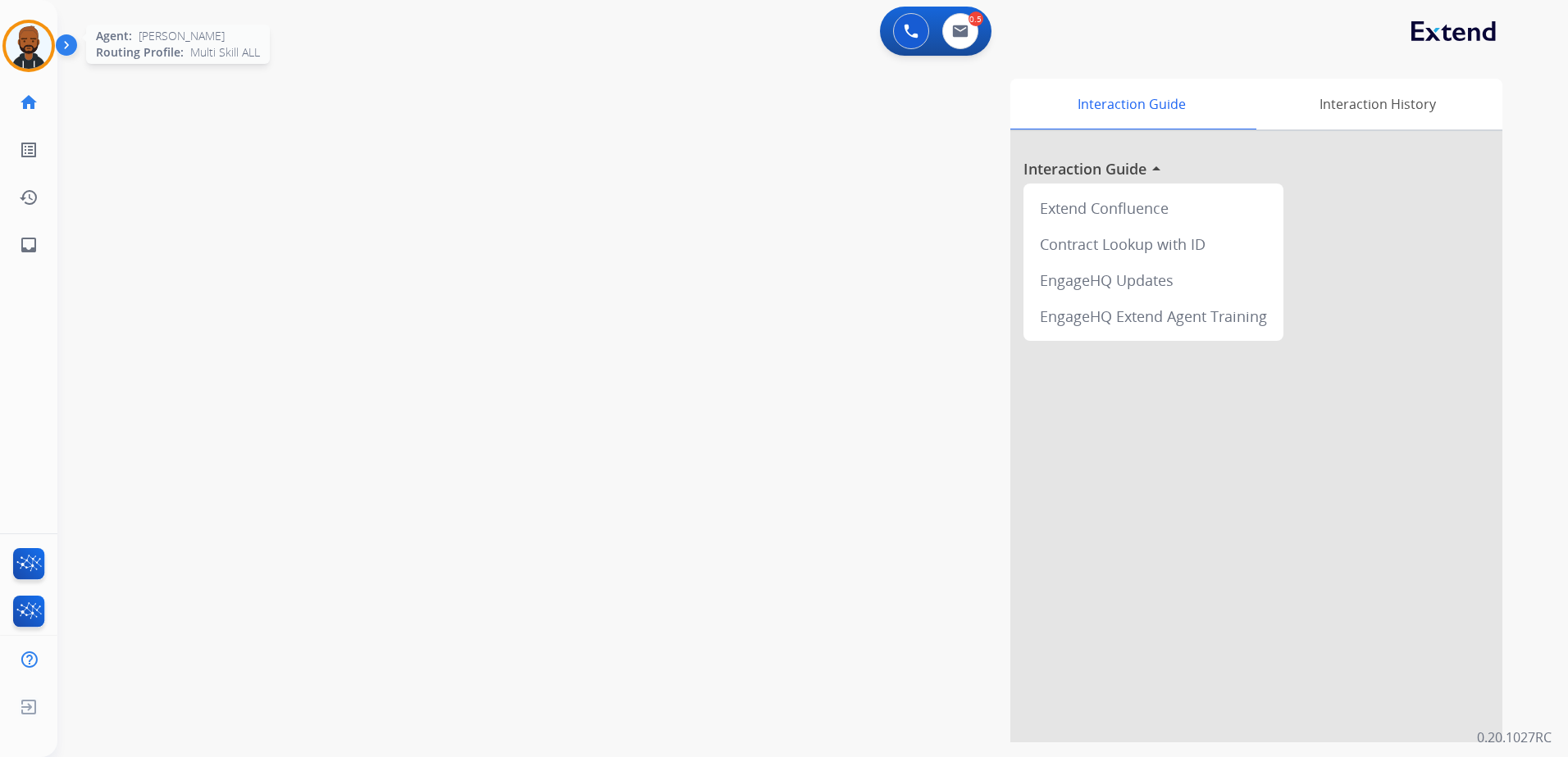
click at [33, 49] on img at bounding box center [29, 46] width 46 height 46
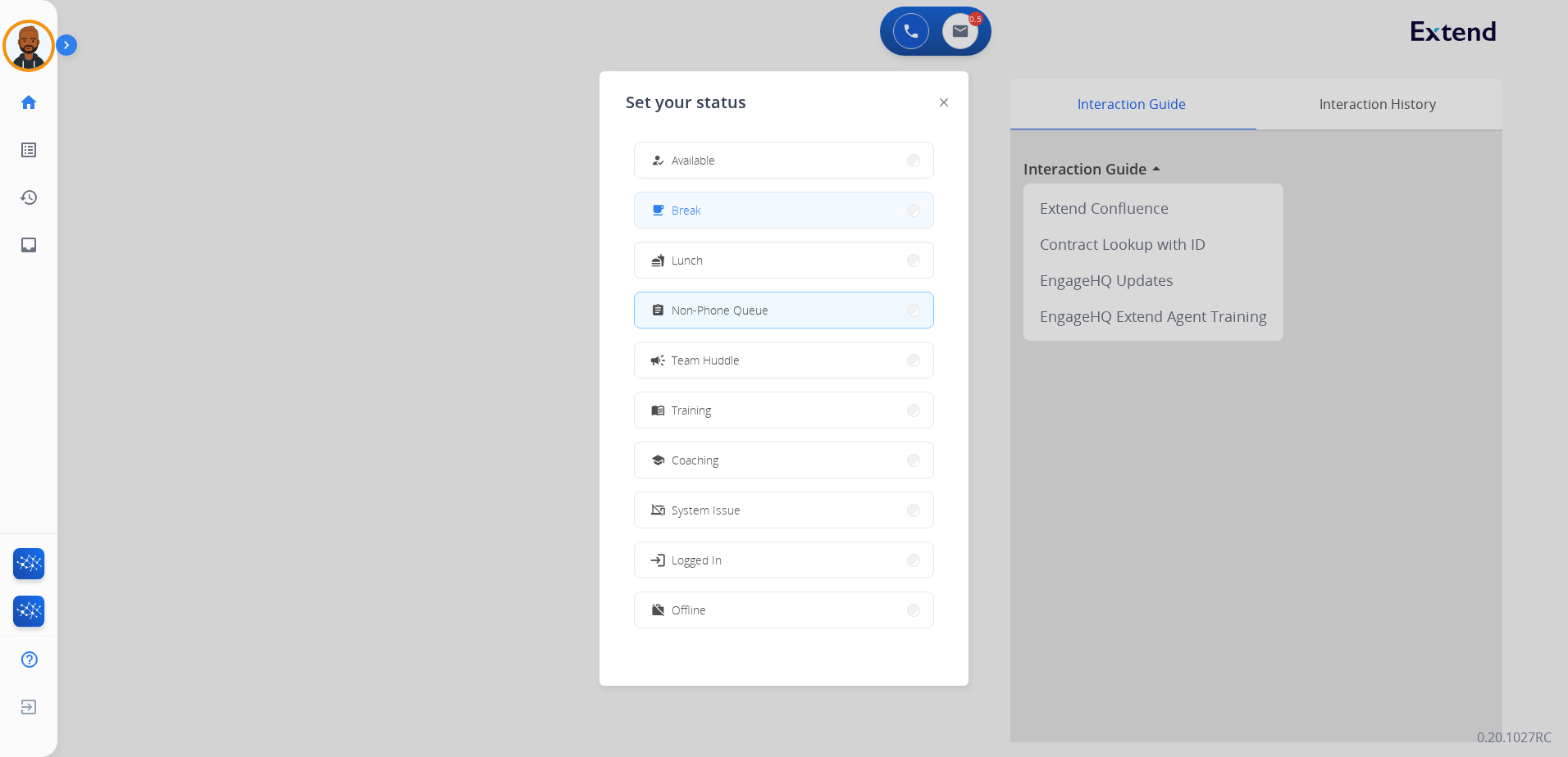
click at [716, 205] on button "free_breakfast Break" at bounding box center [784, 210] width 299 height 35
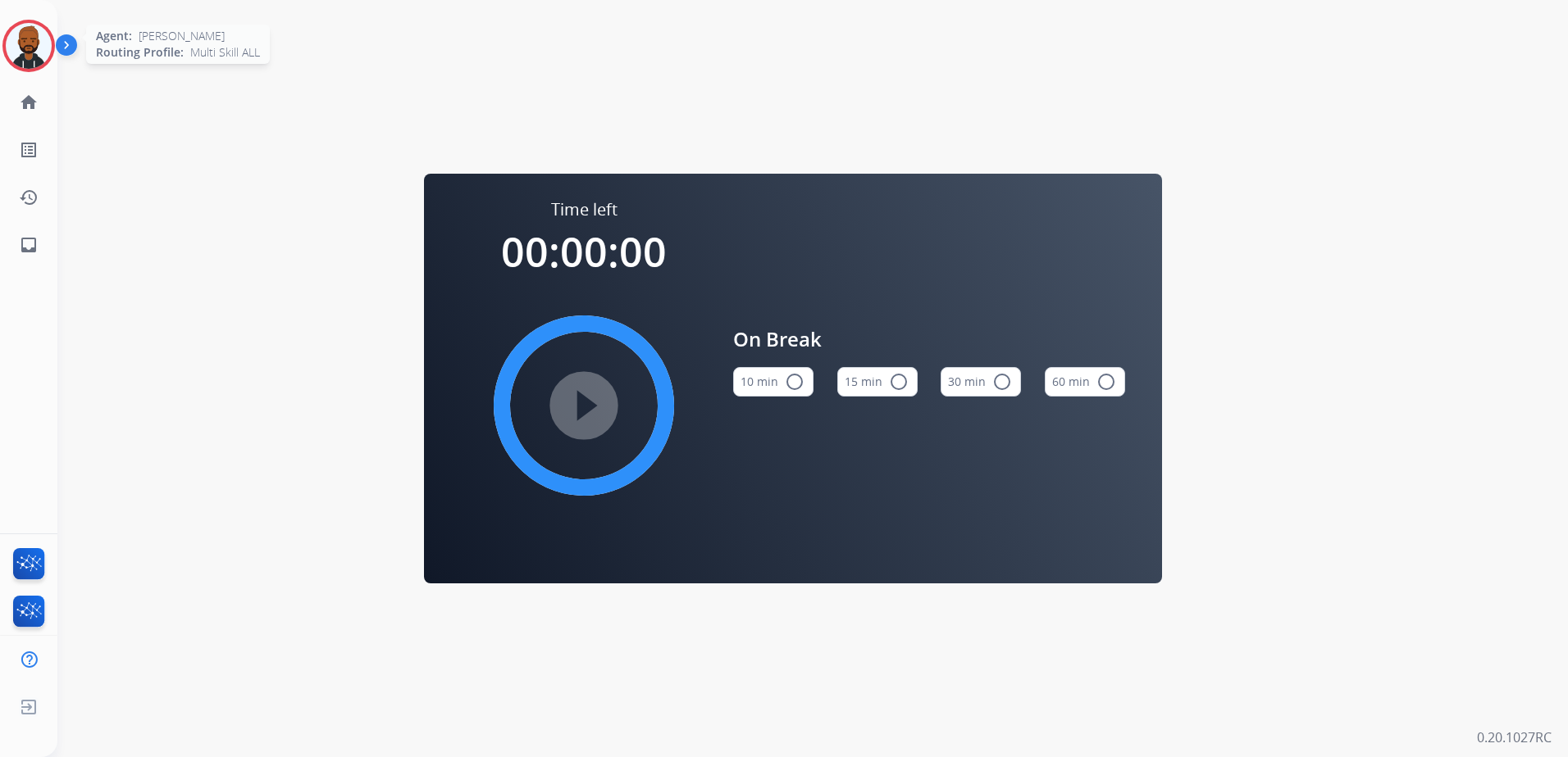
click at [34, 57] on img at bounding box center [29, 46] width 46 height 46
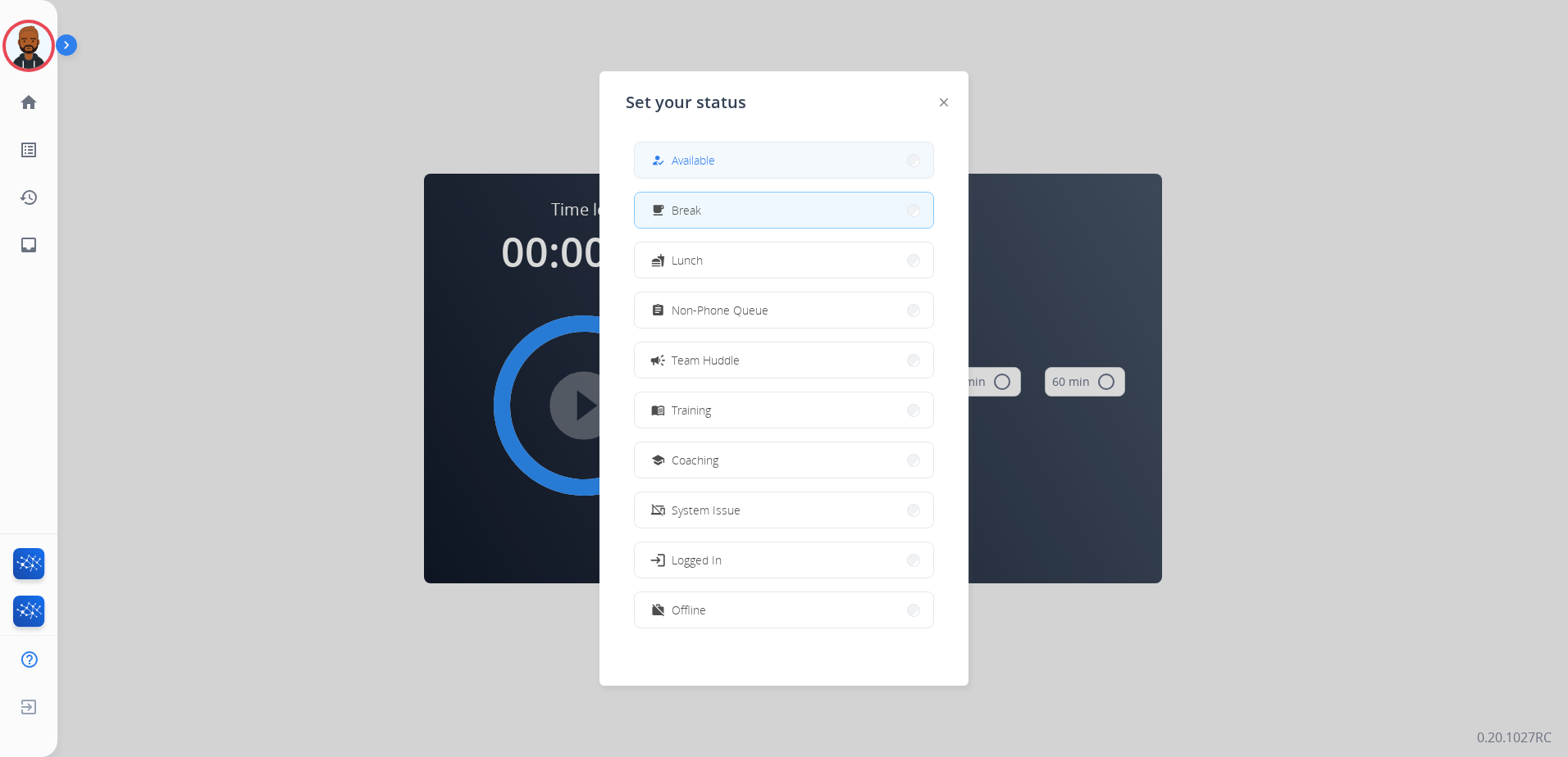
click at [691, 154] on span "Available" at bounding box center [694, 160] width 44 height 17
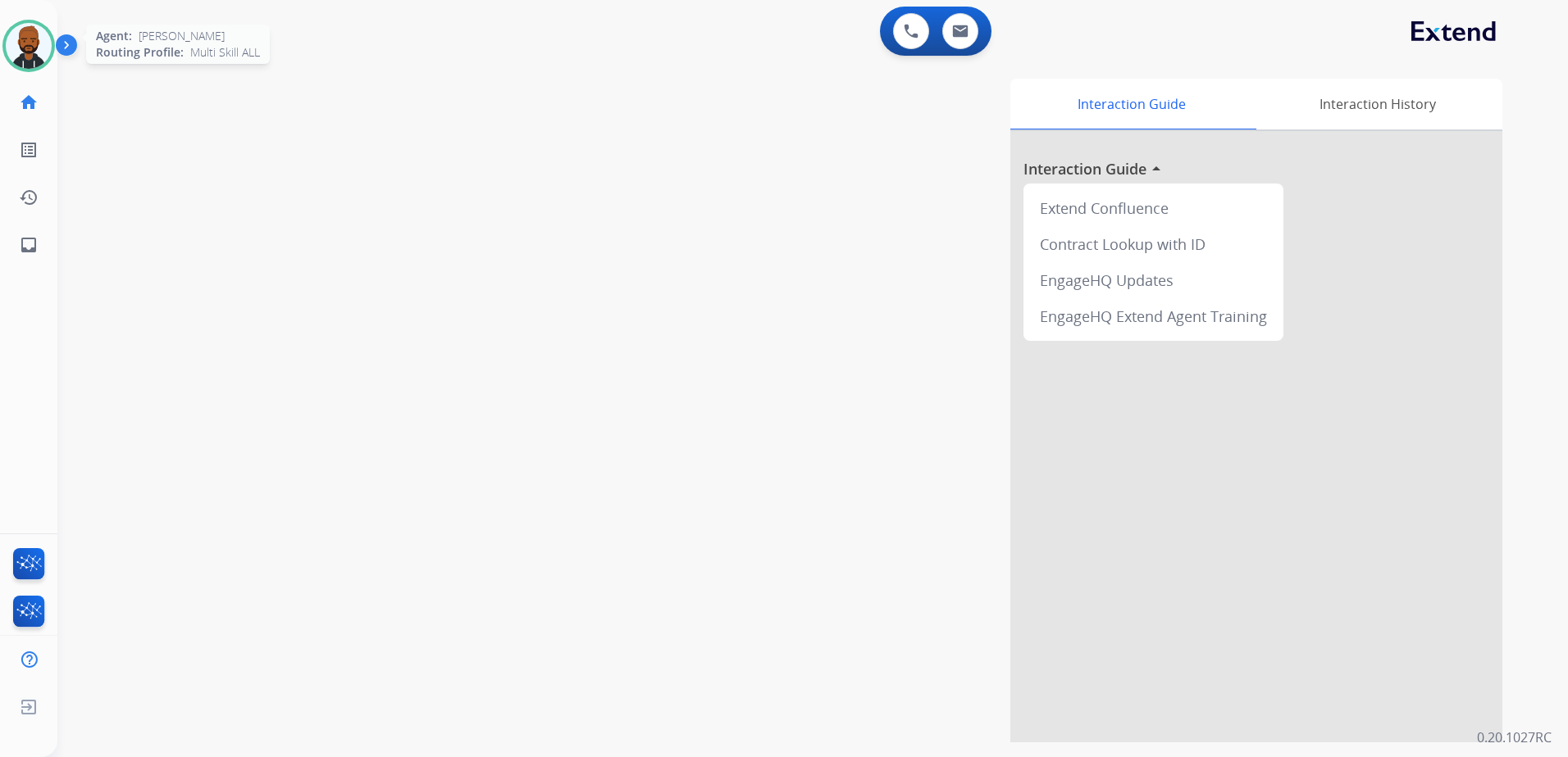
click at [14, 39] on img at bounding box center [29, 46] width 46 height 46
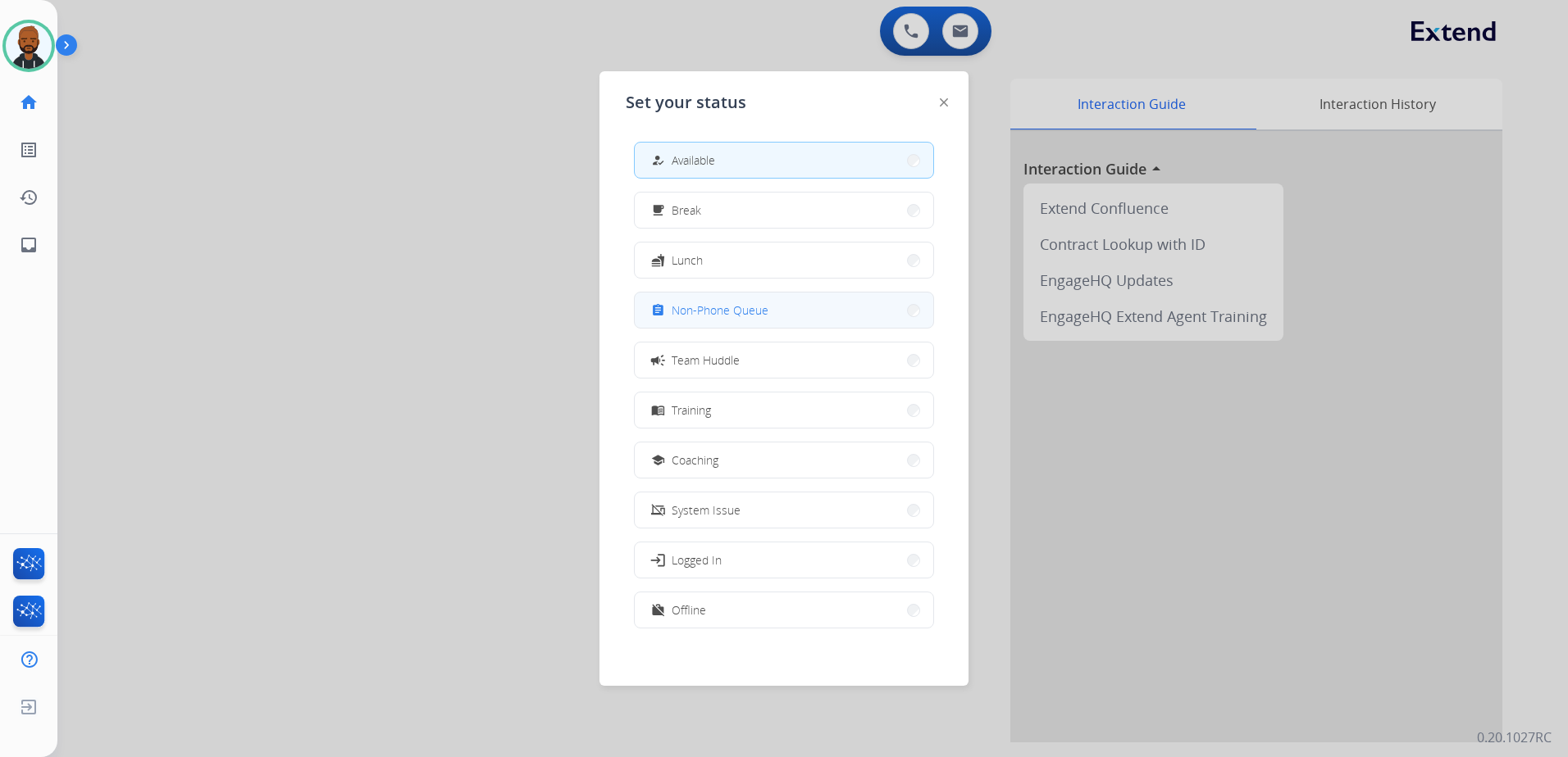
click at [728, 307] on span "Non-Phone Queue" at bounding box center [720, 310] width 97 height 17
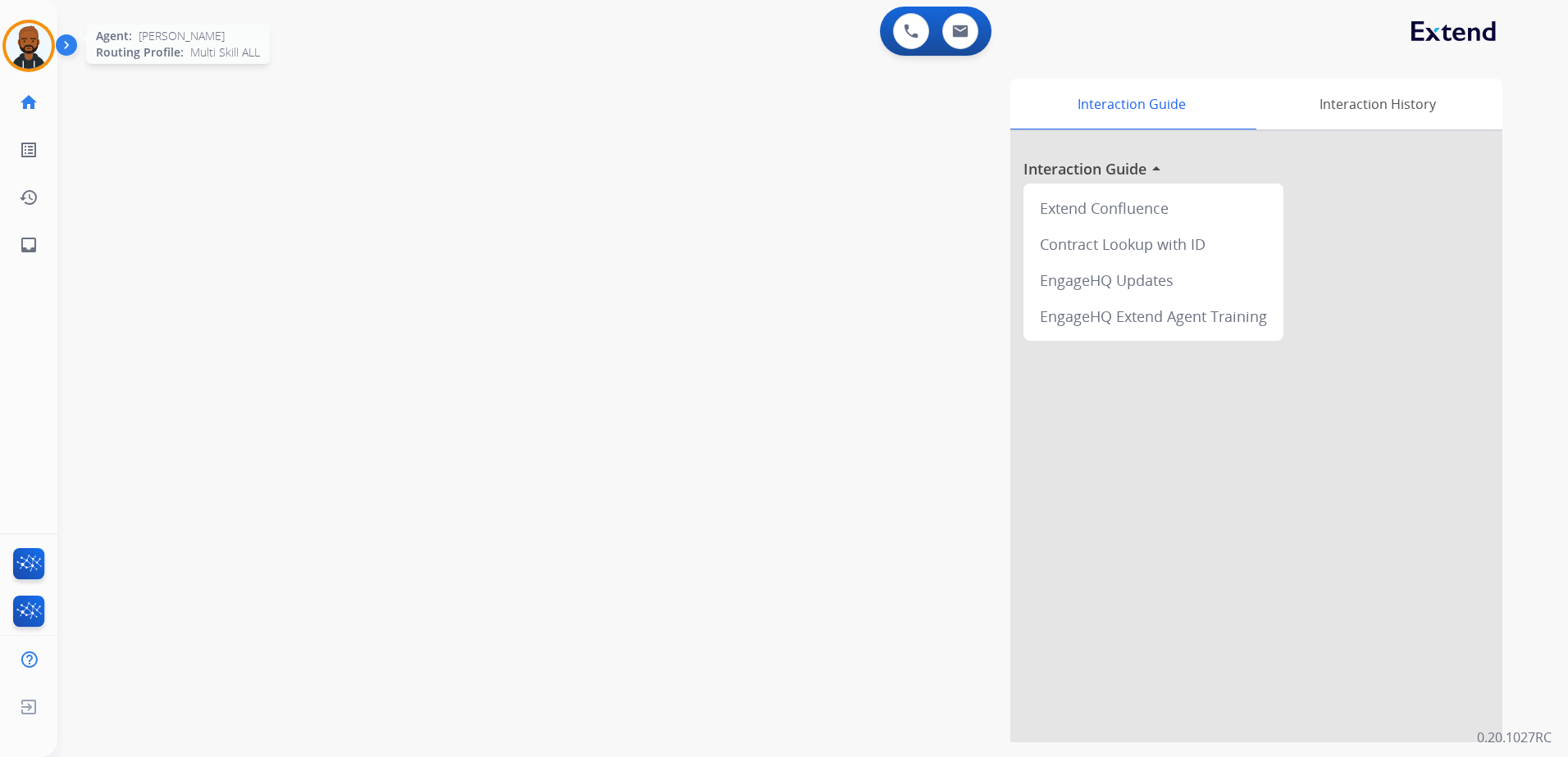
drag, startPoint x: 11, startPoint y: 55, endPoint x: 23, endPoint y: 42, distance: 17.7
click at [12, 54] on img at bounding box center [29, 46] width 46 height 46
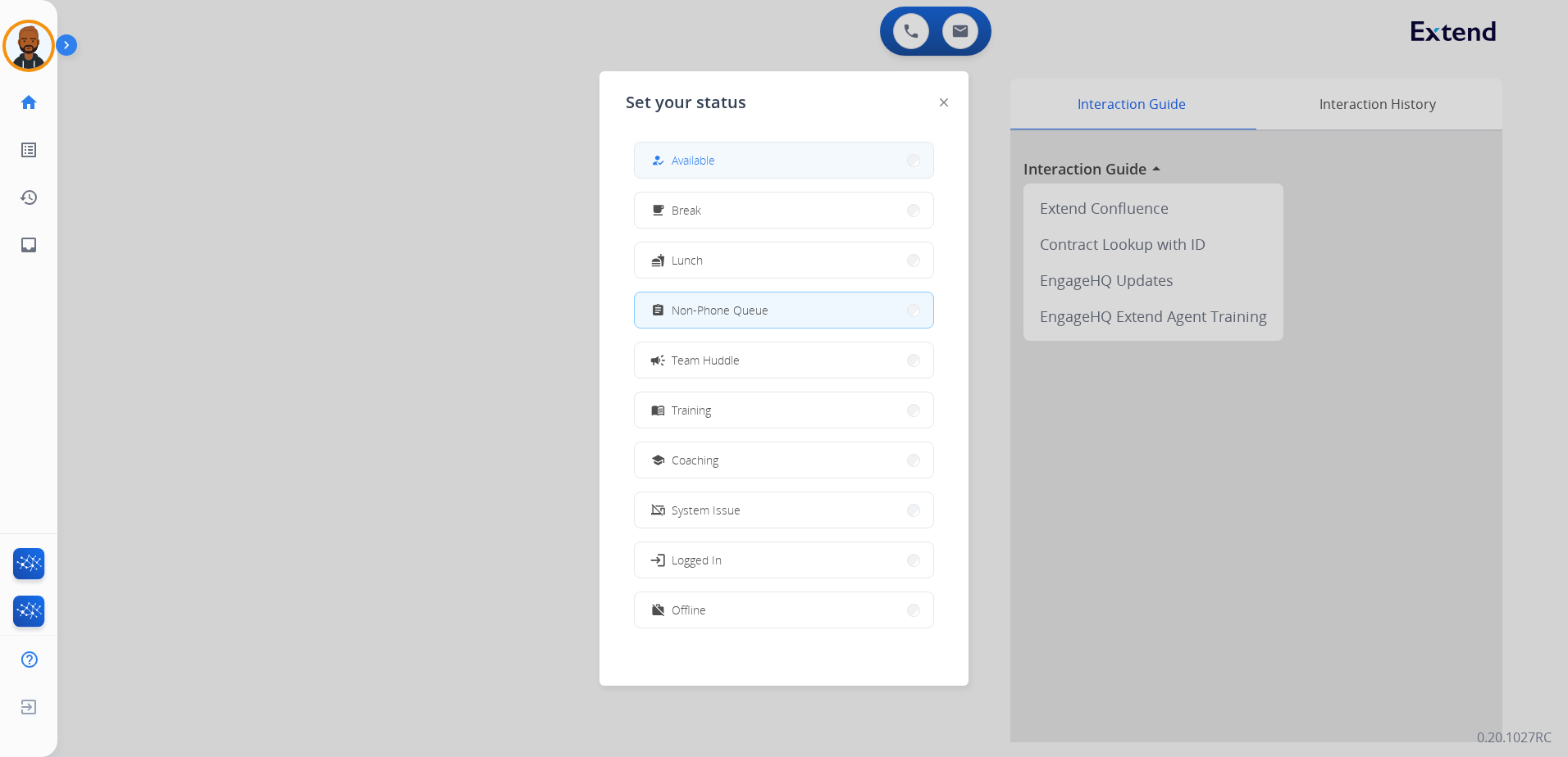
click at [698, 143] on div "how_to_reg Available" at bounding box center [783, 160] width 300 height 37
click at [809, 159] on button "how_to_reg Available" at bounding box center [784, 160] width 299 height 35
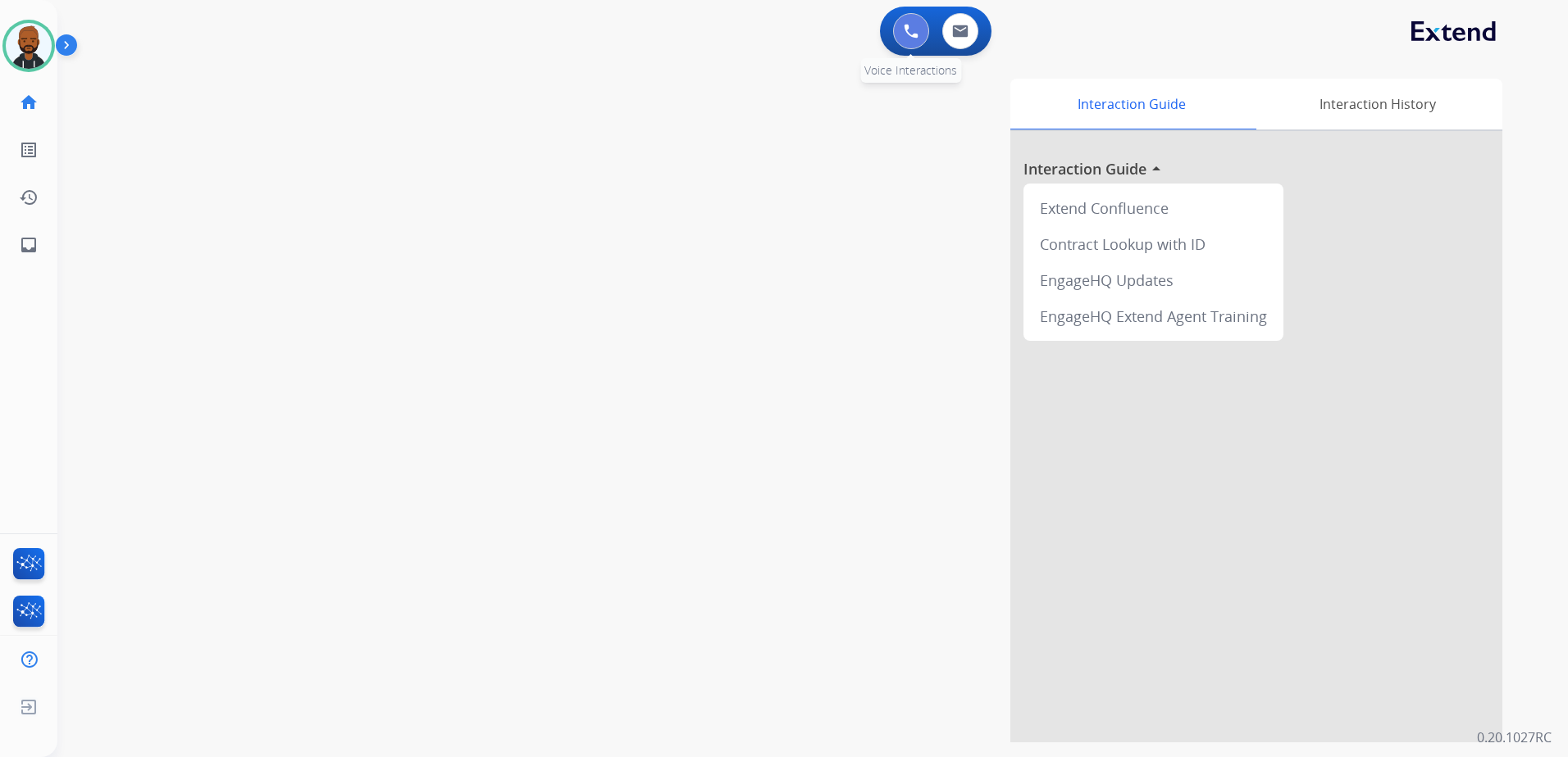
click at [898, 34] on button at bounding box center [911, 31] width 36 height 36
click at [905, 20] on button at bounding box center [911, 31] width 36 height 36
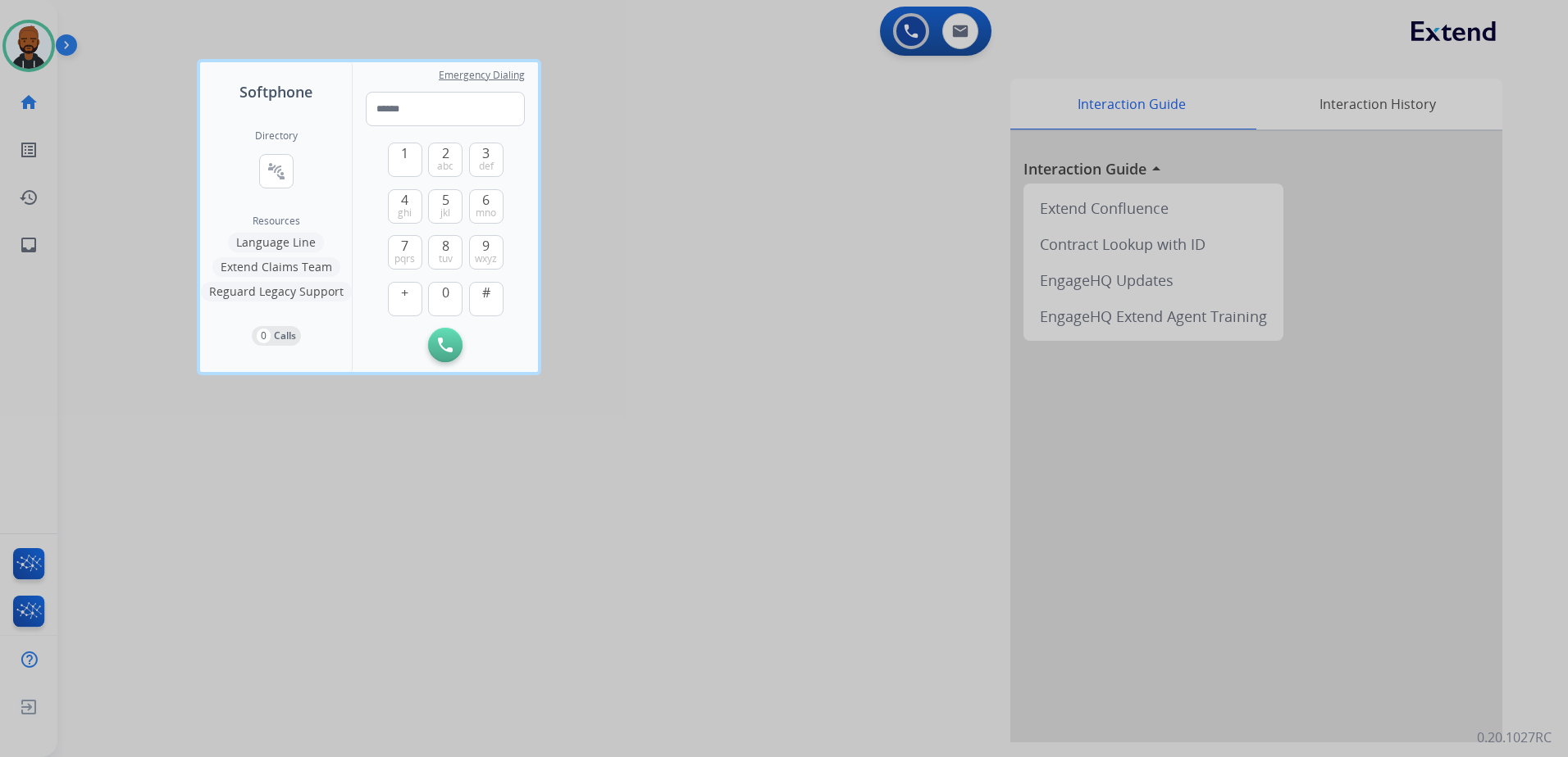
click at [772, 235] on div at bounding box center [784, 378] width 1568 height 757
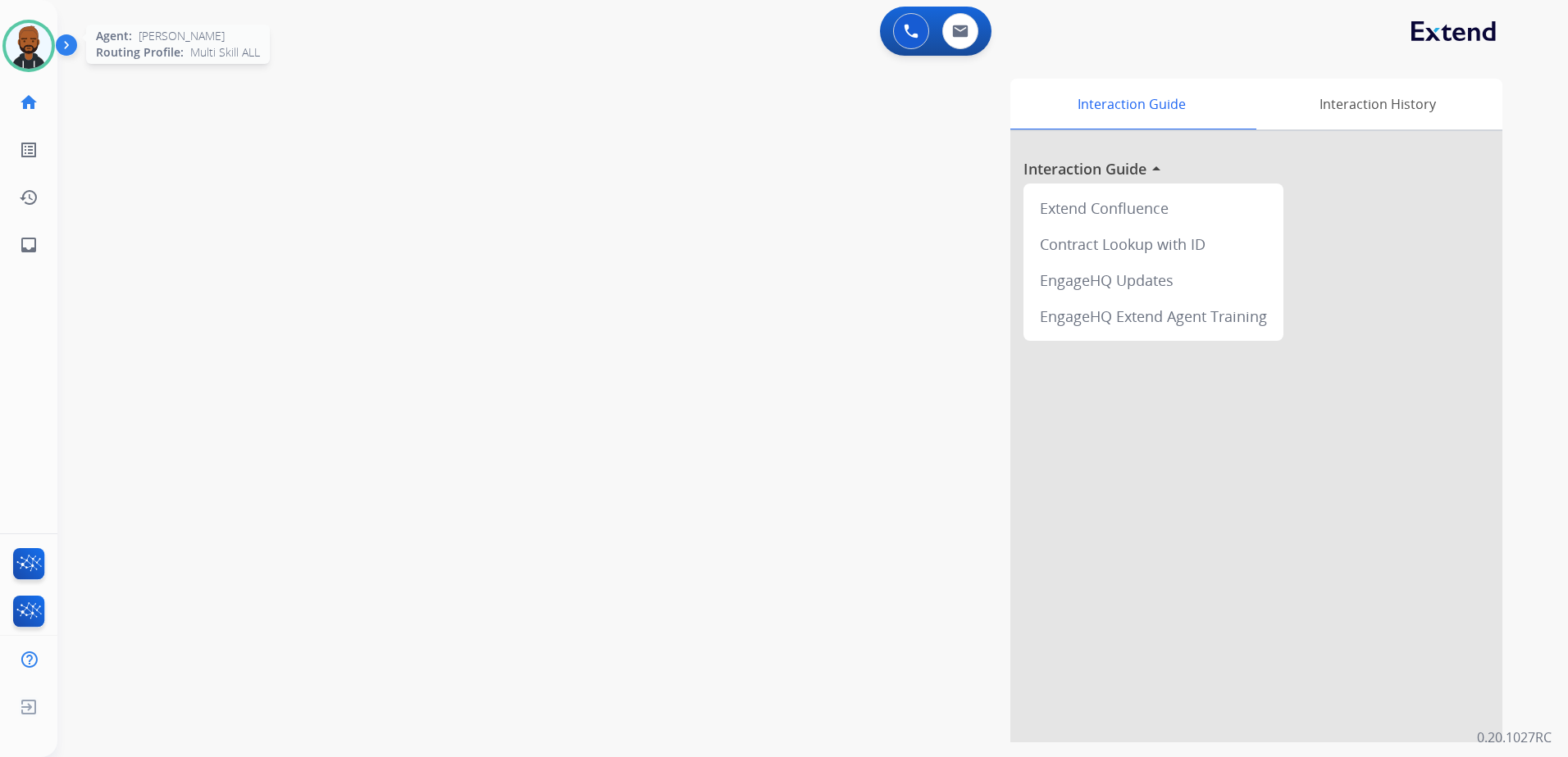
click at [28, 27] on img at bounding box center [29, 46] width 46 height 46
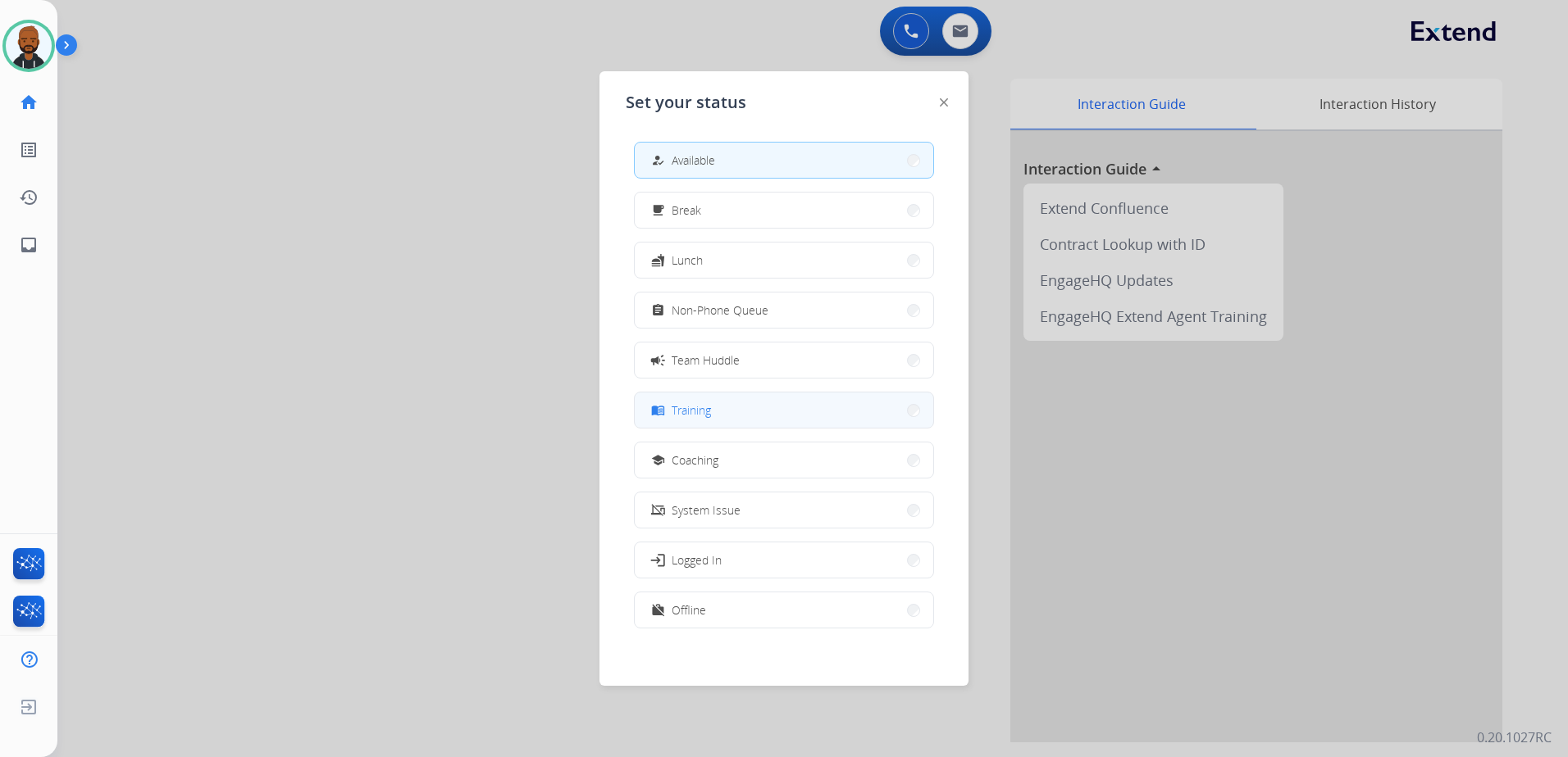
click at [766, 413] on button "menu_book Training" at bounding box center [784, 410] width 299 height 35
